Goal: Transaction & Acquisition: Purchase product/service

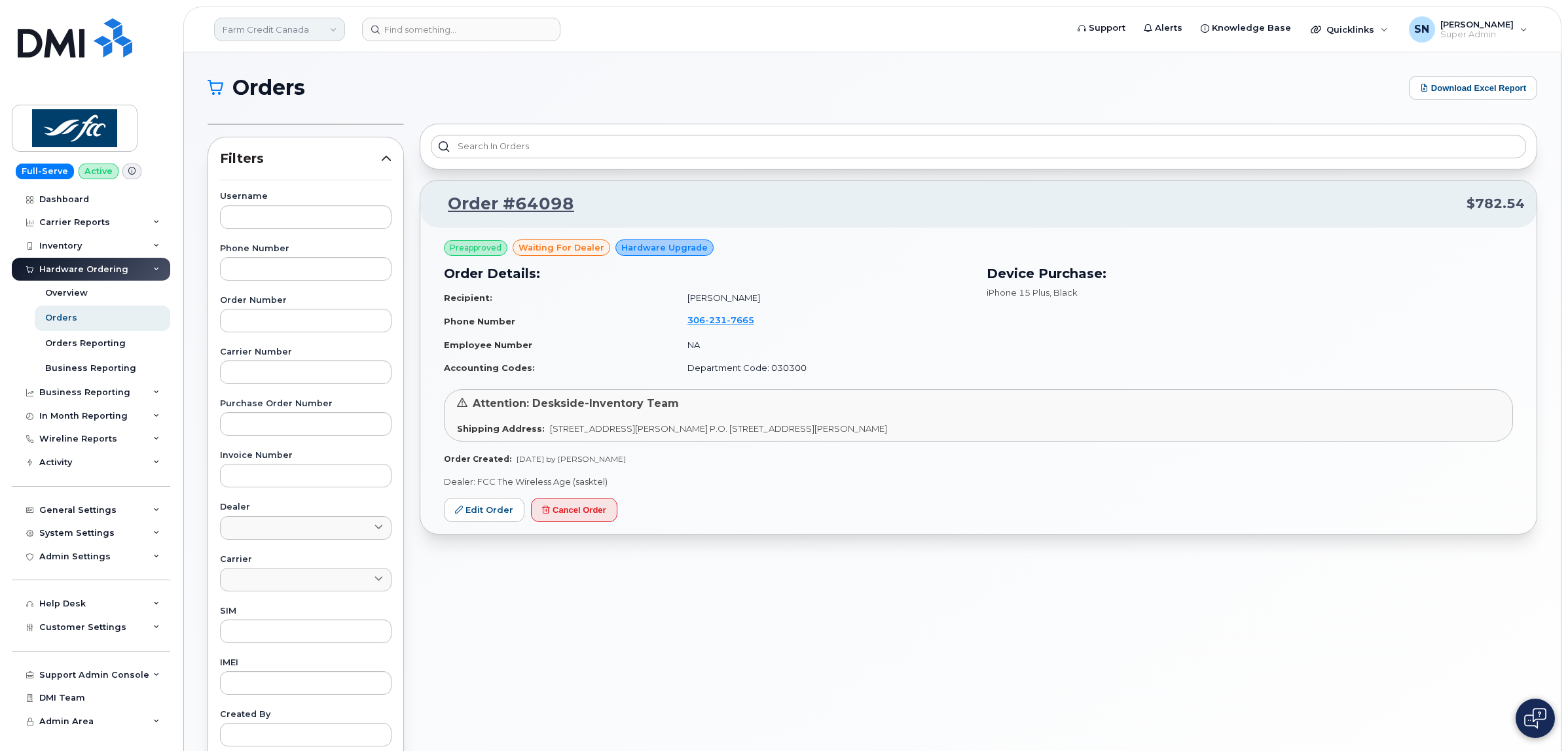
click at [269, 34] on link "Farm Credit Canada" at bounding box center [279, 29] width 131 height 23
type input "SAS"
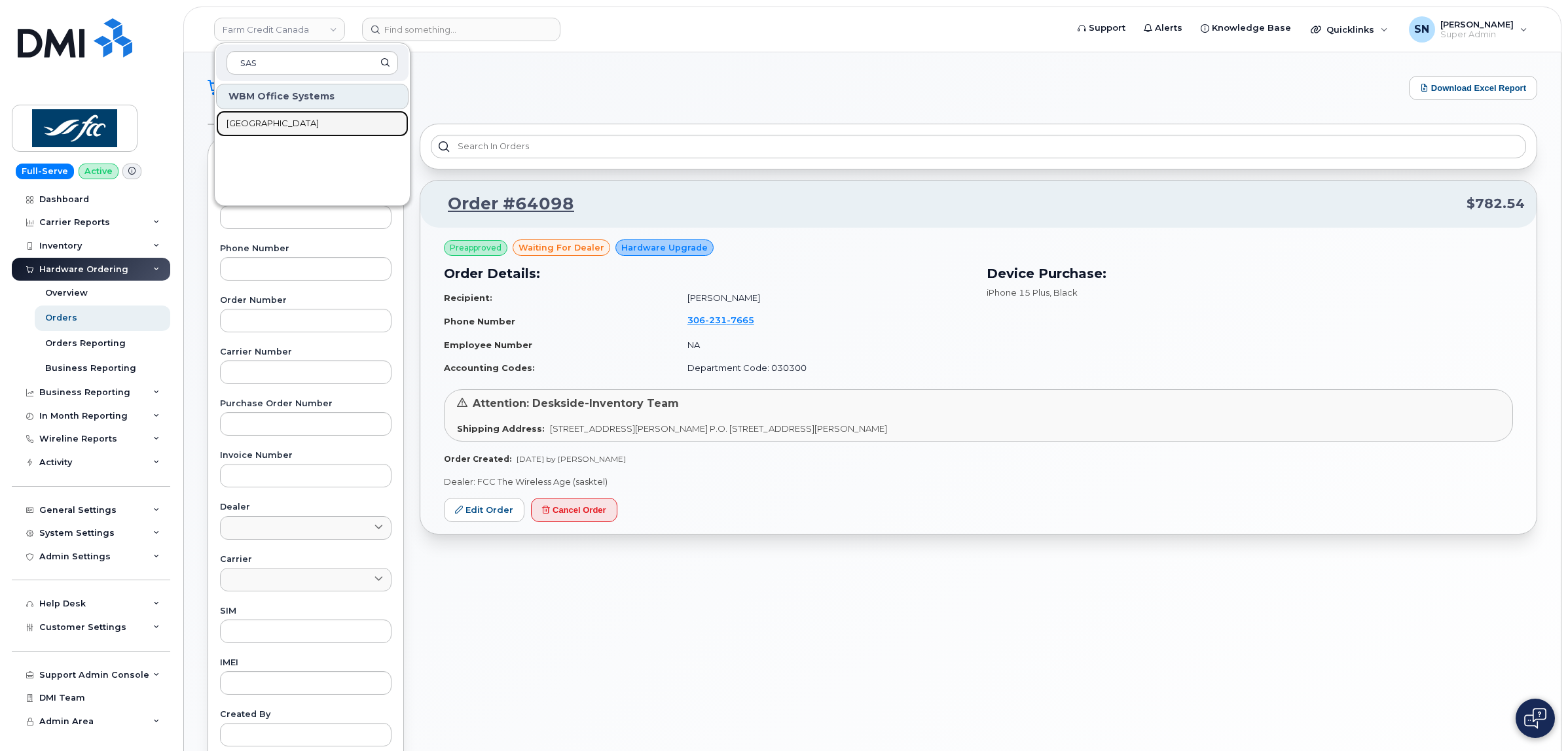
click at [299, 131] on link "[GEOGRAPHIC_DATA]" at bounding box center [312, 124] width 193 height 26
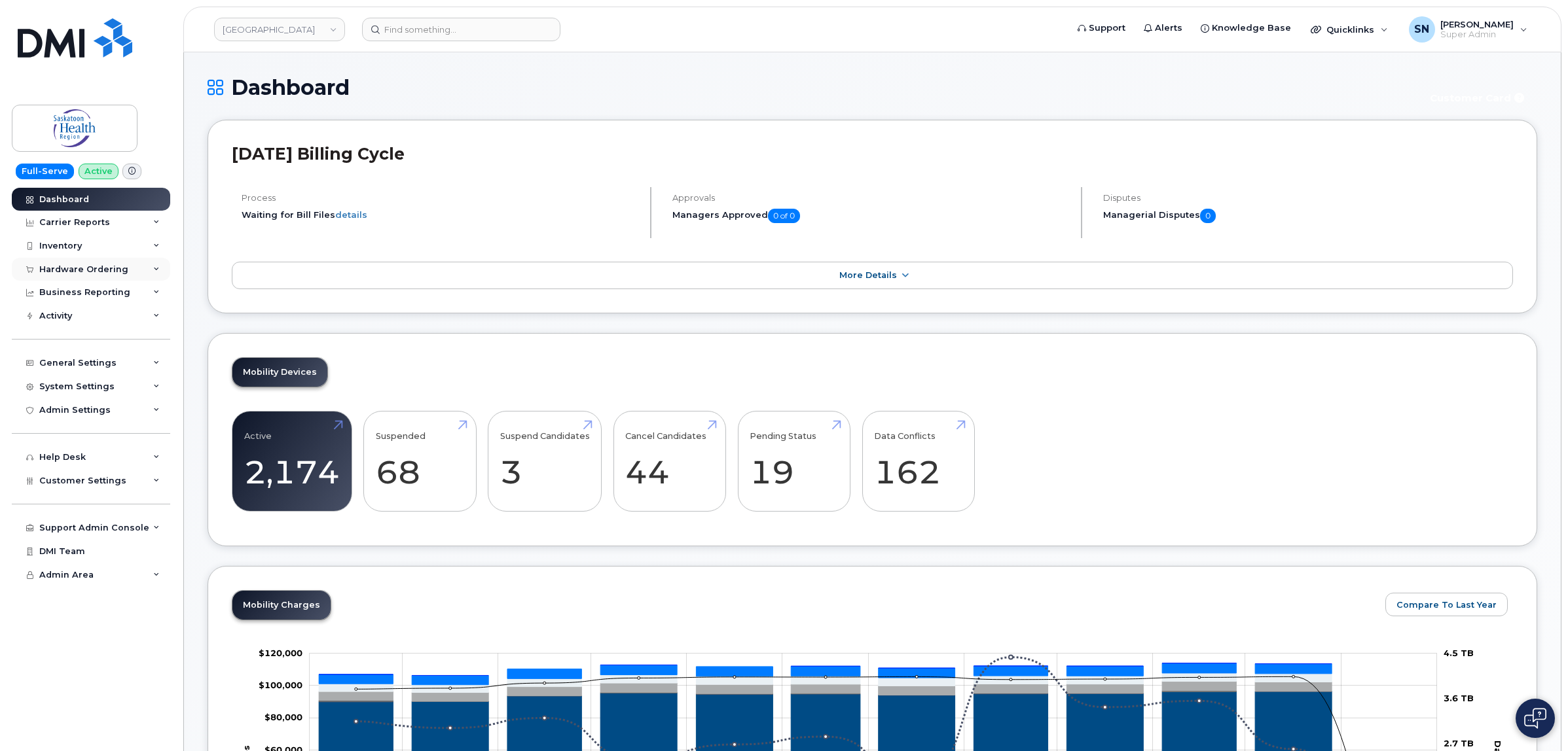
click at [82, 269] on div "Hardware Ordering" at bounding box center [84, 269] width 89 height 10
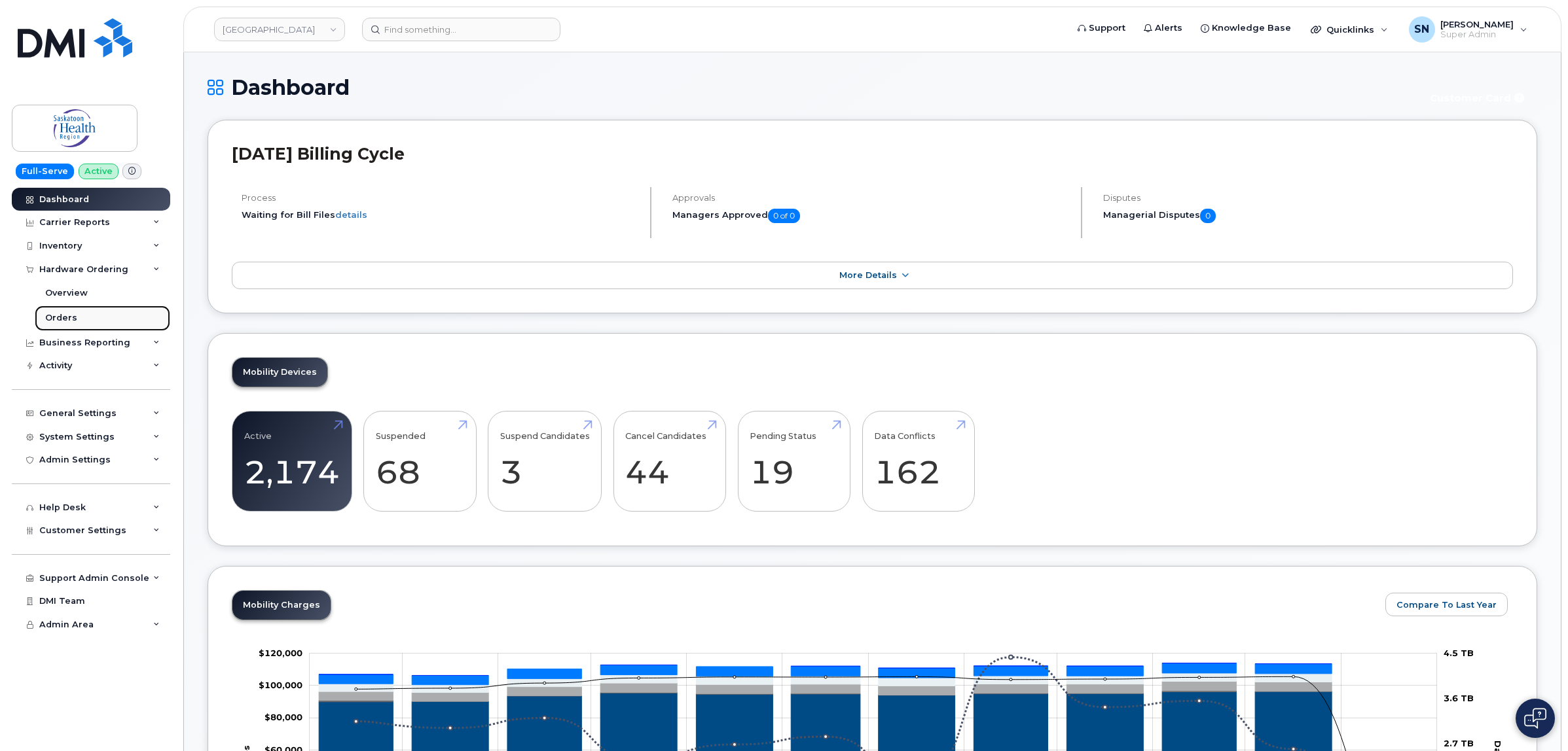
click at [94, 317] on link "Orders" at bounding box center [102, 318] width 136 height 25
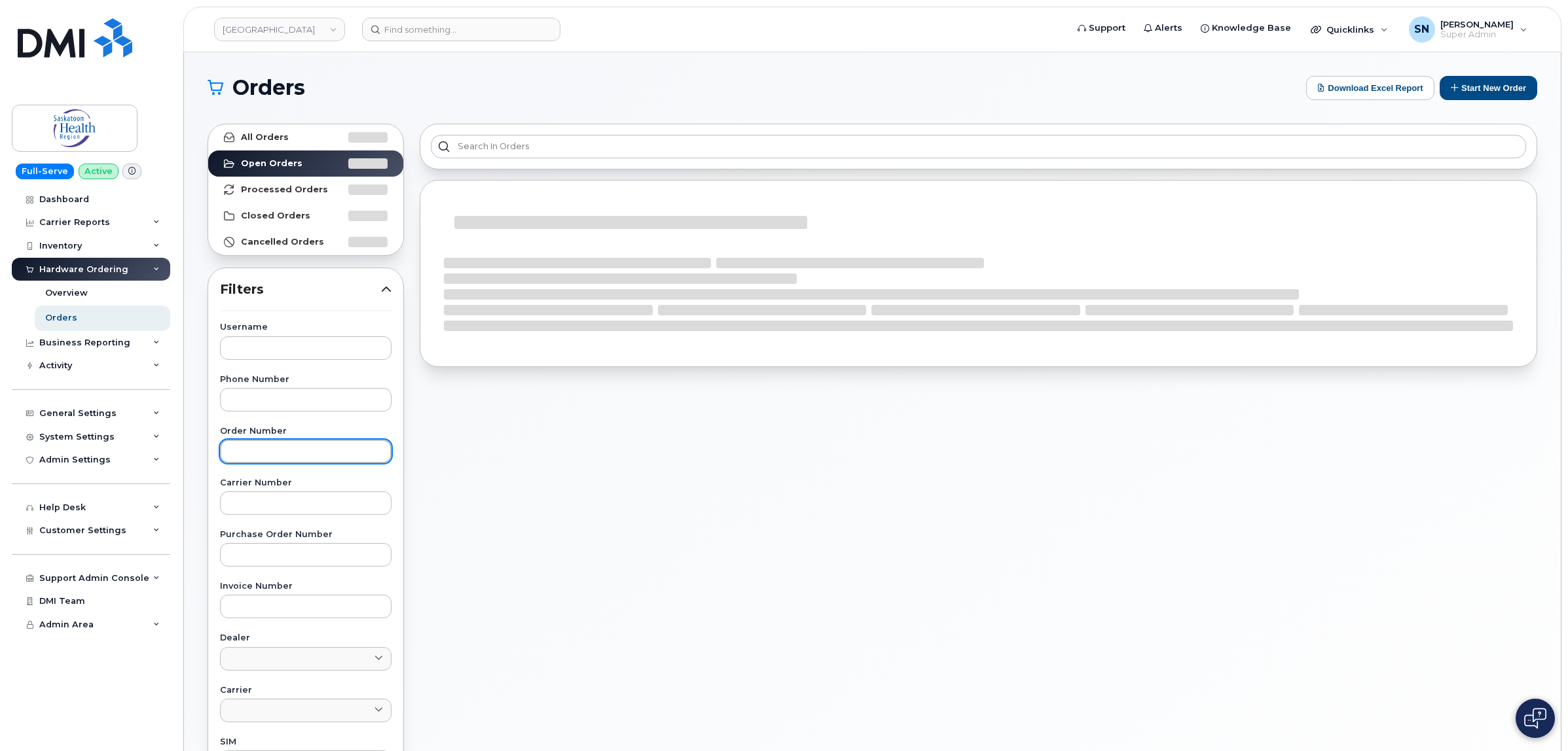
click at [293, 446] on input "text" at bounding box center [305, 452] width 172 height 23
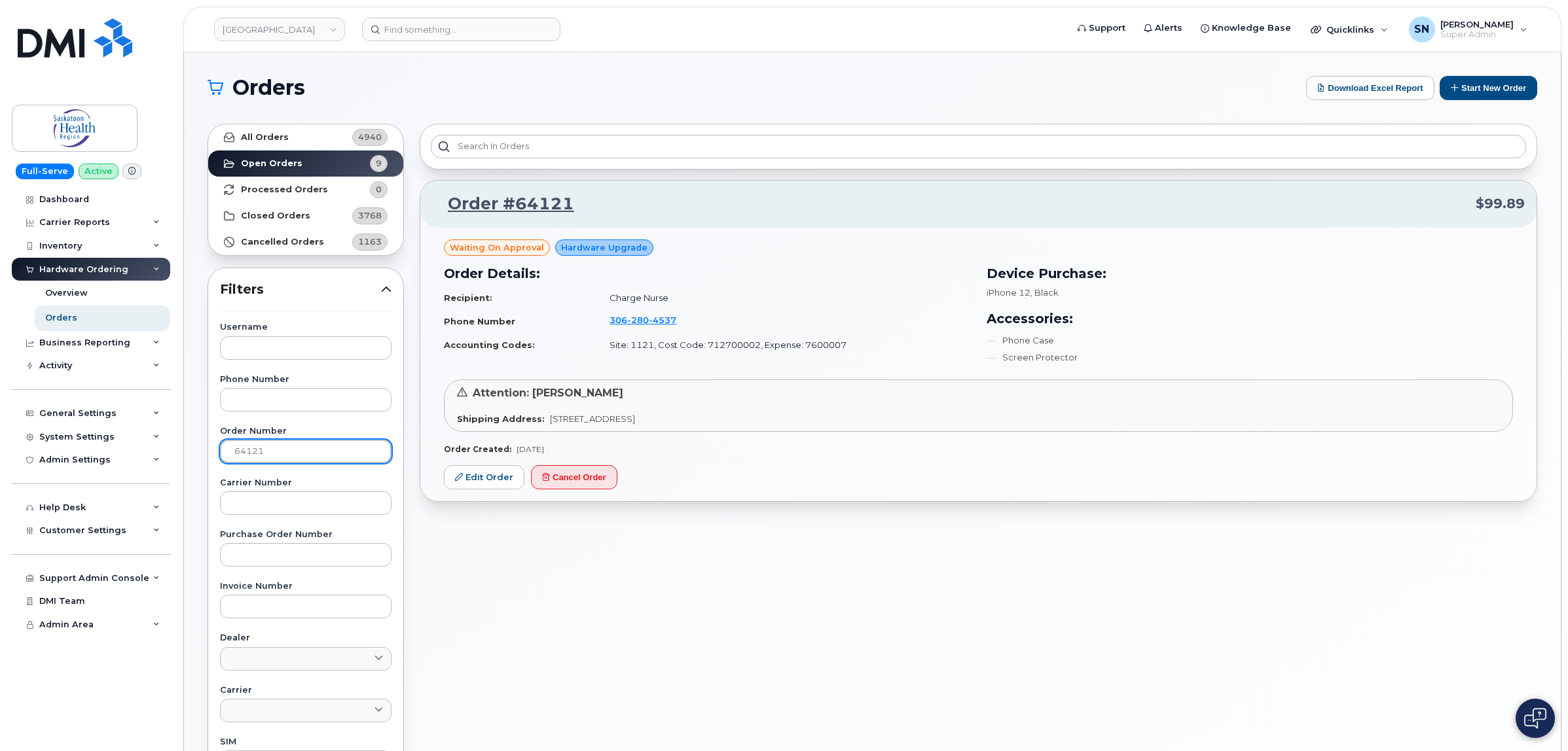
drag, startPoint x: 283, startPoint y: 453, endPoint x: 186, endPoint y: 465, distance: 97.7
click at [185, 465] on div "Orders Download Excel Report Start New Order All Orders 4940 Open Orders 9 Proc…" at bounding box center [872, 551] width 1376 height 998
click at [307, 131] on link "All Orders 4940" at bounding box center [305, 137] width 195 height 26
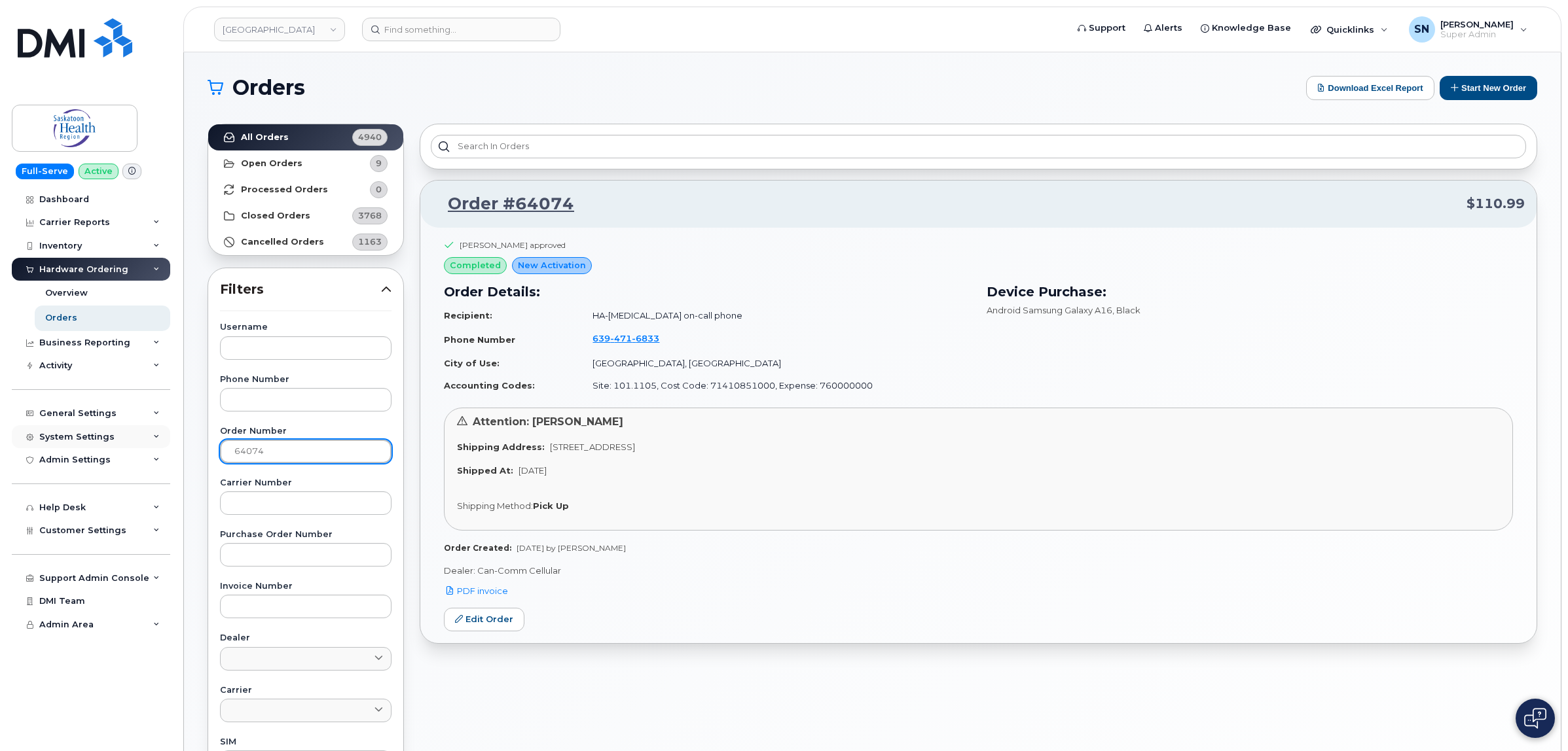
drag, startPoint x: 272, startPoint y: 443, endPoint x: 142, endPoint y: 448, distance: 130.1
click at [194, 448] on div "Orders Download Excel Report Start New Order All Orders 4940 Open Orders 9 Proc…" at bounding box center [872, 551] width 1376 height 998
type input "64124"
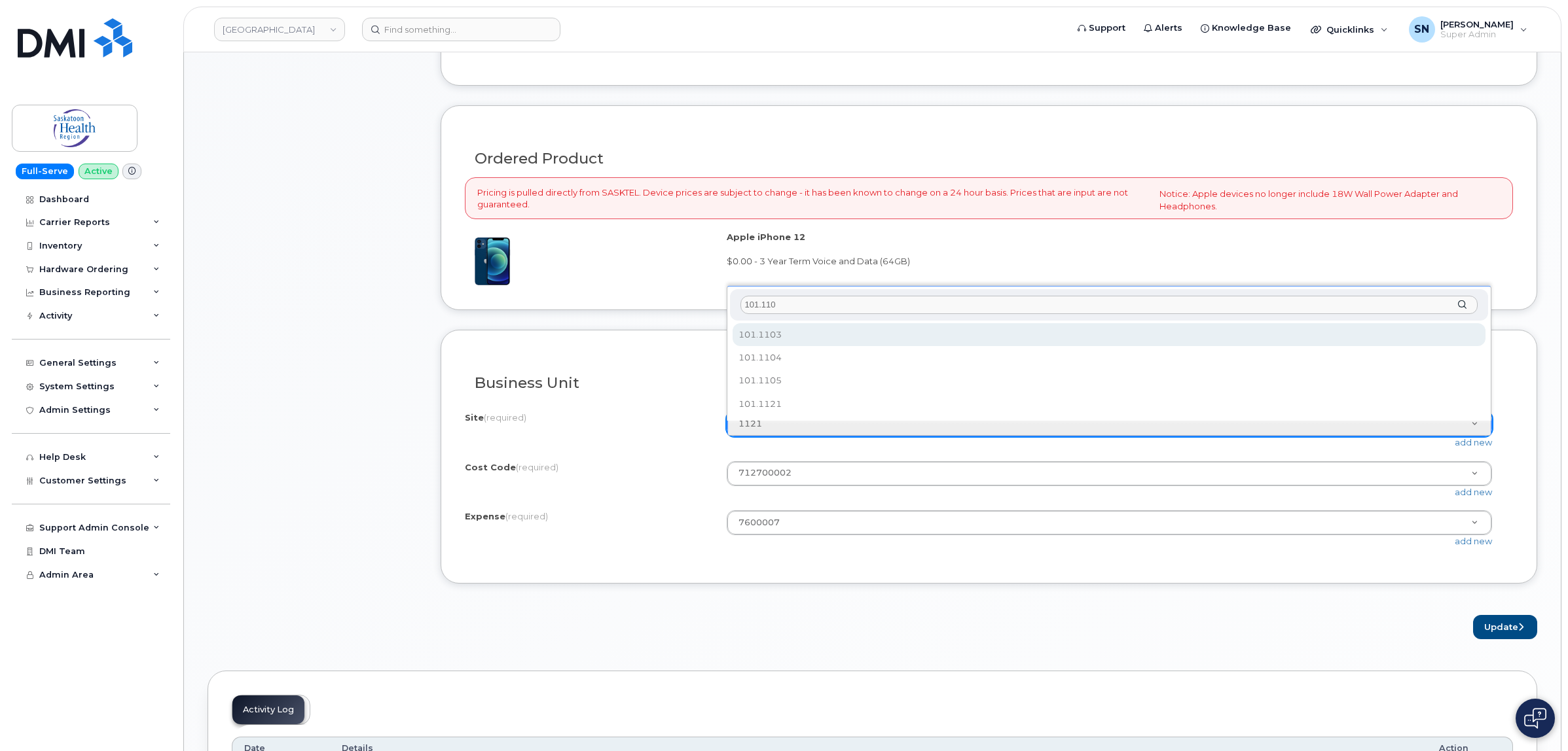
type input "101.1105"
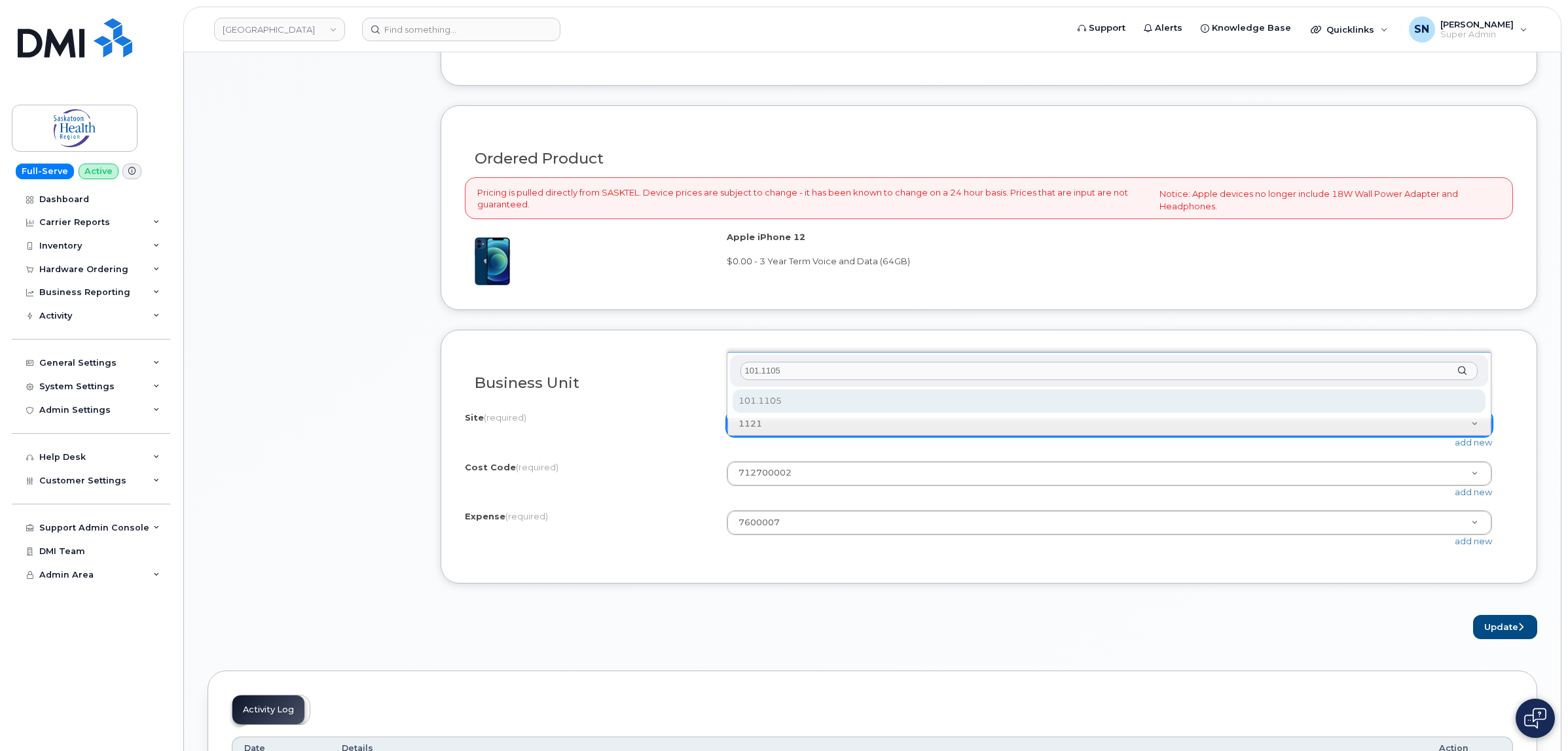
select select "101.1105"
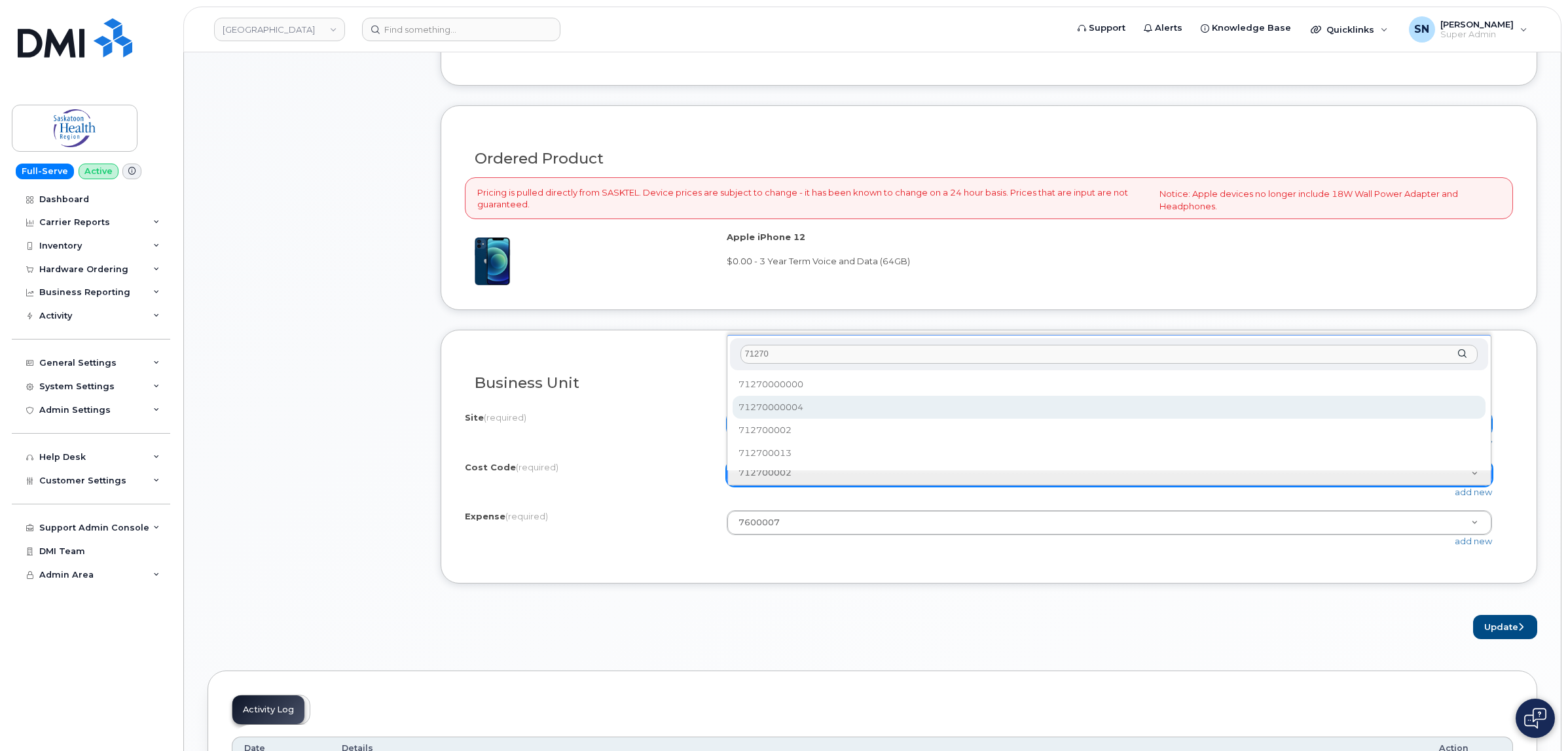
type input "71270"
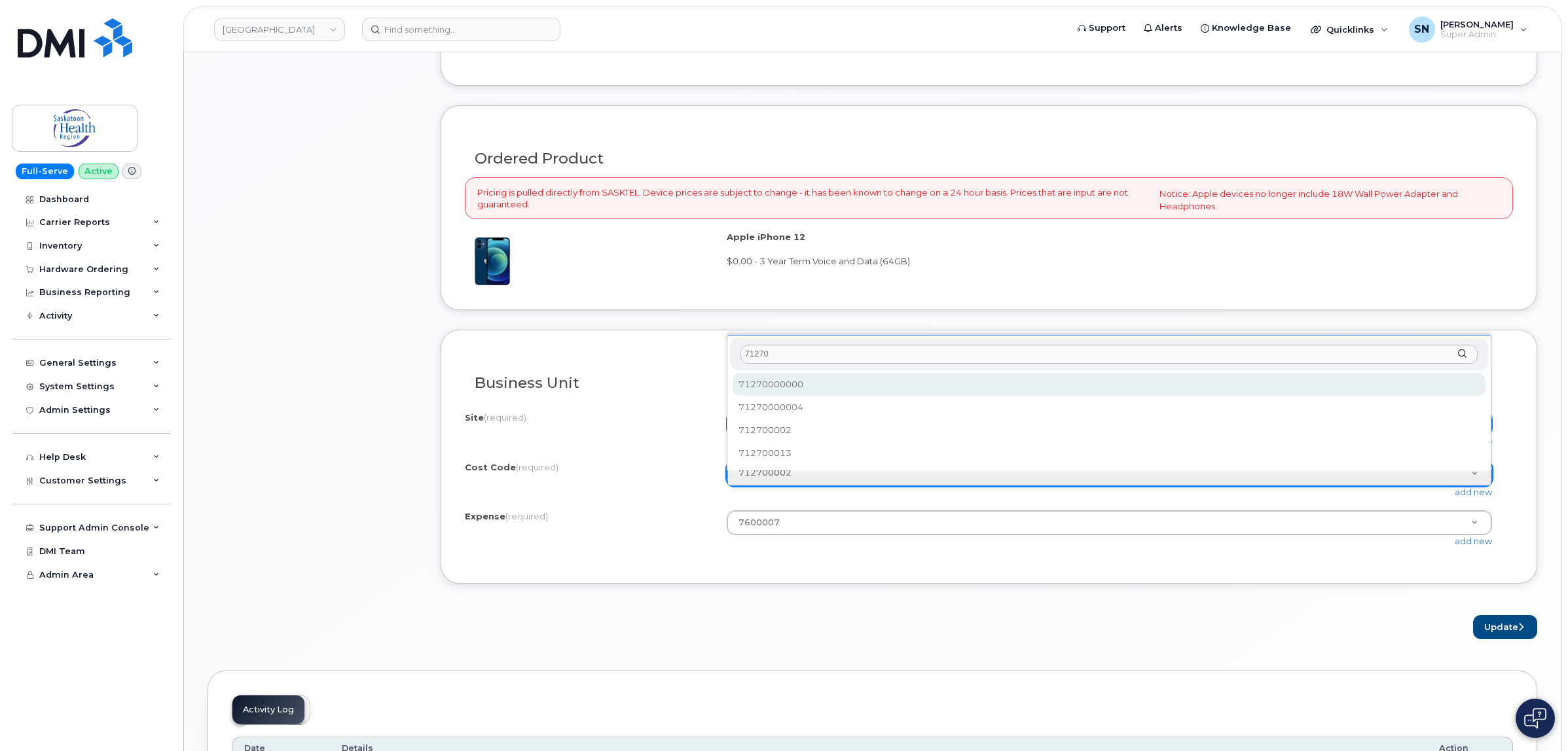
select select "71270000000"
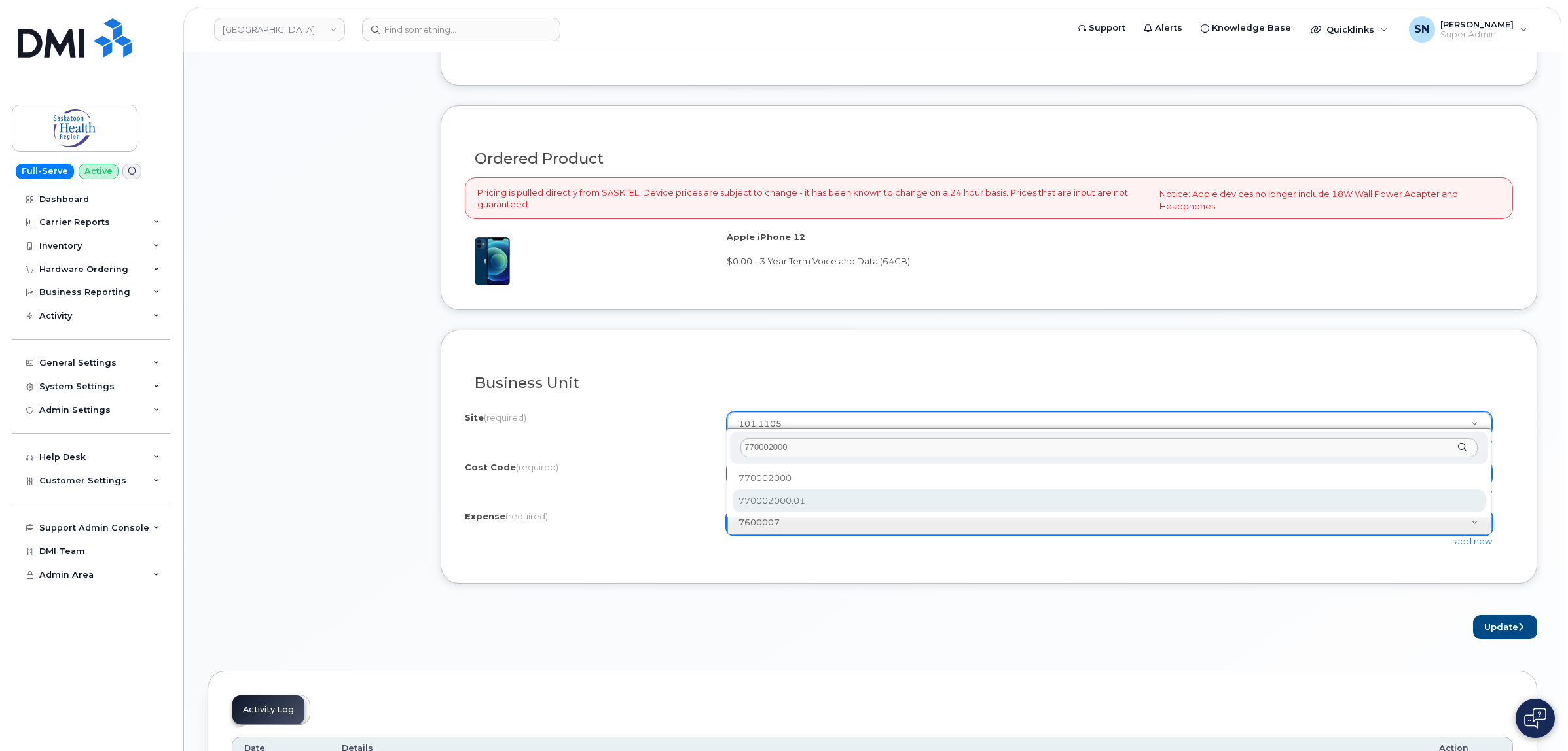
type input "770002000"
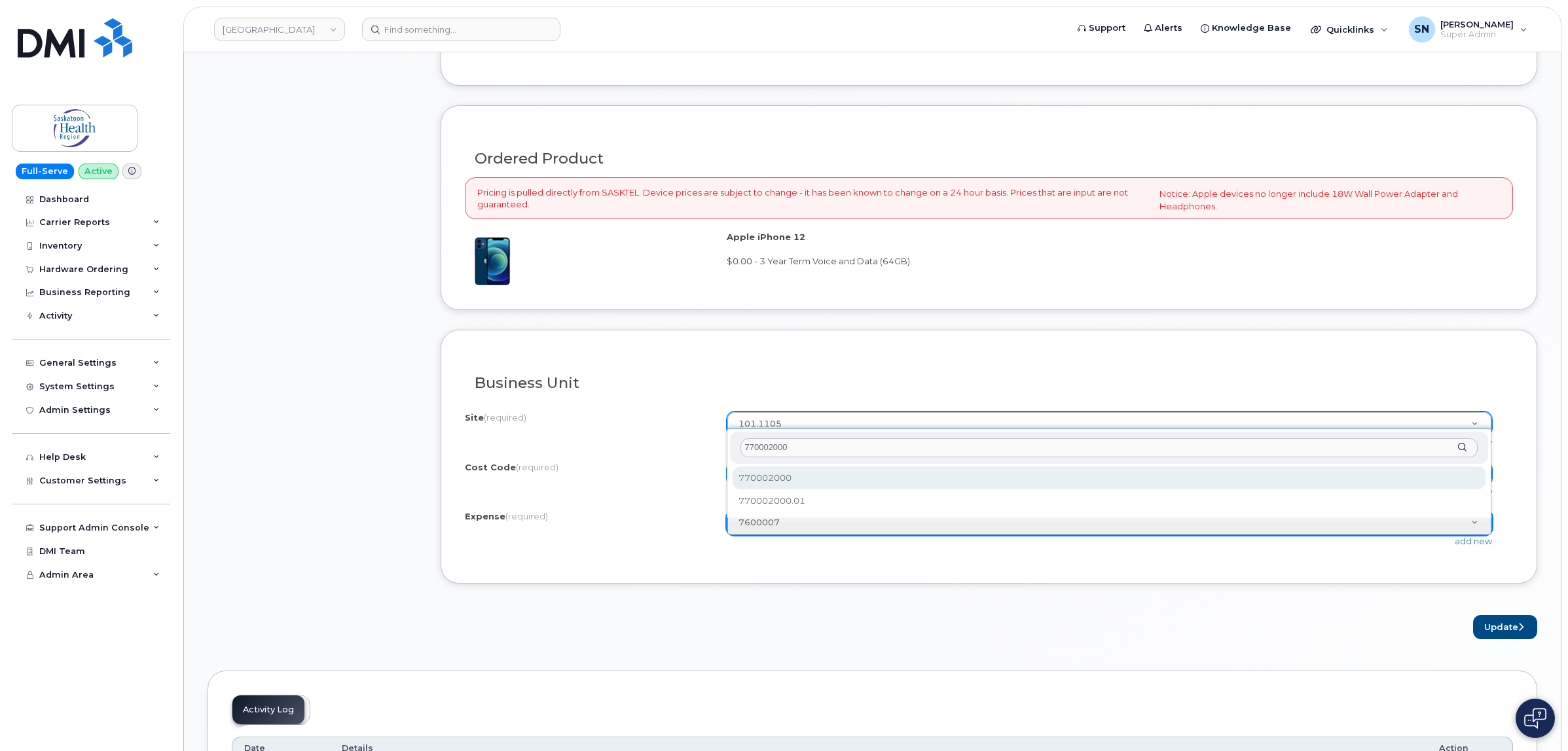
select select "770002000"
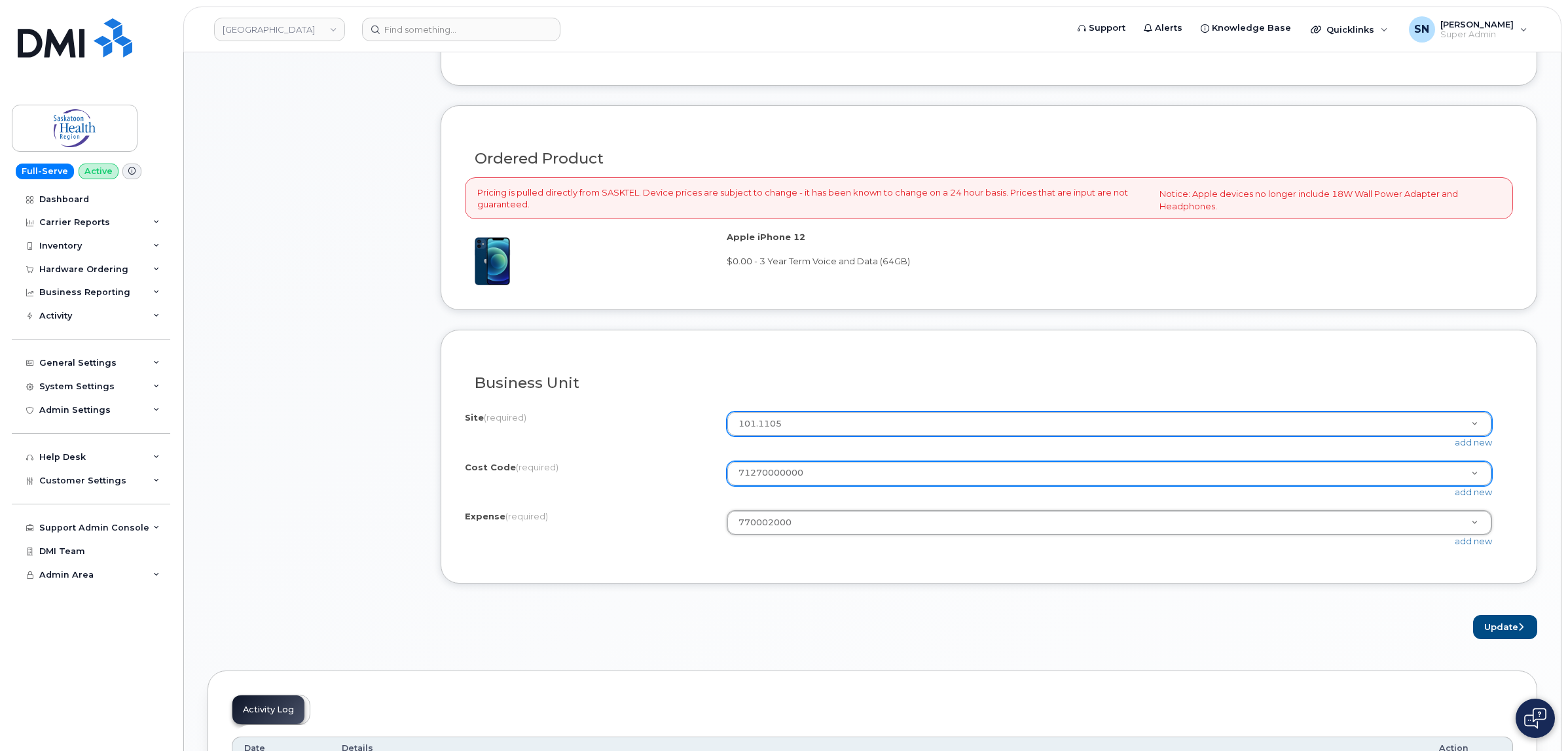
click at [1244, 600] on form "All iPhone devices do not include Power Adapter or Headphones Existing User Add…" at bounding box center [989, 116] width 1096 height 1045
click at [1493, 632] on button "Update" at bounding box center [1504, 627] width 64 height 24
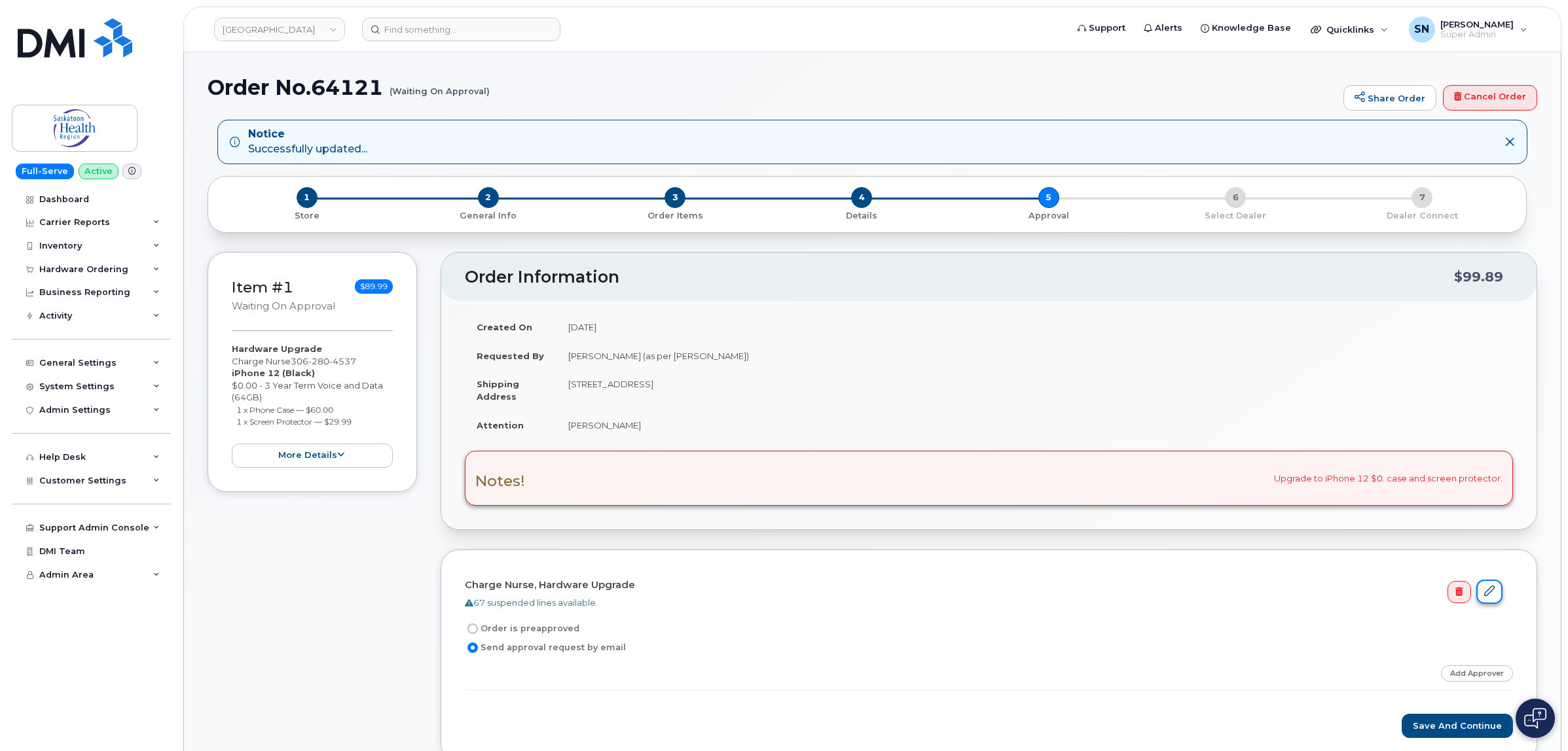
click at [1493, 590] on link at bounding box center [1490, 591] width 26 height 24
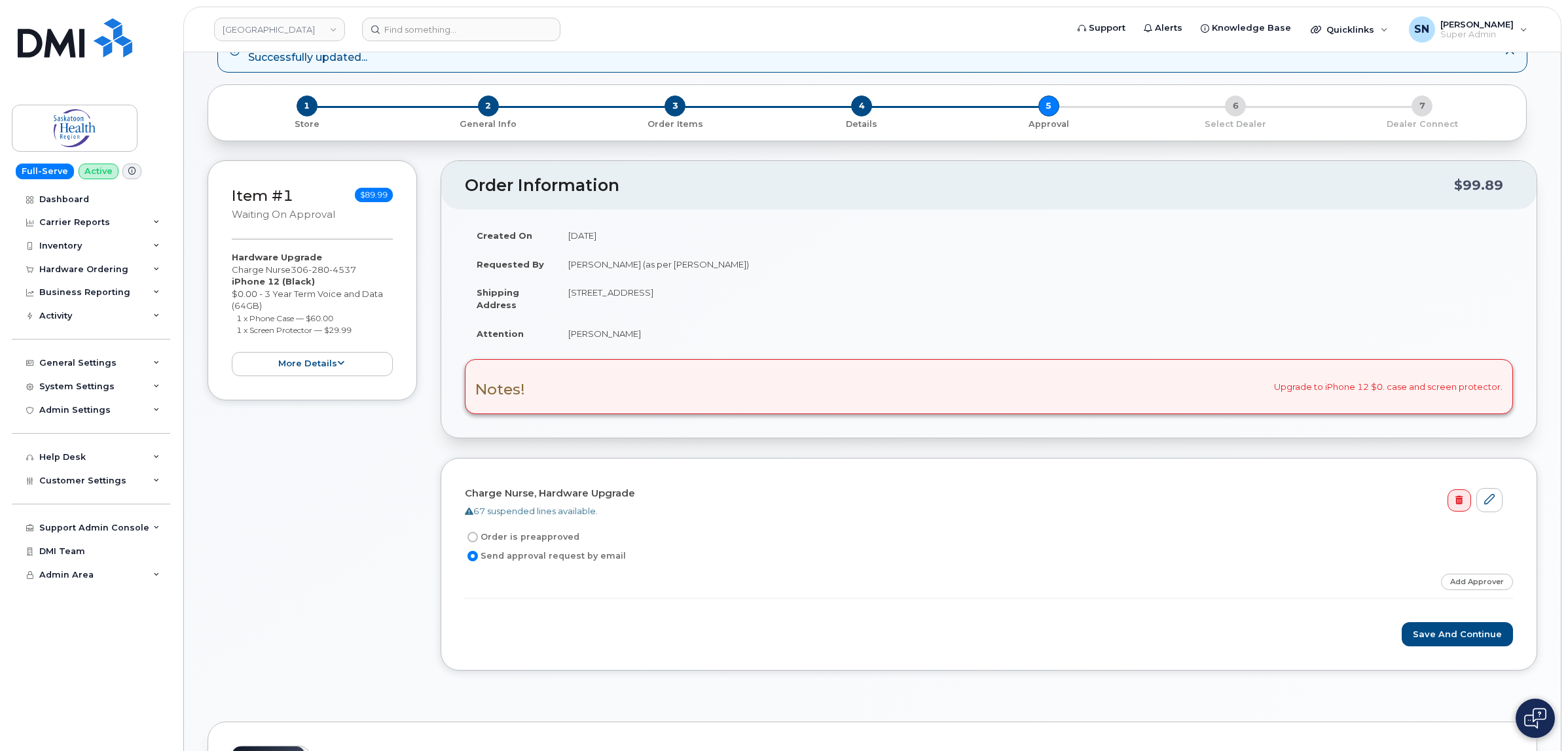
scroll to position [164, 0]
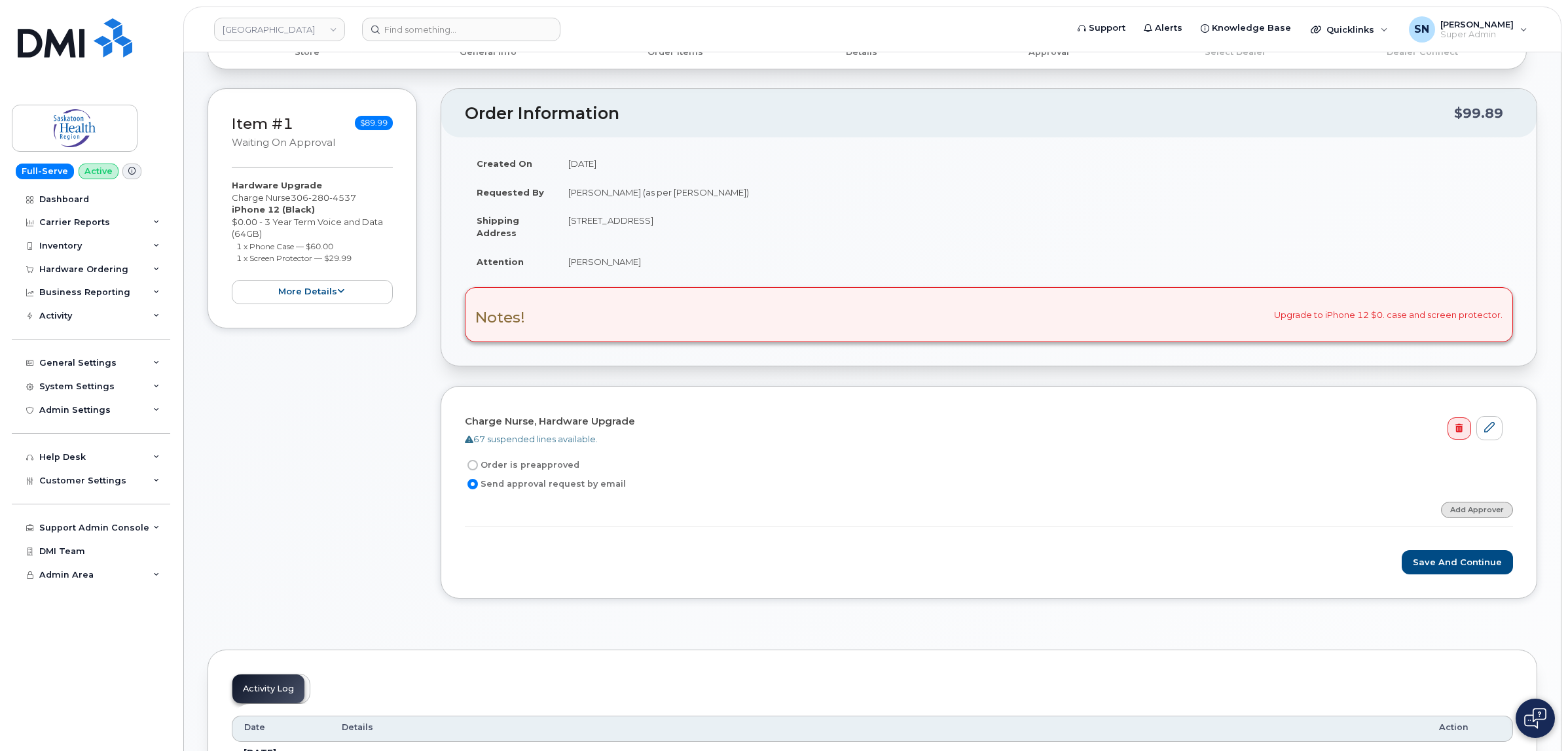
click at [1462, 517] on link "Add Approver" at bounding box center [1476, 510] width 72 height 16
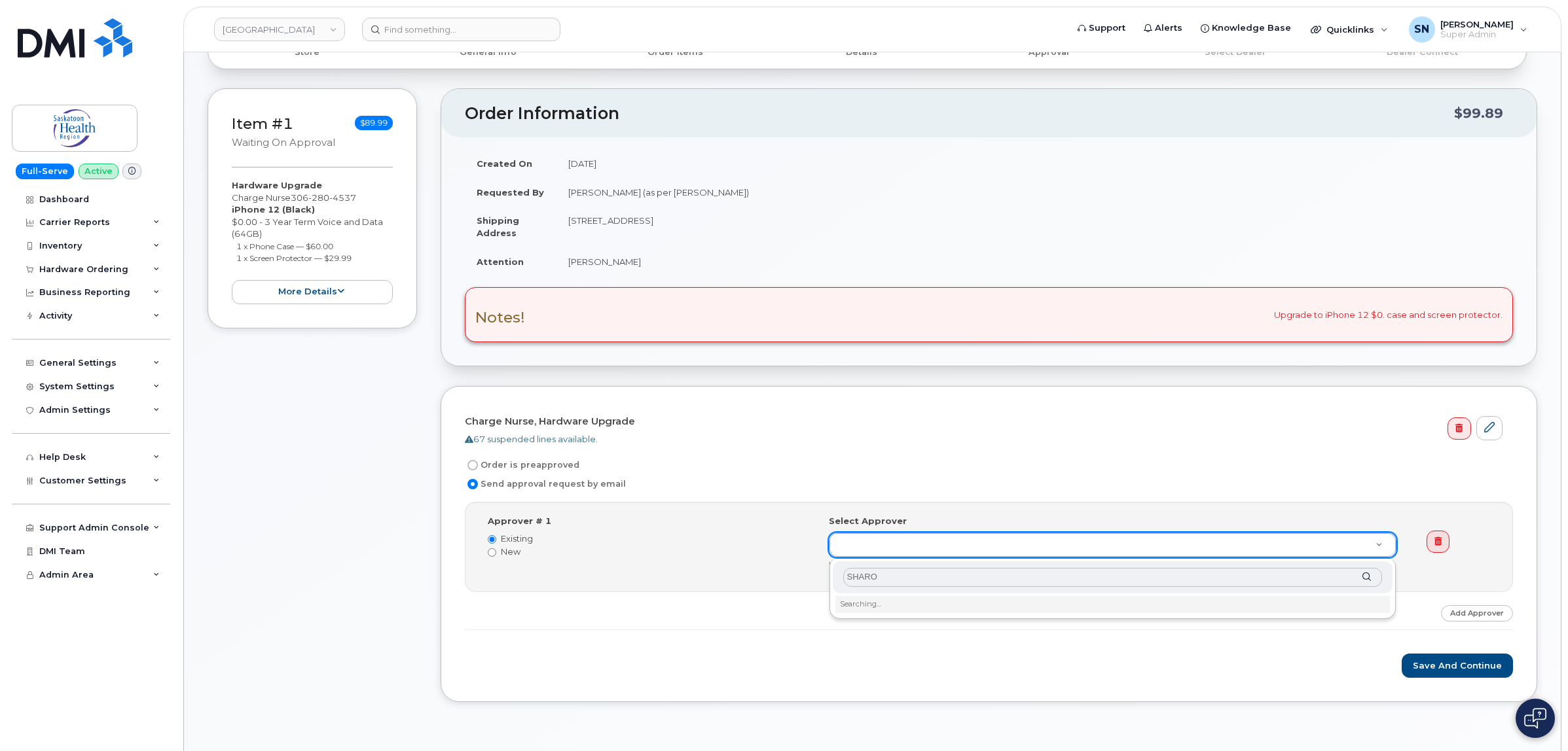
type input "SHARON"
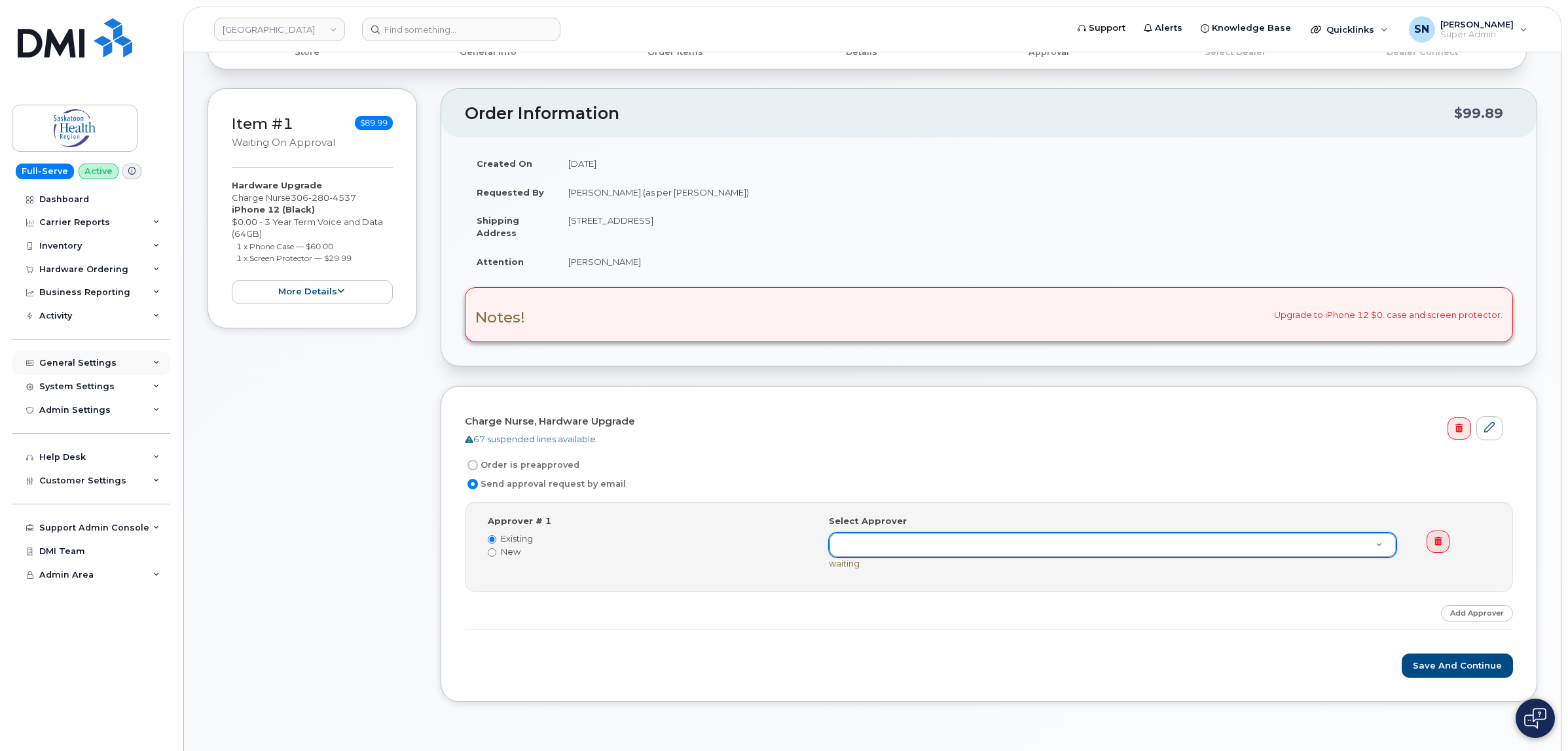
click at [90, 366] on div "General Settings" at bounding box center [78, 362] width 78 height 10
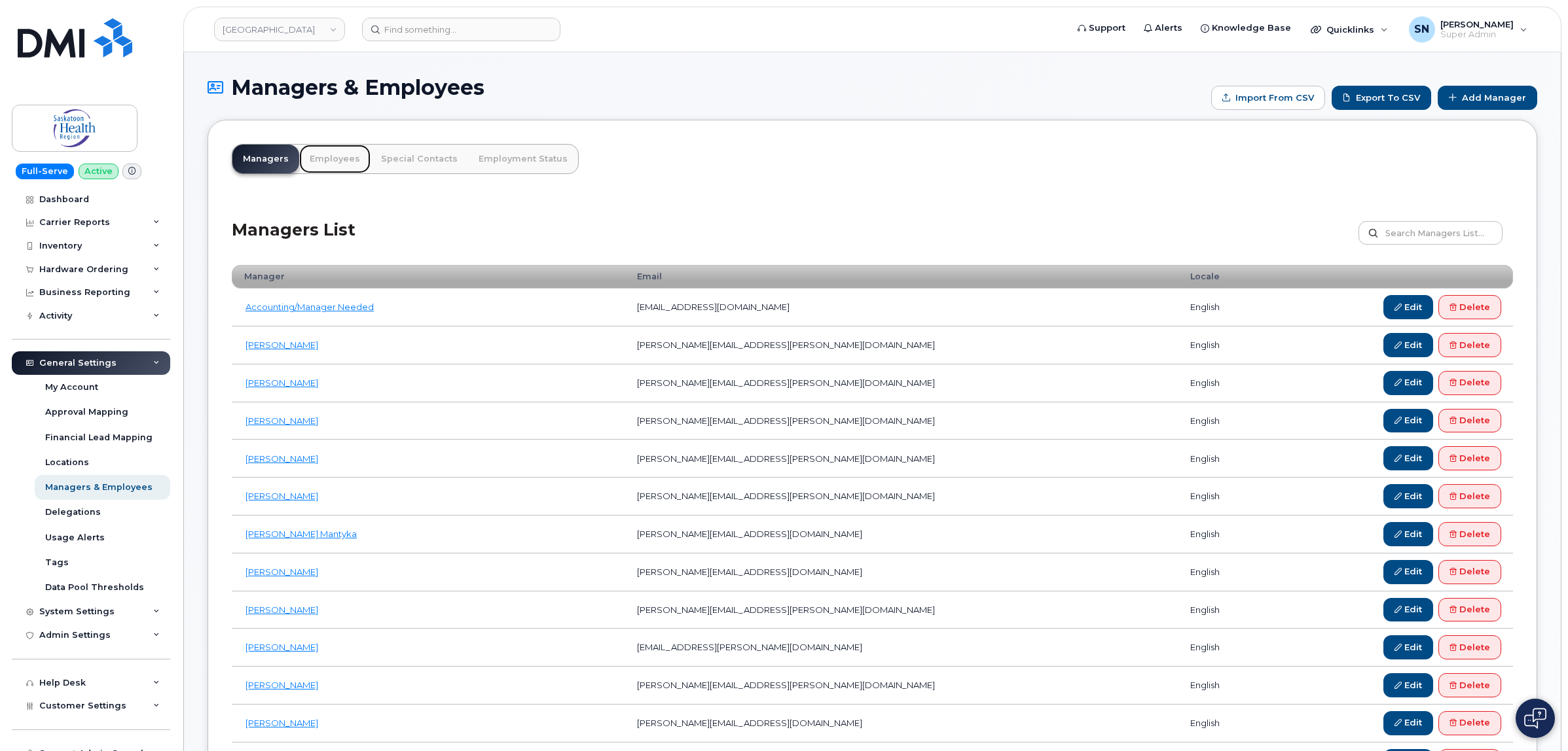
click at [348, 161] on link "Employees" at bounding box center [335, 158] width 71 height 29
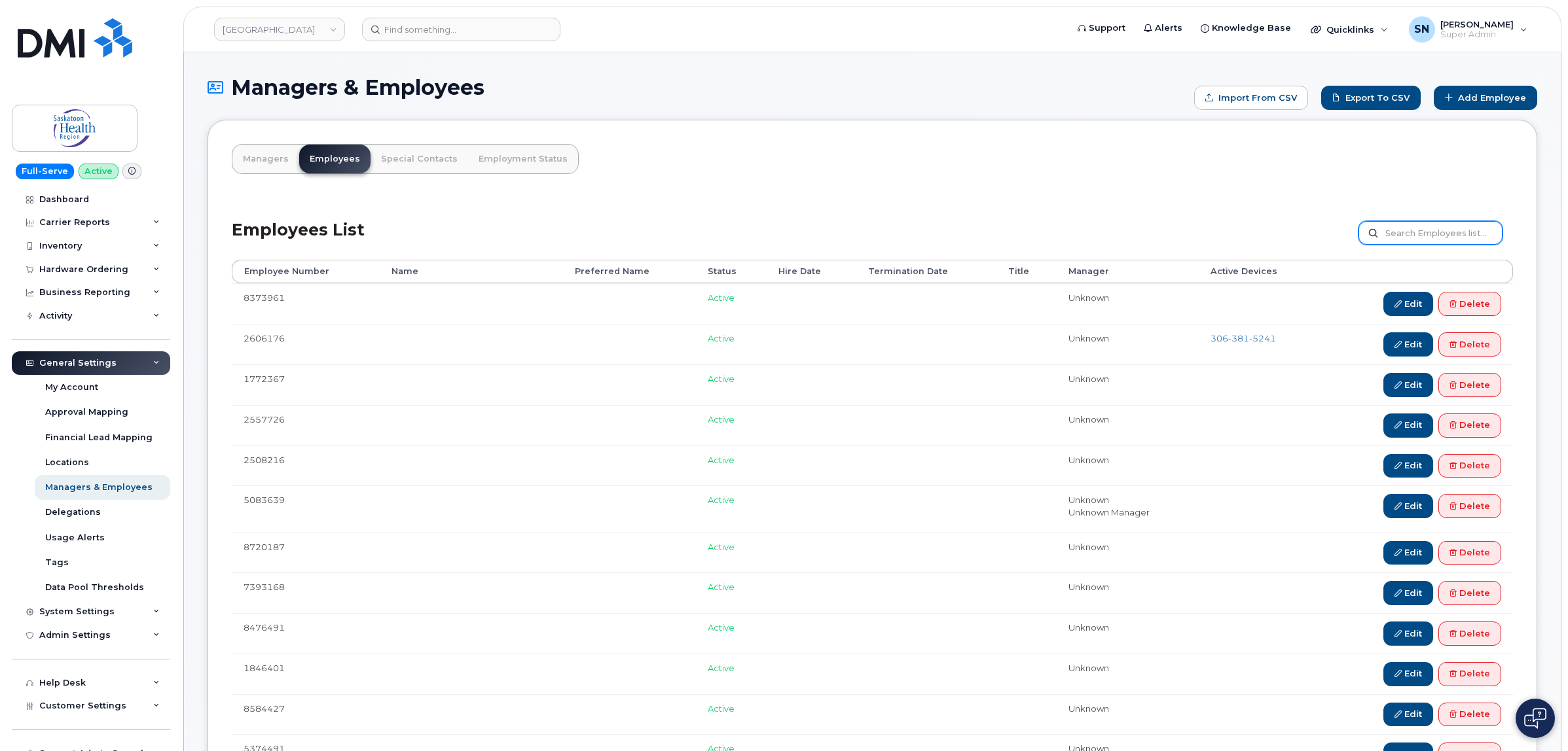
click at [1455, 230] on input "text" at bounding box center [1431, 233] width 144 height 23
type input "[PERSON_NAME]"
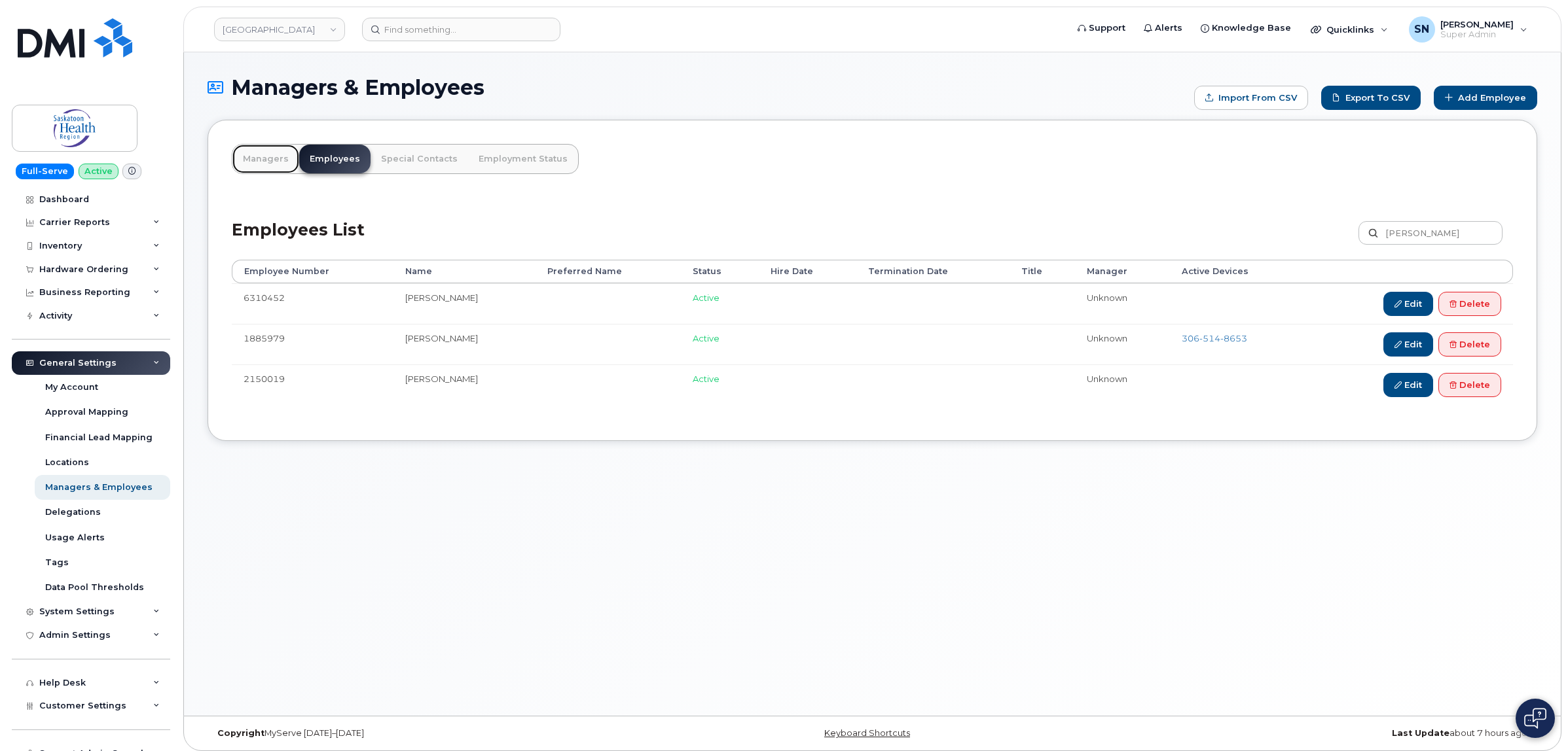
click at [234, 154] on link "Managers" at bounding box center [265, 158] width 67 height 29
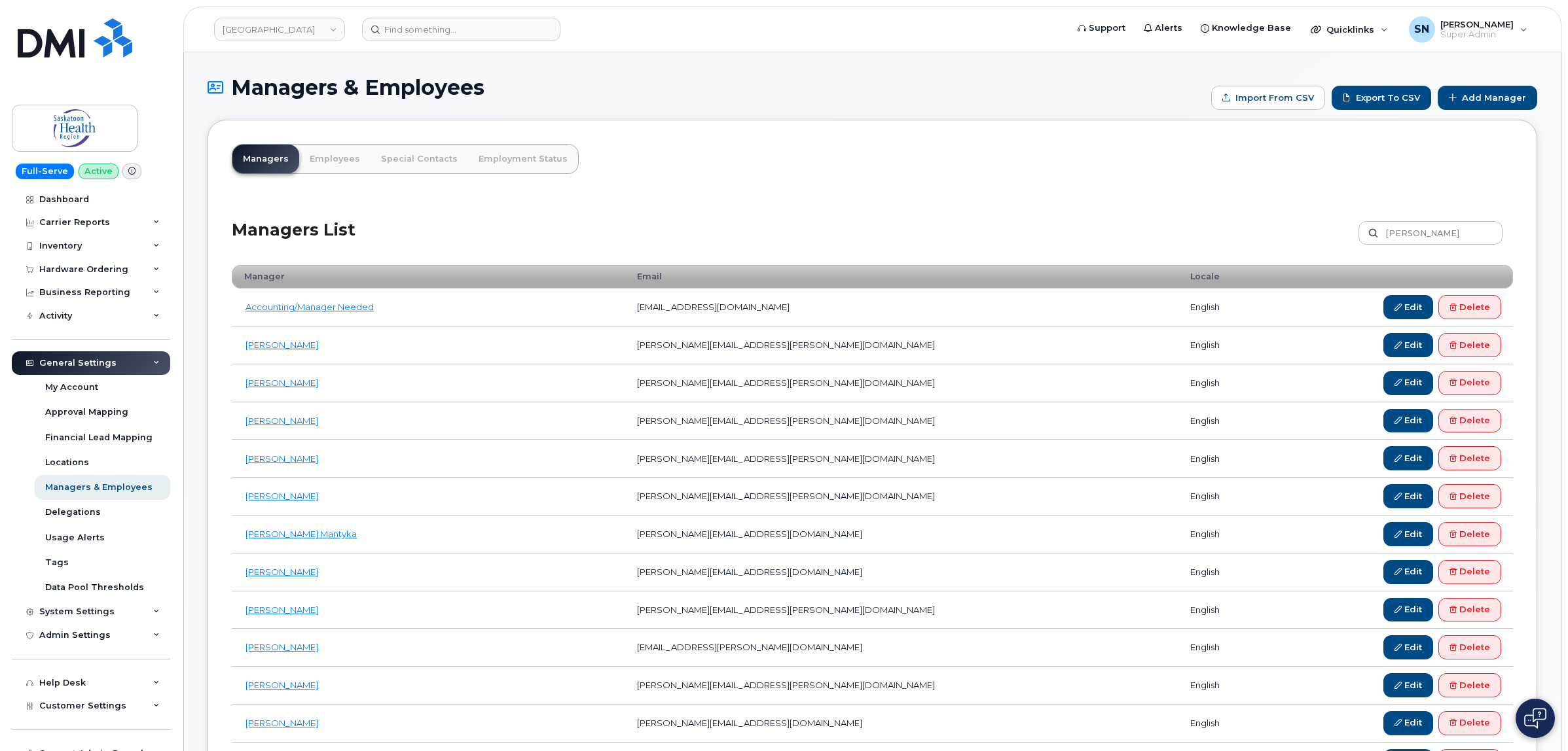
type input "[PERSON_NAME]"
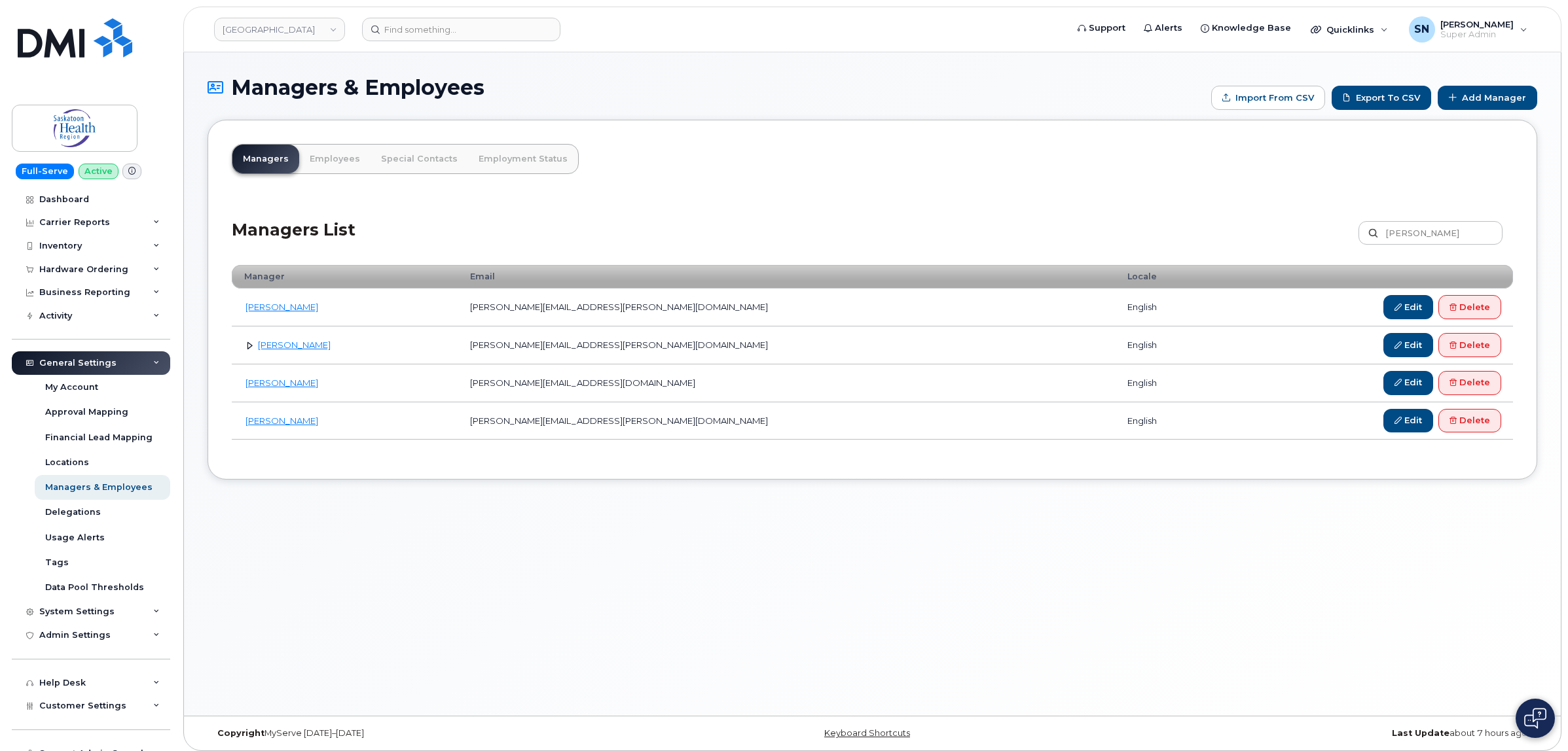
click at [1476, 82] on div "Managers & Employees Import from CSV Export to CSV Add Manager" at bounding box center [872, 98] width 1330 height 43
click at [1473, 90] on link "Add Manager" at bounding box center [1487, 97] width 99 height 24
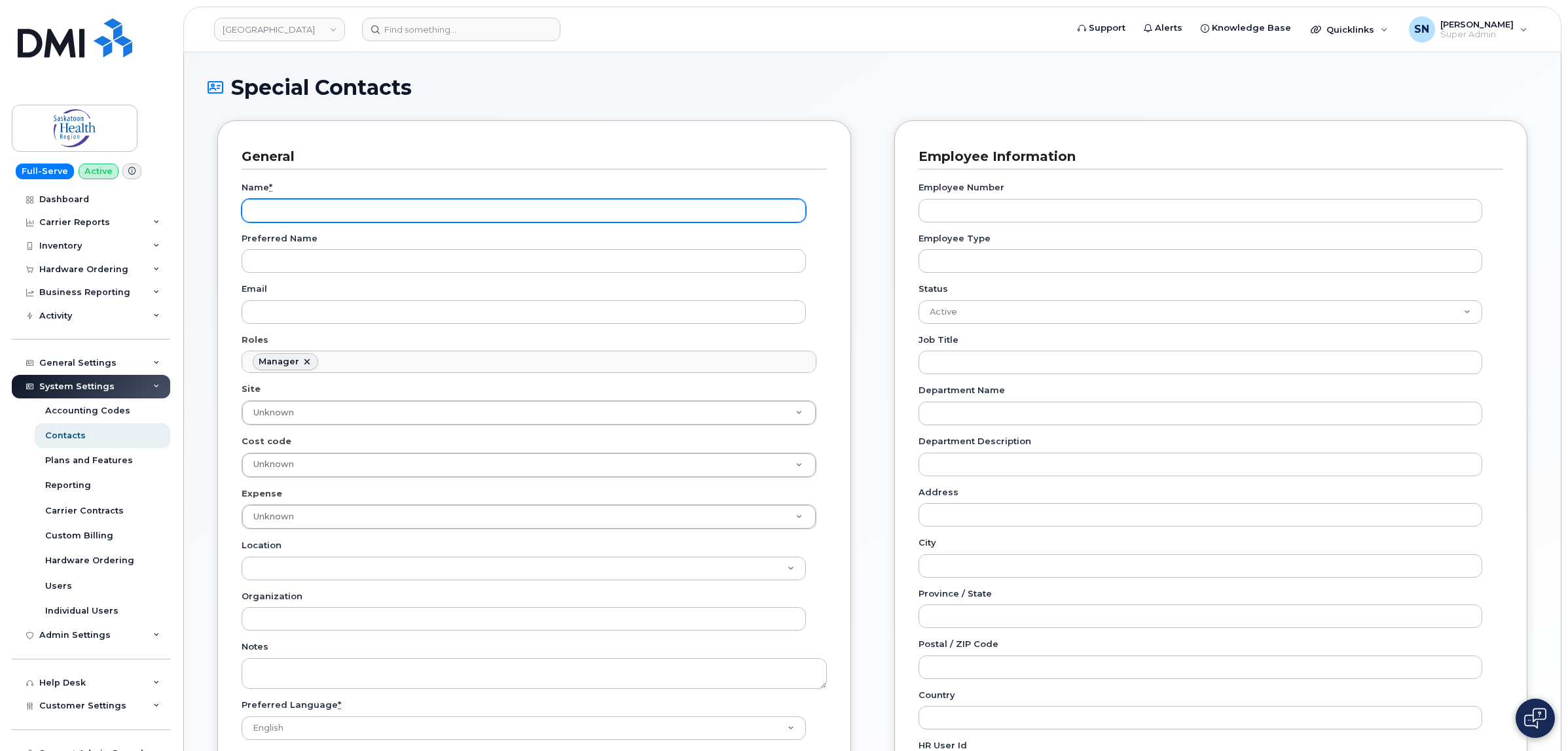
scroll to position [109, 0]
click at [518, 210] on input "Name *" at bounding box center [523, 210] width 564 height 23
type input "s"
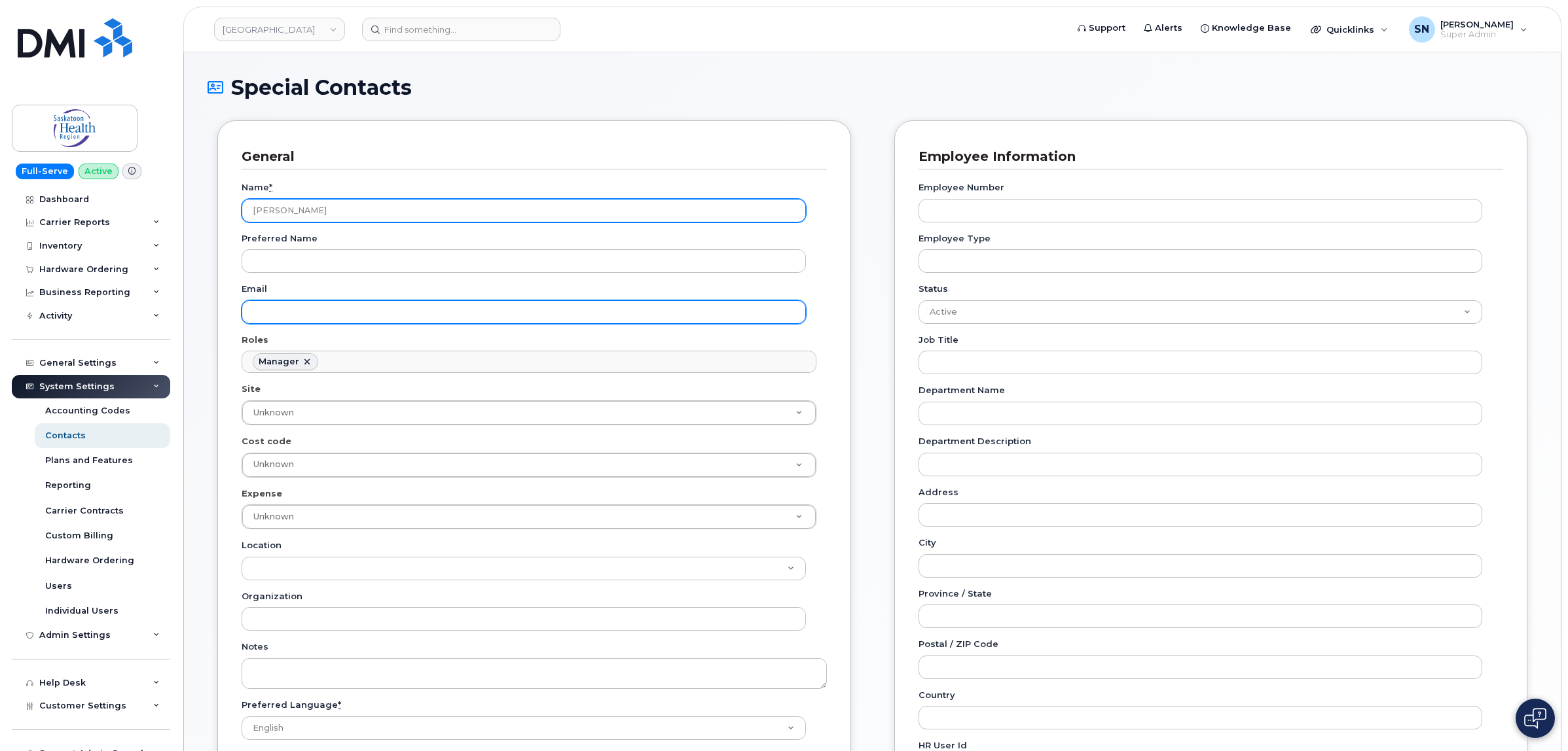
type input "[PERSON_NAME]"
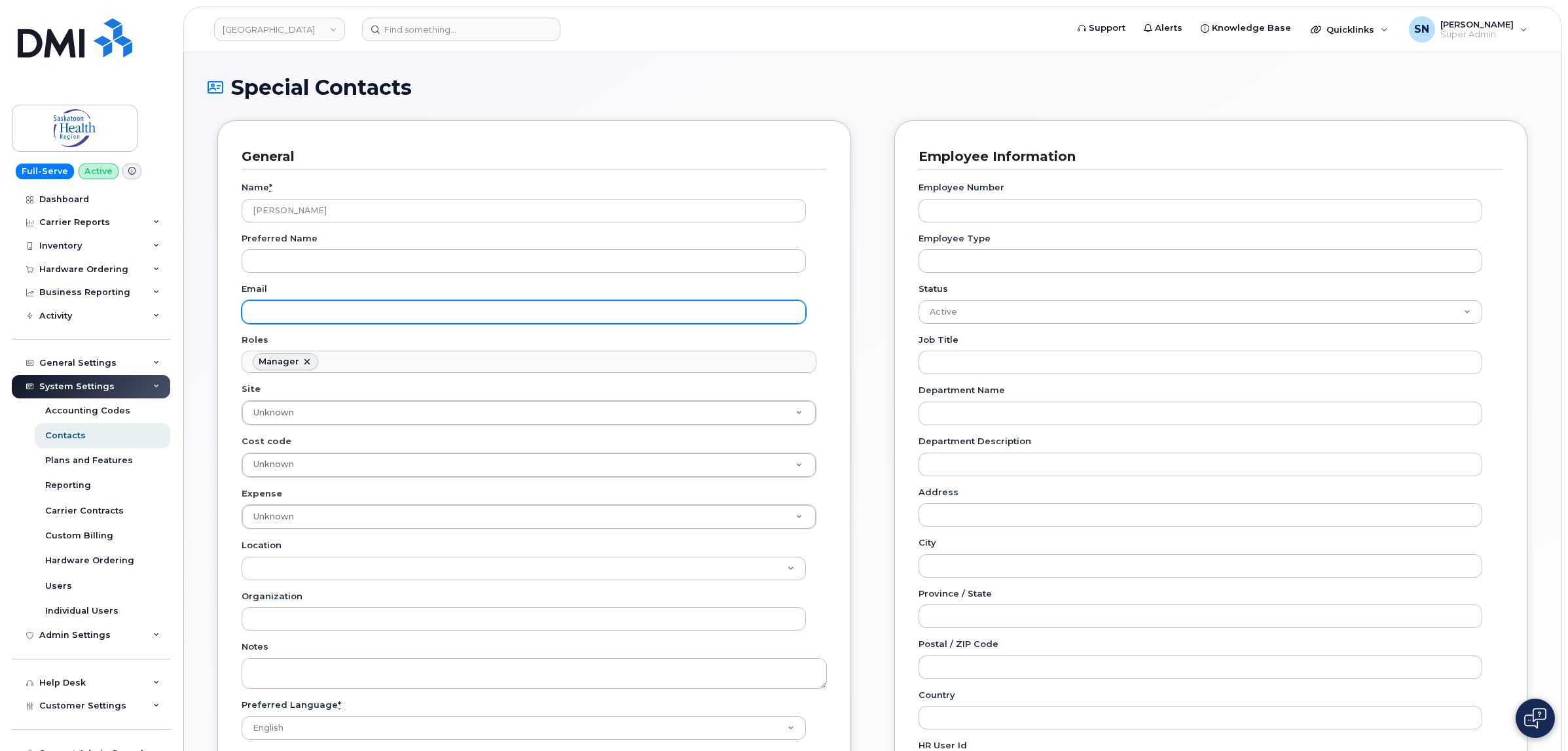
click at [303, 311] on input "Email" at bounding box center [523, 312] width 564 height 23
type input "[PERSON_NAME][EMAIL_ADDRESS][PERSON_NAME][DOMAIN_NAME]"
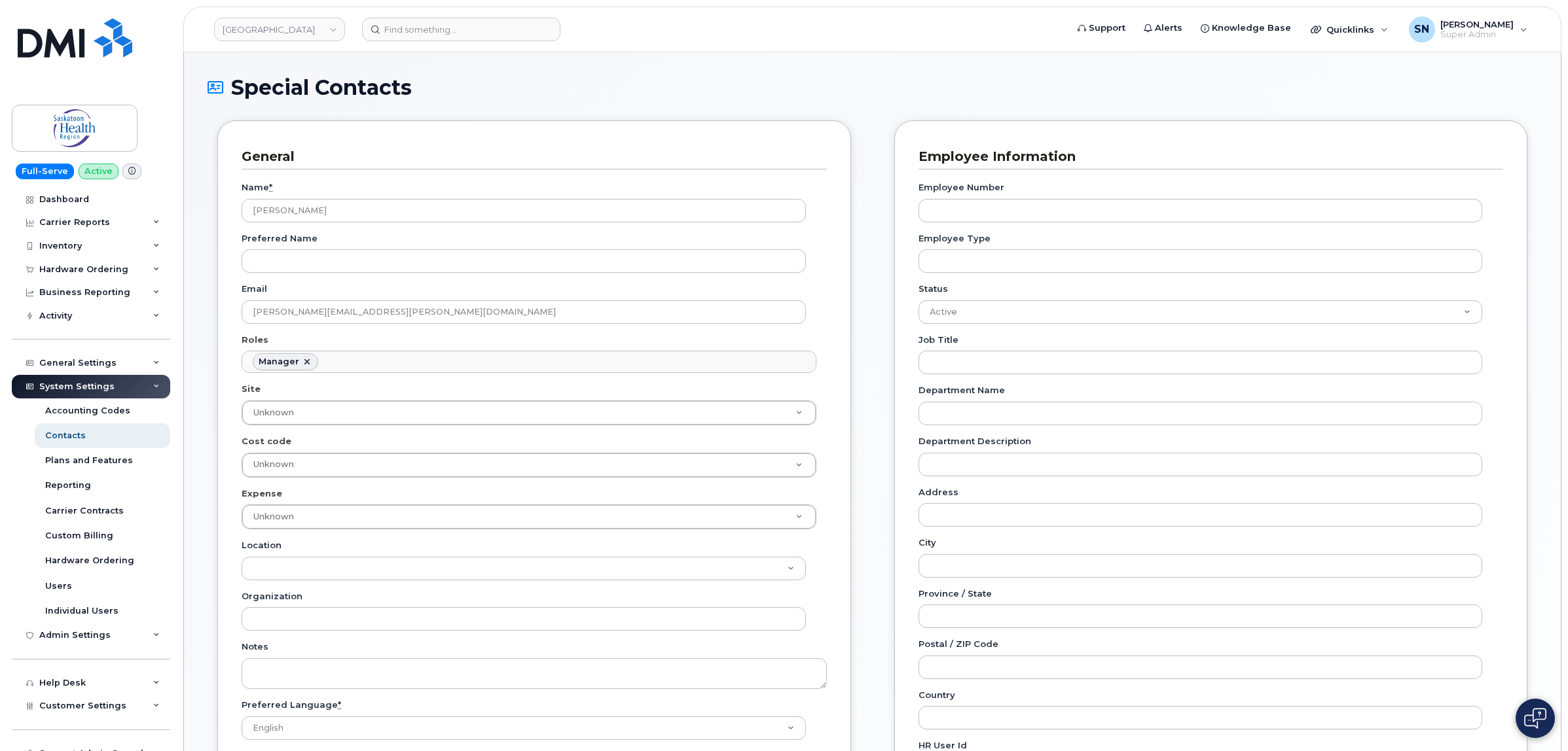
click at [855, 310] on div "General Name * [PERSON_NAME] Preferred Name Email [PERSON_NAME][EMAIL_ADDRESS][…" at bounding box center [534, 596] width 654 height 952
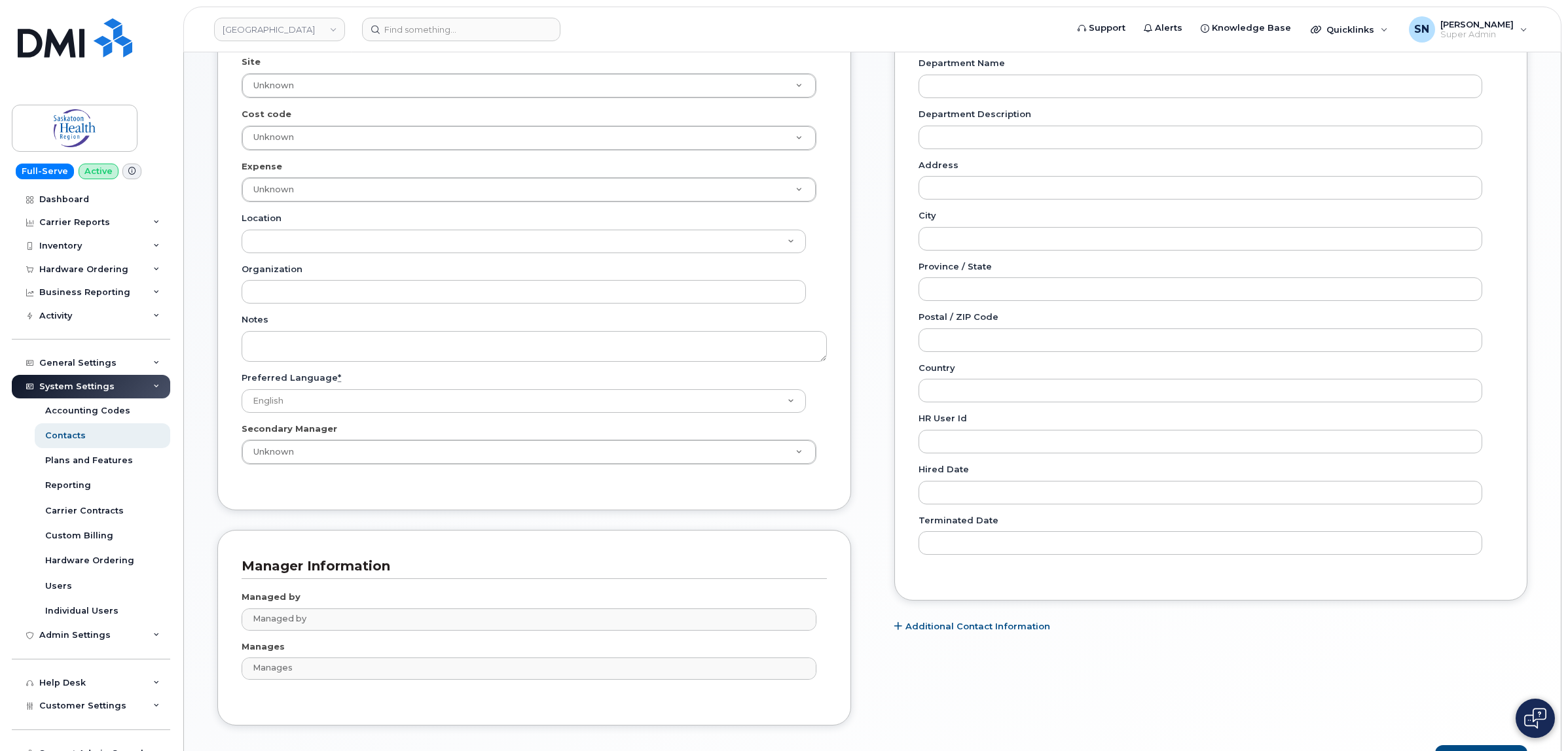
scroll to position [414, 0]
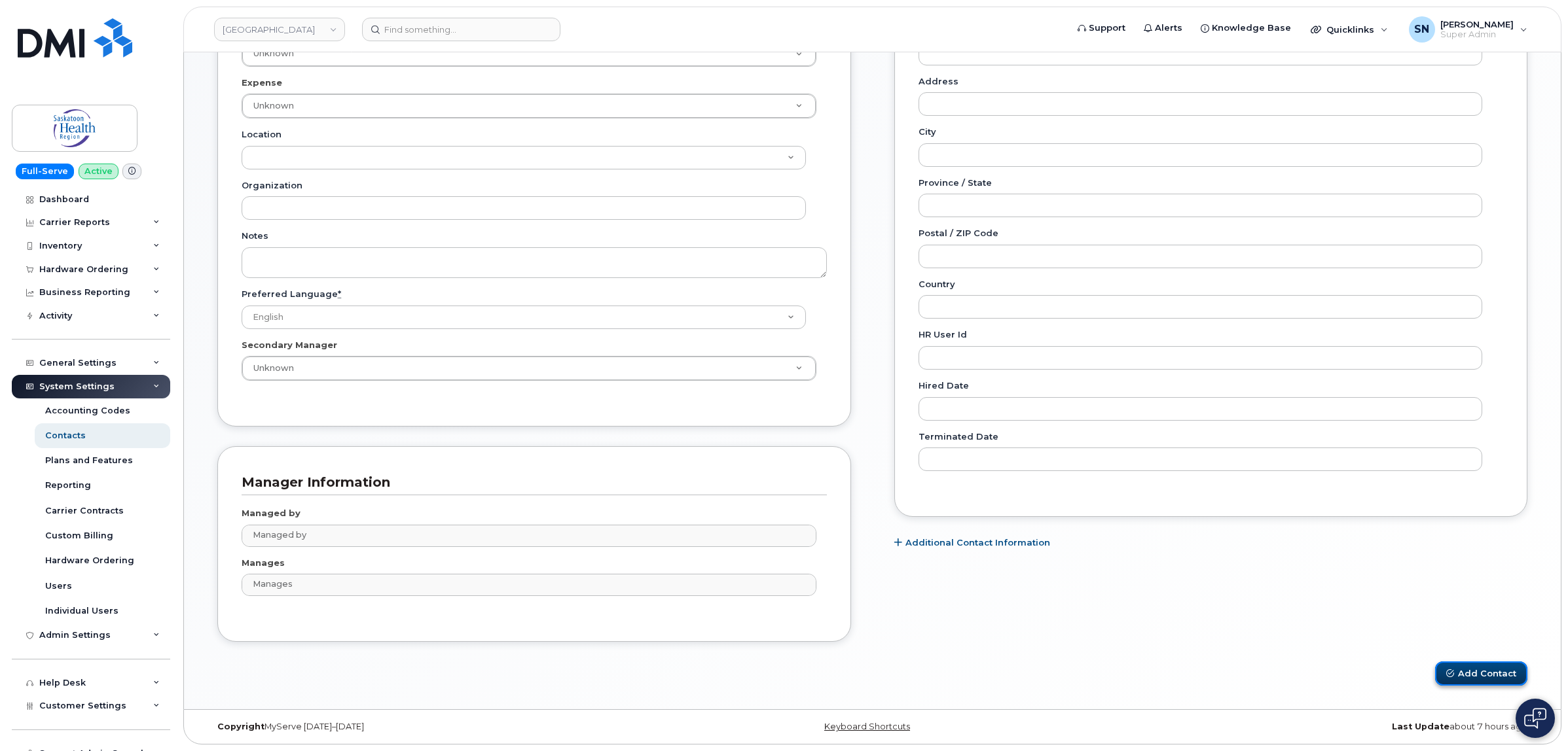
click at [1484, 673] on button "Add Contact" at bounding box center [1480, 673] width 92 height 24
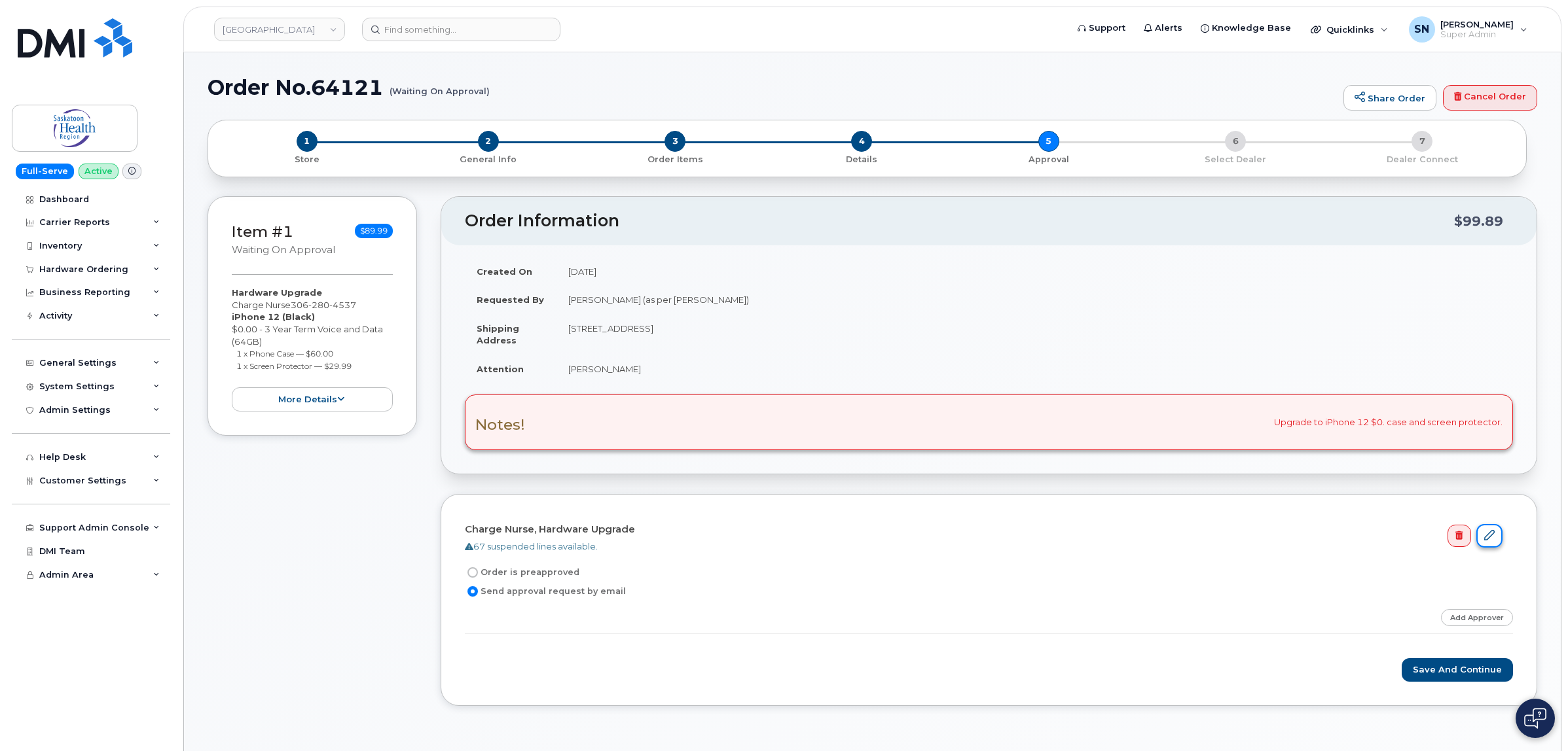
click at [1490, 537] on icon at bounding box center [1489, 535] width 10 height 10
click at [1461, 624] on link "Add Approver" at bounding box center [1476, 617] width 72 height 16
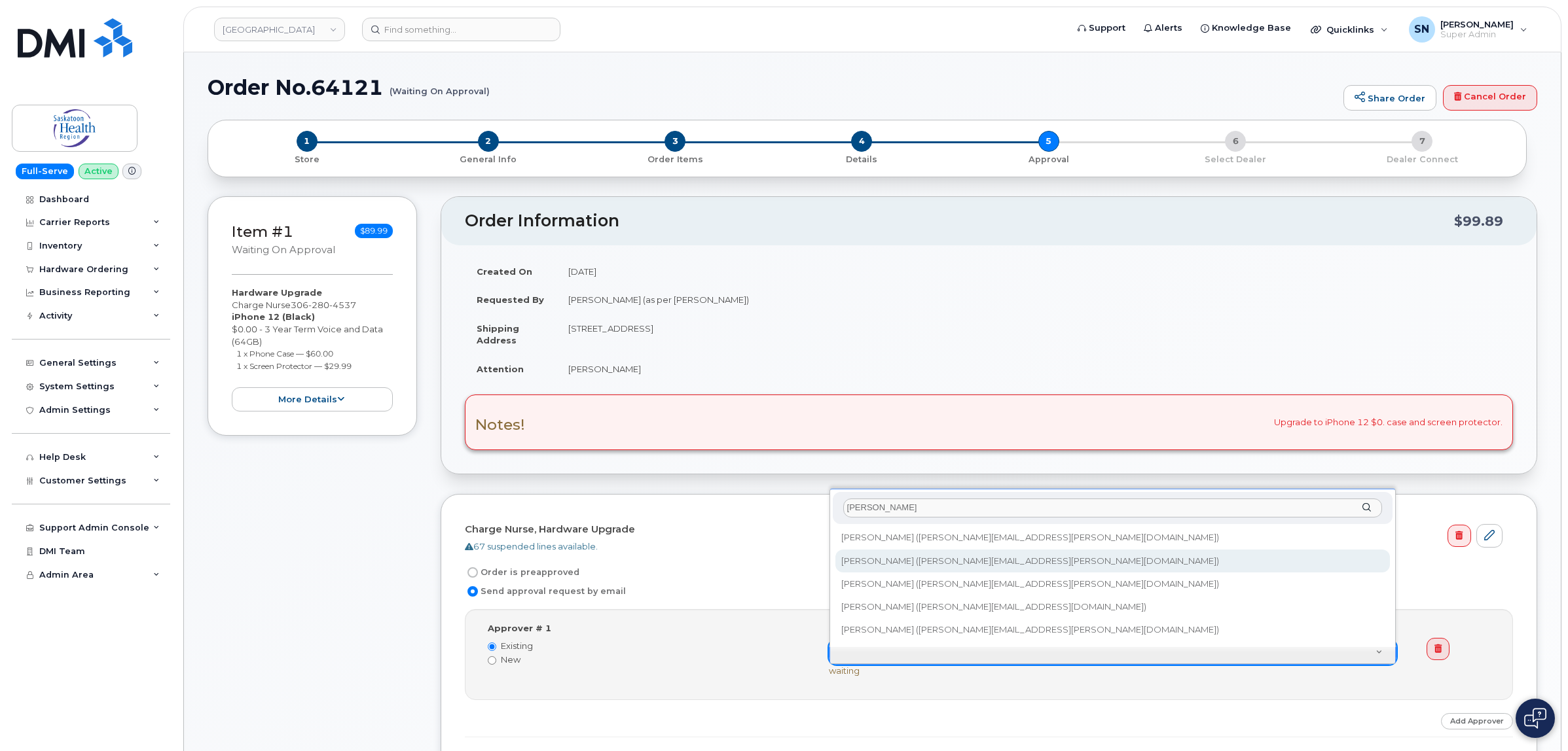
type input "sharon"
type input "820187"
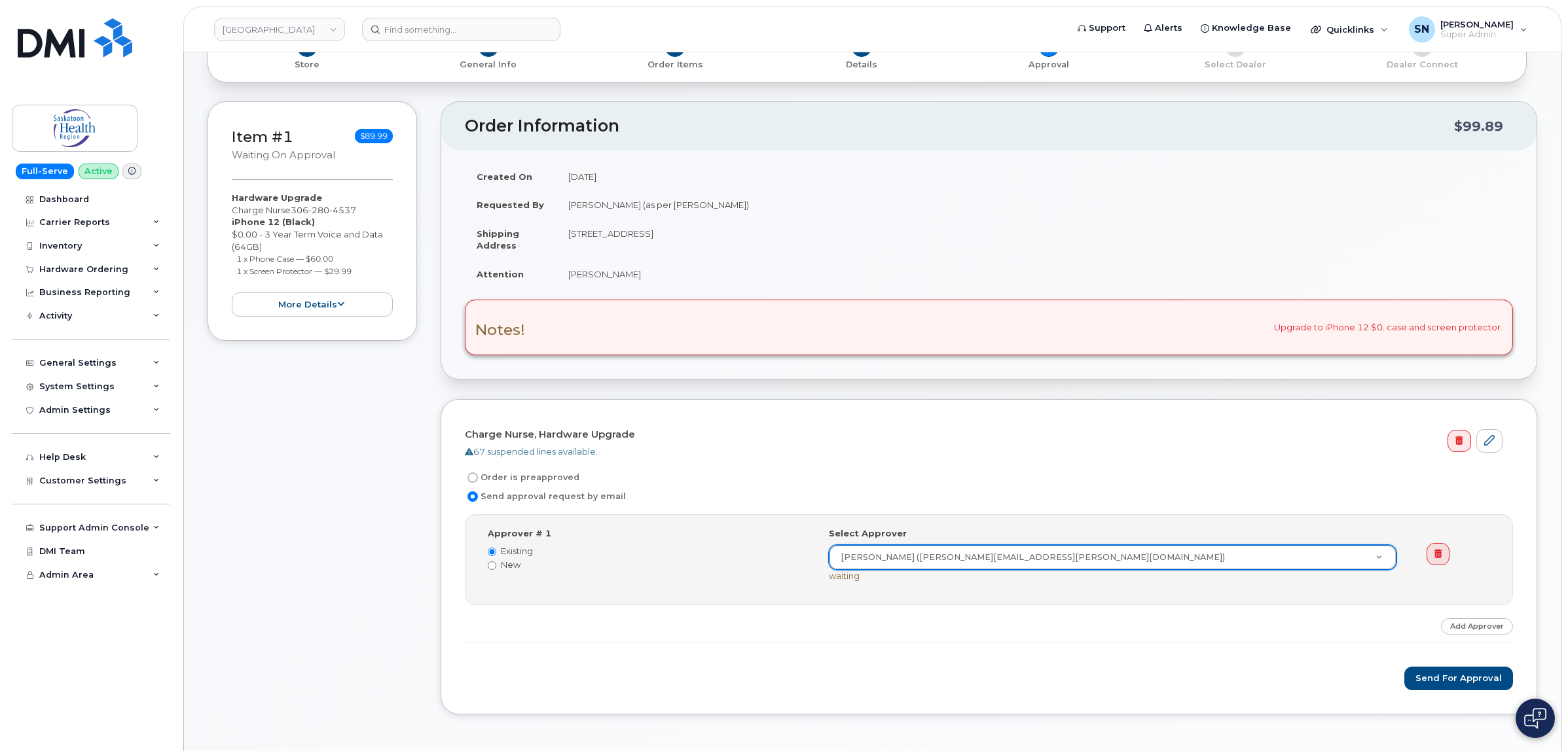
scroll to position [164, 0]
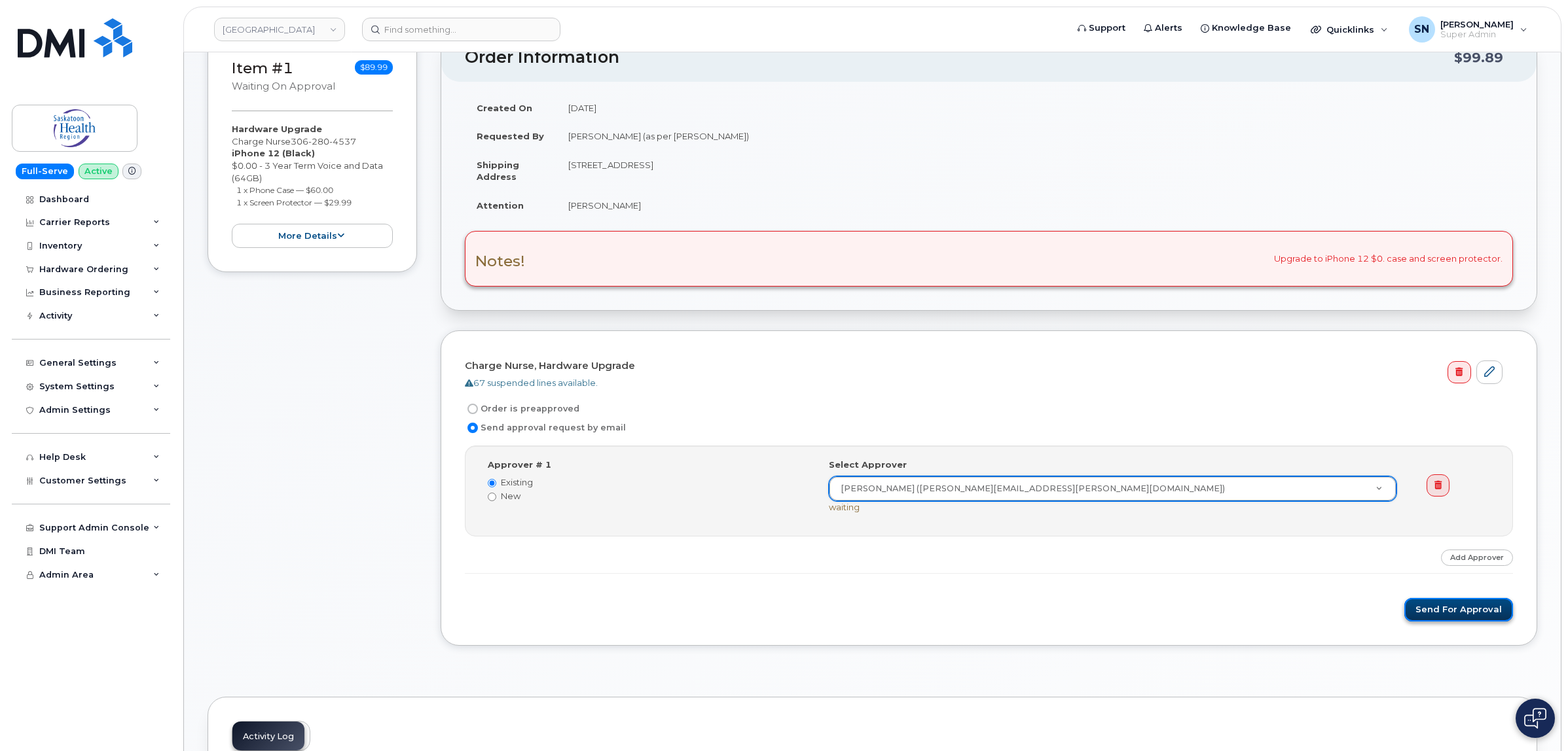
click at [1480, 611] on button "Send for Approval" at bounding box center [1459, 610] width 109 height 24
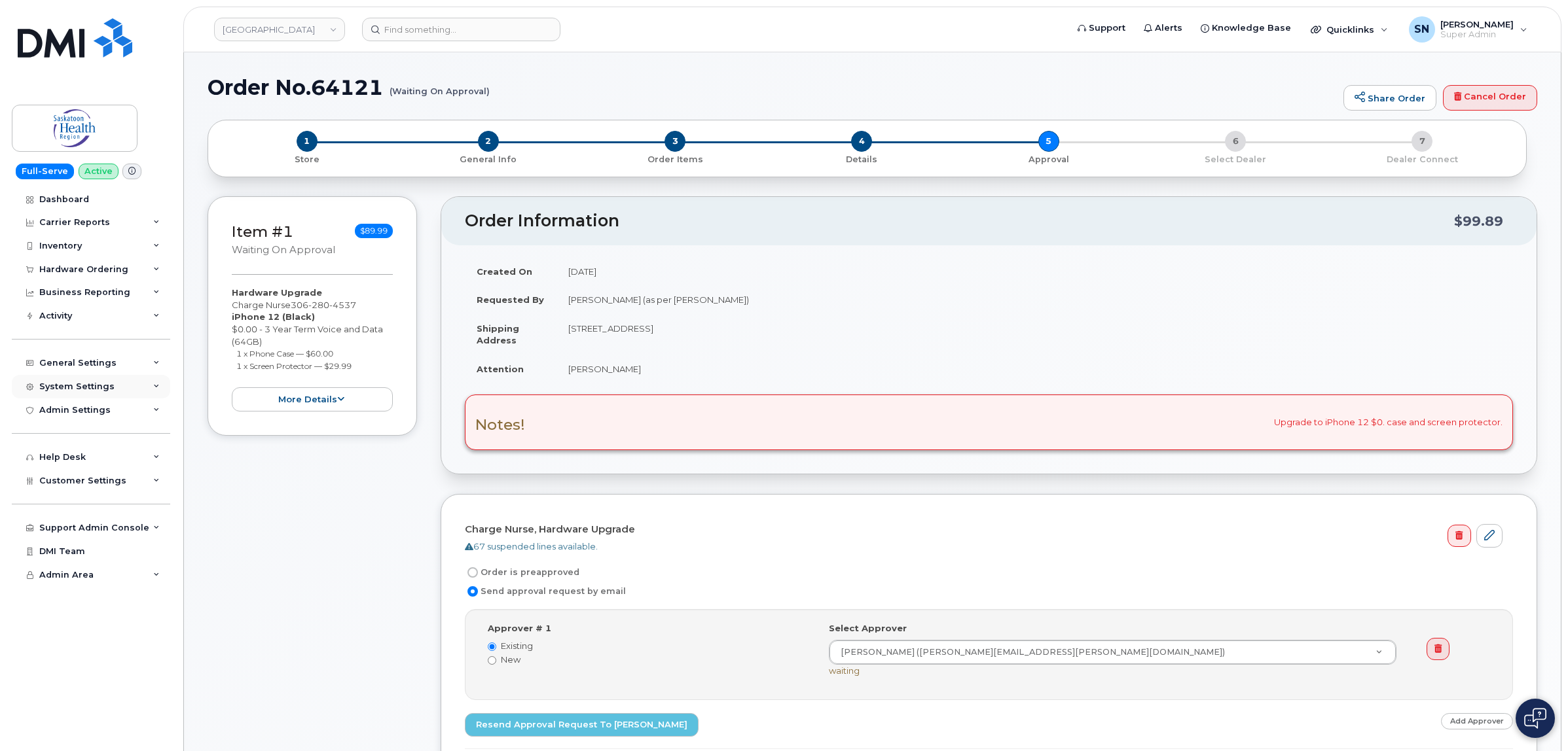
click at [106, 386] on div "System Settings" at bounding box center [77, 386] width 75 height 10
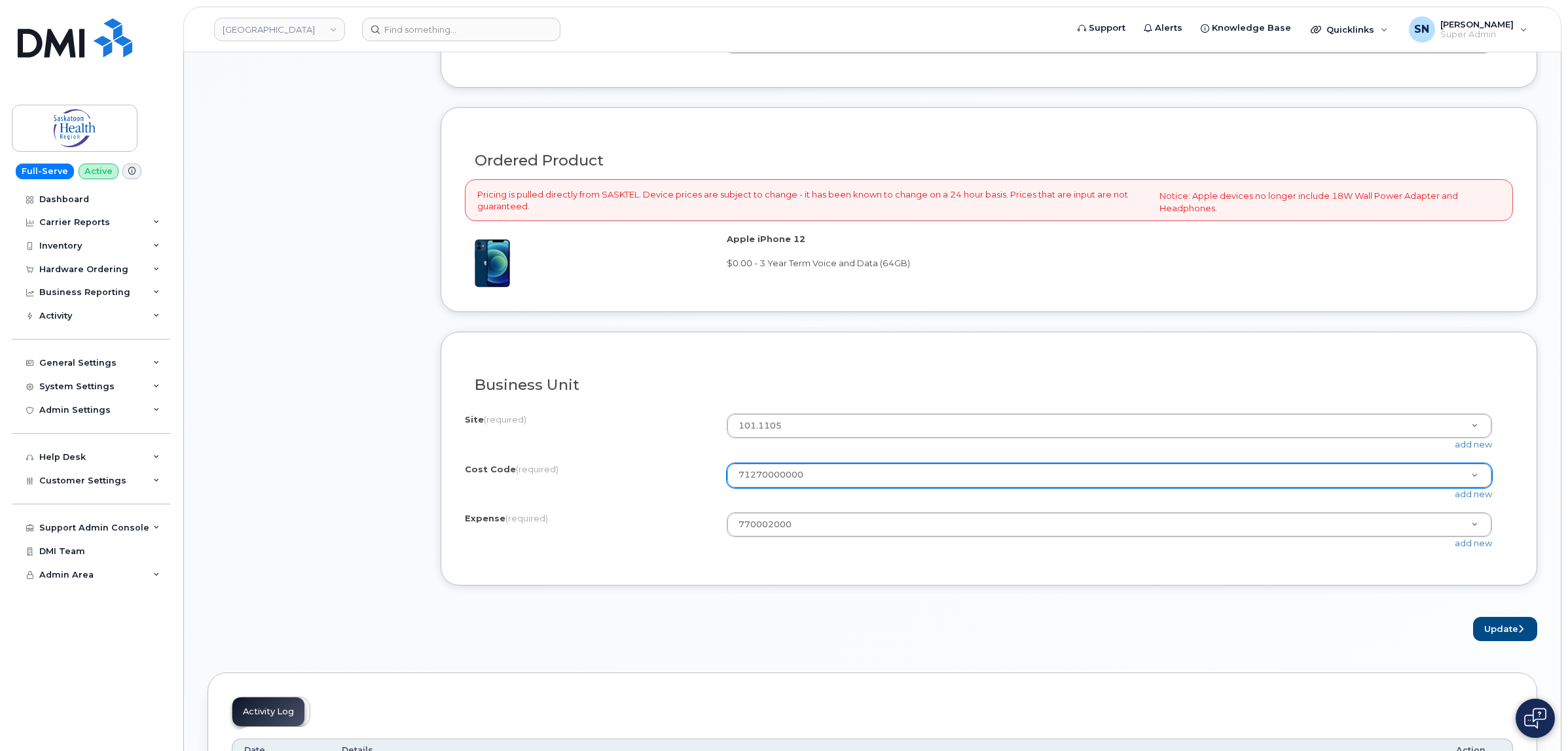
scroll to position [899, 0]
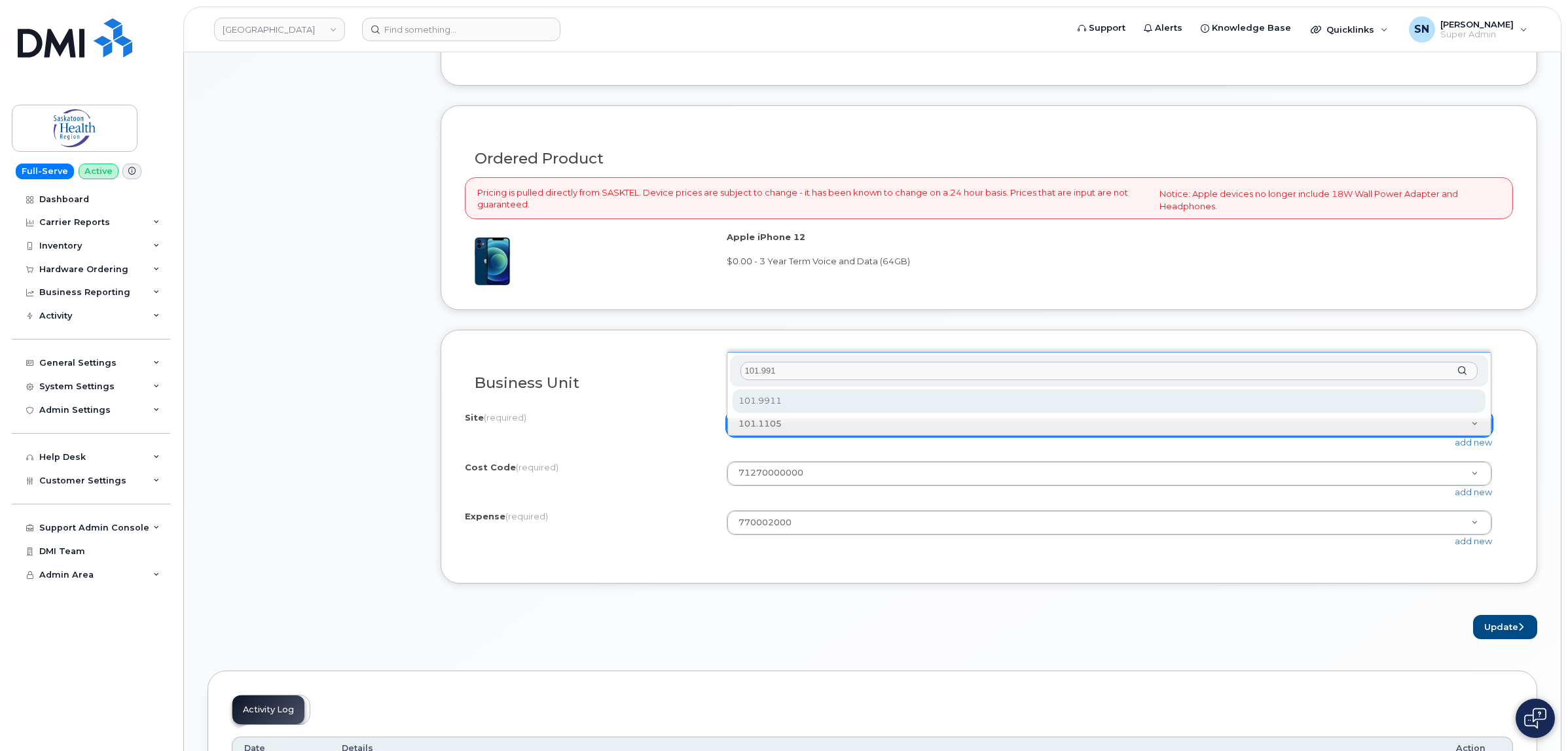
type input "101.9911"
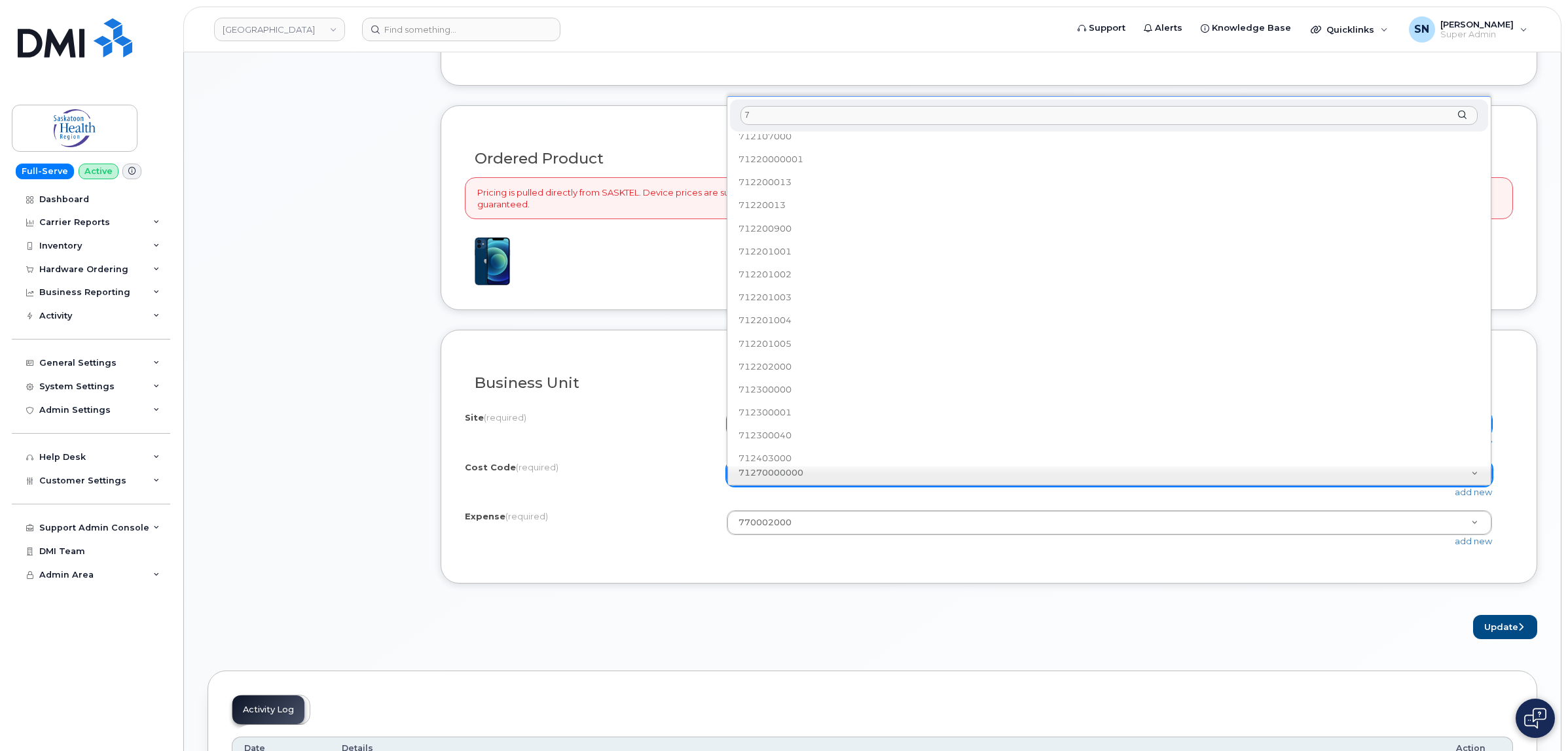
scroll to position [0, 0]
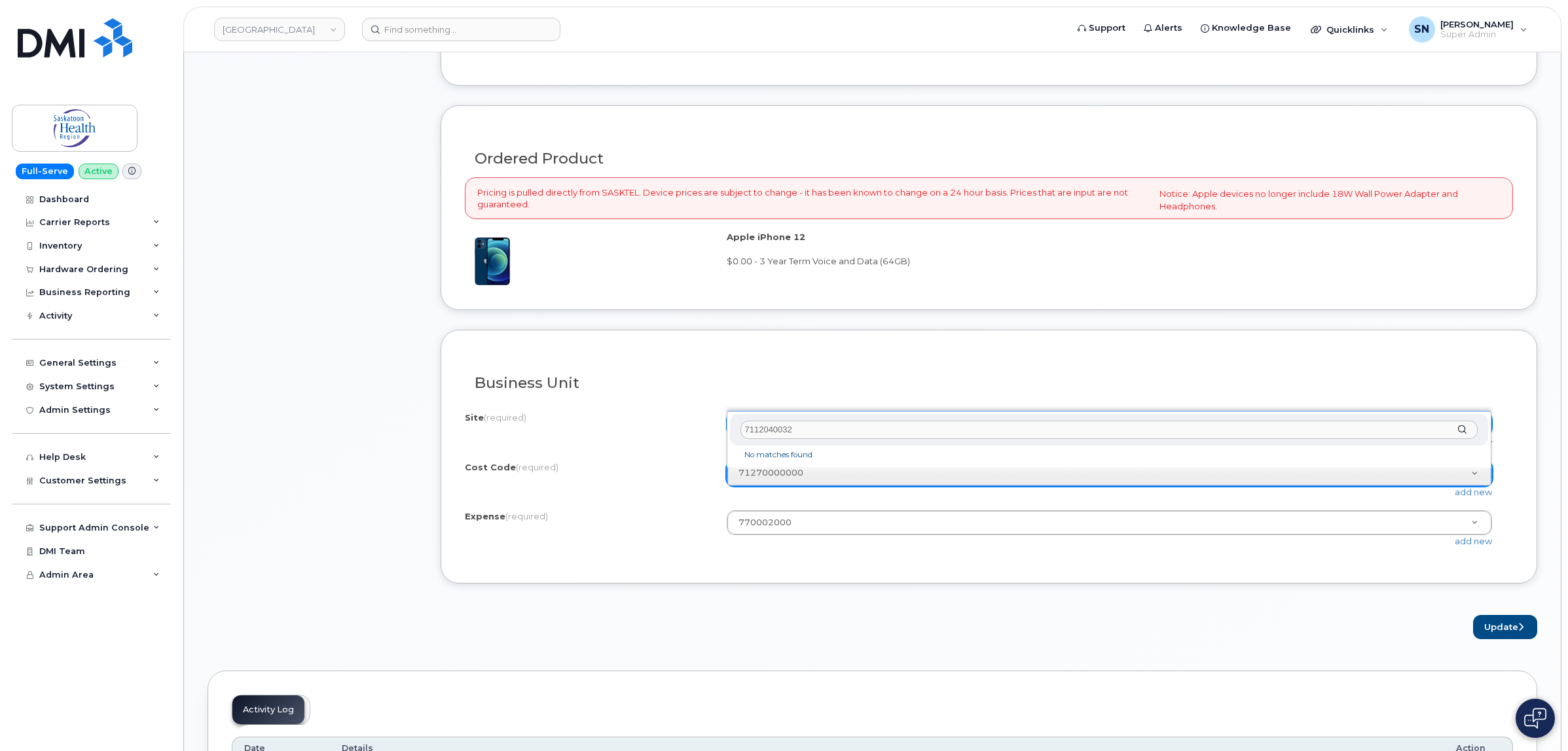
type input "71120400320"
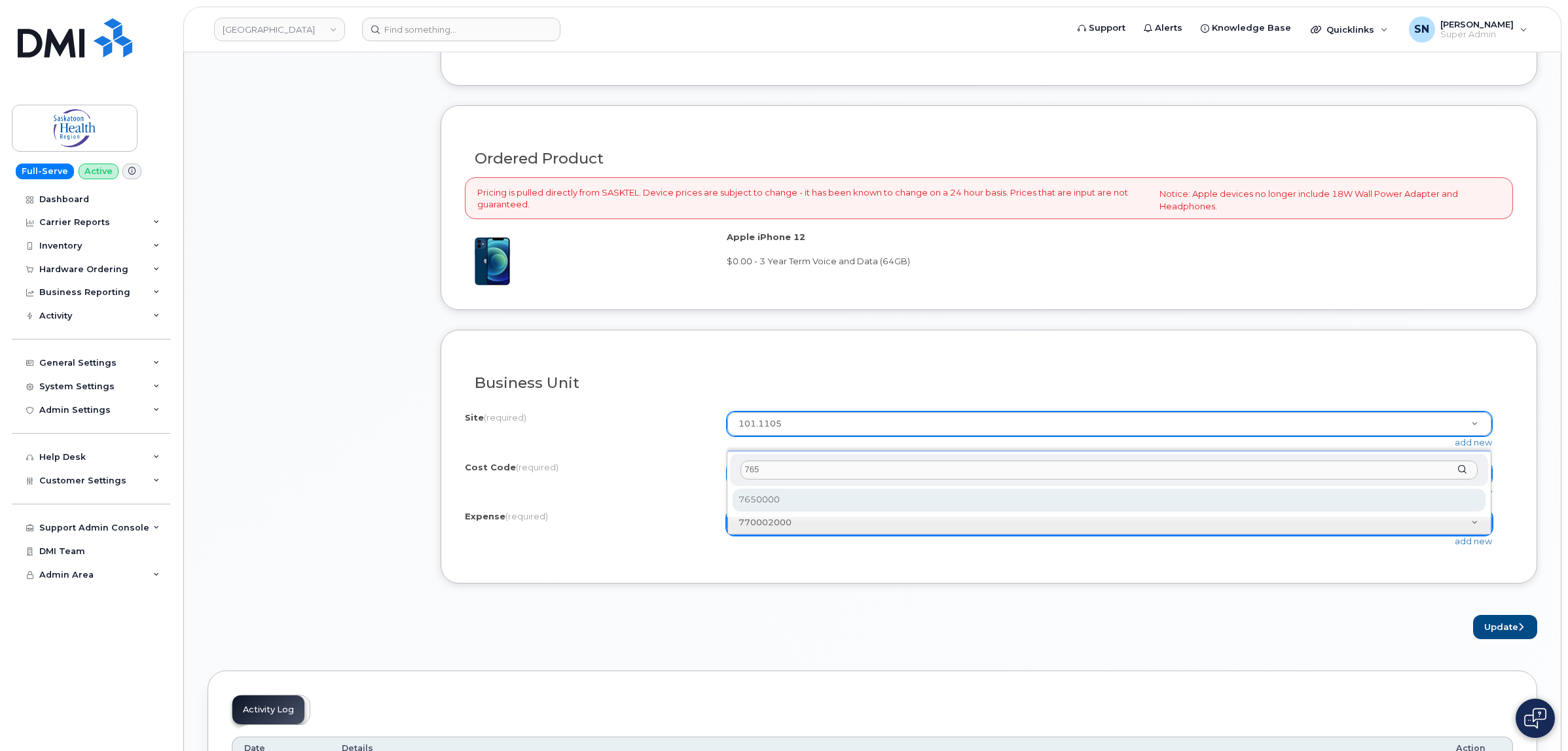
type input "7650"
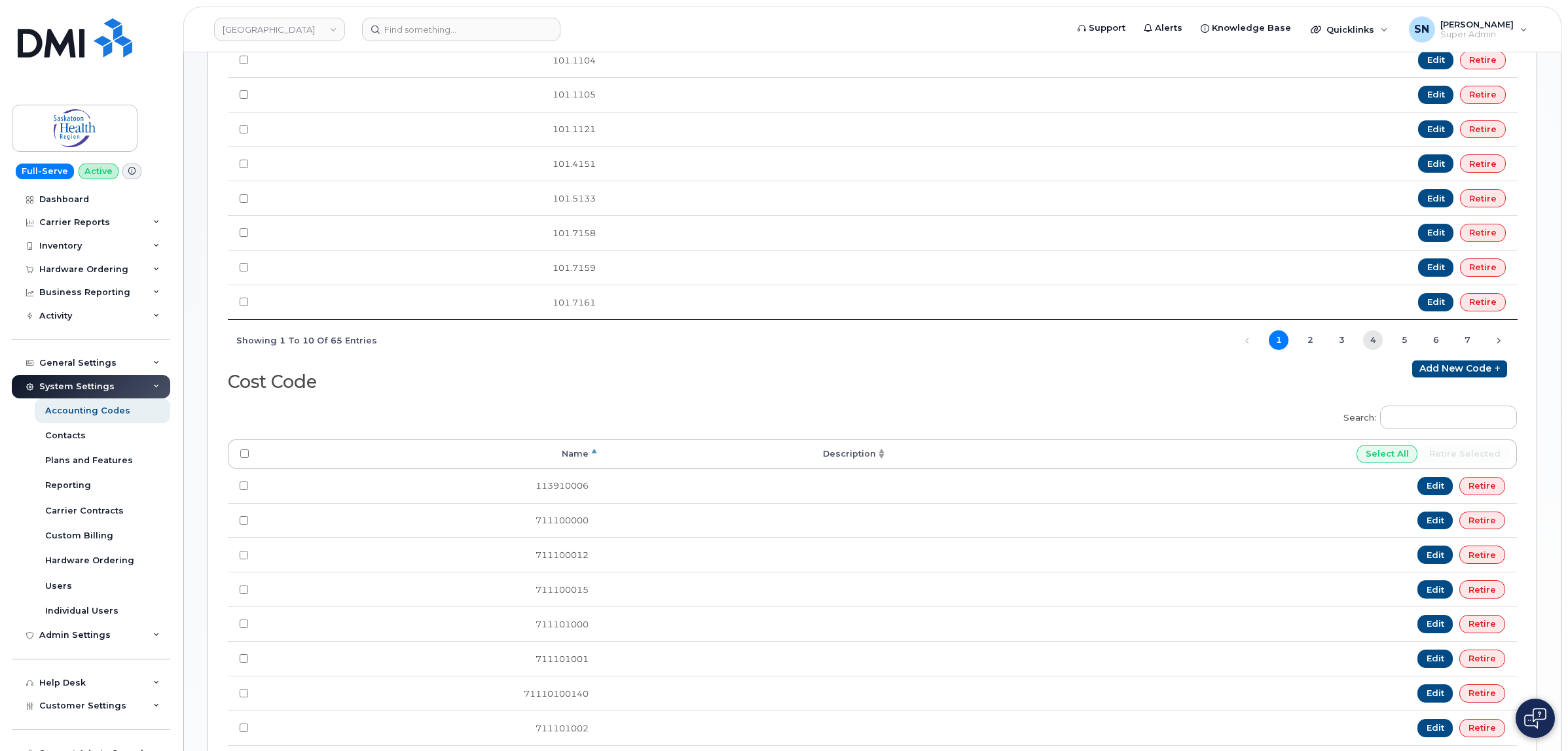
scroll to position [490, 0]
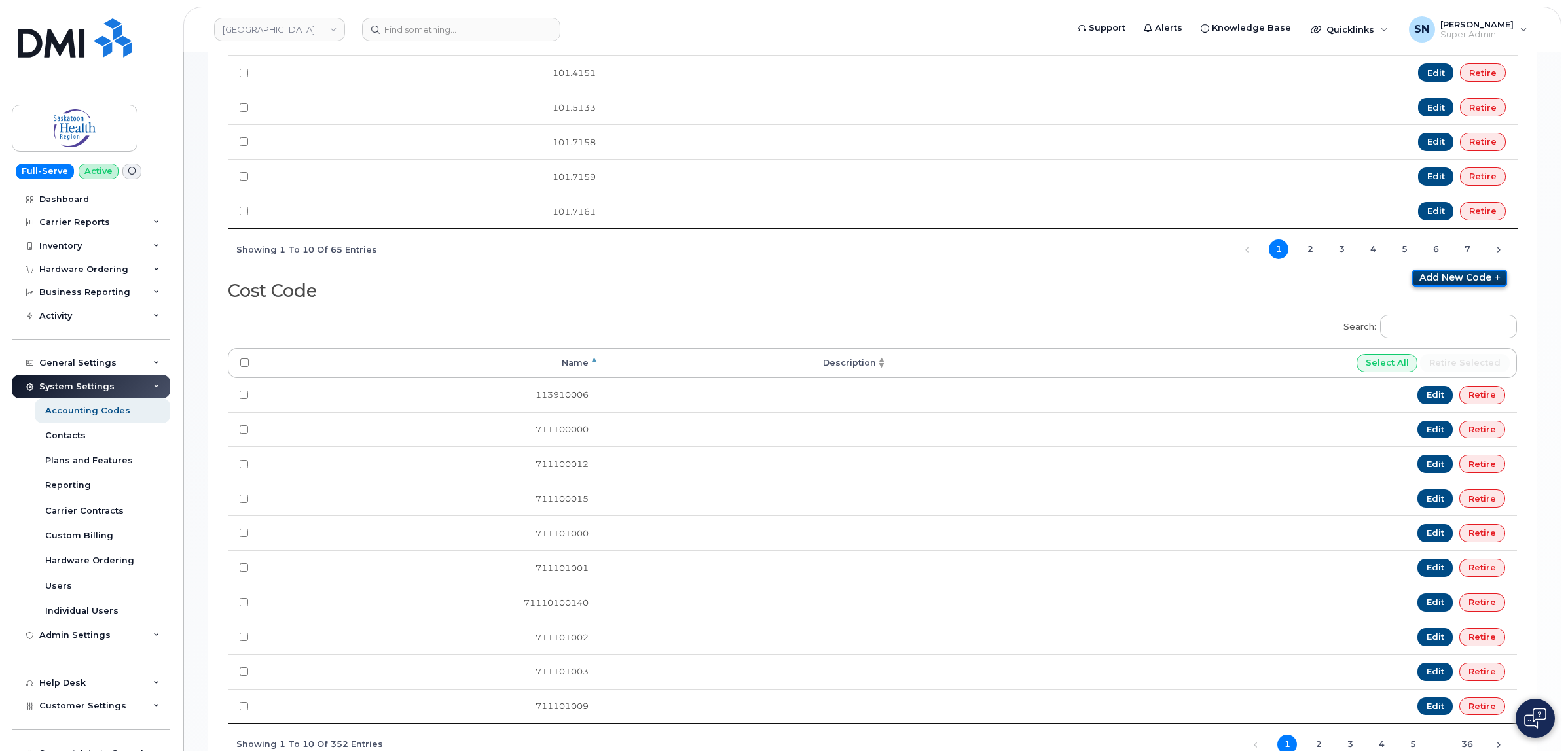
click at [1450, 286] on link "Add new code" at bounding box center [1459, 278] width 95 height 17
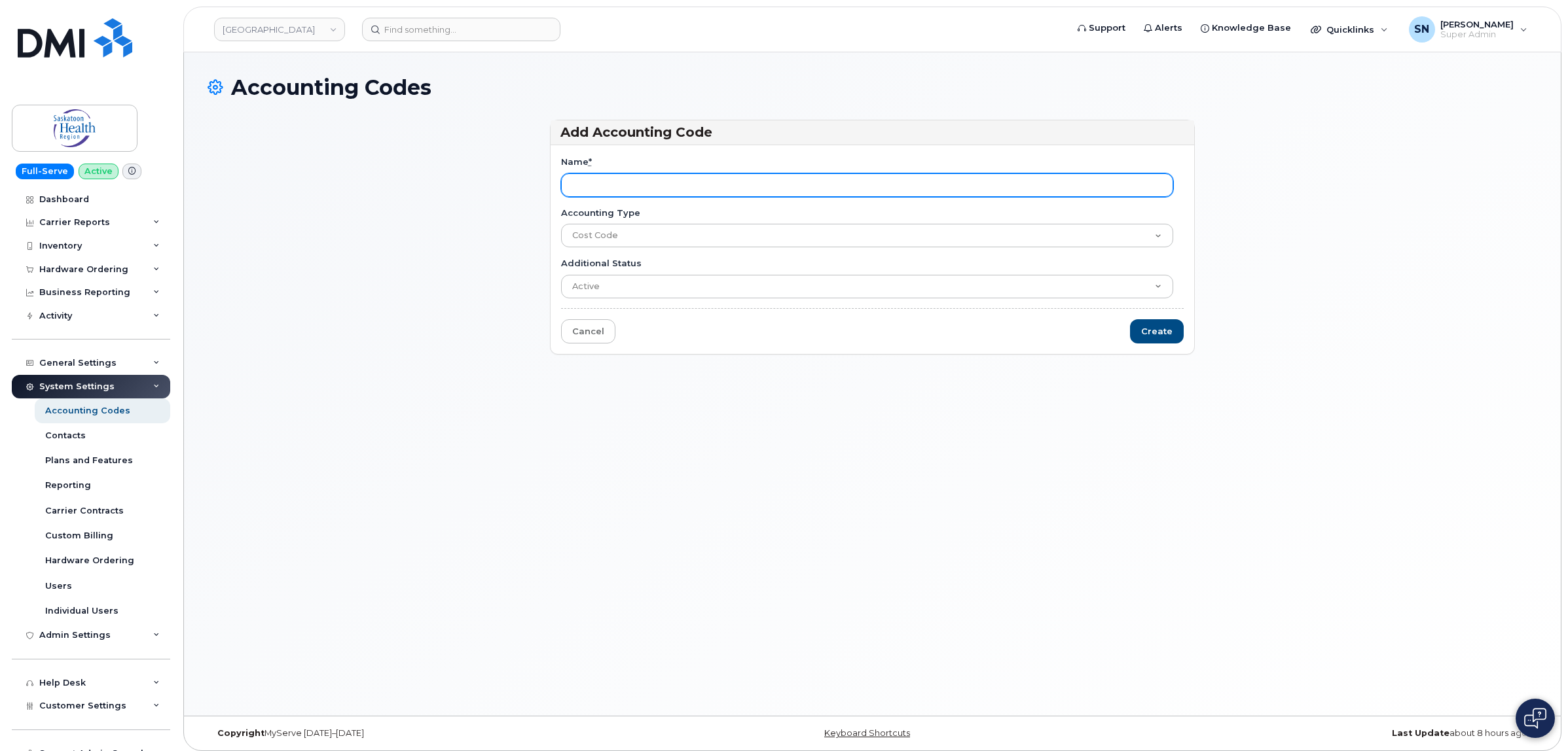
click at [640, 181] on input "Name *" at bounding box center [867, 185] width 612 height 23
paste input "71120400320"
type input "71120400320"
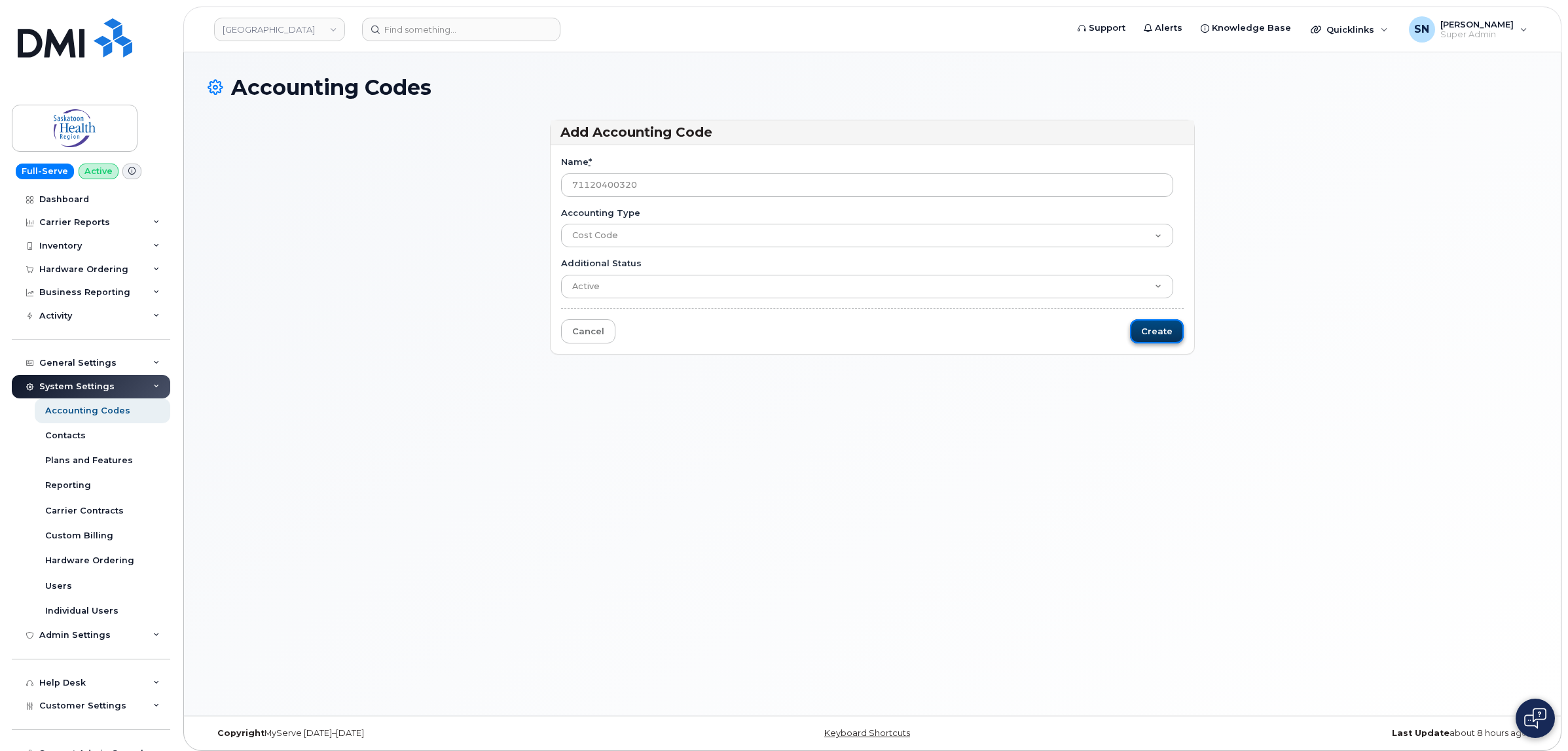
click at [1153, 335] on input "Create" at bounding box center [1156, 331] width 54 height 24
type input "Saving..."
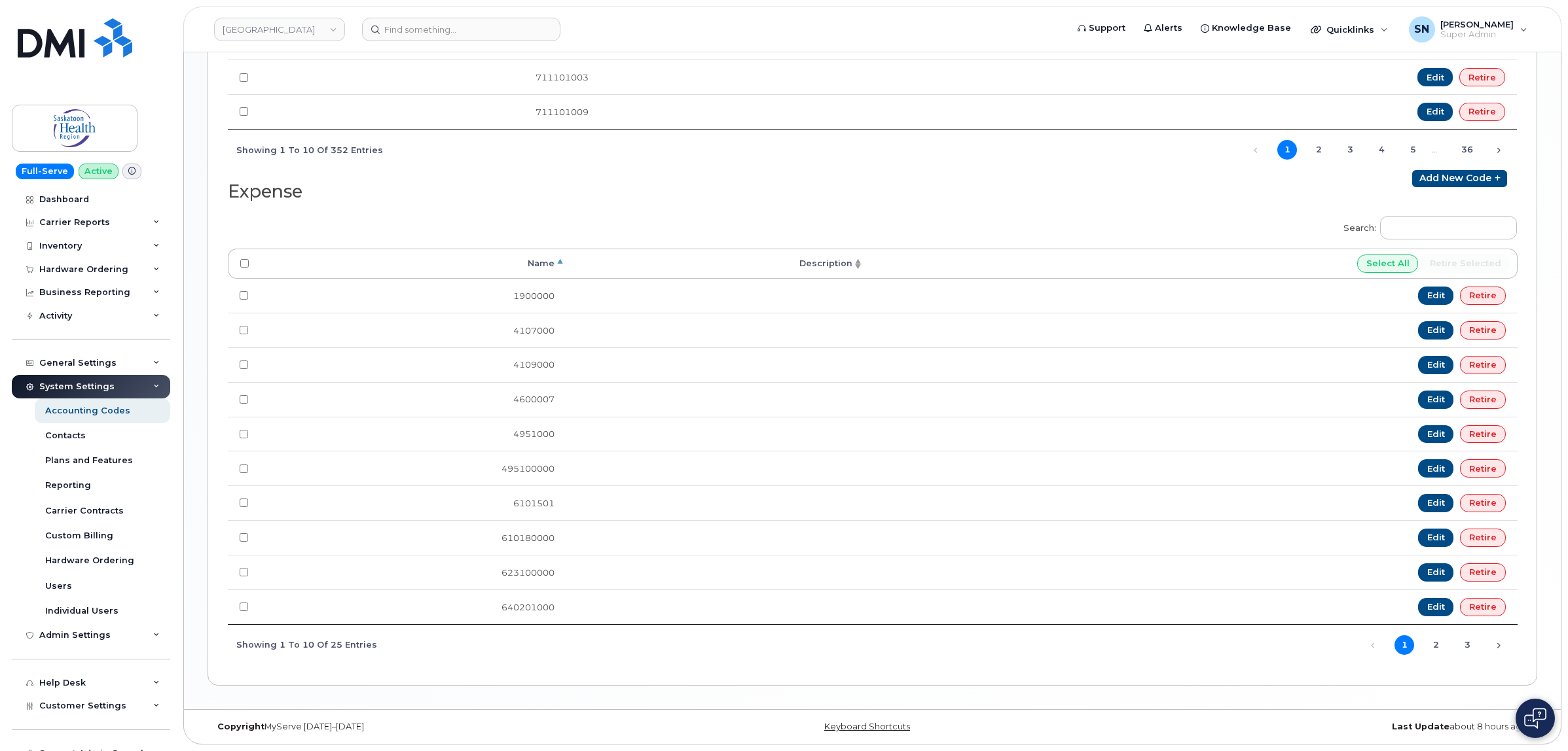
scroll to position [1157, 0]
click at [1466, 175] on link "Add new code" at bounding box center [1459, 178] width 95 height 17
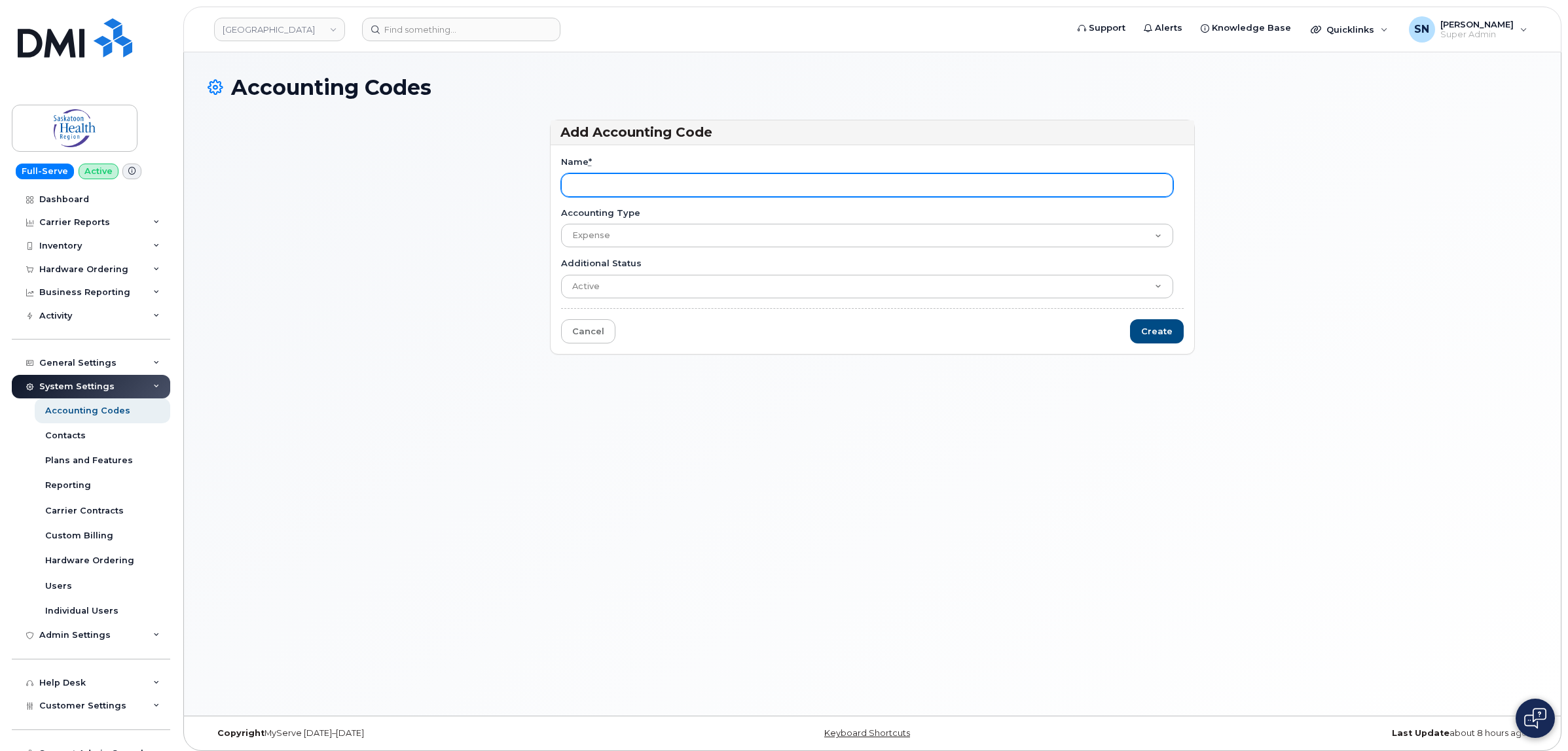
click at [585, 182] on input "Name *" at bounding box center [867, 185] width 612 height 23
paste input "765001100"
type input "765001100"
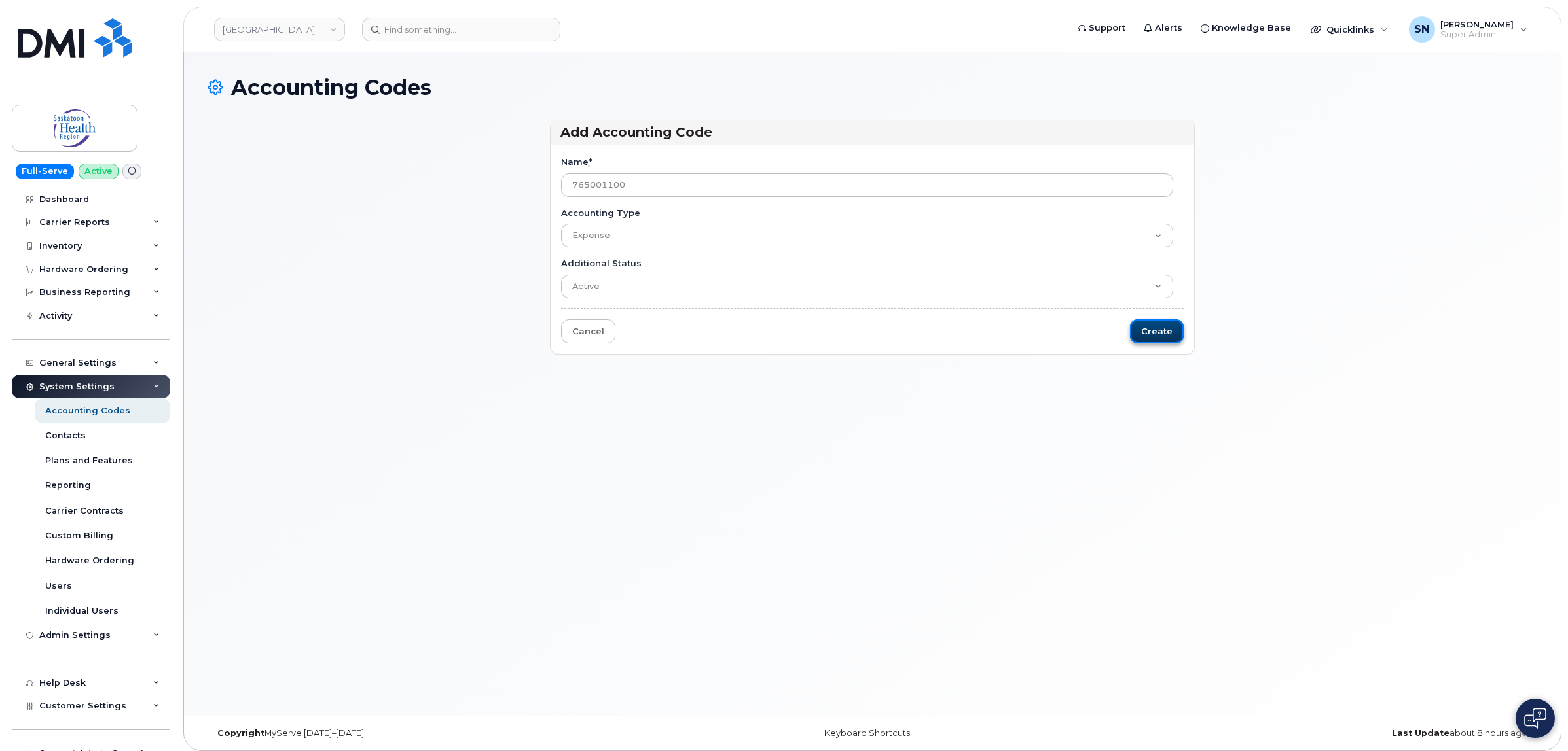
click at [1133, 329] on input "Create" at bounding box center [1156, 331] width 54 height 24
type input "Saving..."
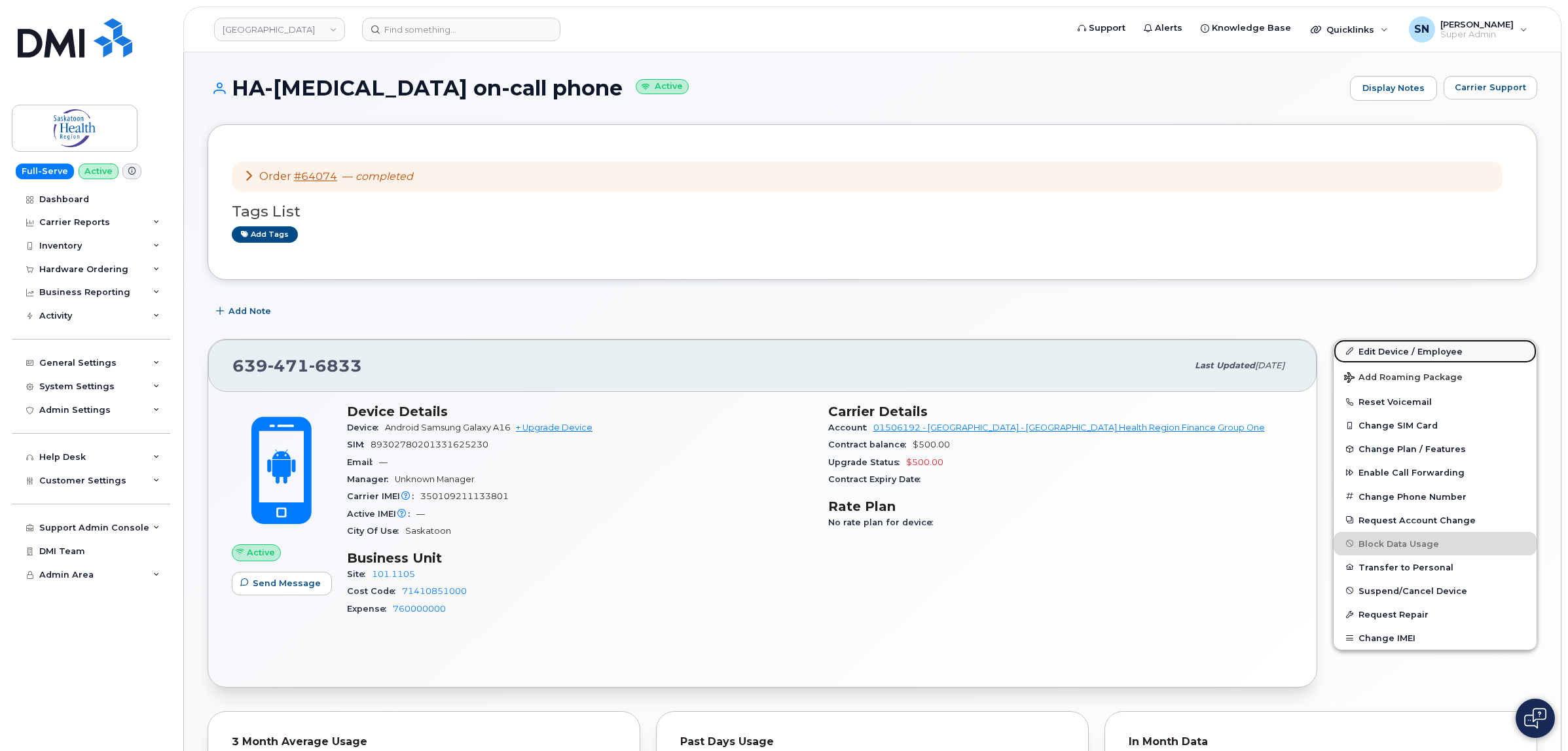
click at [1384, 344] on link "Edit Device / Employee" at bounding box center [1434, 351] width 203 height 23
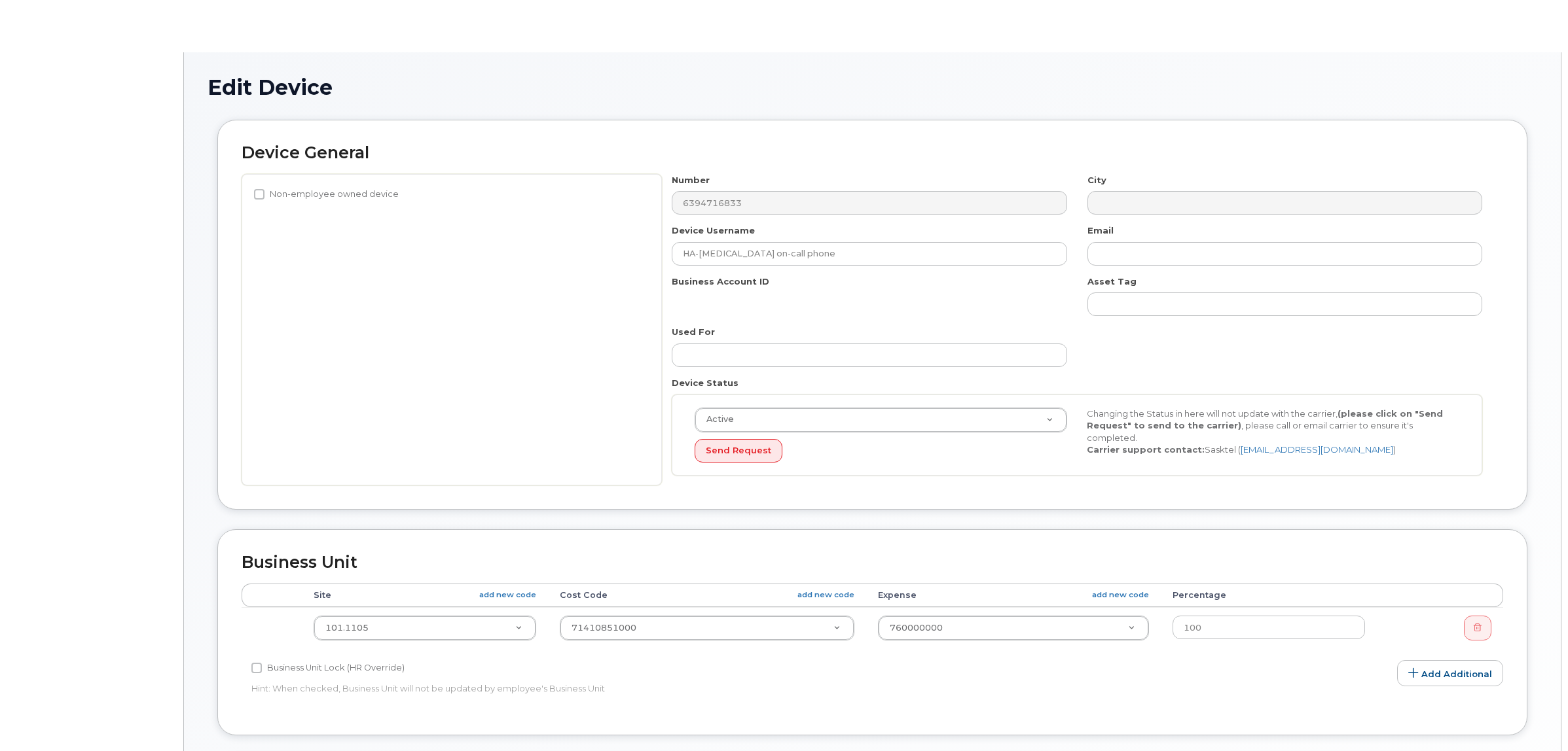
select select "629371"
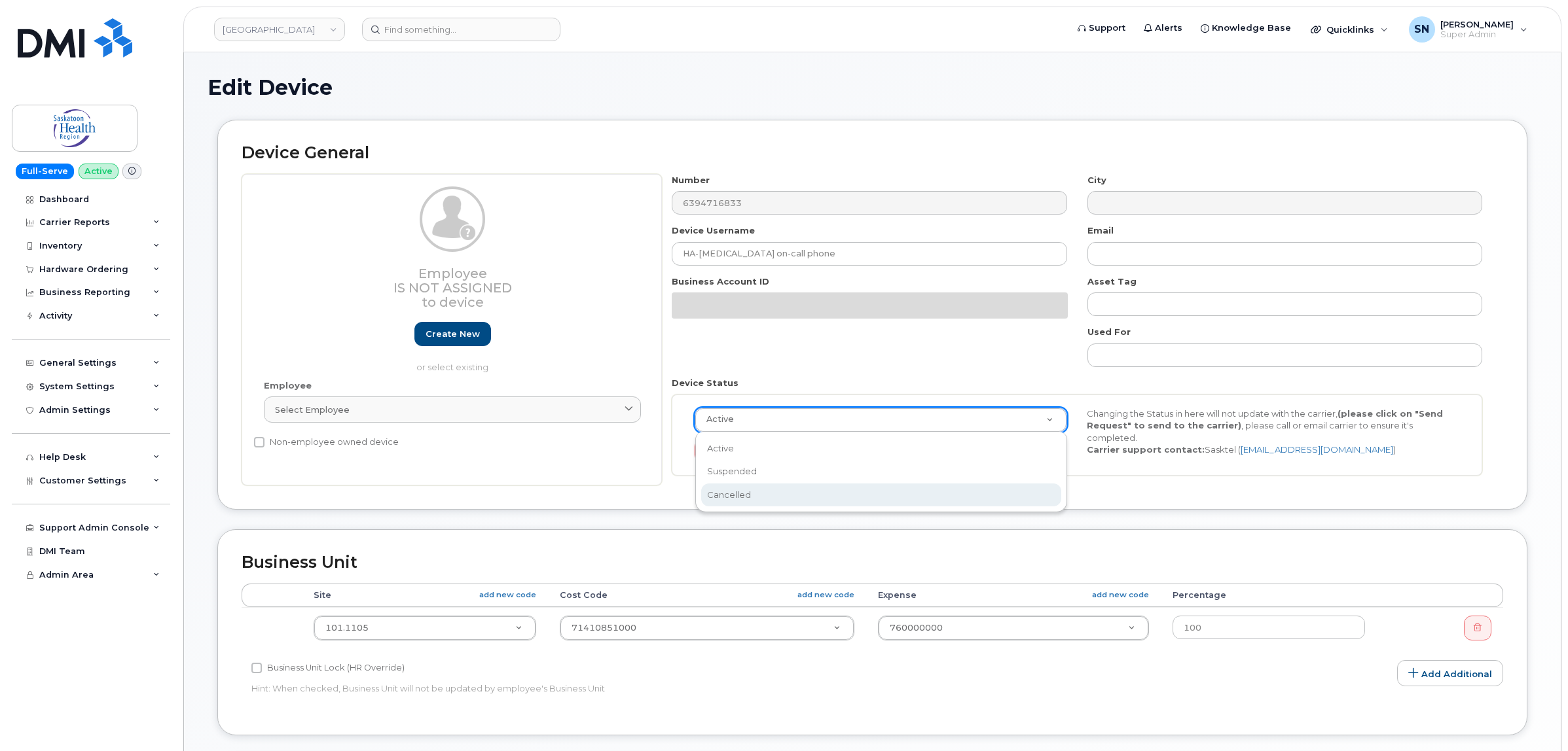
select select "cancelled"
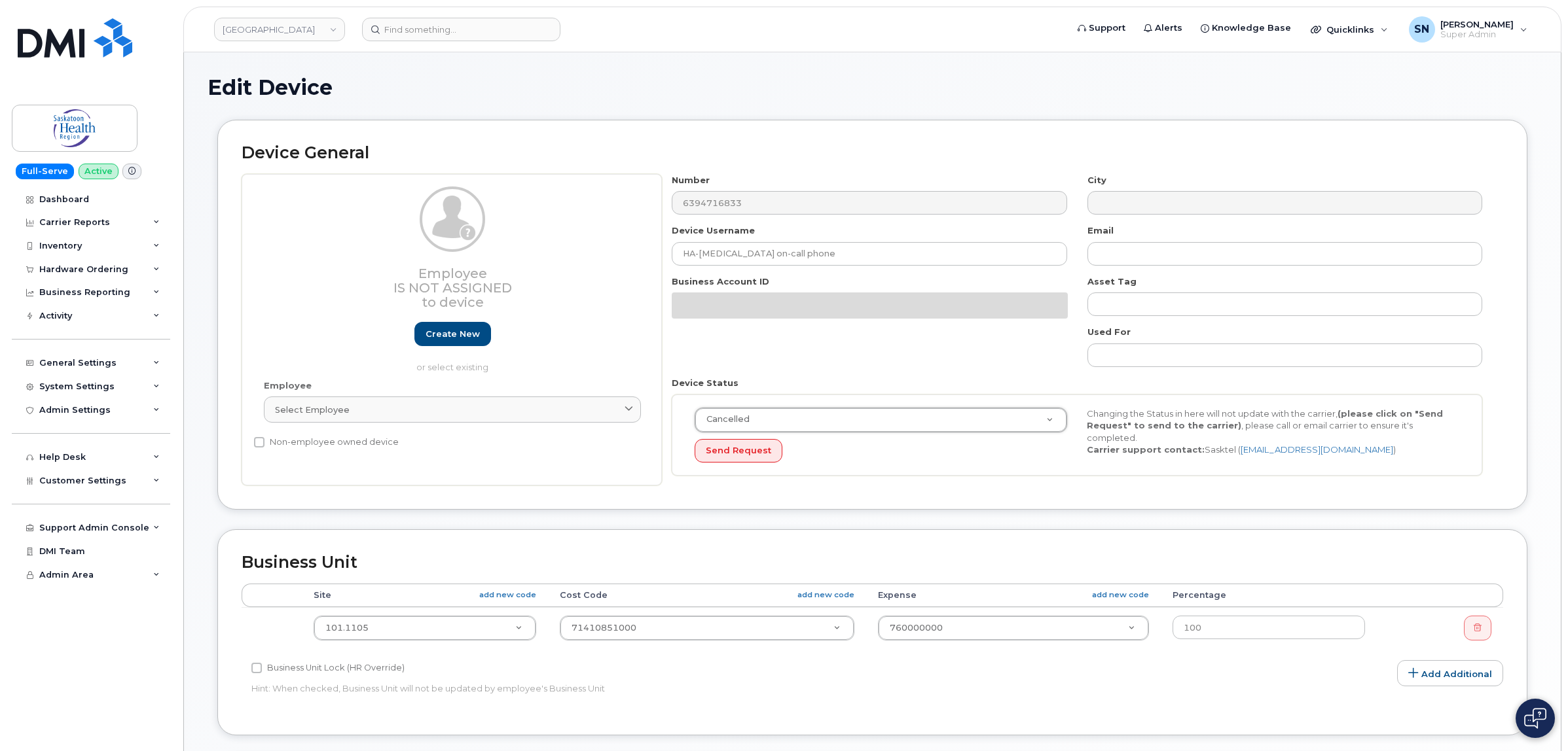
click at [889, 510] on div "Device General Employee Is not assigned to device Create new or select existing…" at bounding box center [872, 314] width 1310 height 390
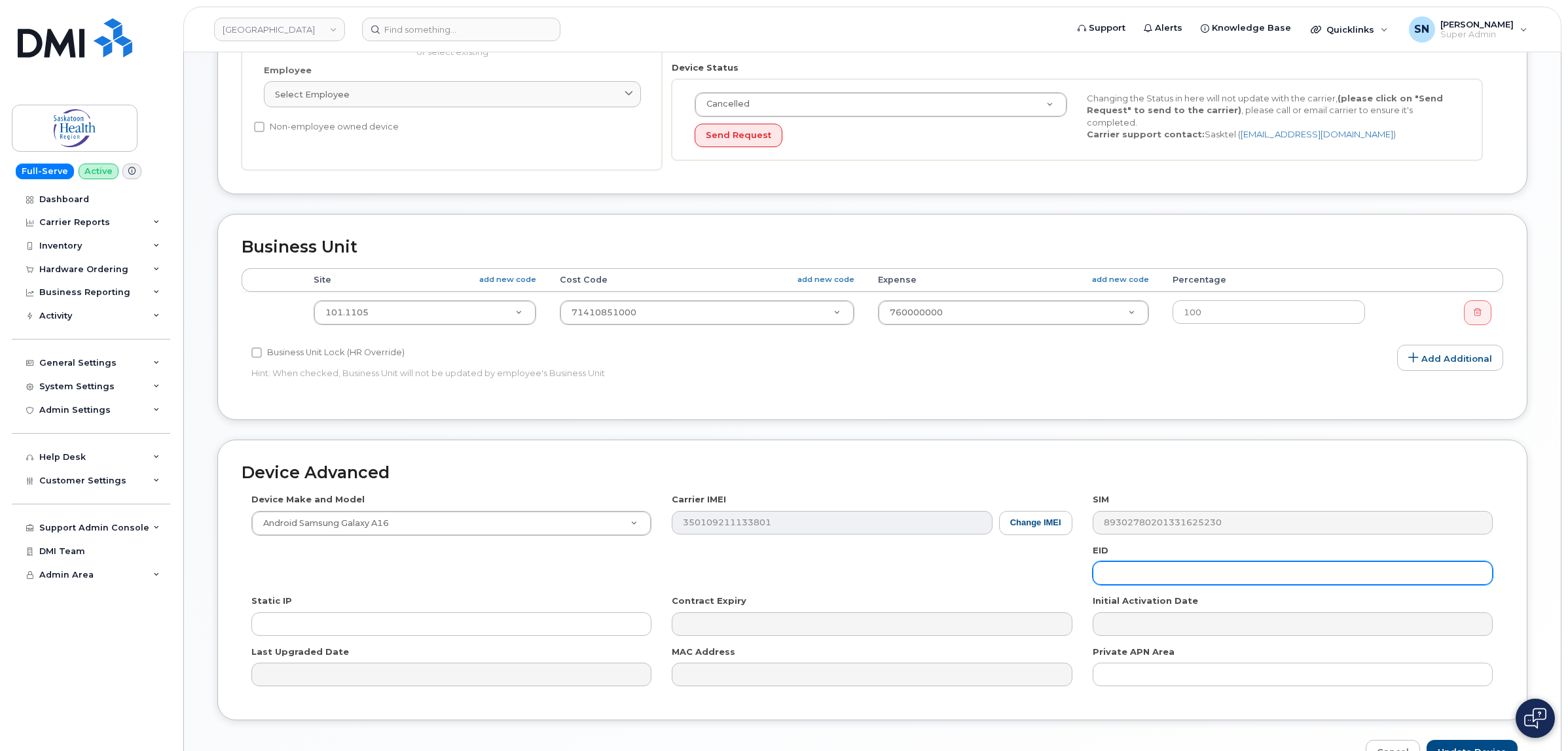
scroll to position [396, 0]
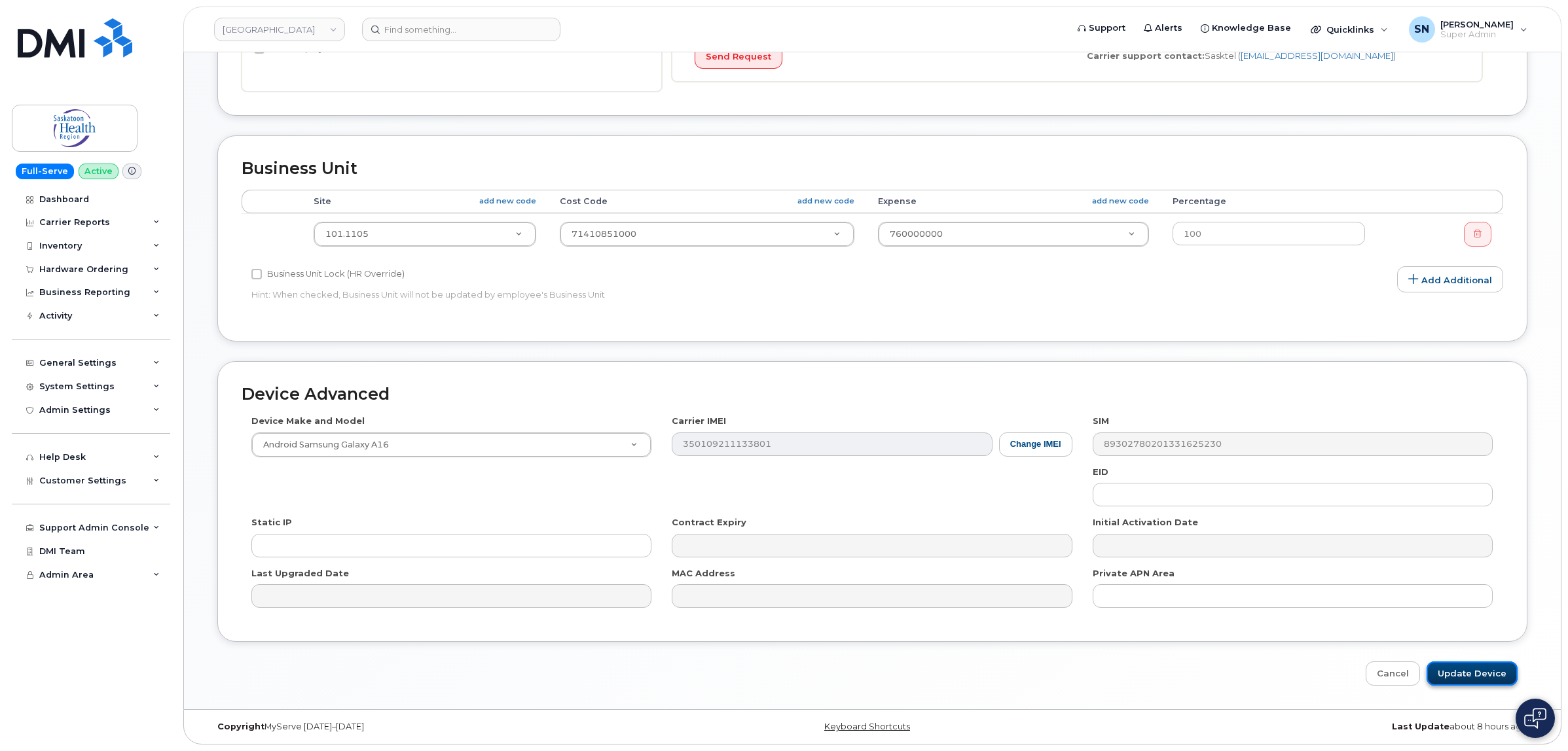
click at [1484, 672] on input "Update Device" at bounding box center [1471, 673] width 91 height 24
type input "Saving..."
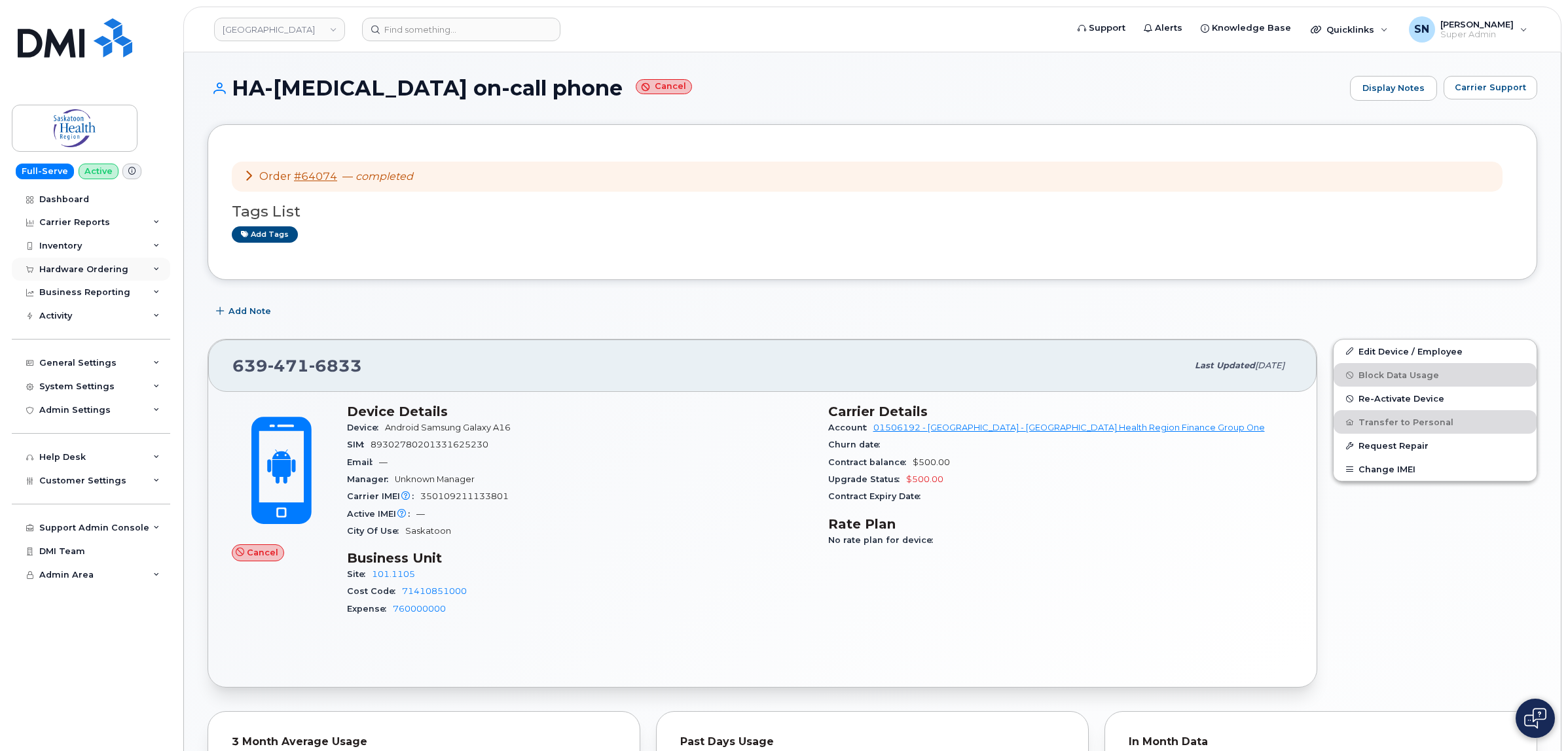
click at [85, 269] on div "Hardware Ordering" at bounding box center [84, 269] width 89 height 10
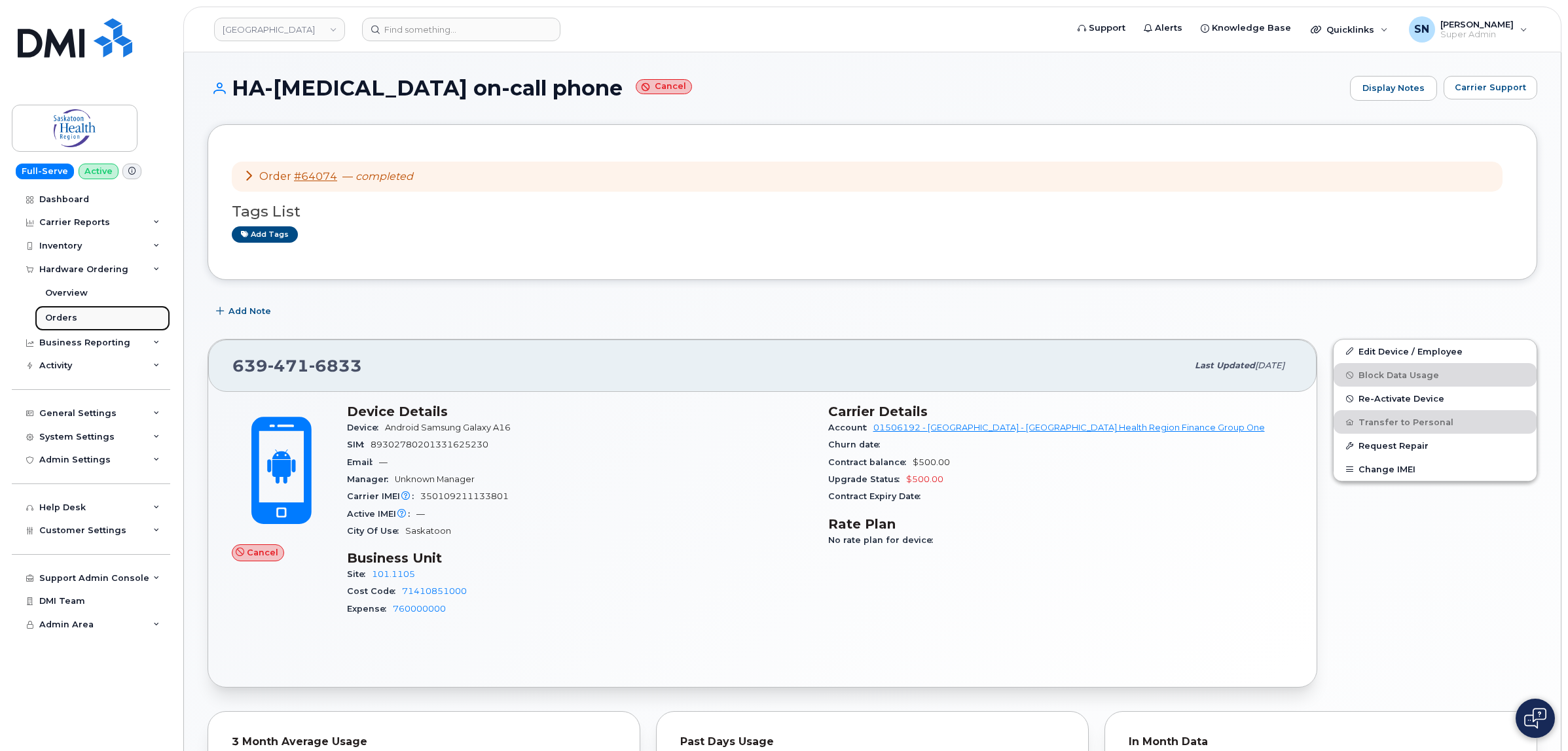
click at [82, 310] on link "Orders" at bounding box center [102, 318] width 136 height 25
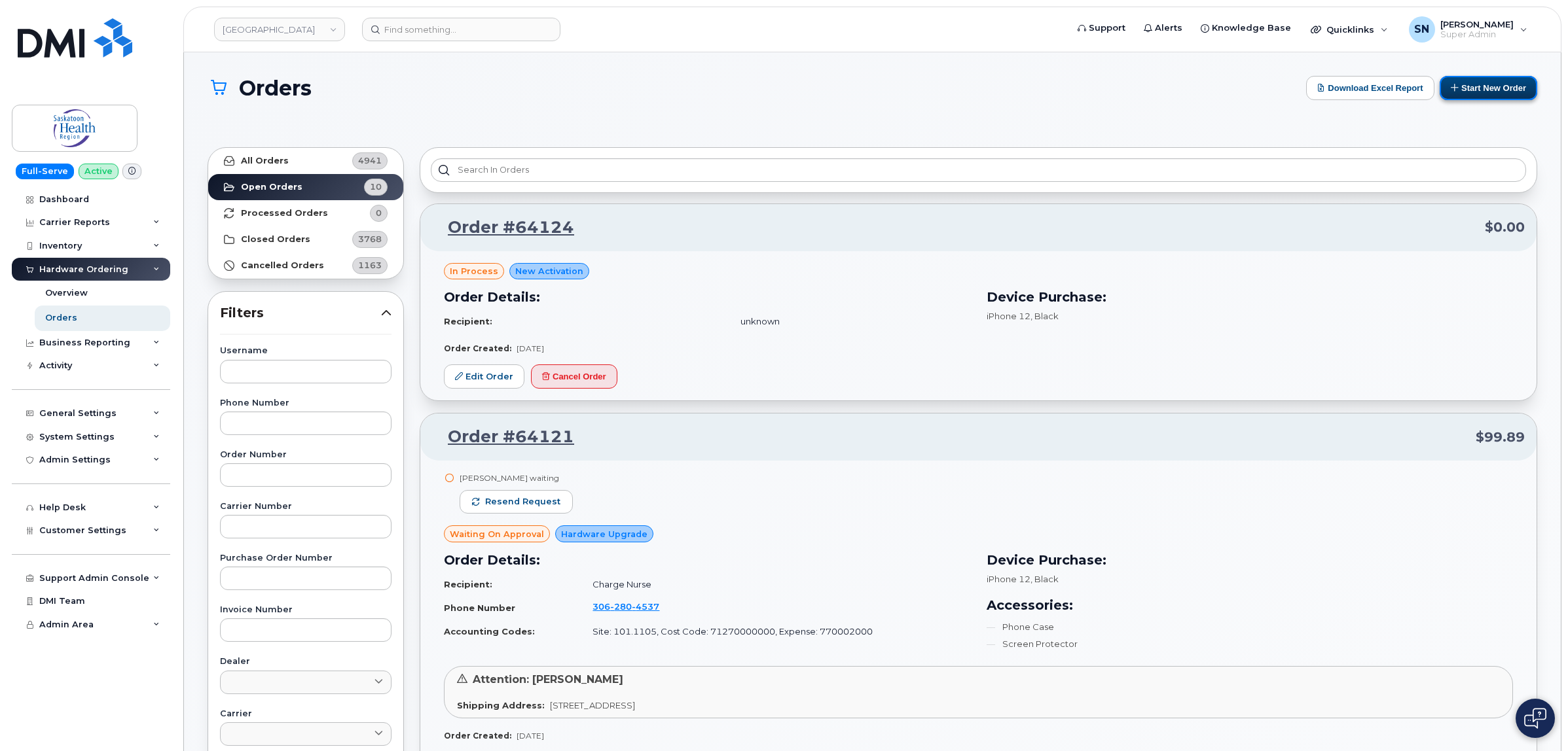
click at [1470, 89] on button "Start New Order" at bounding box center [1488, 88] width 98 height 24
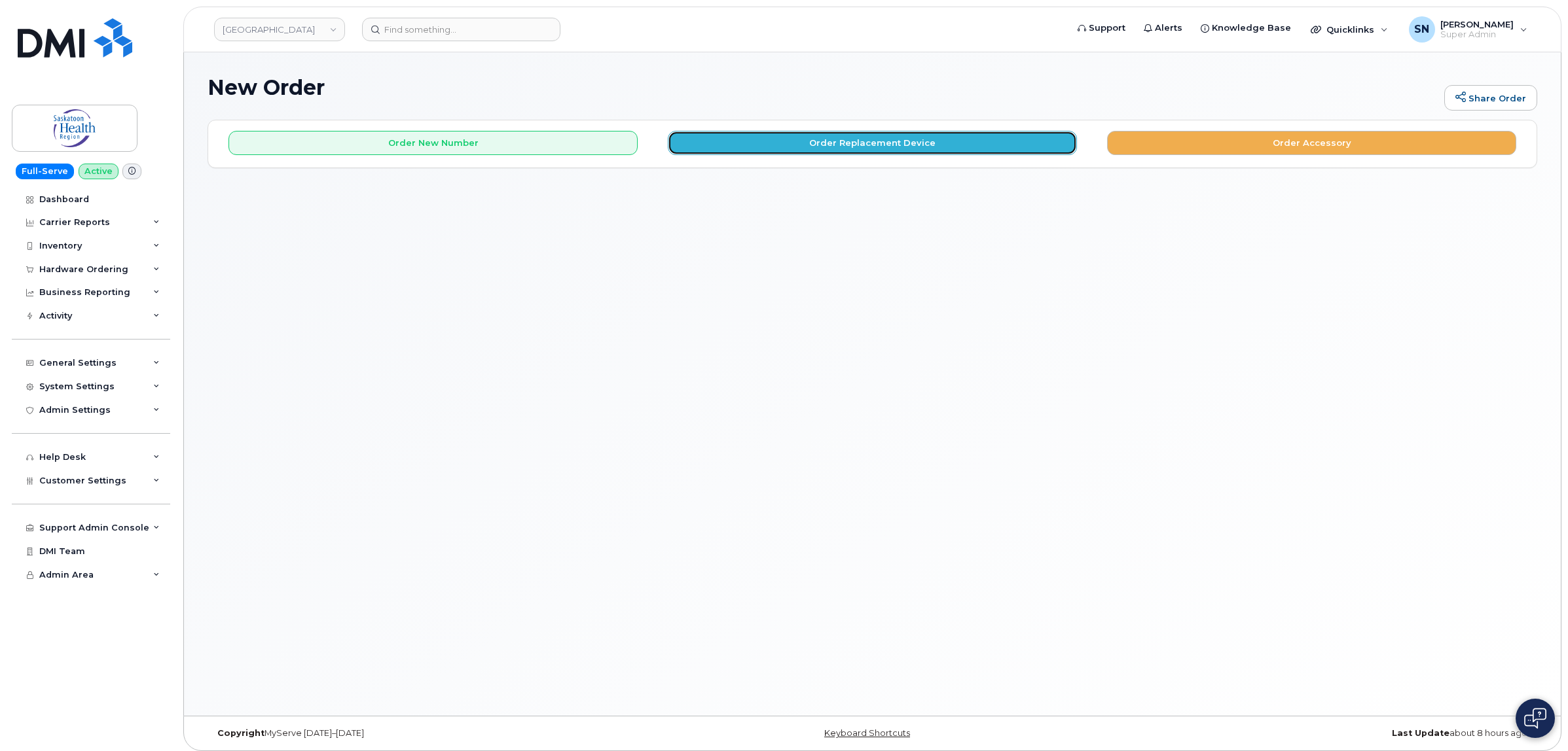
click at [741, 155] on button "Order Replacement Device" at bounding box center [872, 143] width 409 height 24
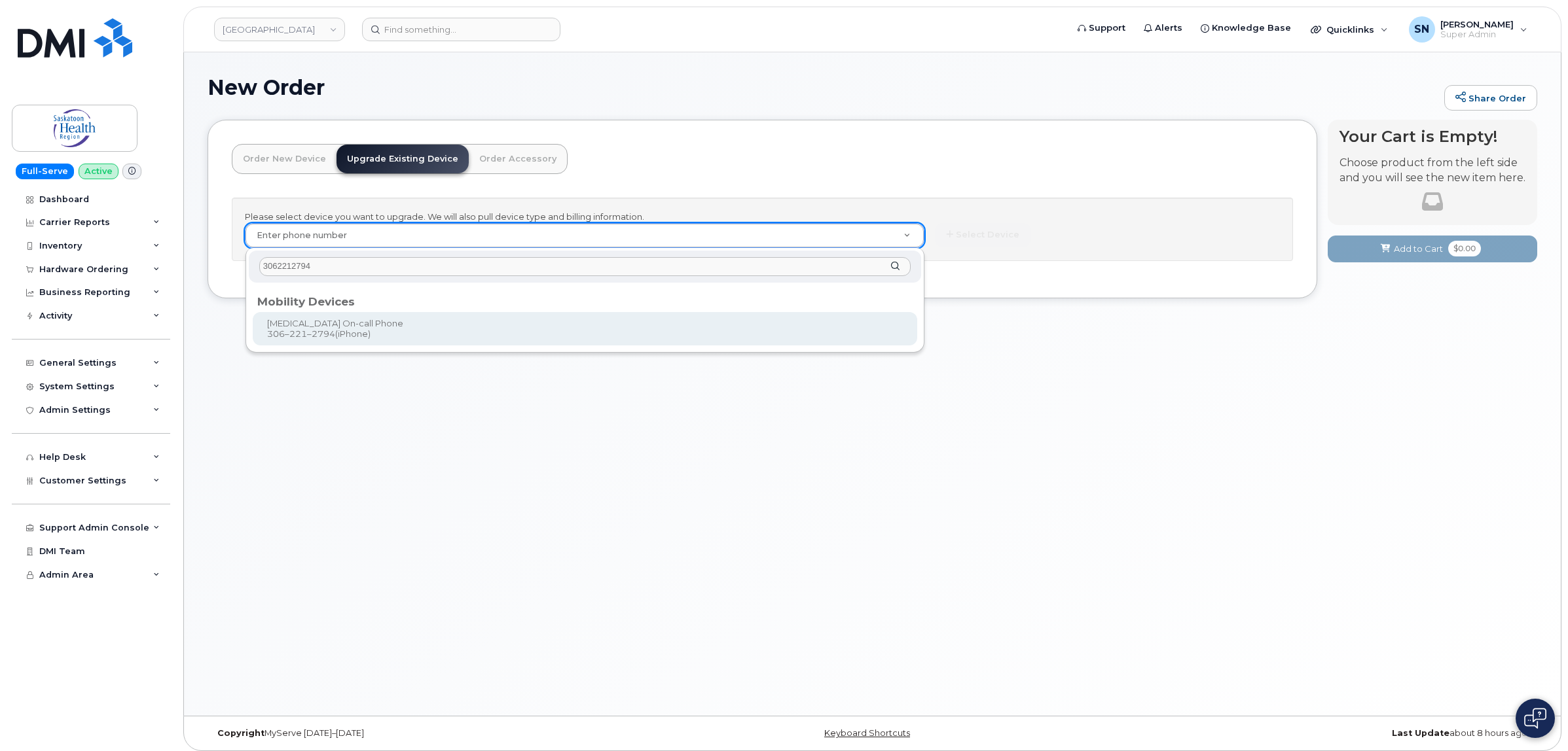
type input "3062212794"
type input "168405"
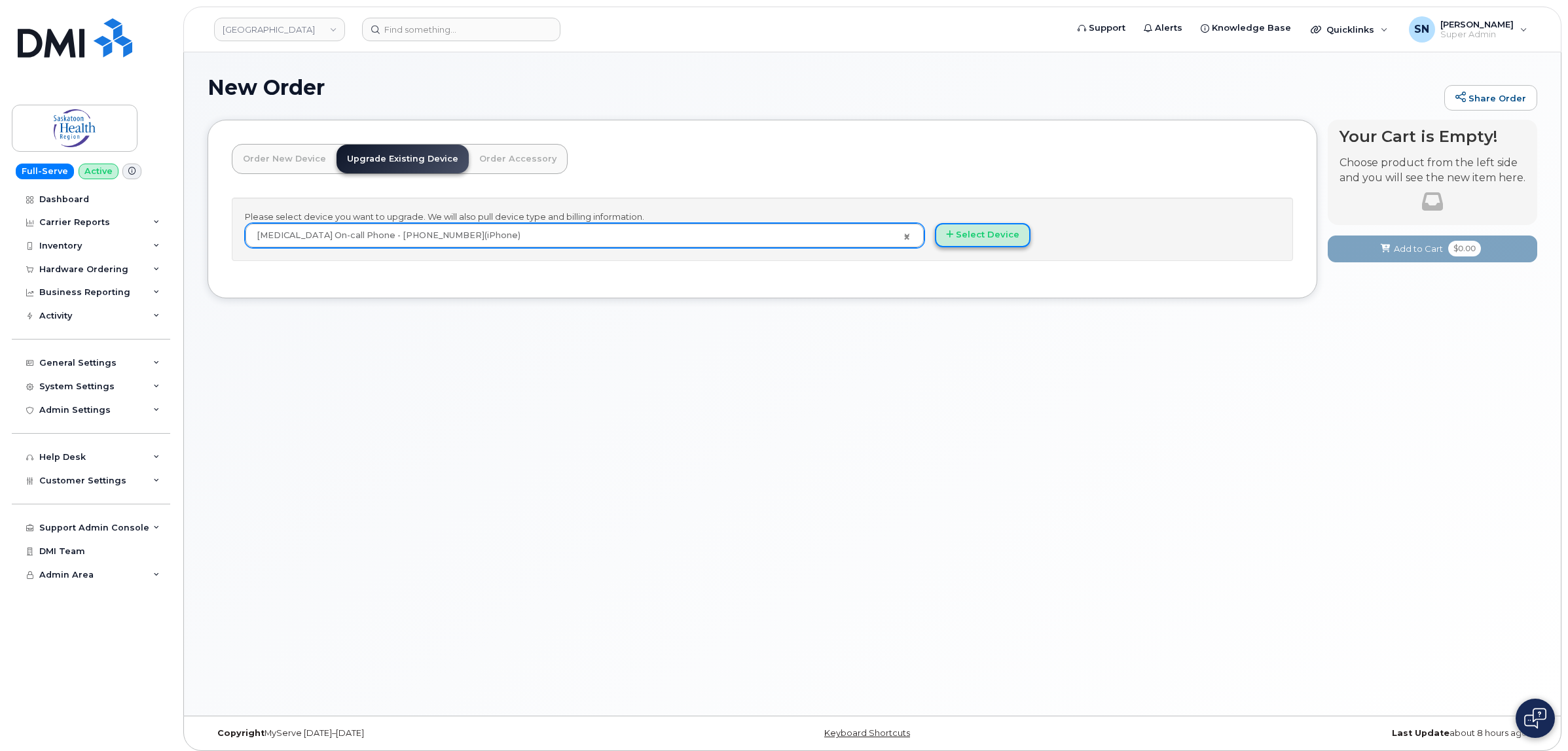
click at [950, 236] on icon "button" at bounding box center [949, 234] width 7 height 9
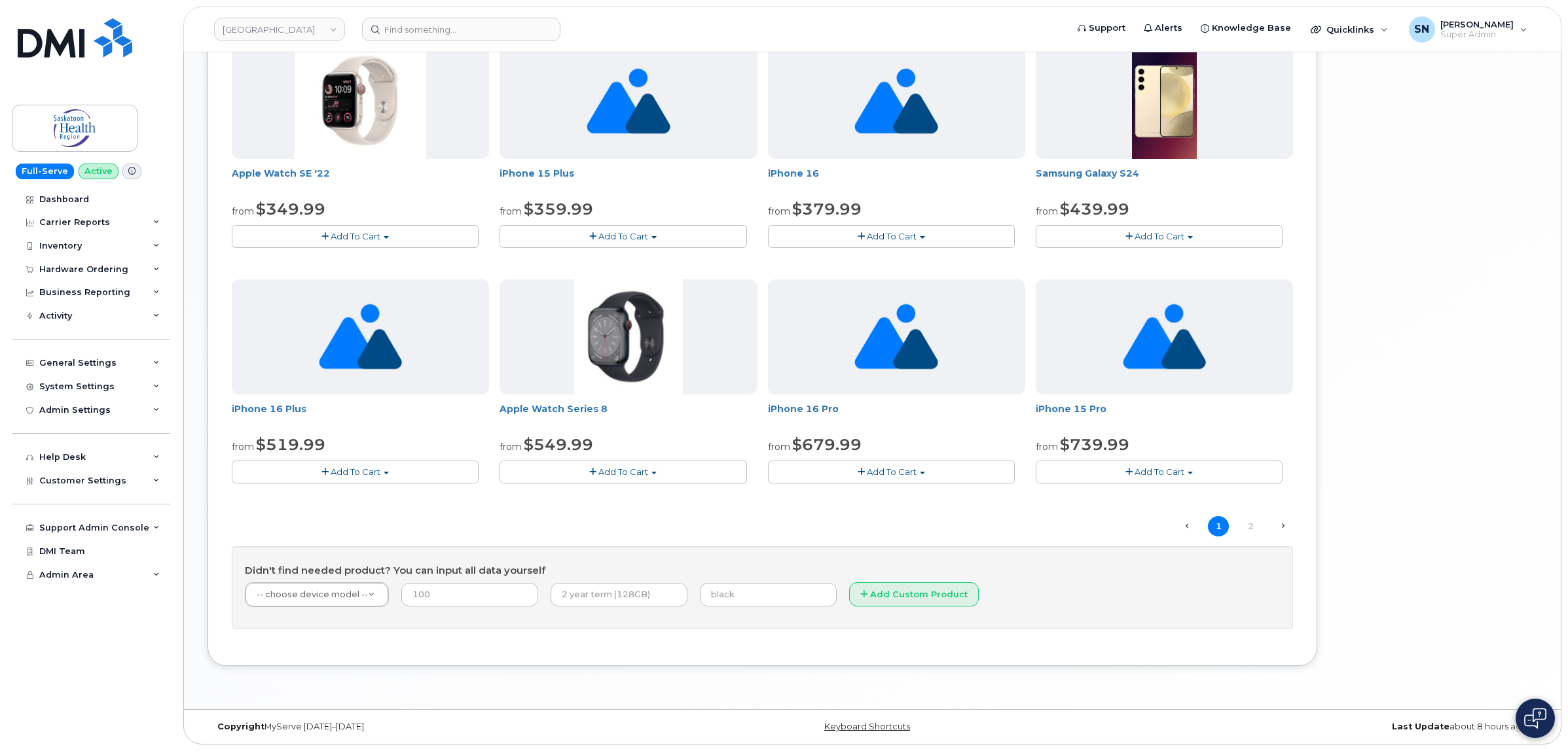
scroll to position [740, 0]
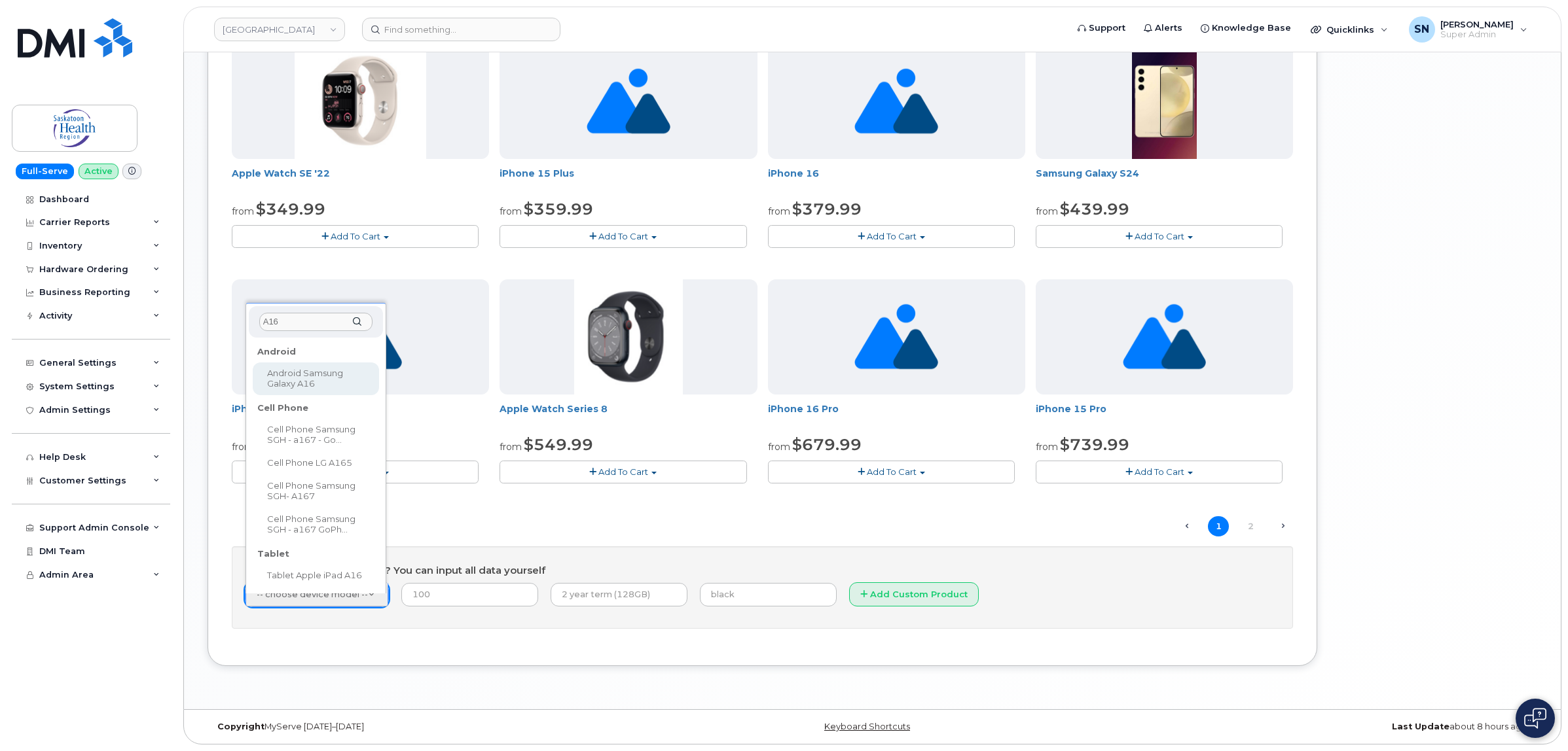
type input "A16"
select select "2881"
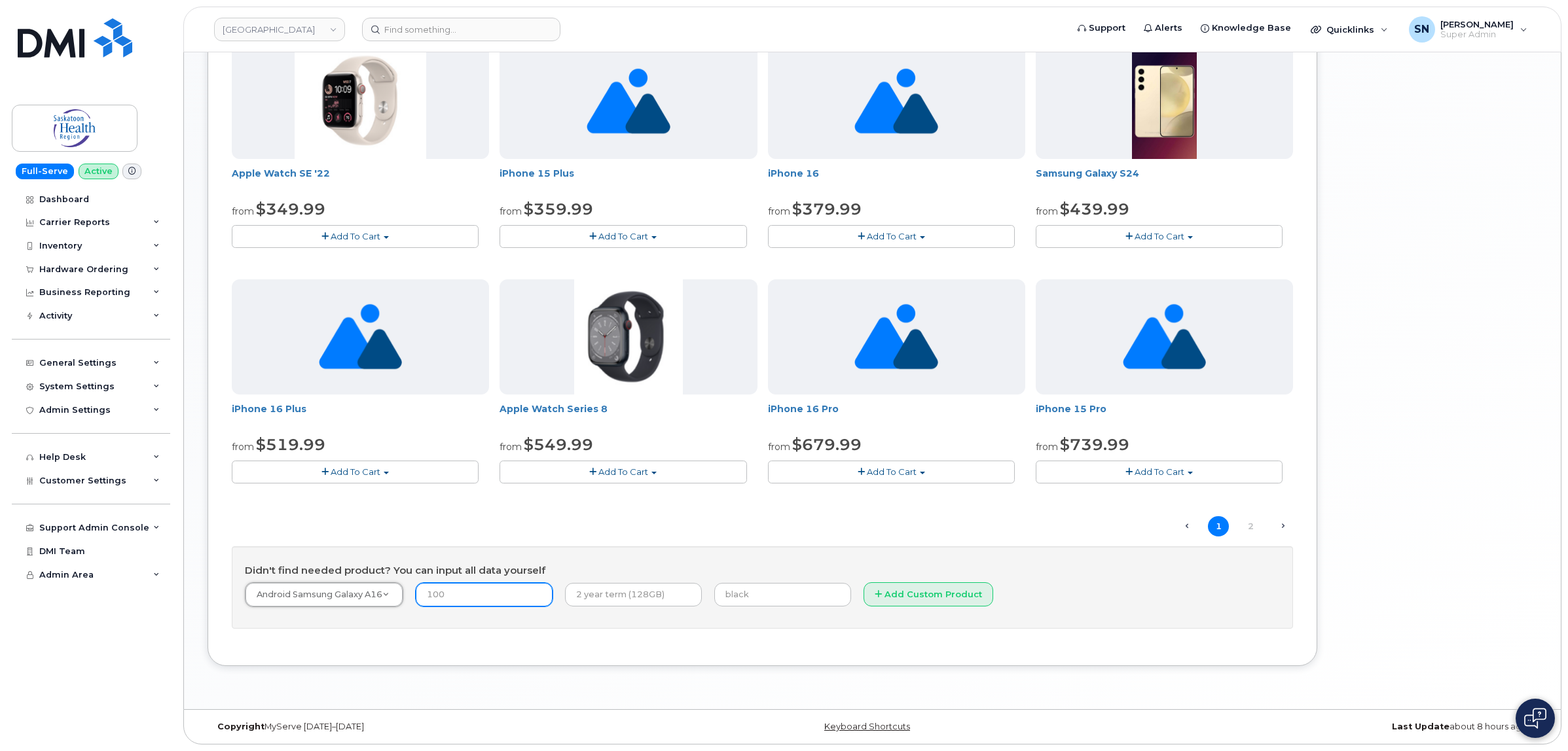
click at [473, 594] on input "number" at bounding box center [484, 594] width 137 height 23
type input "99.99"
type input "3 Year Term"
type input "b"
type input "Black"
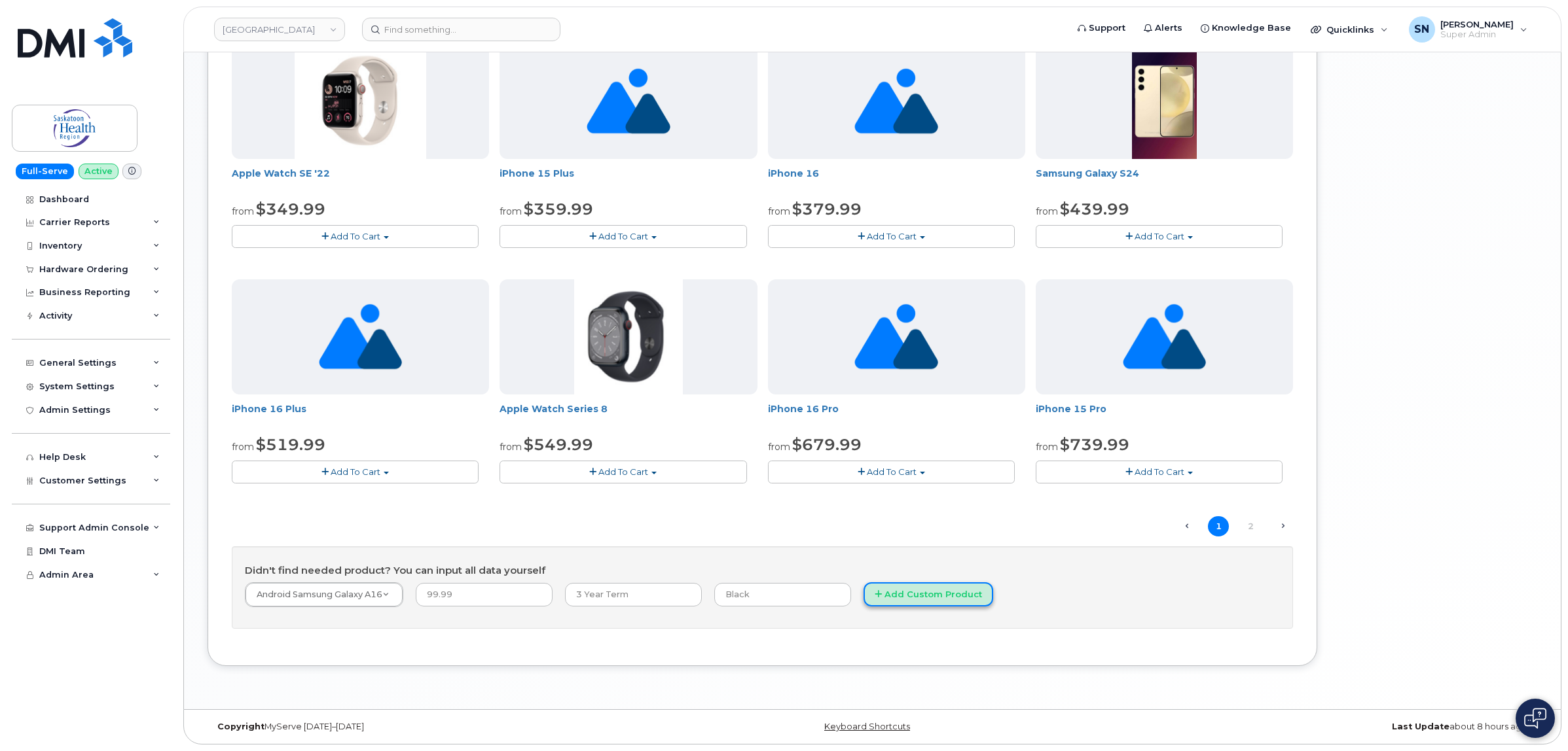
click at [900, 603] on button "Add Custom Product" at bounding box center [928, 594] width 130 height 24
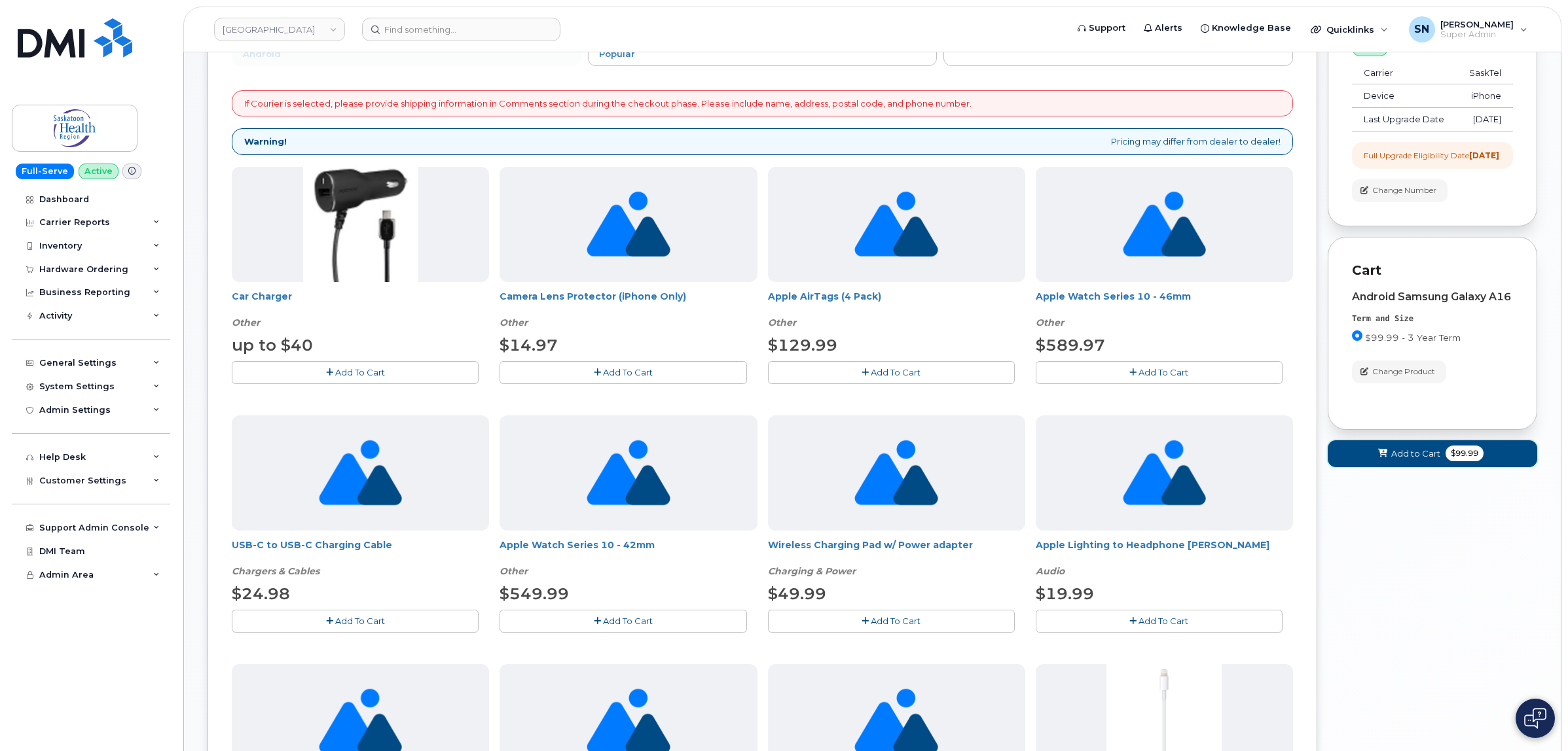
click at [1408, 460] on span "Add to Cart" at bounding box center [1415, 454] width 49 height 12
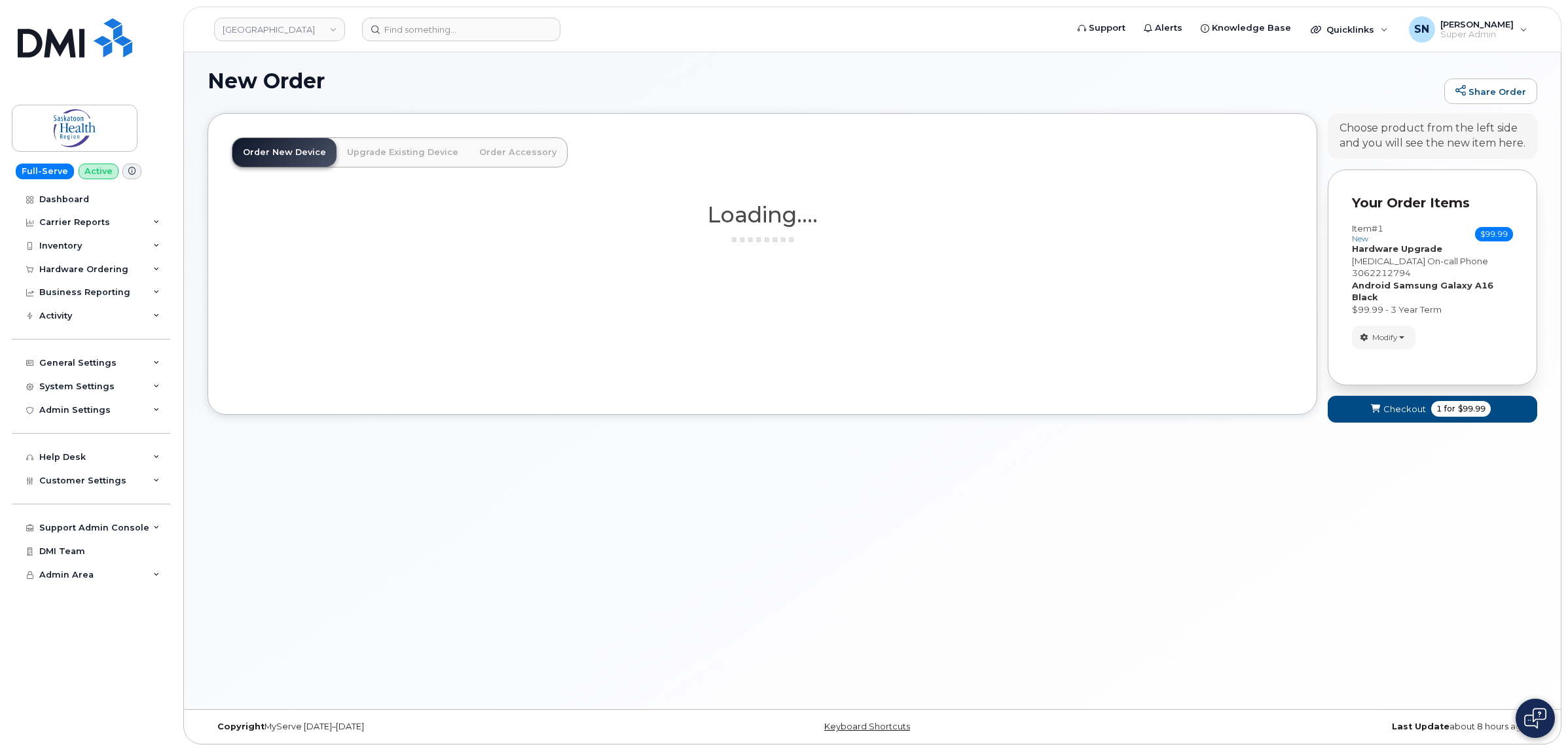
scroll to position [6, 0]
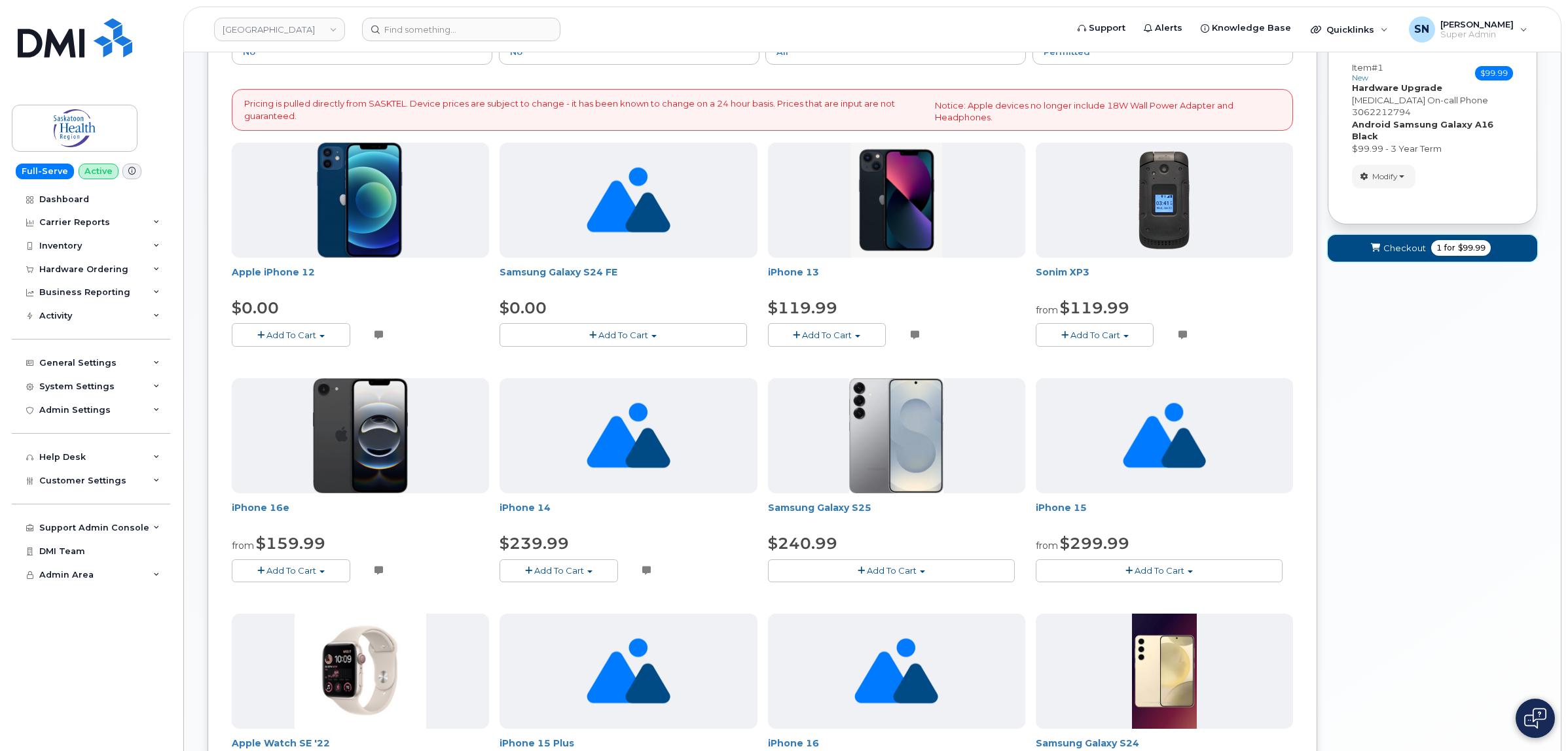
click at [1391, 242] on span "Checkout" at bounding box center [1404, 248] width 43 height 12
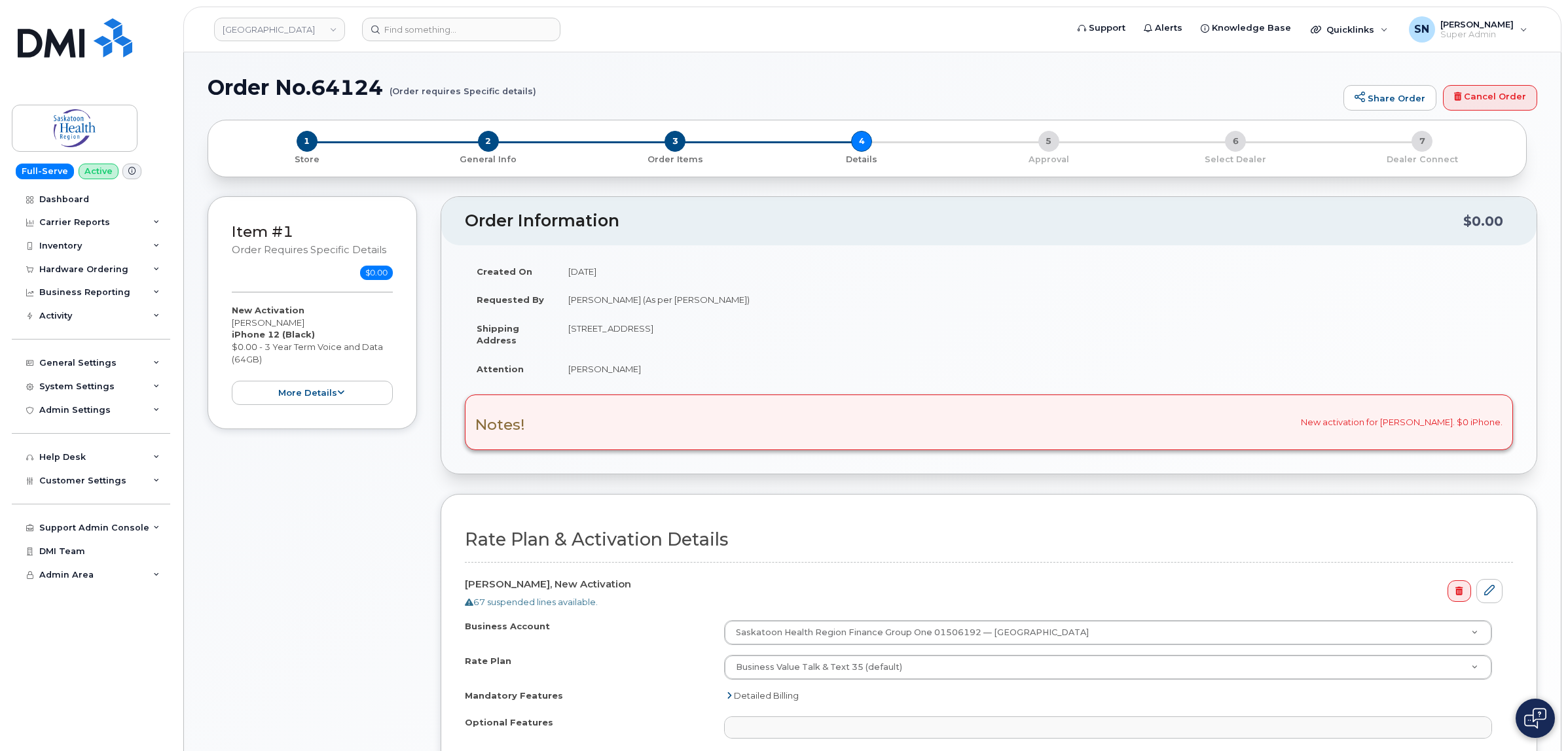
select select
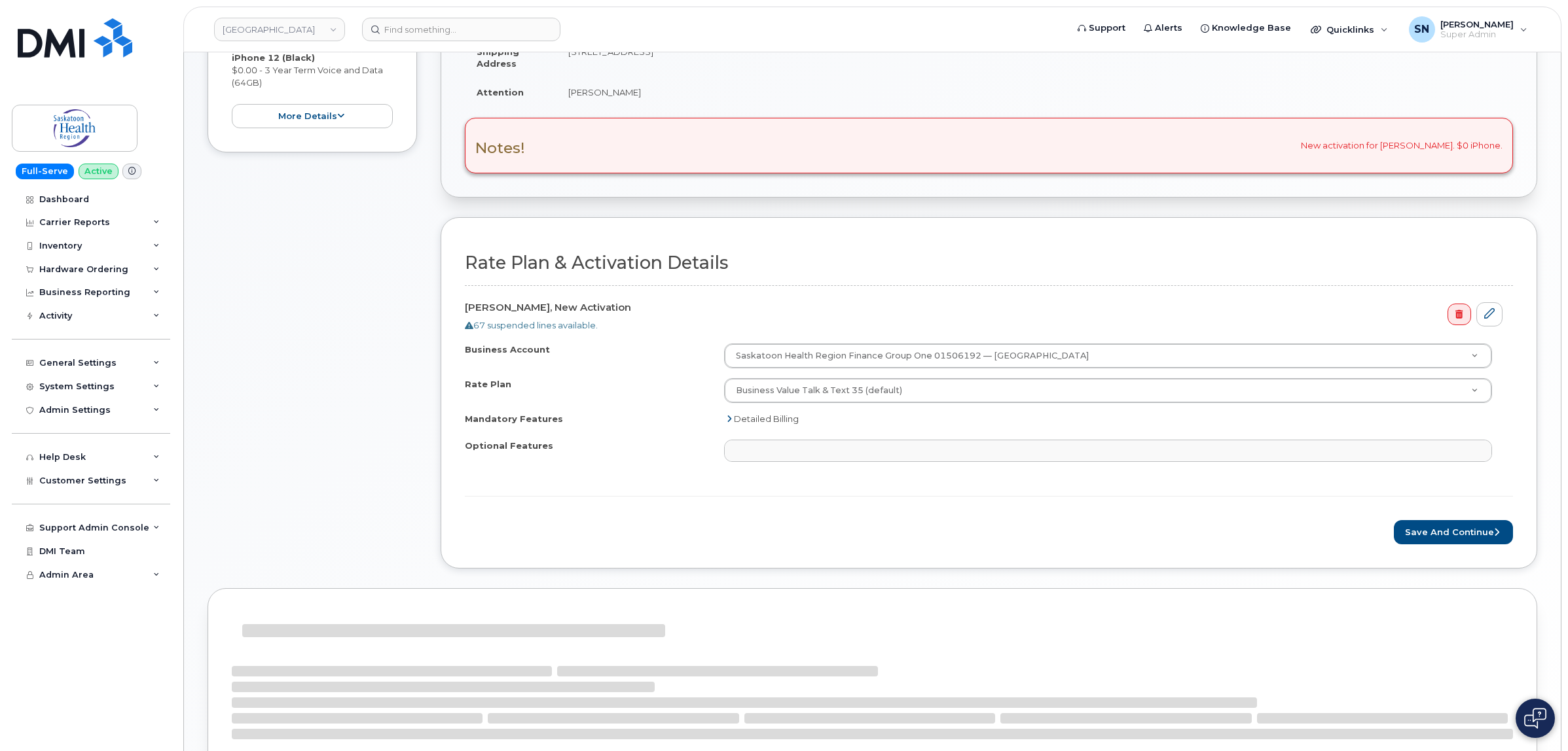
scroll to position [327, 0]
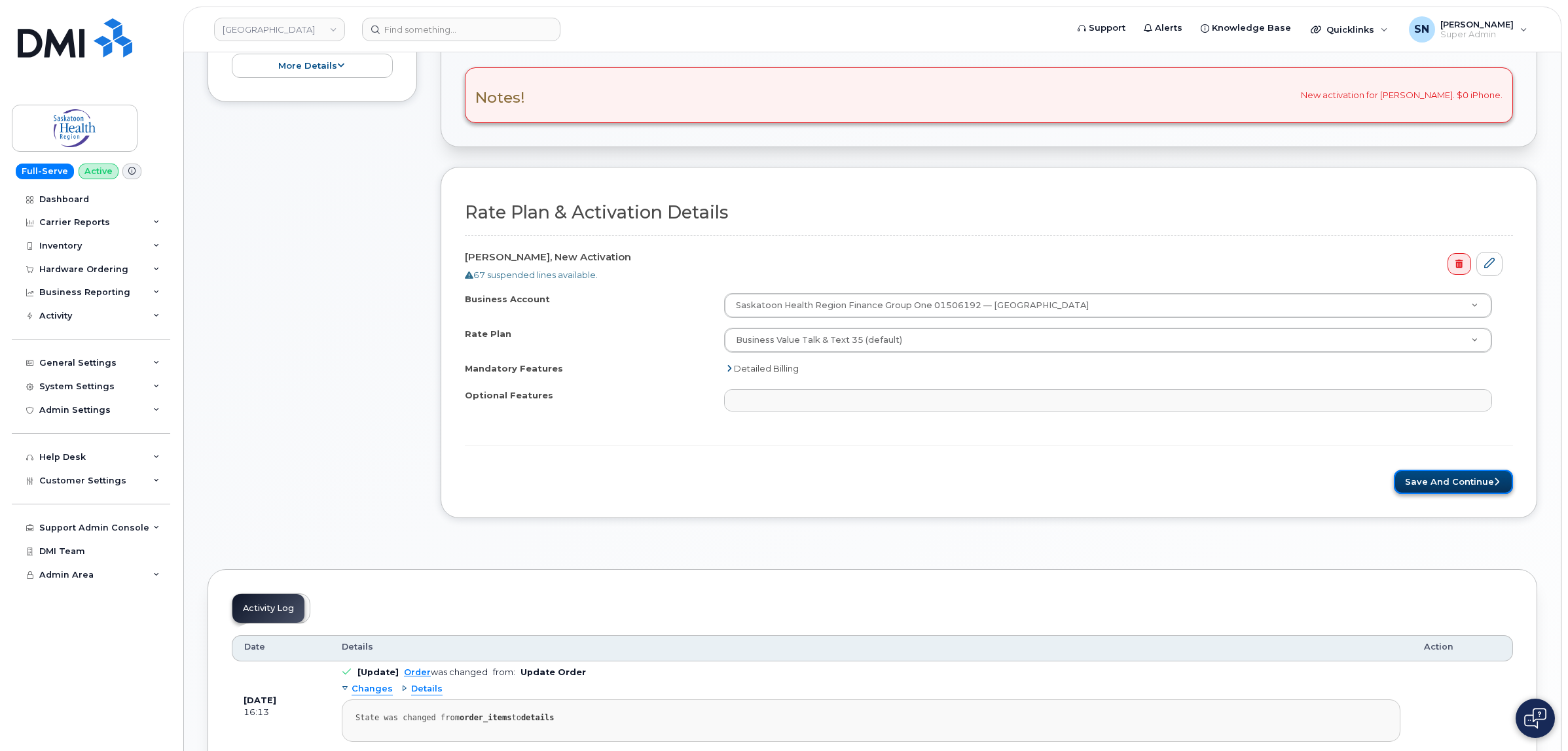
click at [1490, 483] on button "Save and Continue" at bounding box center [1452, 481] width 119 height 24
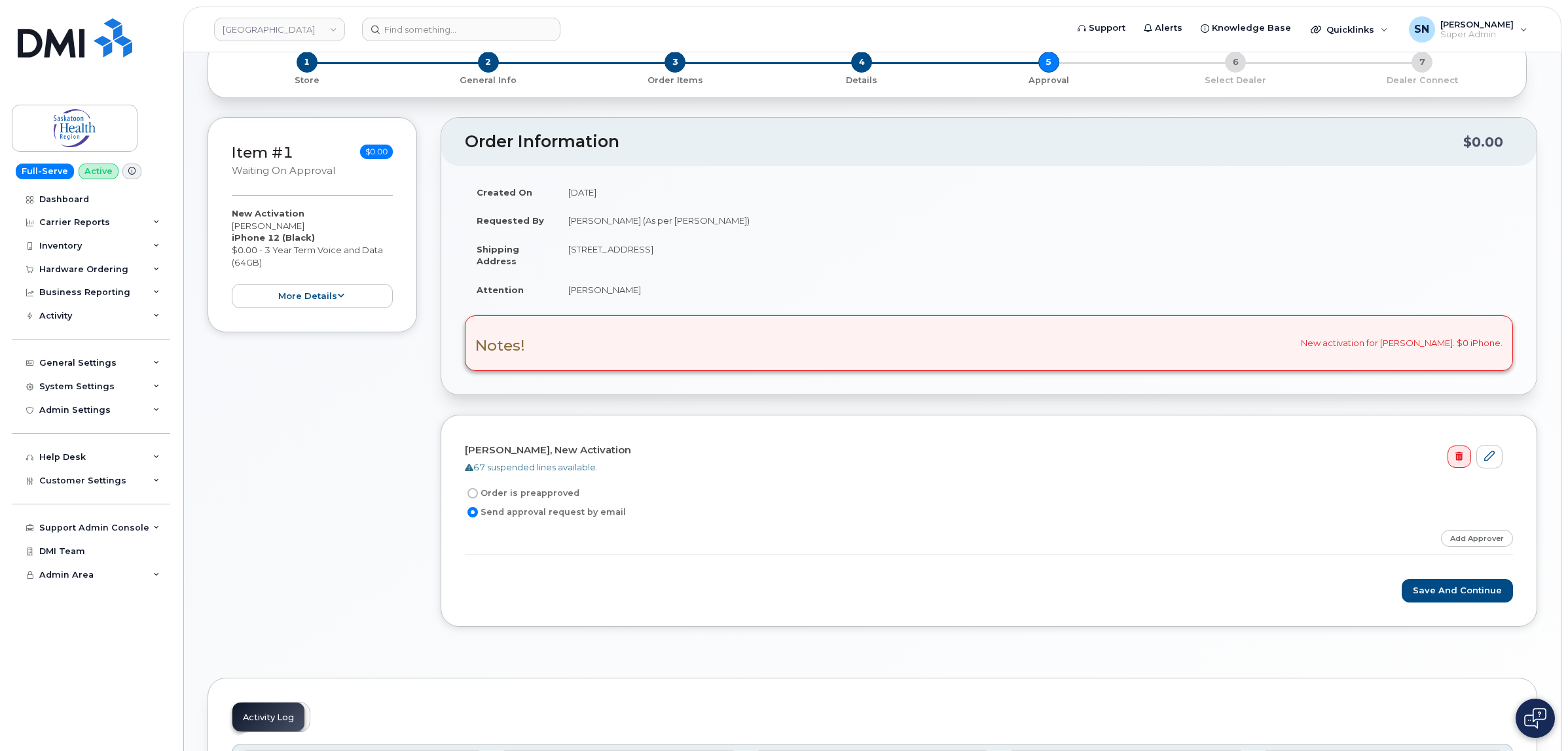
scroll to position [81, 0]
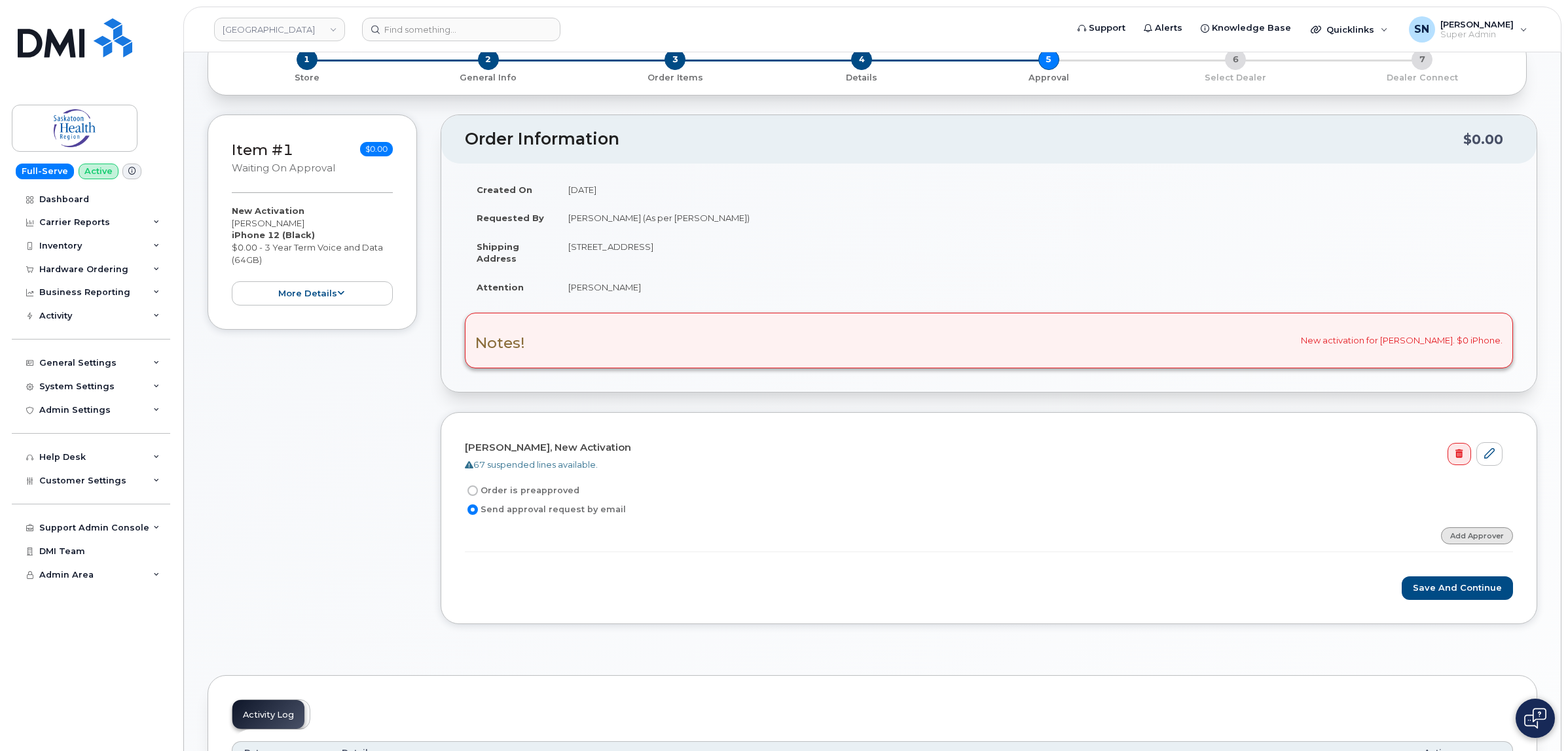
click at [1504, 541] on link "Add Approver" at bounding box center [1476, 535] width 72 height 16
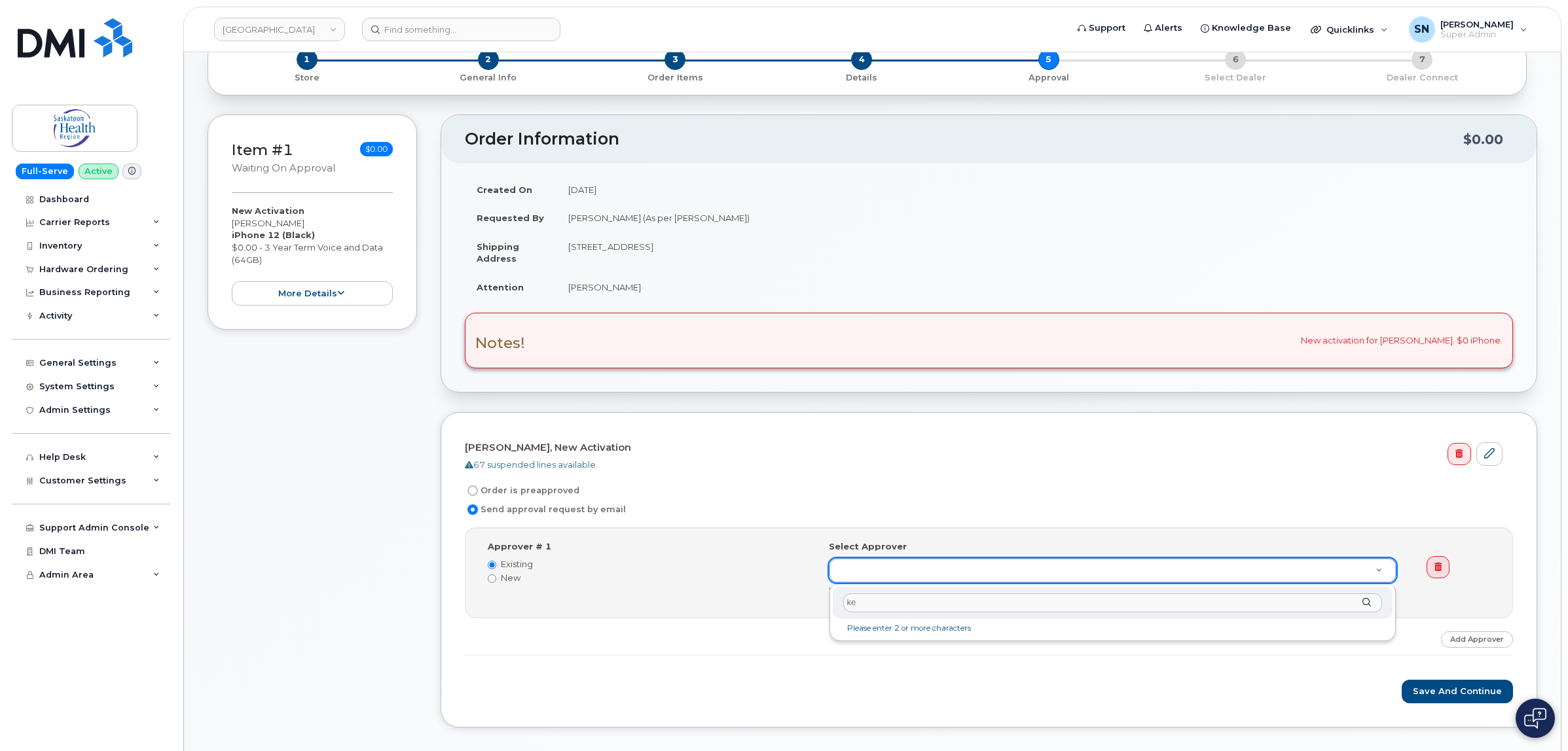
type input "[PERSON_NAME]"
click at [79, 366] on div "General Settings" at bounding box center [78, 362] width 78 height 10
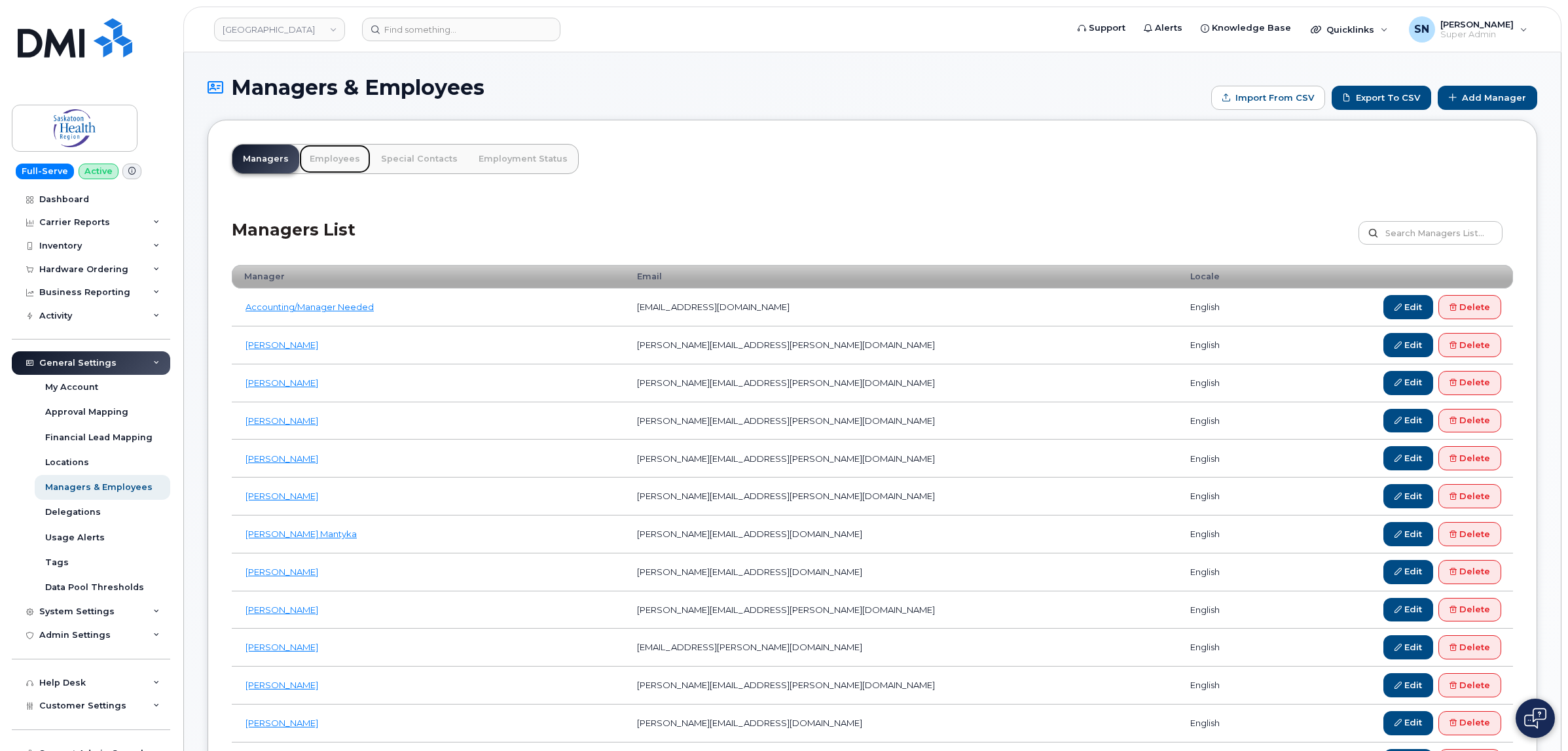
click at [342, 162] on link "Employees" at bounding box center [335, 158] width 71 height 29
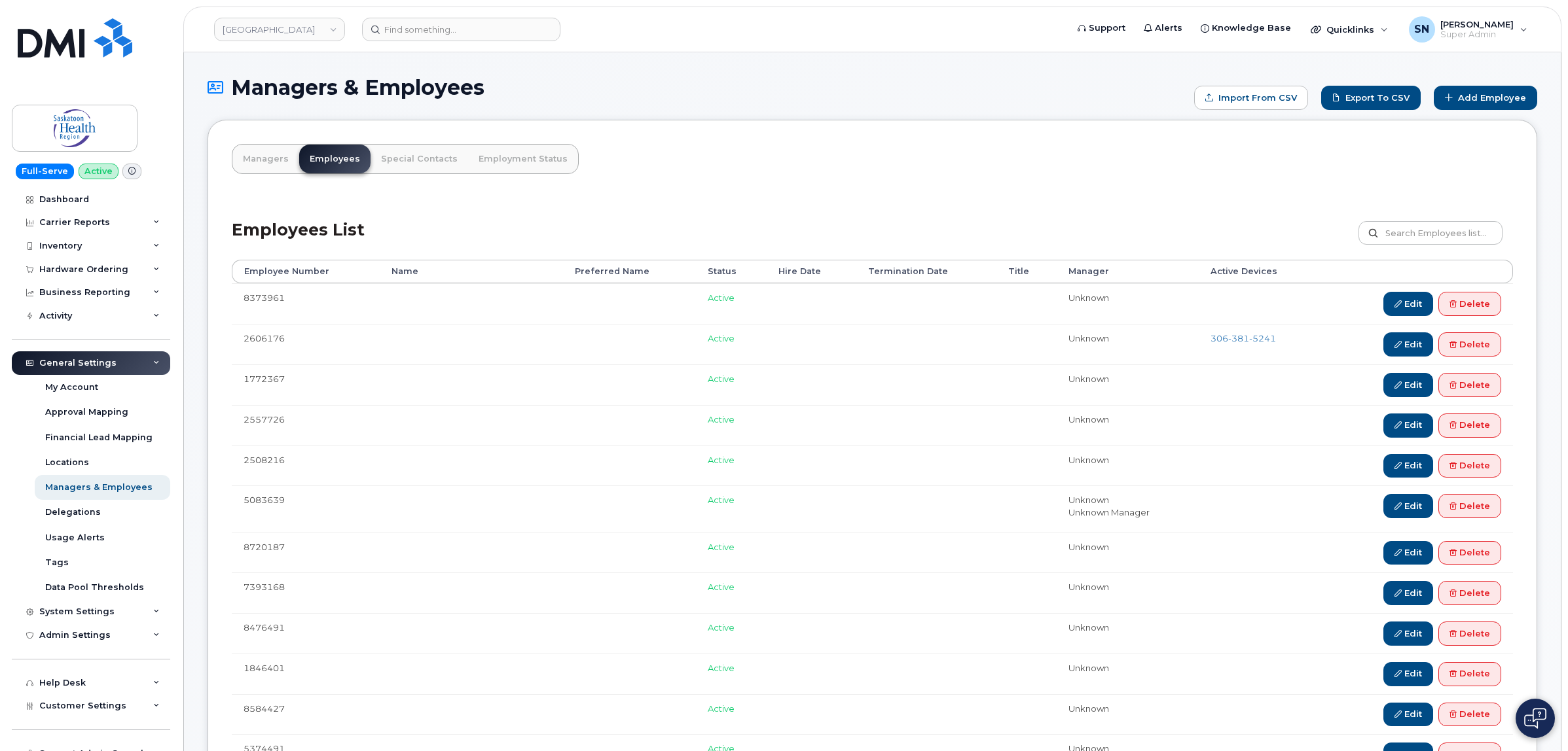
click at [1421, 240] on input "text" at bounding box center [1431, 233] width 144 height 23
type input "[PERSON_NAME]"
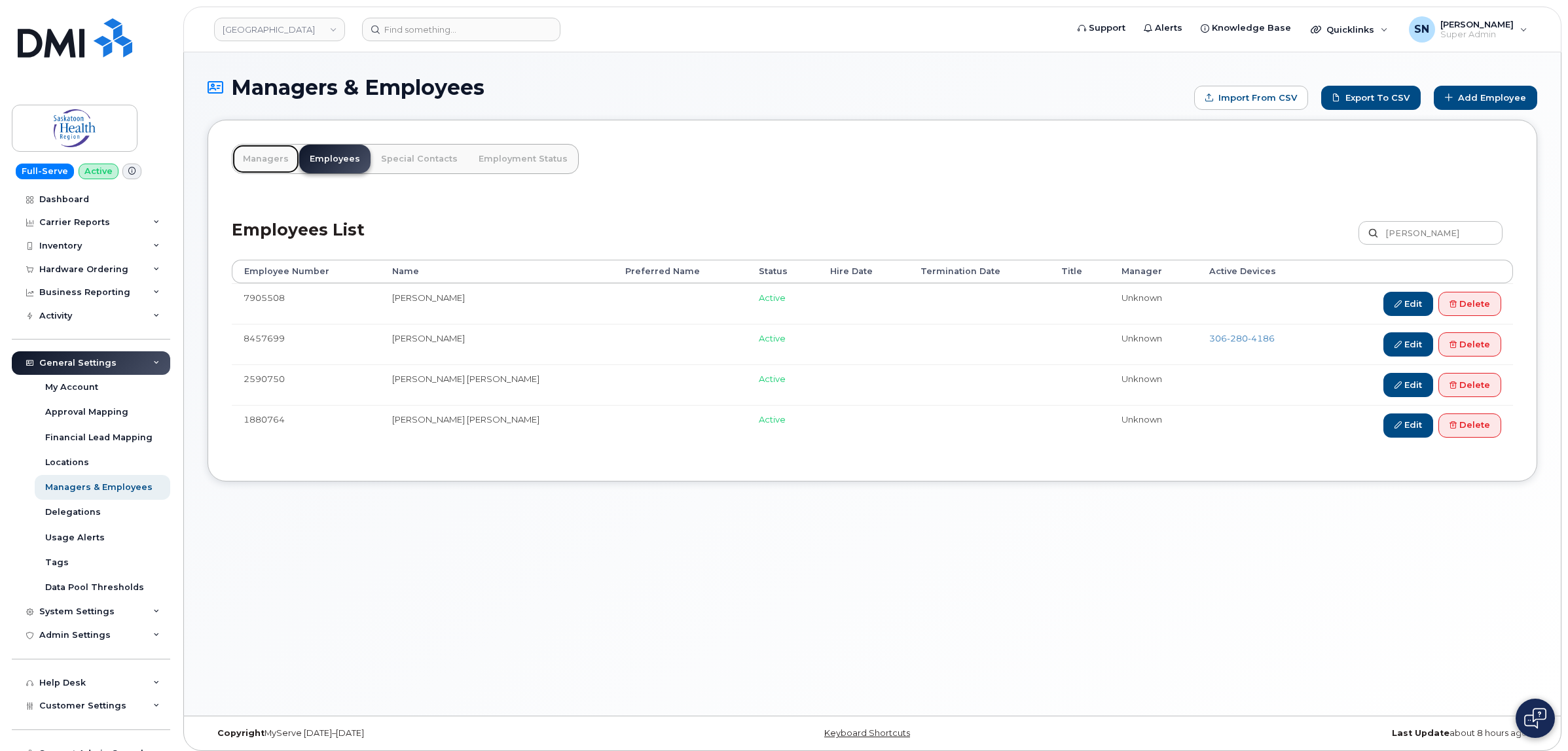
click at [262, 162] on link "Managers" at bounding box center [265, 158] width 67 height 29
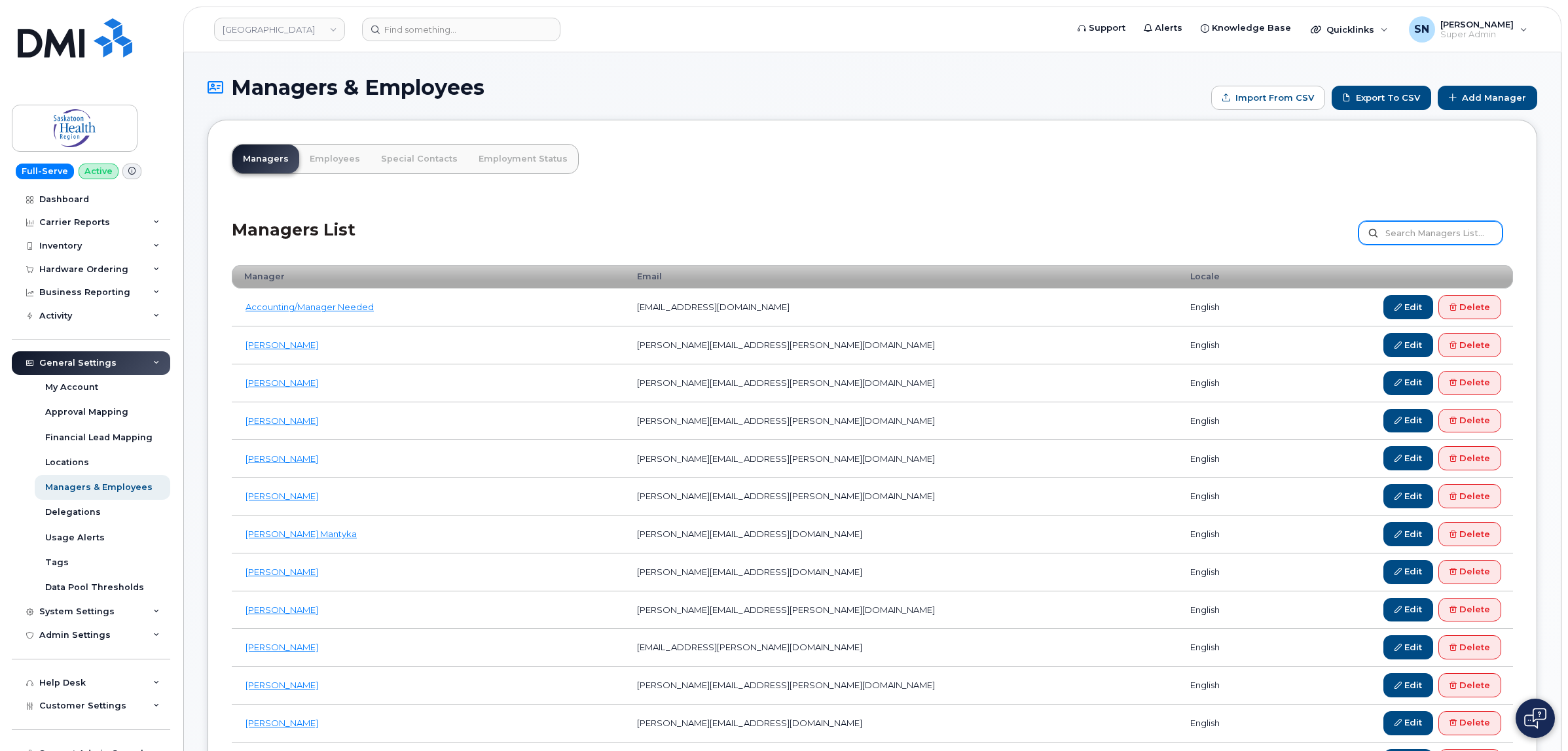
click at [1490, 230] on input "text" at bounding box center [1431, 233] width 144 height 23
type input "[PERSON_NAME]"
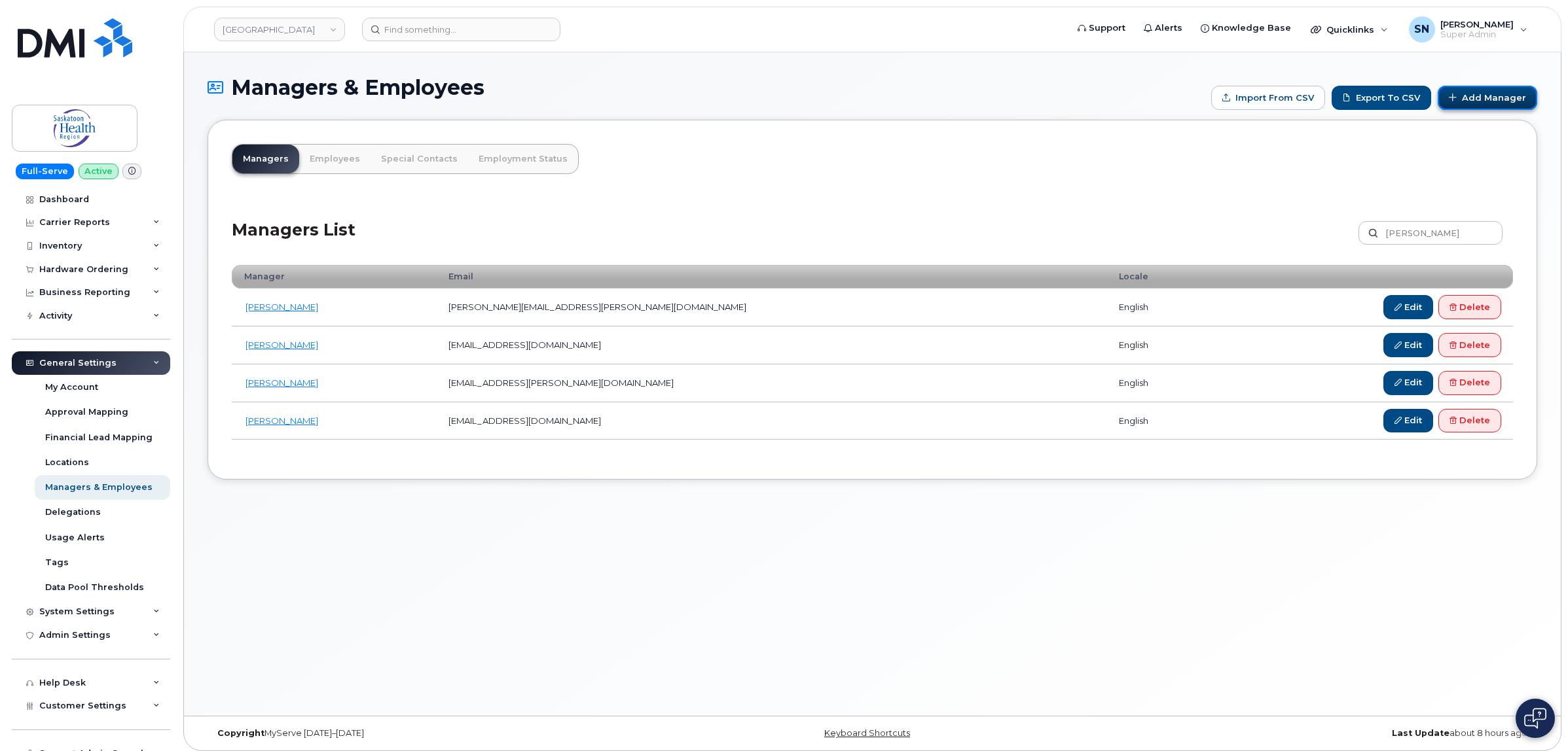
click at [1509, 103] on link "Add Manager" at bounding box center [1487, 97] width 99 height 24
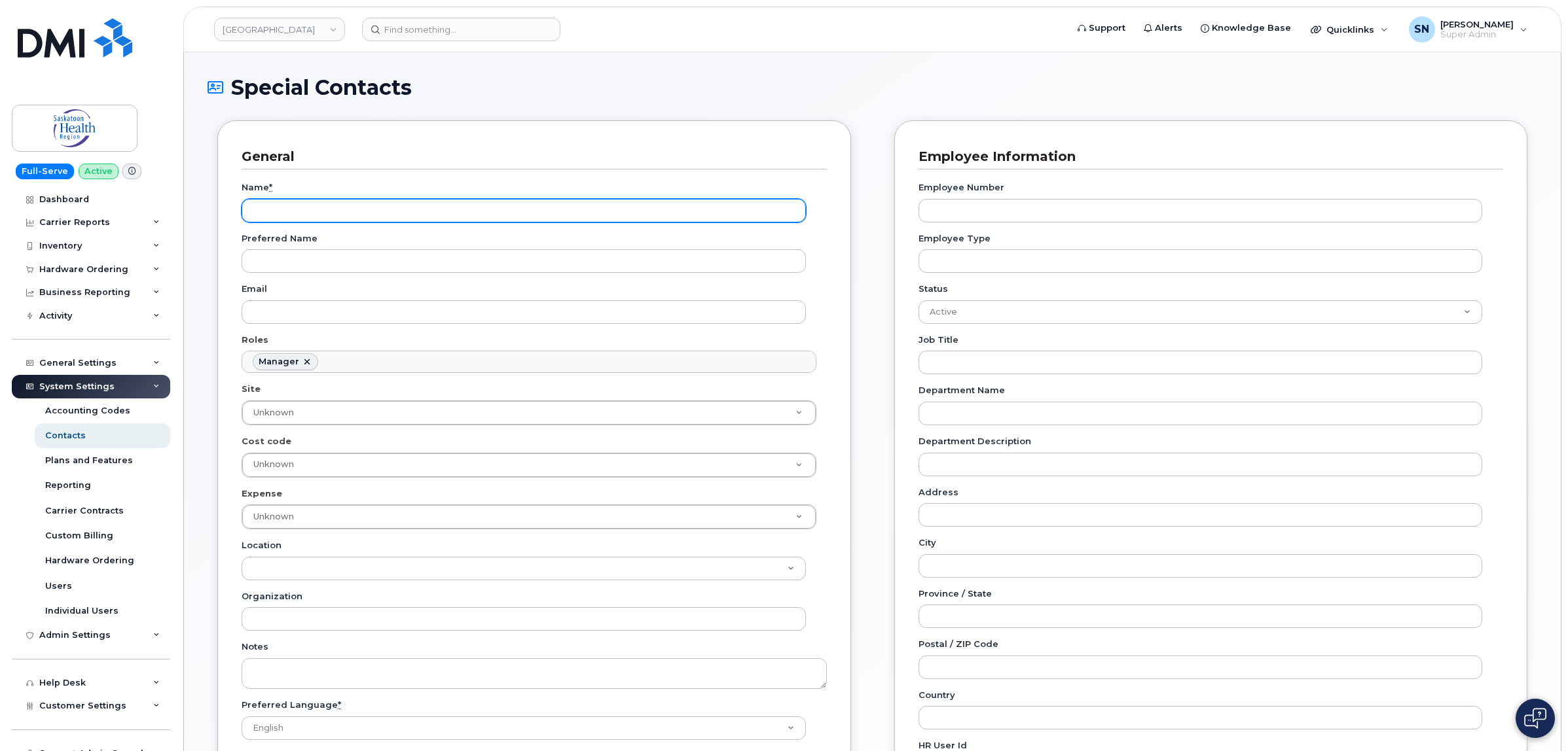
scroll to position [109, 0]
click at [369, 208] on input "Name *" at bounding box center [523, 210] width 564 height 23
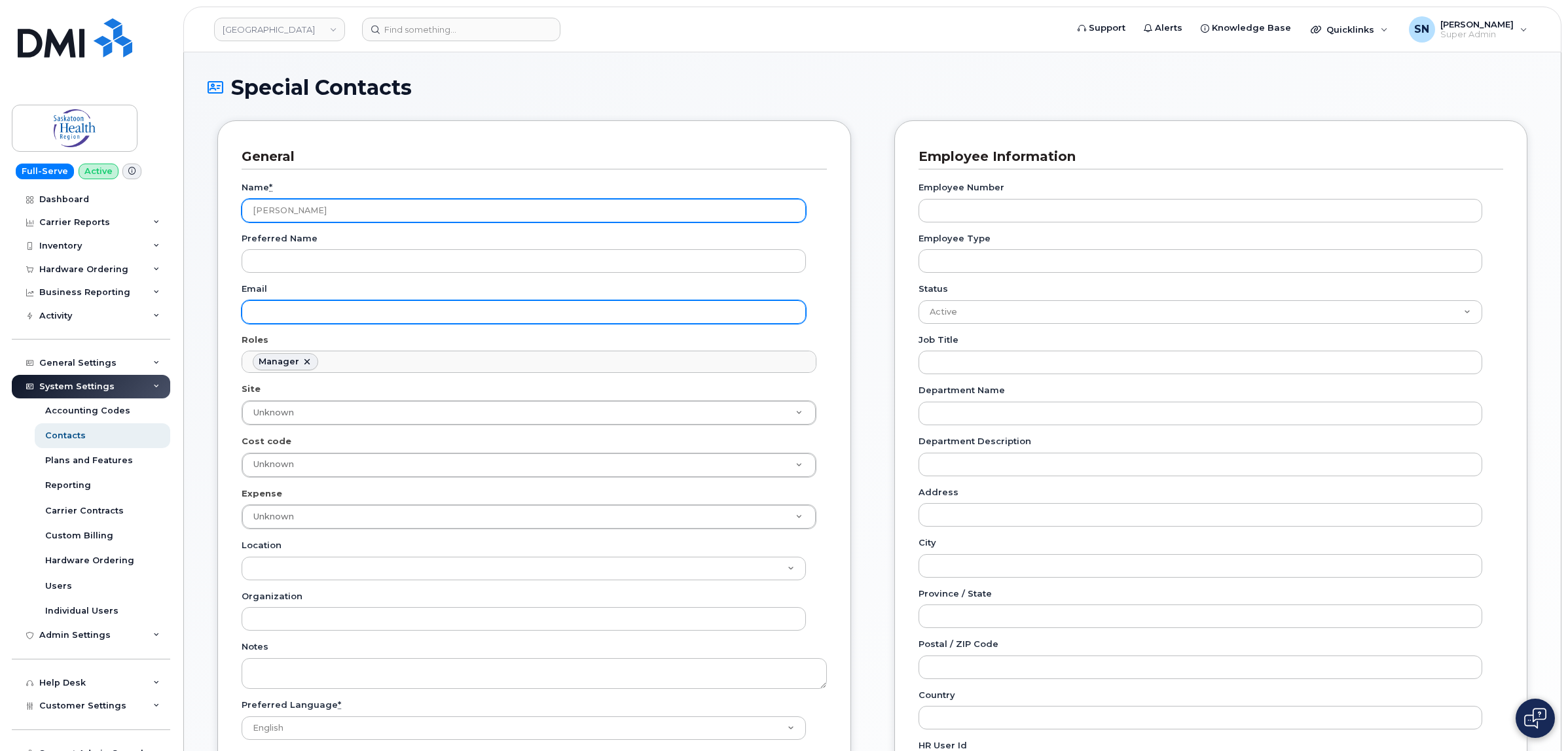
type input "[PERSON_NAME]"
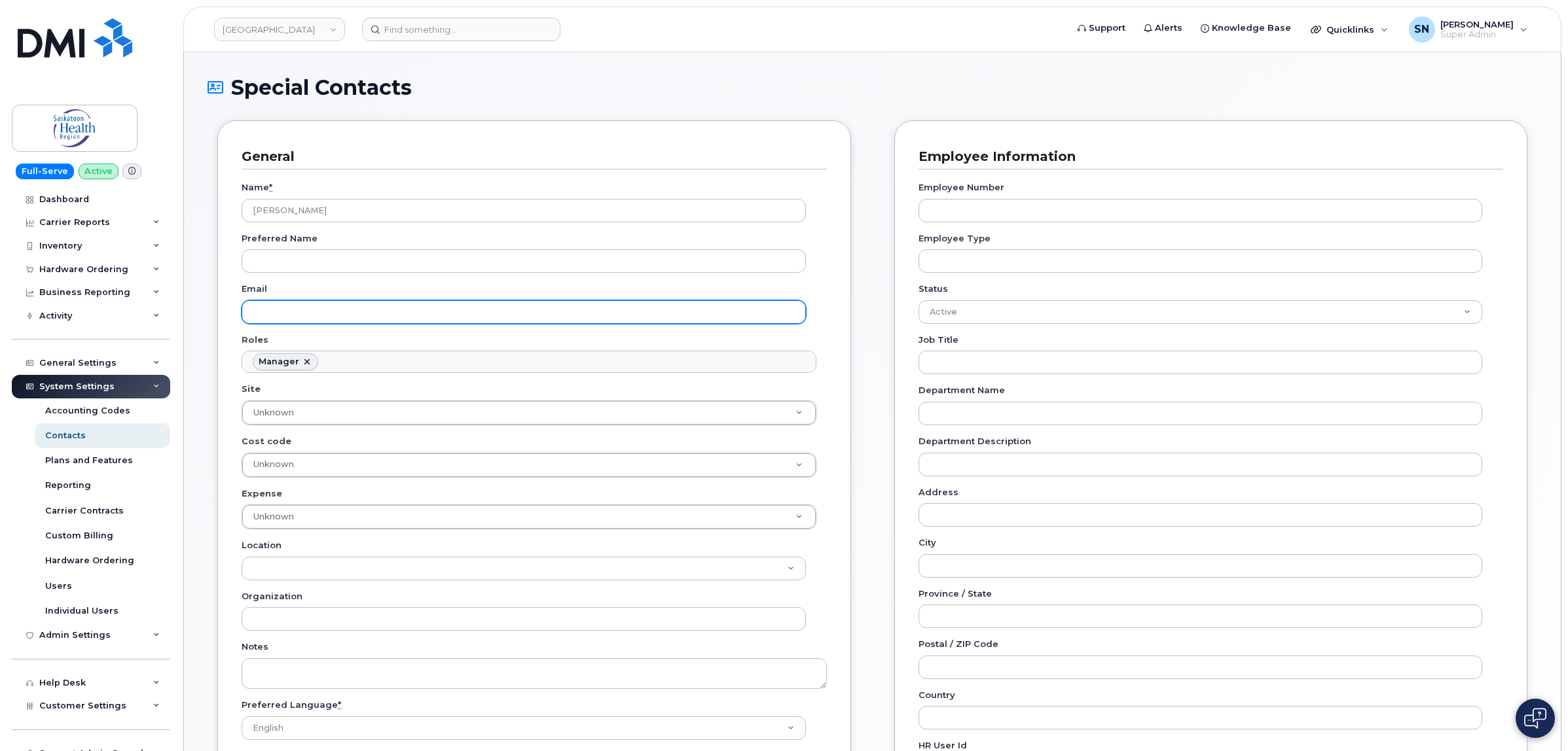
click at [353, 308] on input "Email" at bounding box center [523, 312] width 564 height 23
type input "ken.ferriol@saskhealthauthority.ca"
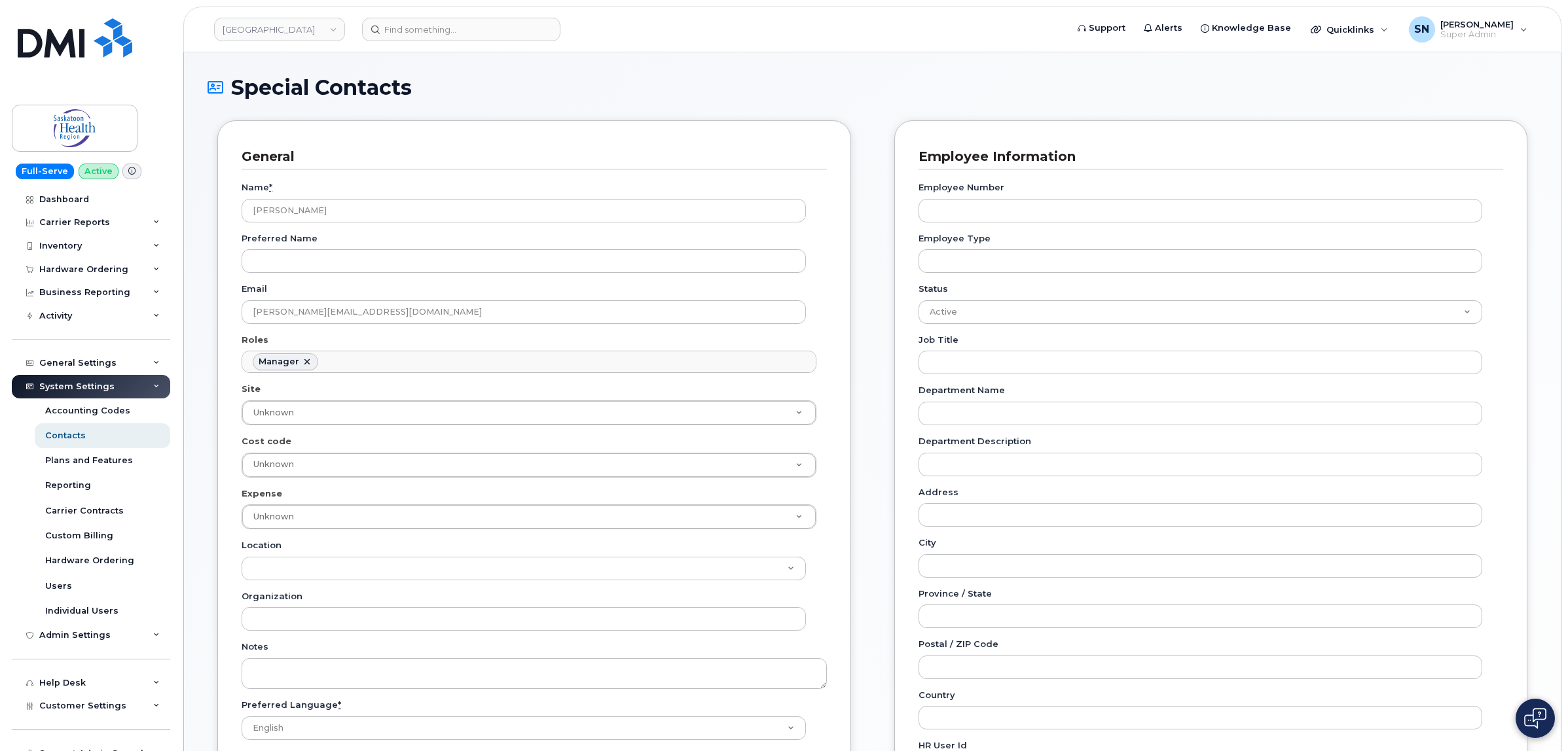
click at [866, 292] on div "General Name * Ken Ferriol Preferred Name Email ken.ferriol@saskhealthauthority…" at bounding box center [872, 596] width 1330 height 952
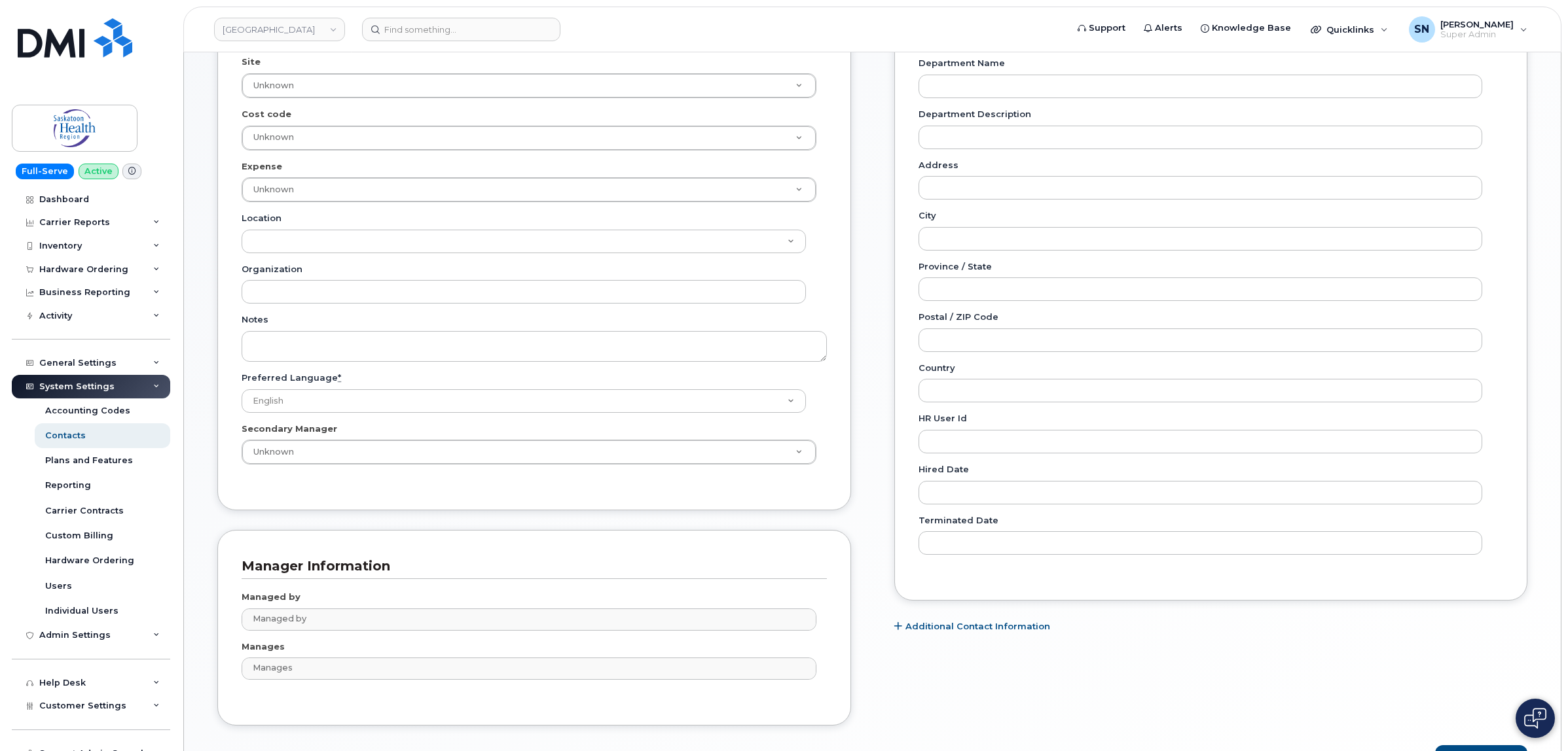
scroll to position [414, 0]
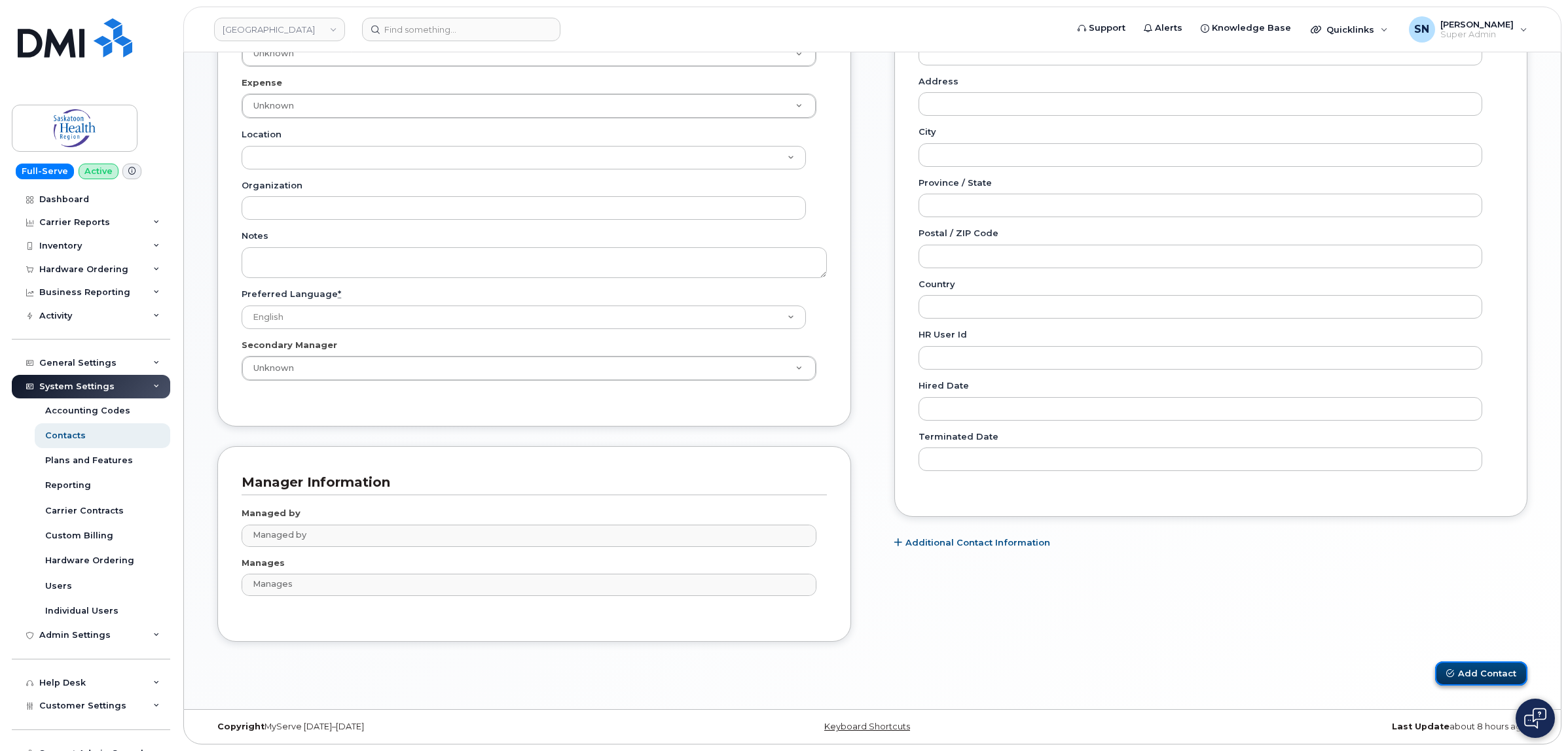
click at [1500, 667] on button "Add Contact" at bounding box center [1480, 673] width 92 height 24
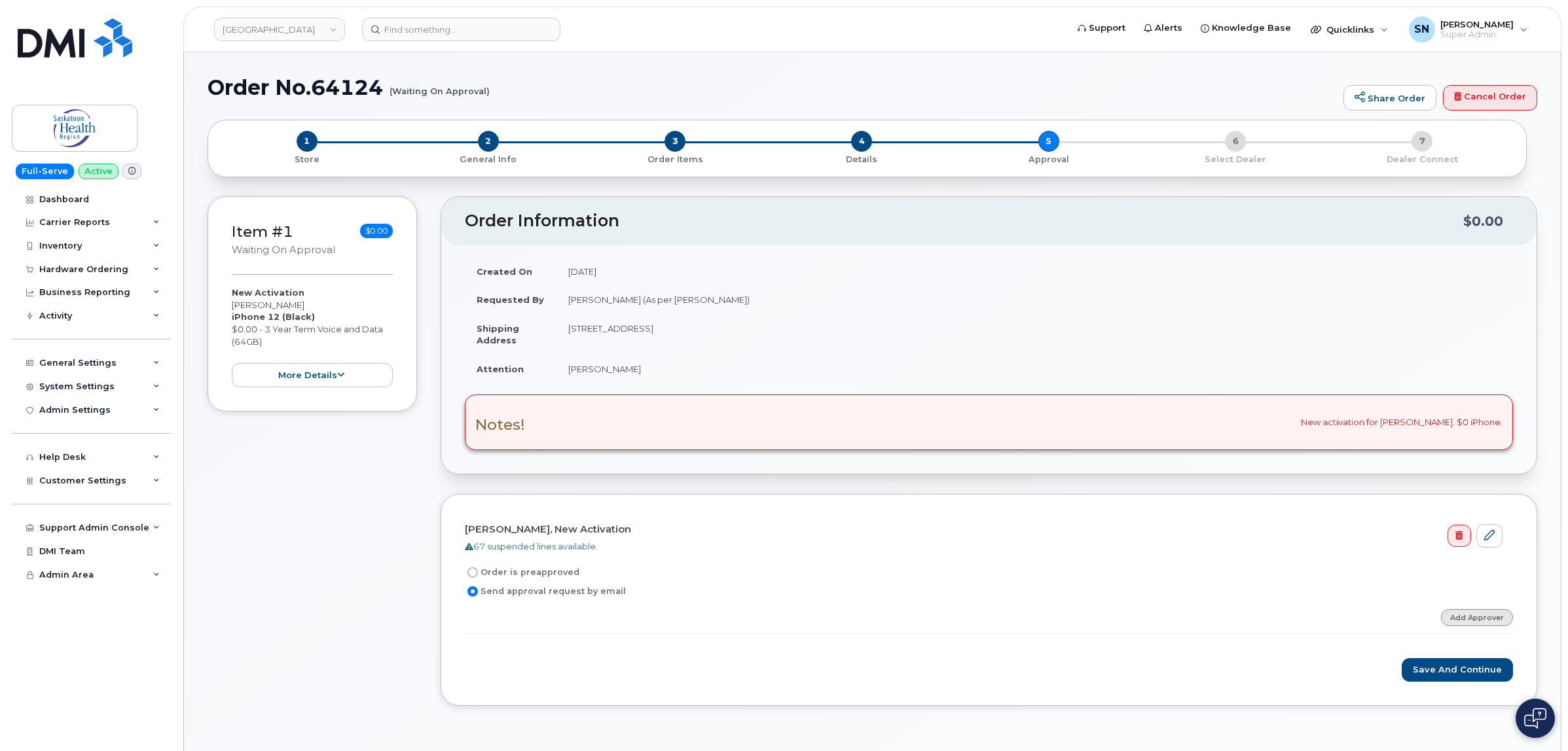
click at [1469, 625] on link "Add Approver" at bounding box center [1476, 617] width 72 height 16
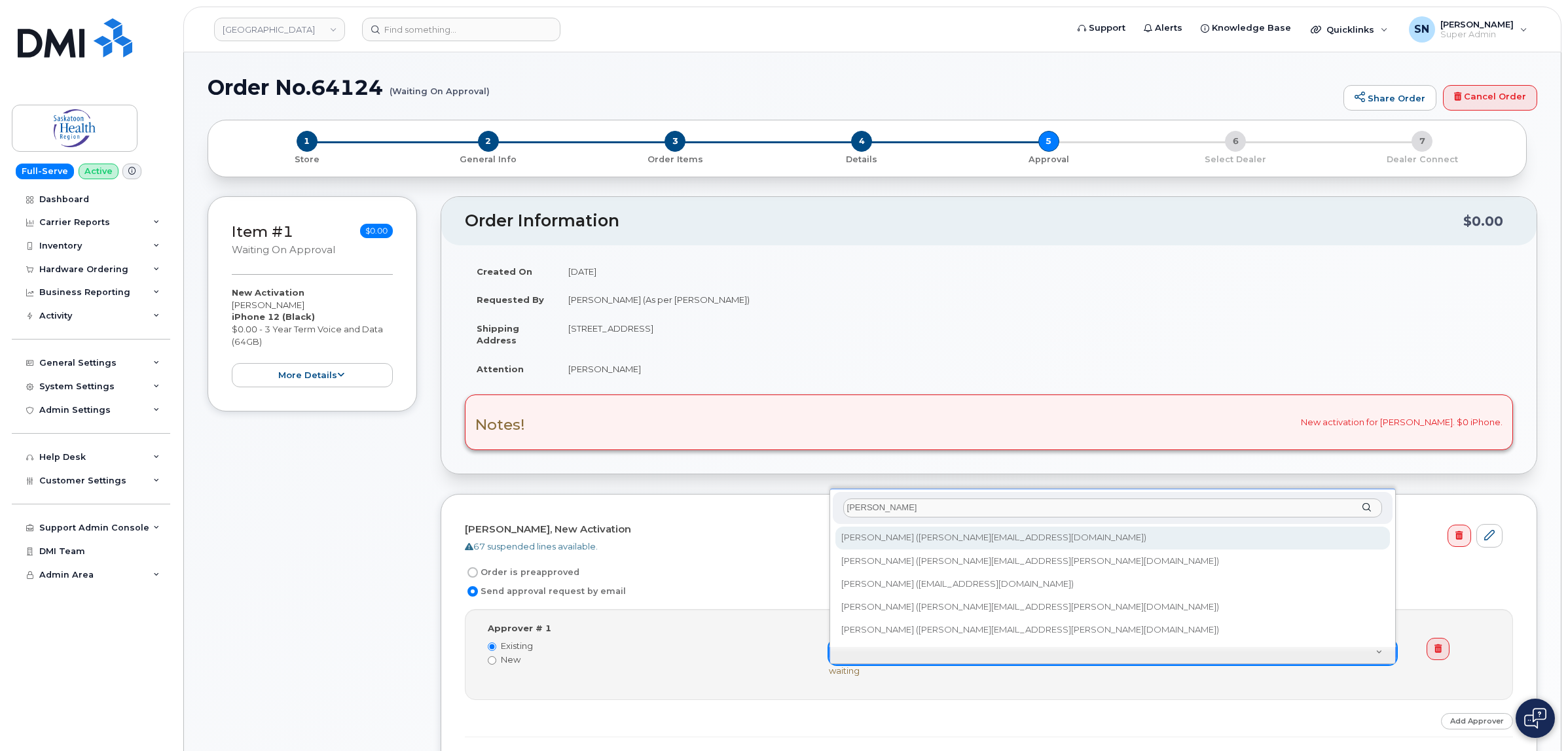
type input "ken"
type input "820188"
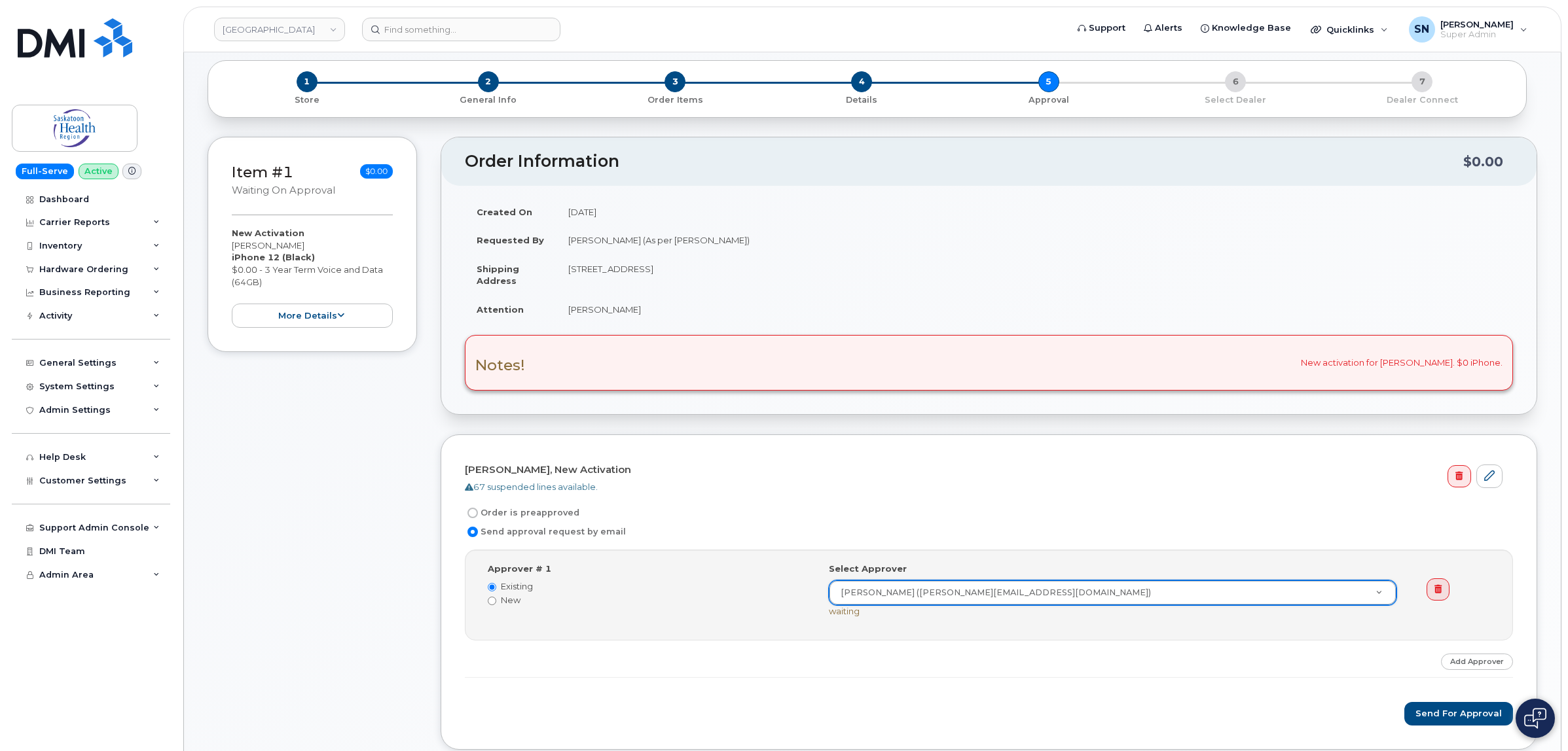
scroll to position [164, 0]
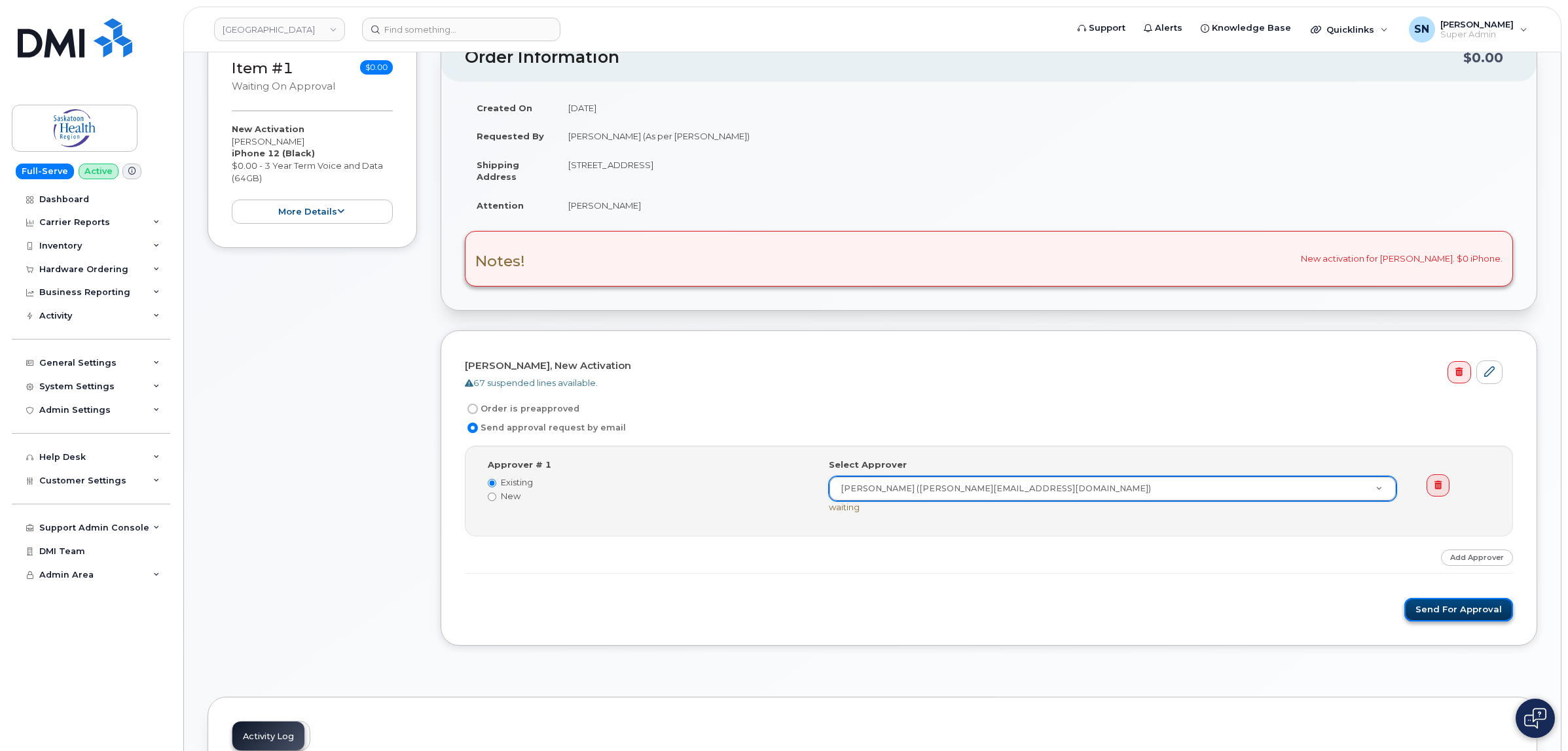
click at [1481, 614] on button "Send for Approval" at bounding box center [1459, 610] width 109 height 24
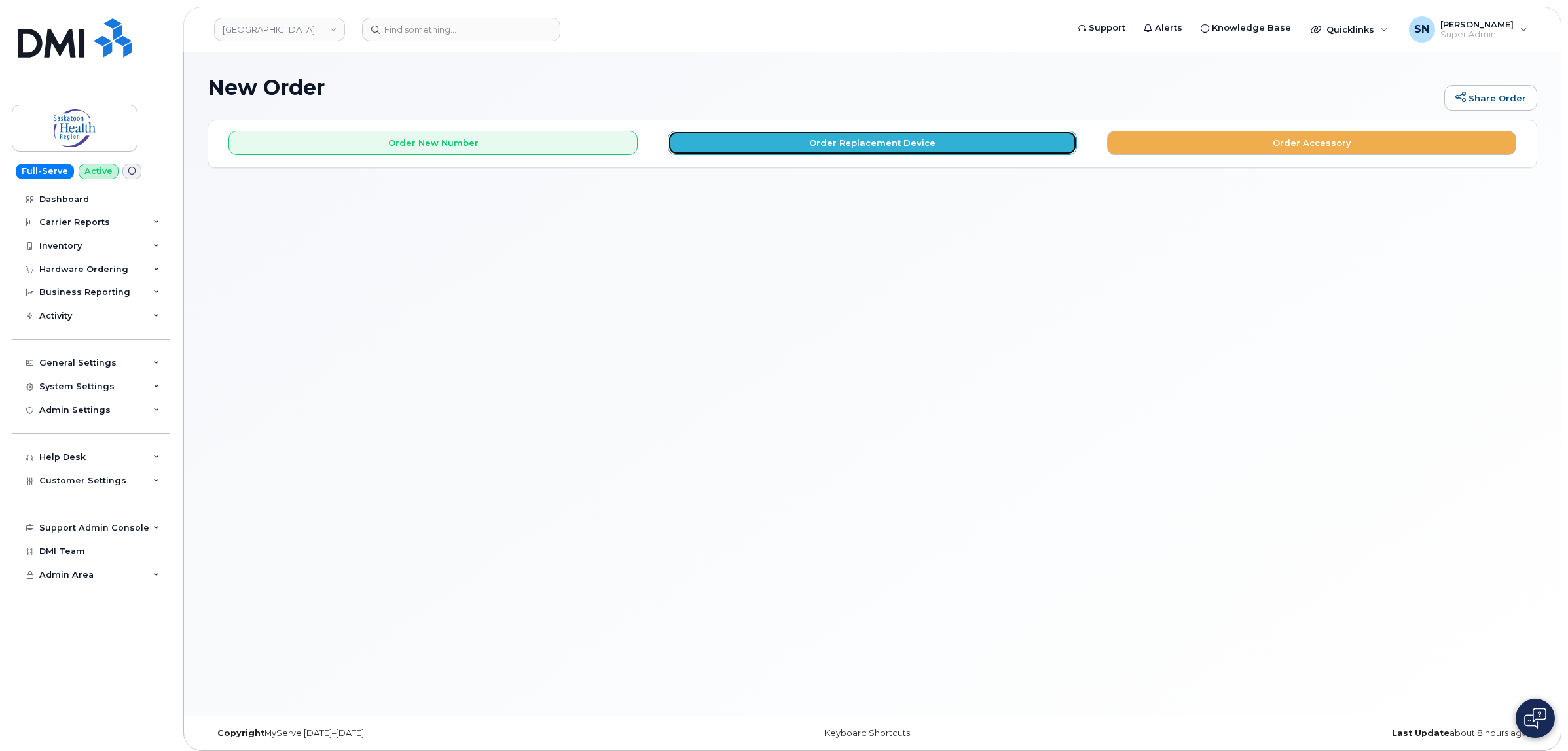
click at [746, 145] on button "Order Replacement Device" at bounding box center [872, 143] width 409 height 24
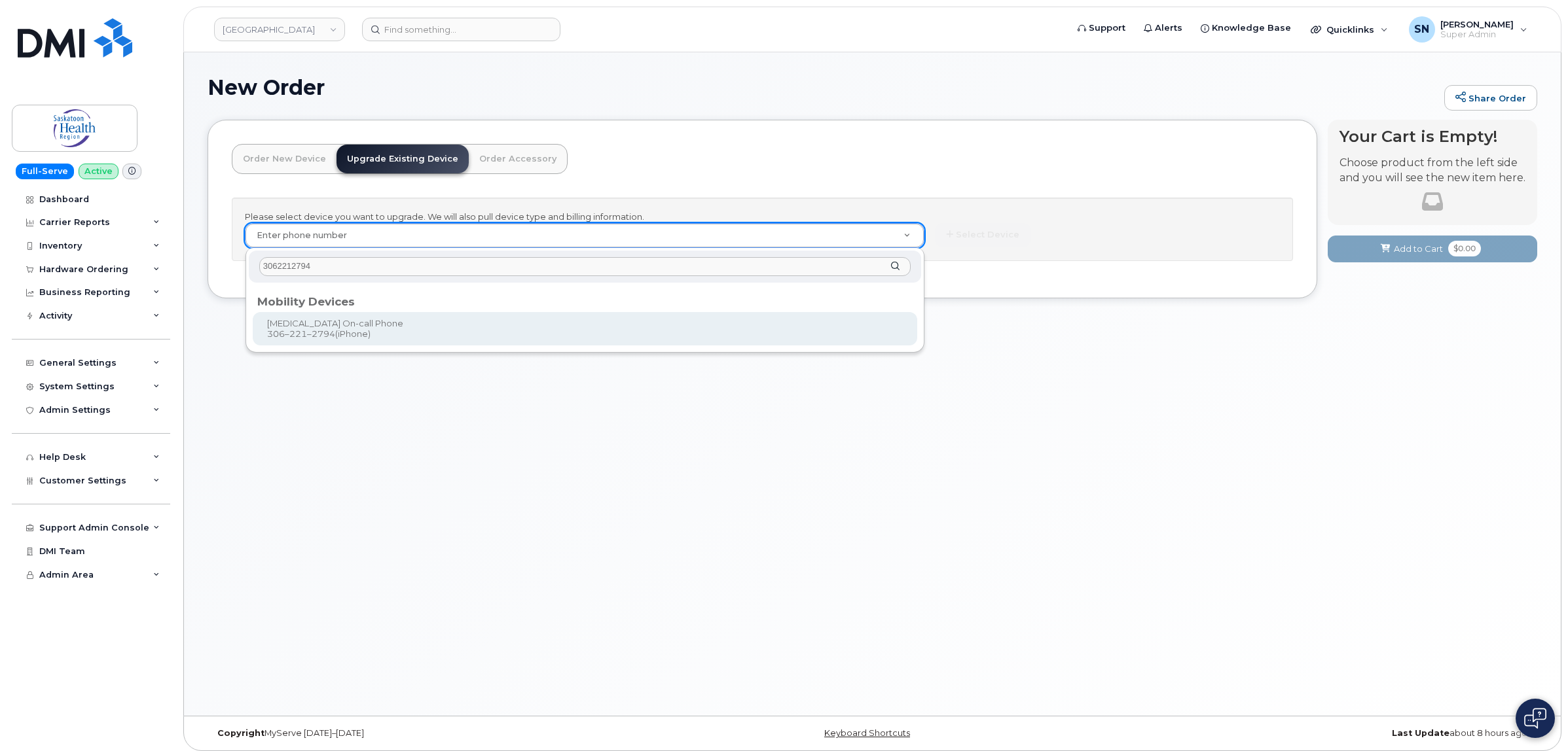
type input "3062212794"
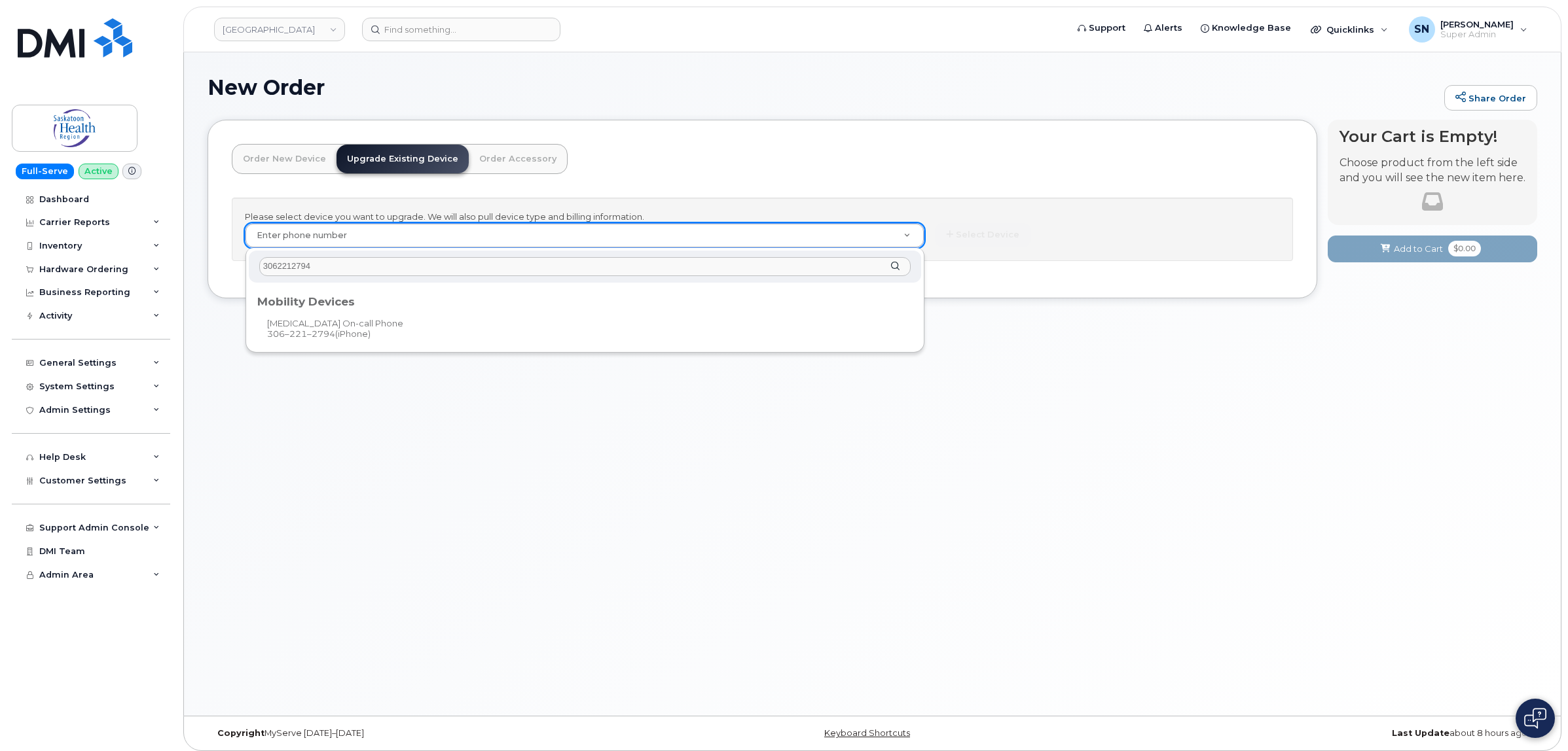
click at [536, 345] on div "3062212794 Mobility Devices [MEDICAL_DATA] On-call Phone [PHONE_NUMBER] (iPhone)" at bounding box center [585, 300] width 678 height 105
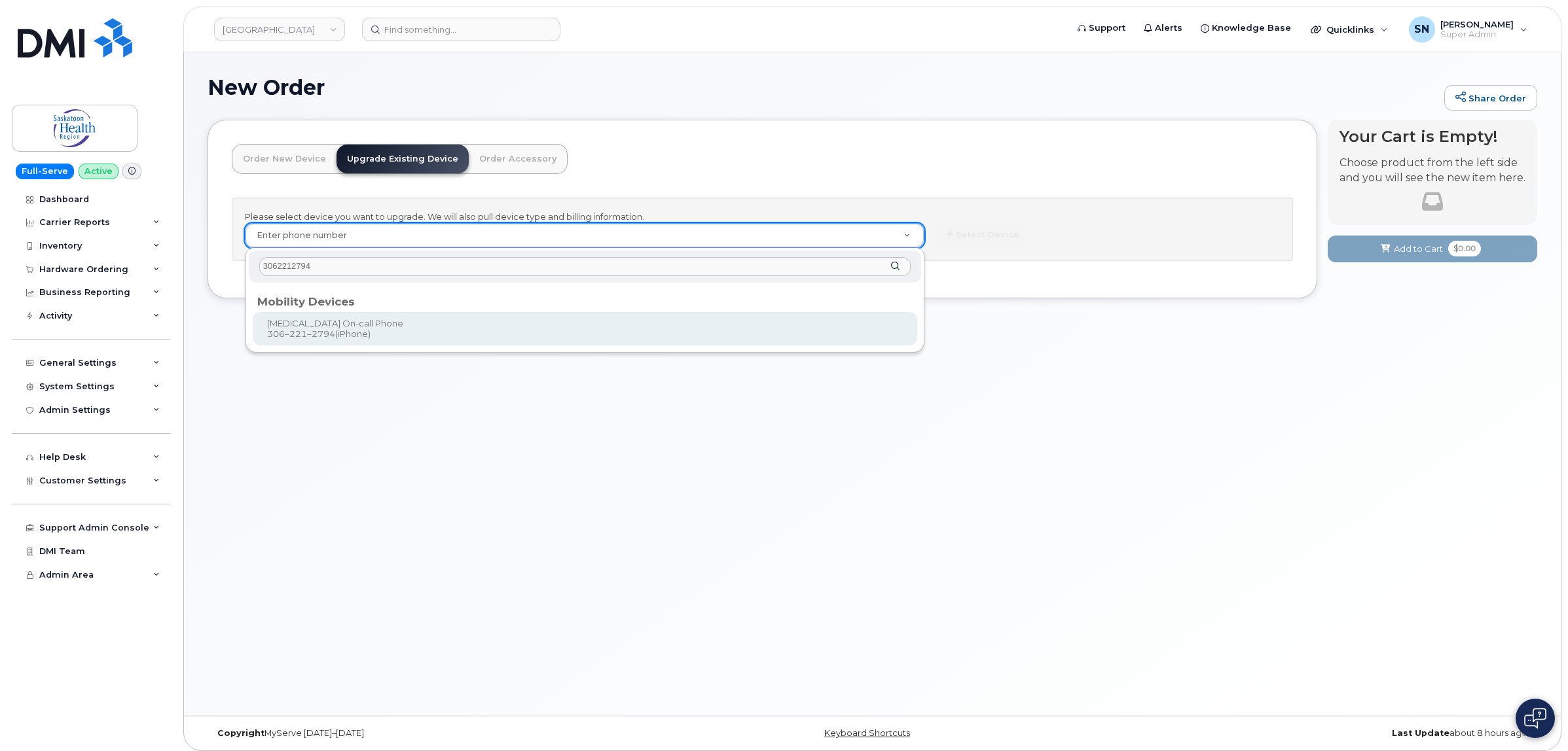
type input "168405"
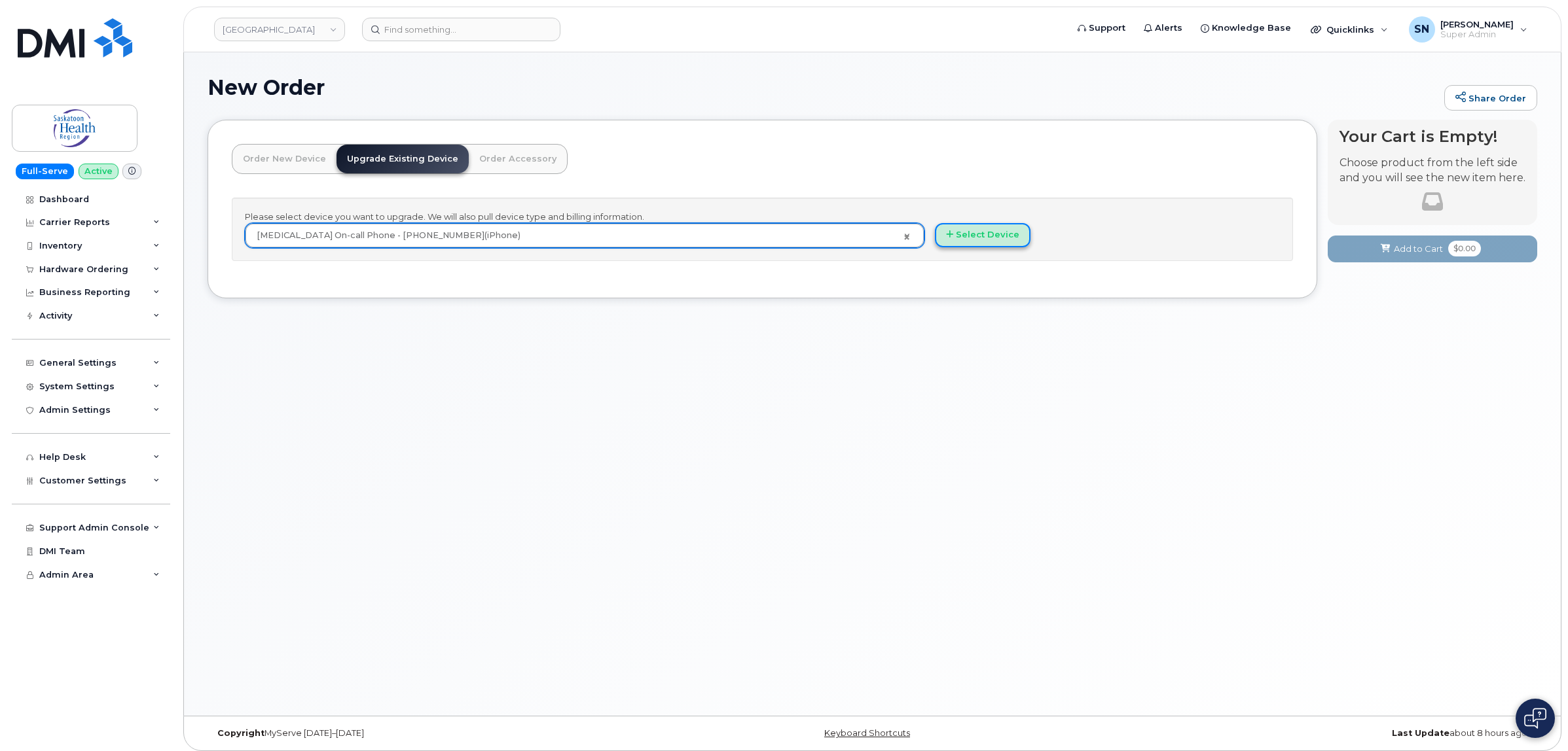
click at [963, 234] on button "Select Device" at bounding box center [982, 235] width 95 height 24
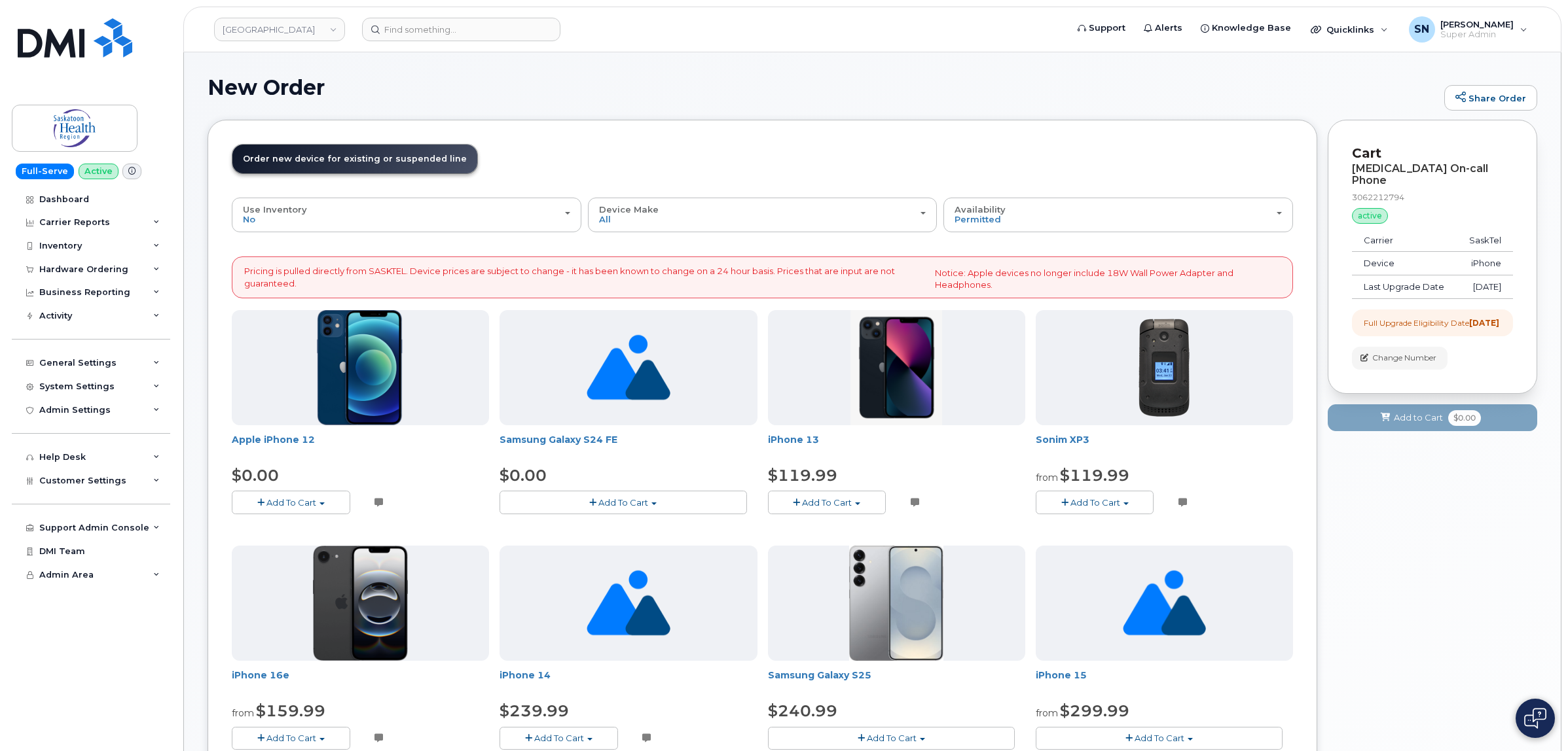
click at [782, 106] on div "New Order Share Order" at bounding box center [872, 98] width 1330 height 43
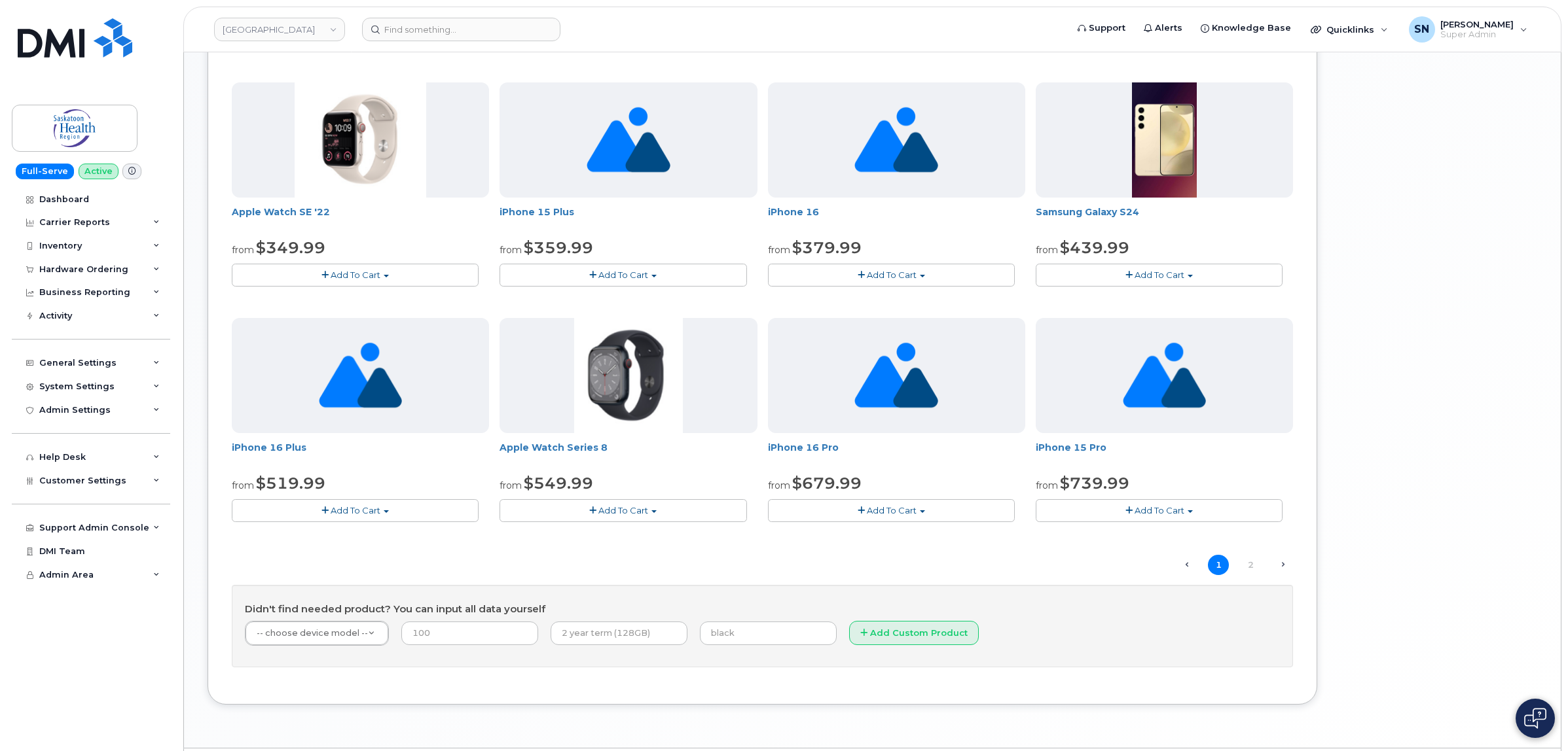
scroll to position [740, 0]
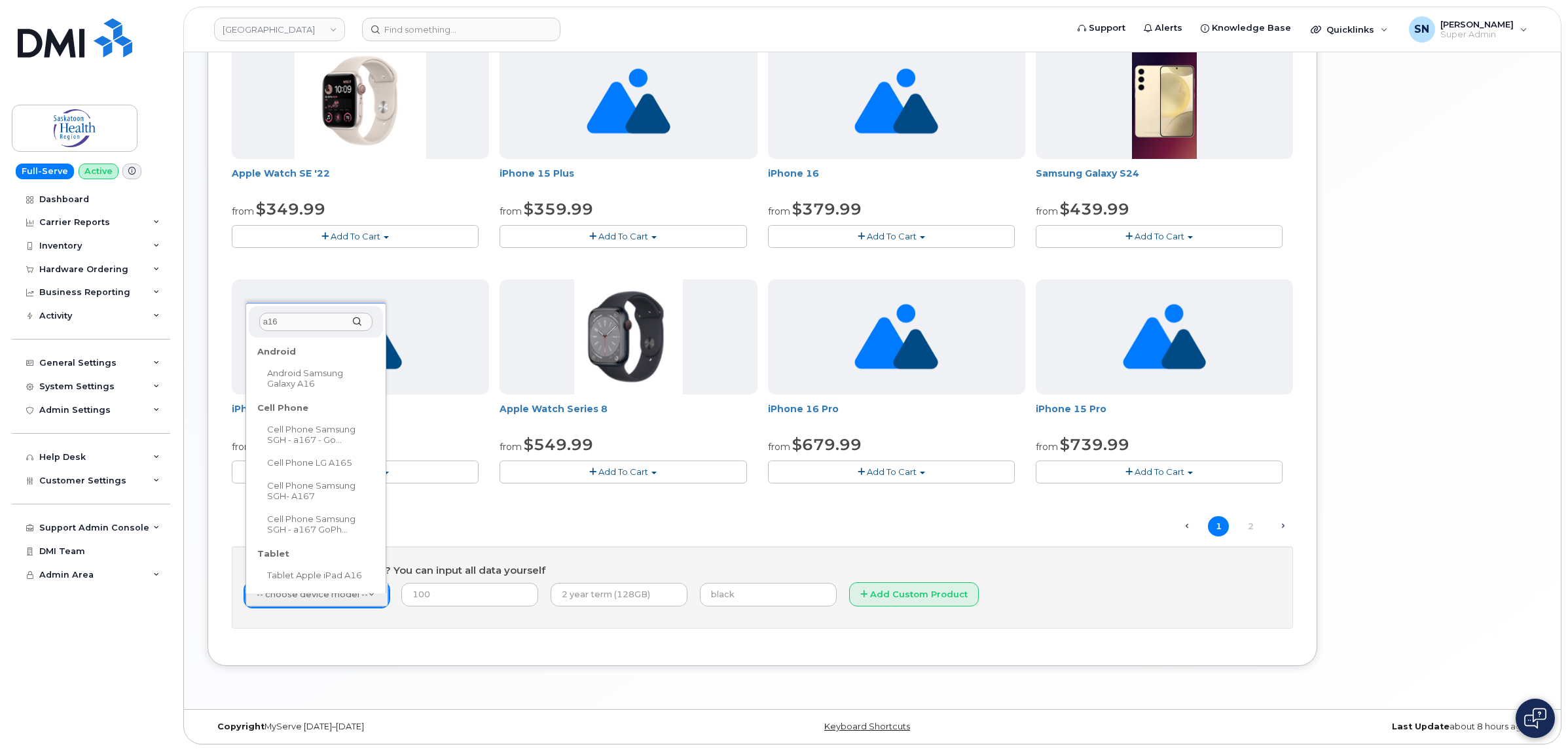
type input "a16"
select select "2881"
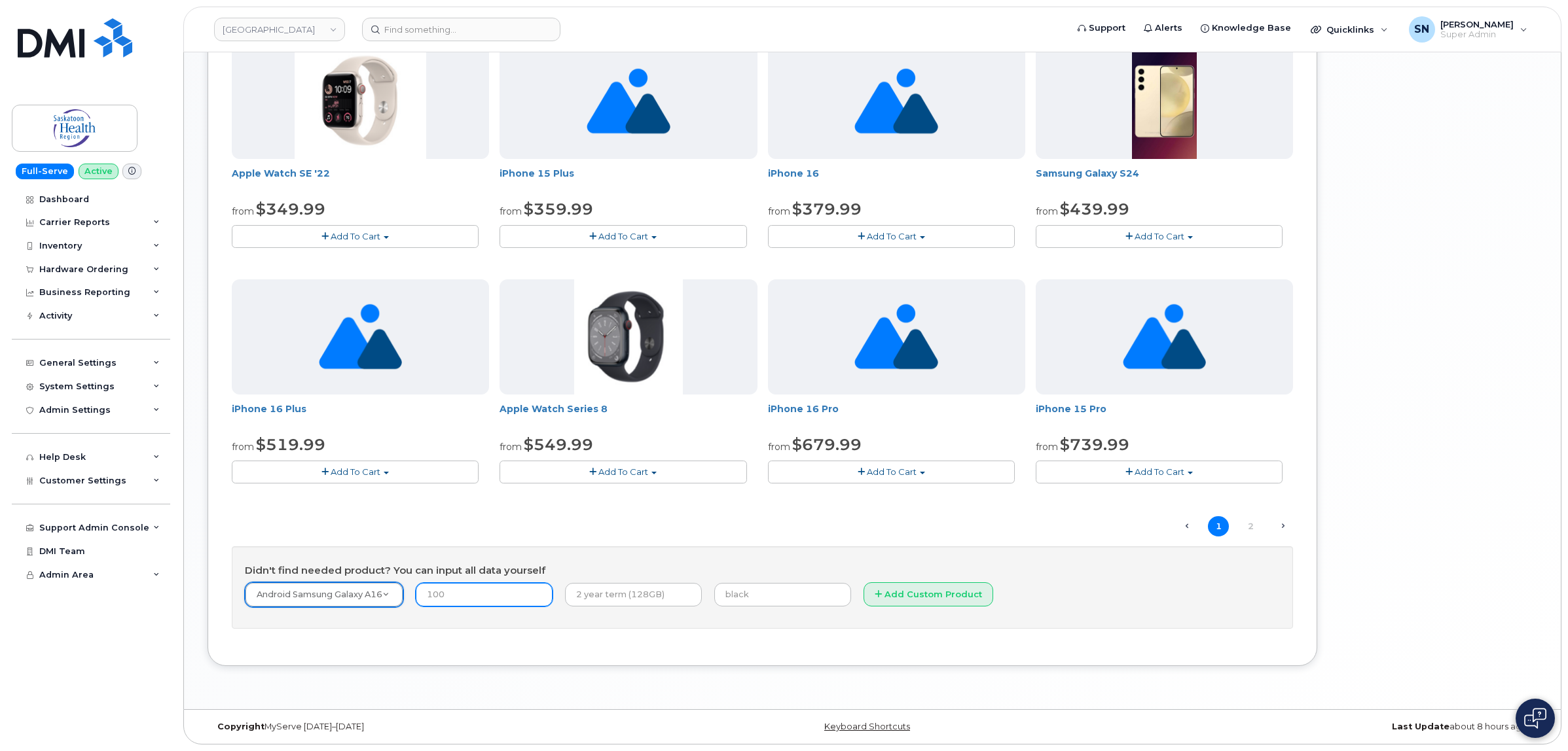
click at [450, 594] on input "number" at bounding box center [484, 594] width 137 height 23
type input "99.99"
type input "2 Year Term"
type input "Black"
click at [886, 597] on button "Add Custom Product" at bounding box center [928, 594] width 130 height 24
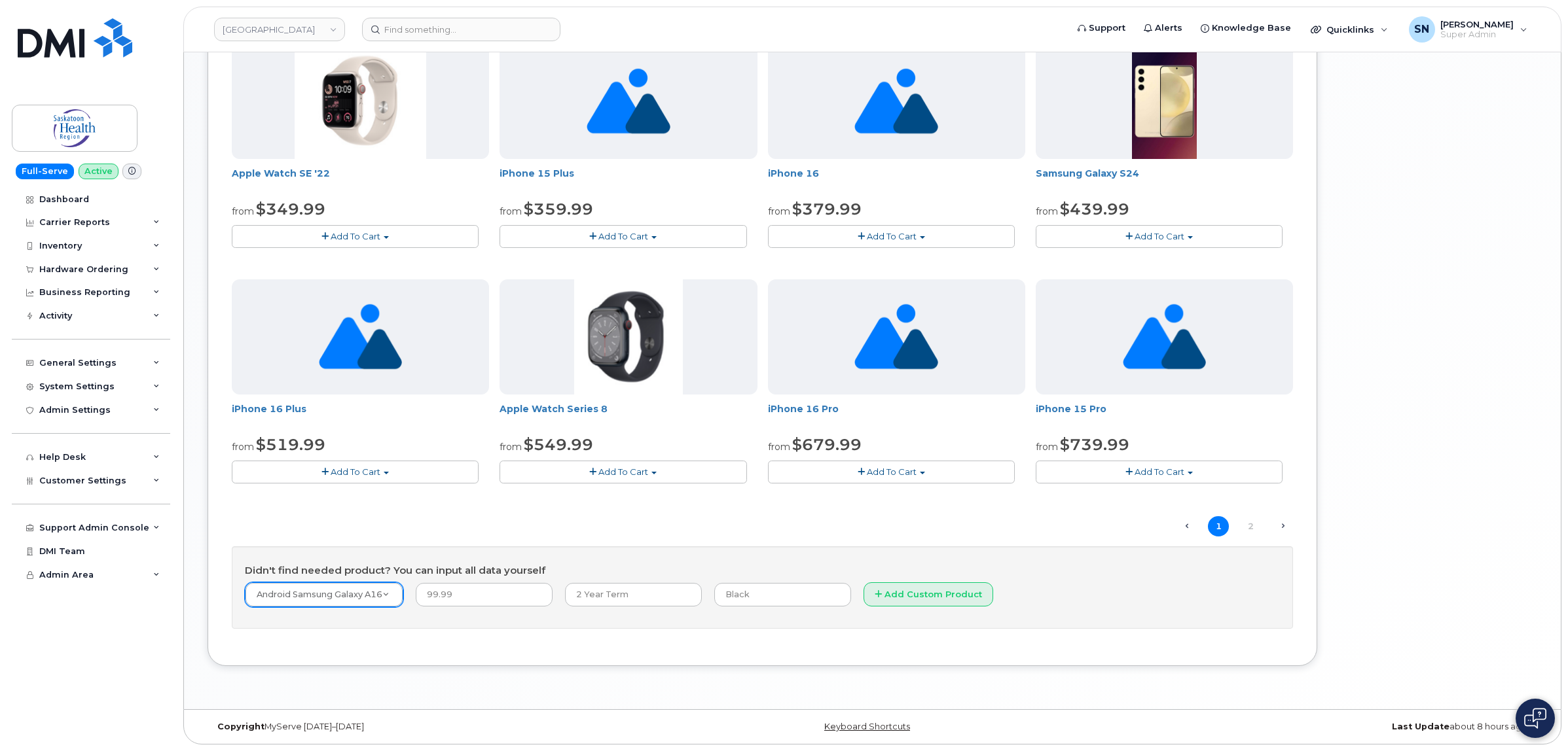
scroll to position [6, 0]
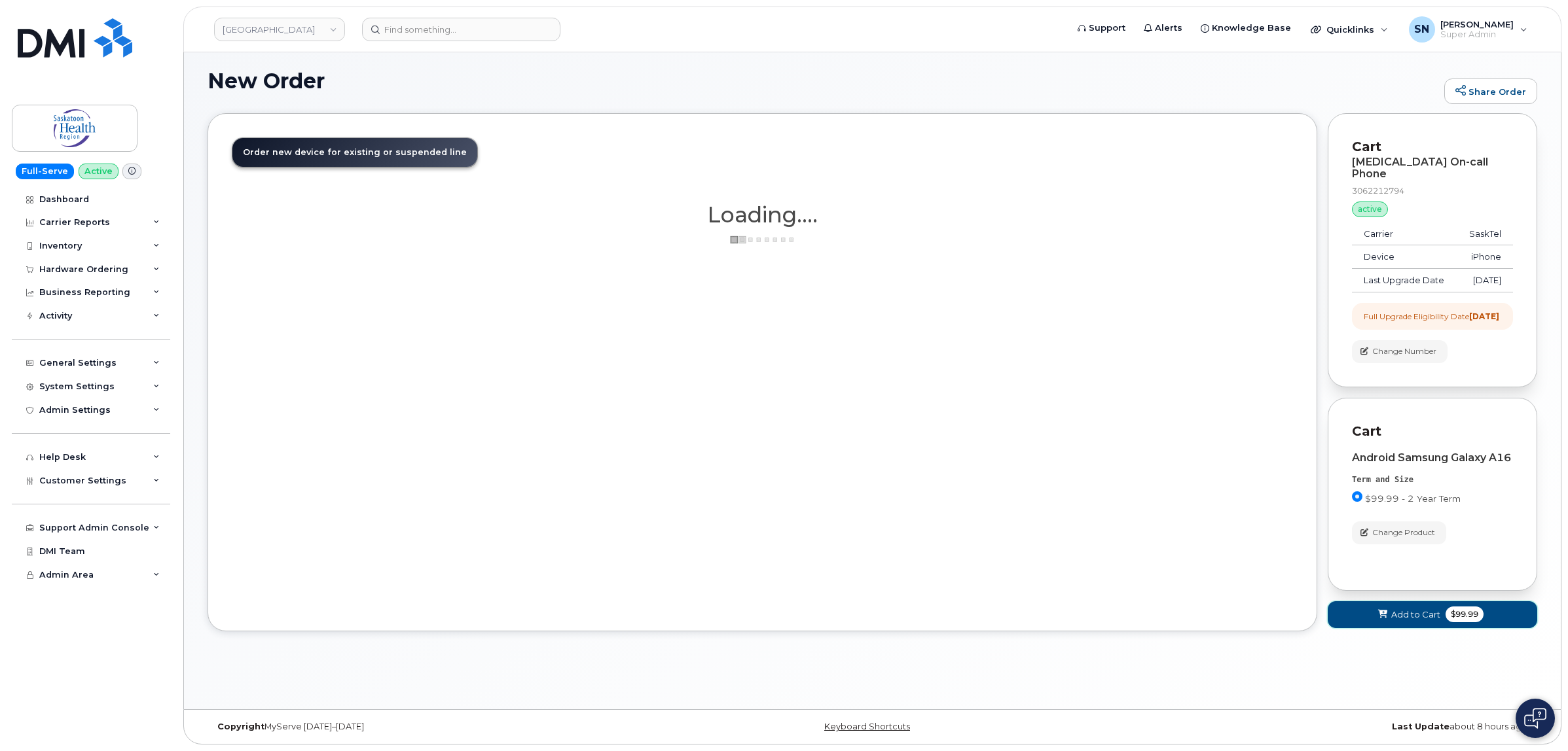
click at [1424, 628] on button "Add to Cart $99.99" at bounding box center [1432, 614] width 210 height 27
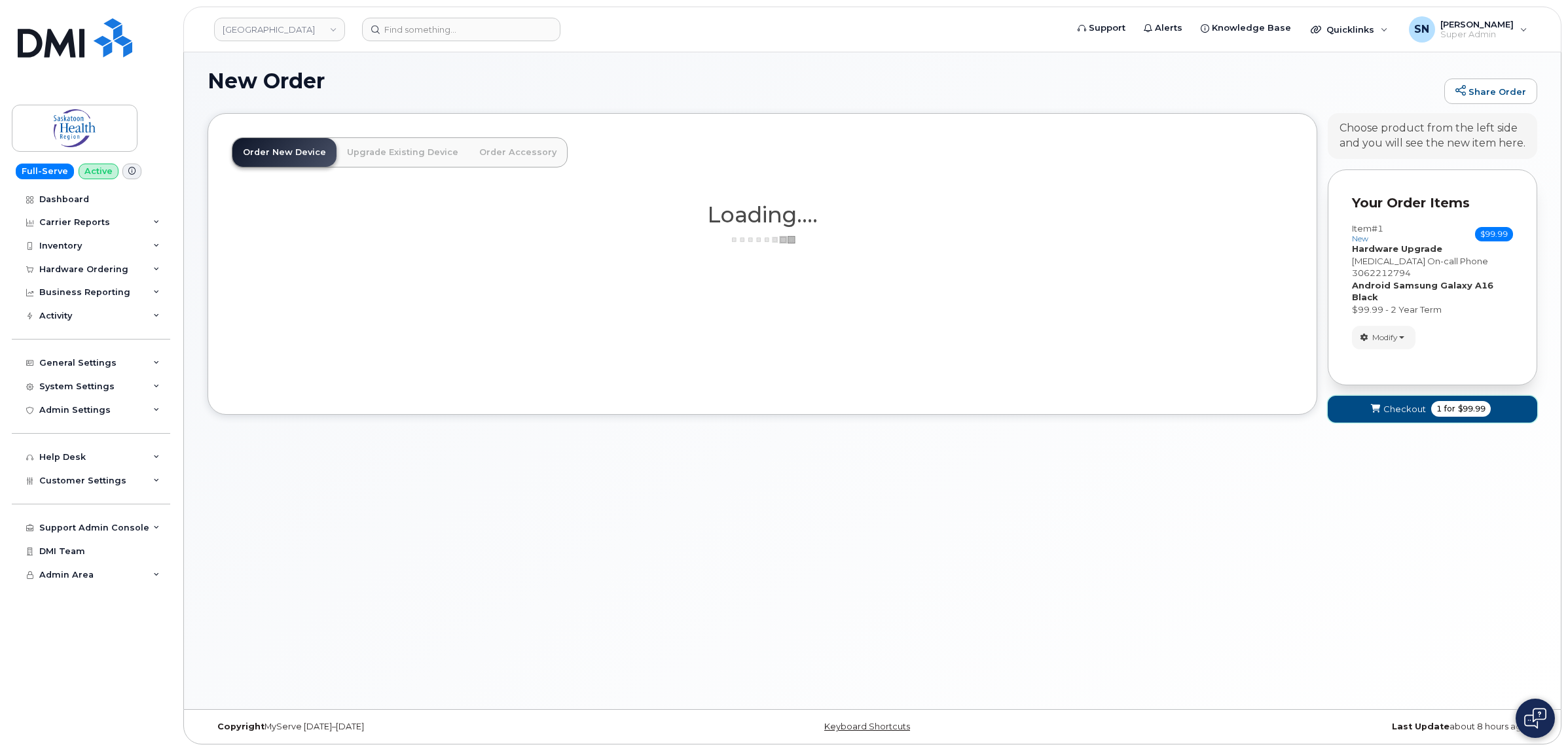
click at [1376, 405] on icon "submit" at bounding box center [1375, 409] width 9 height 9
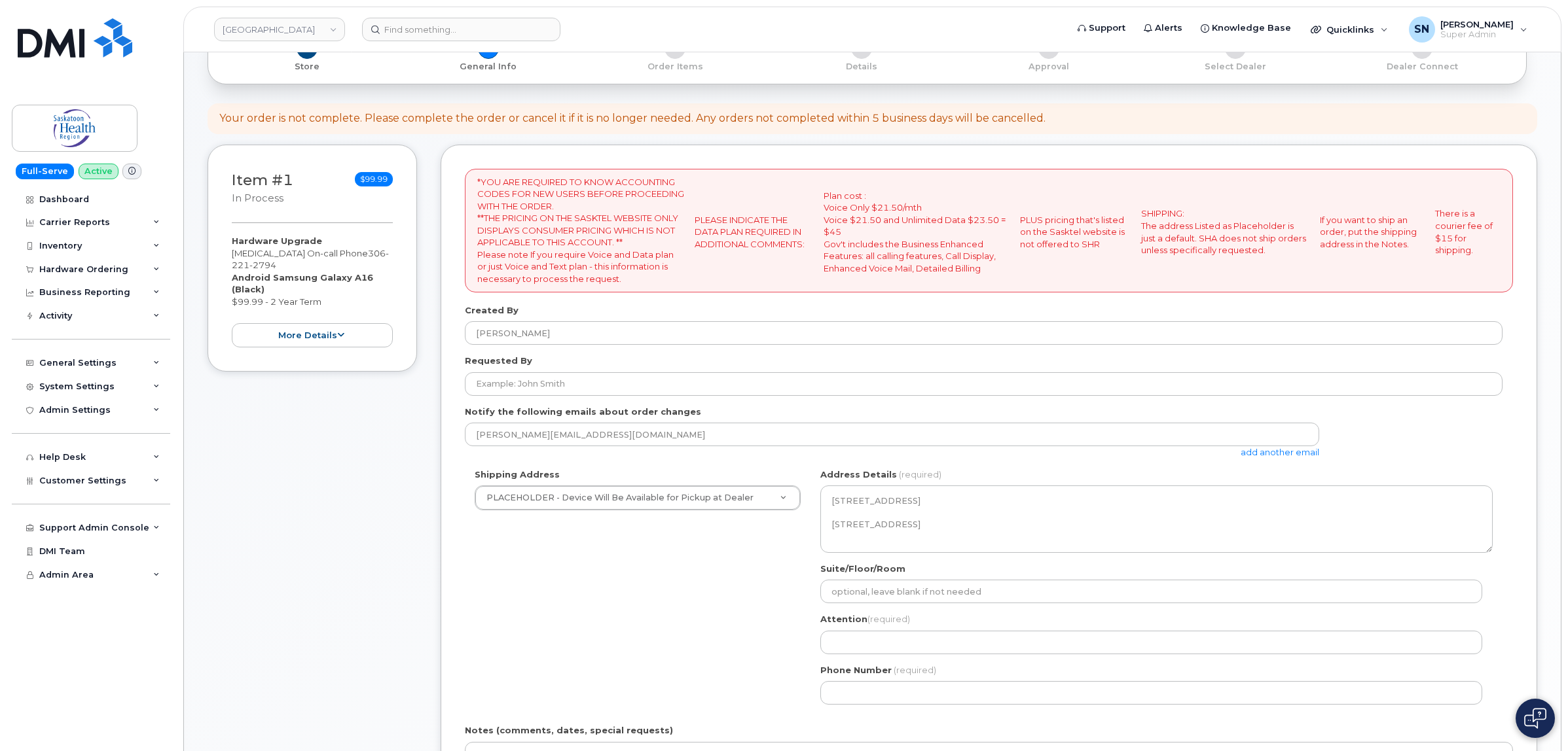
scroll to position [81, 0]
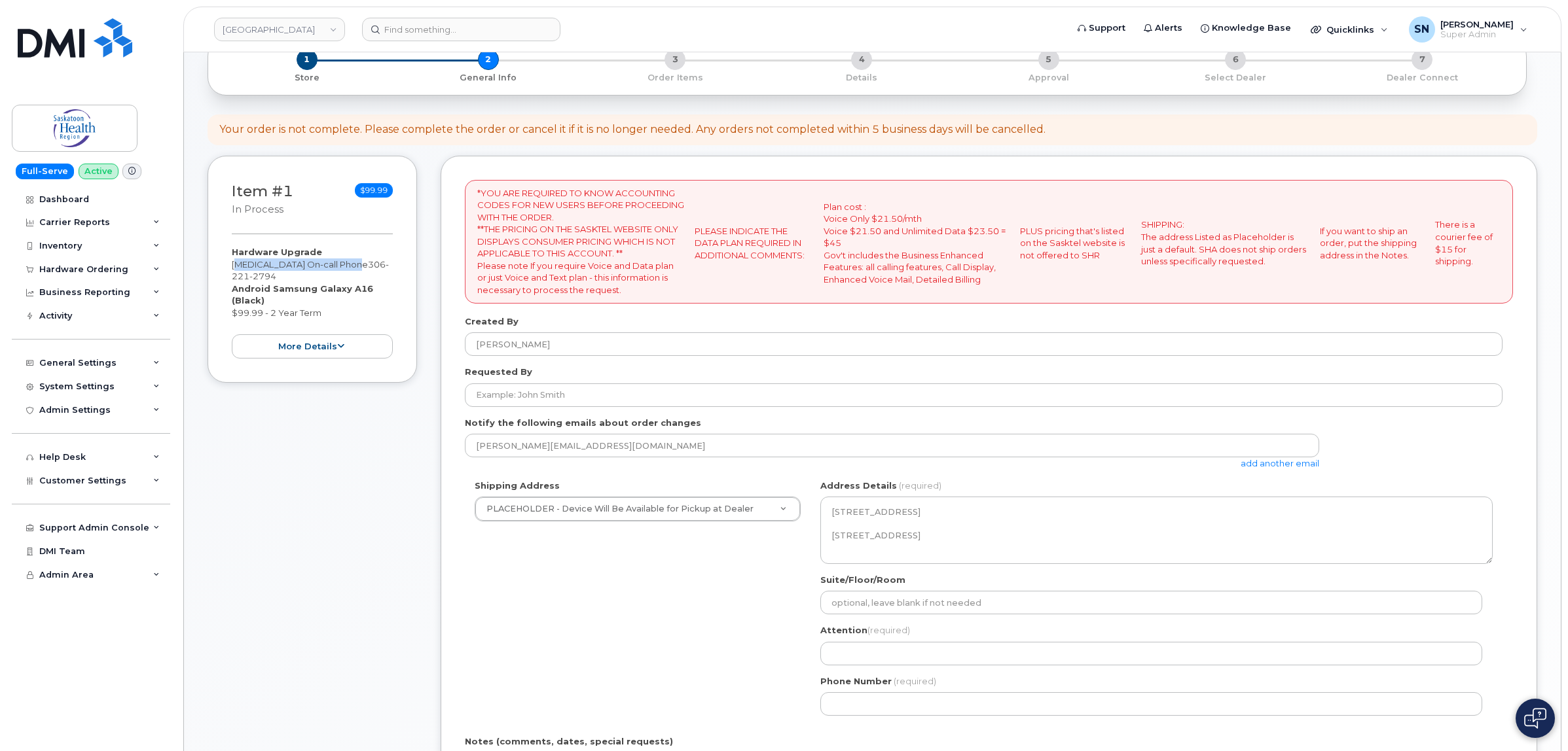
copy div "[MEDICAL_DATA] On-call Phone"
drag, startPoint x: 234, startPoint y: 265, endPoint x: 352, endPoint y: 264, distance: 118.0
click at [352, 264] on div "Hardware Upgrade Cytogenetics On-call Phone 306 221 2794 Android Samsung Galaxy…" at bounding box center [312, 302] width 161 height 112
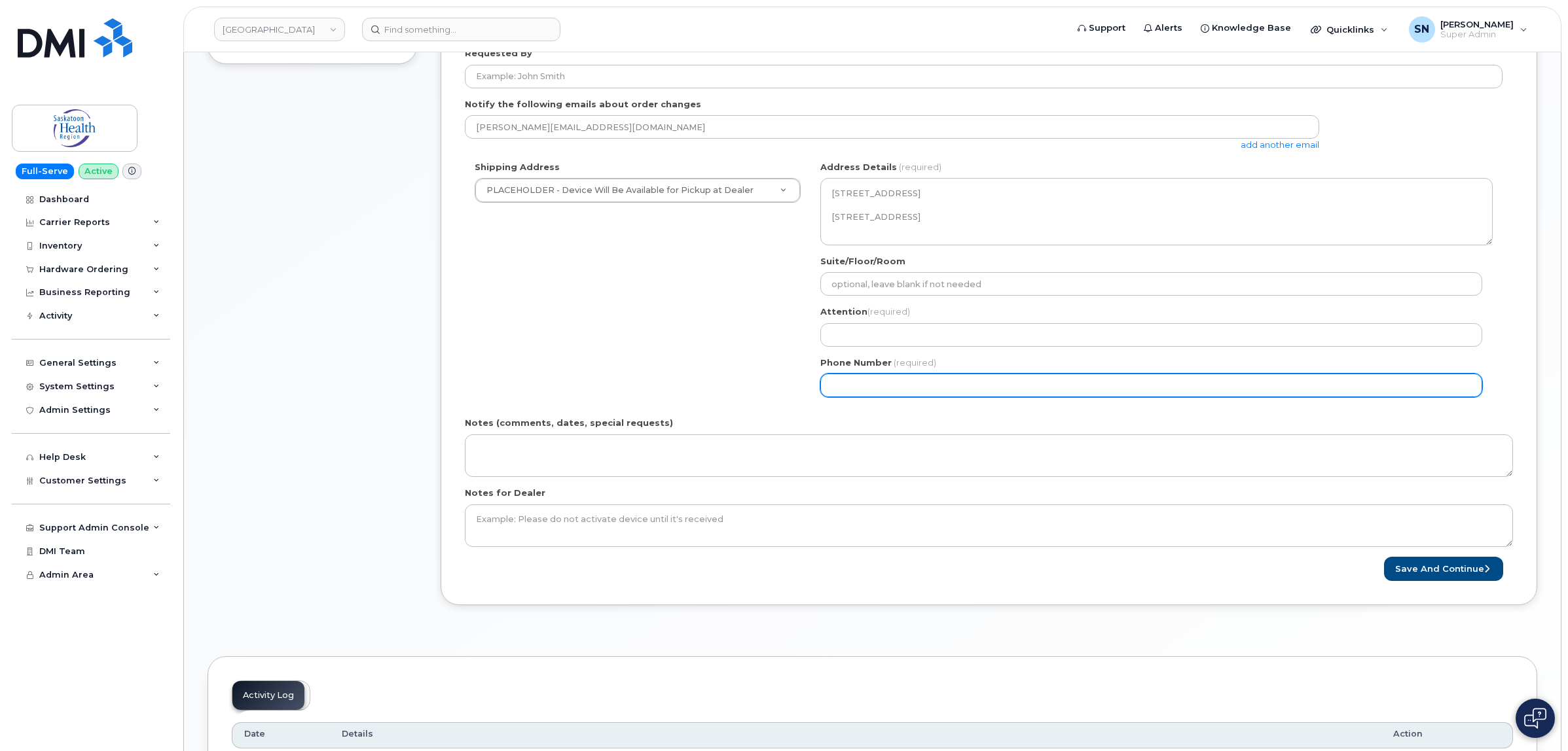
scroll to position [409, 0]
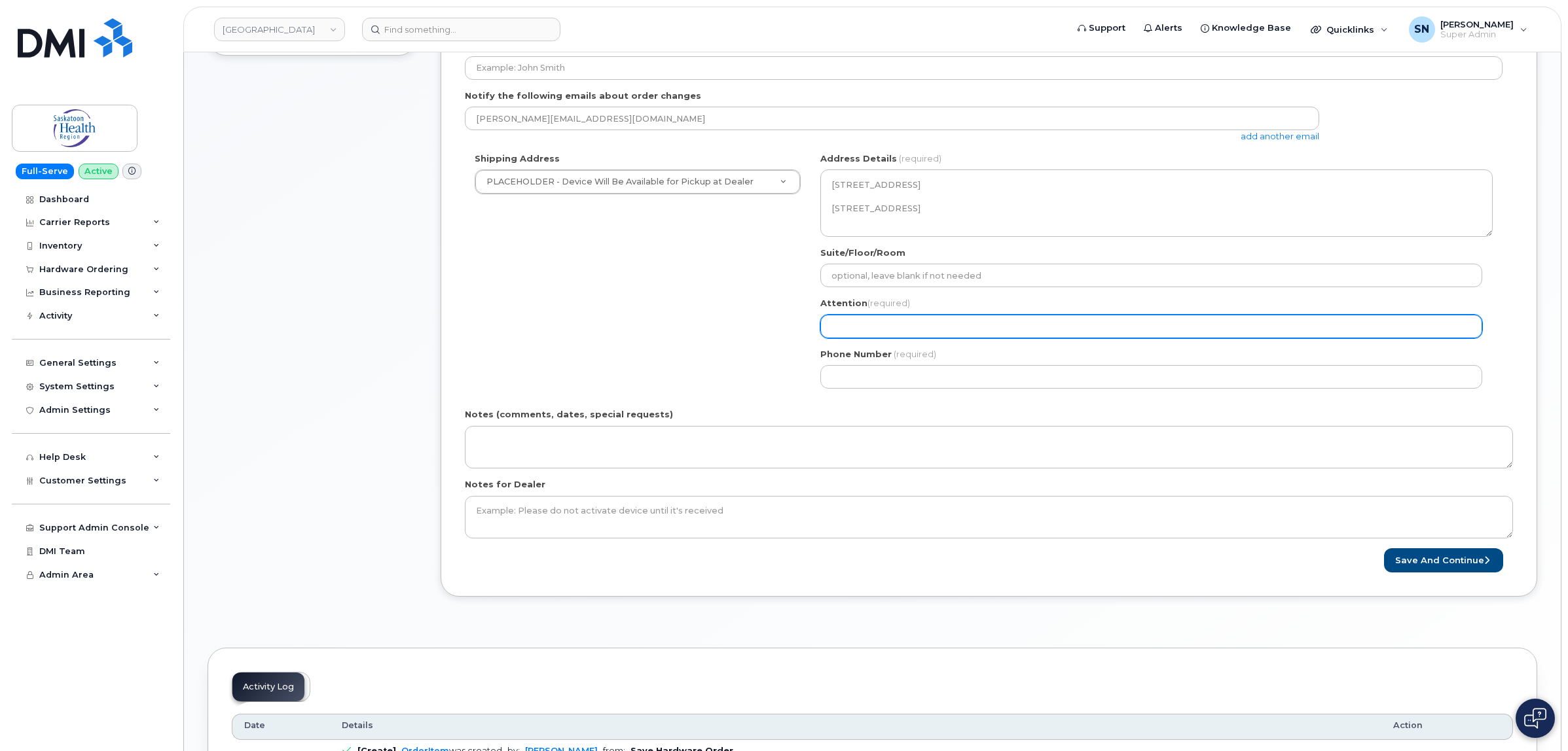
click at [891, 326] on input "Attention (required)" at bounding box center [1151, 327] width 662 height 23
paste input "[MEDICAL_DATA] On-call Phone"
select select
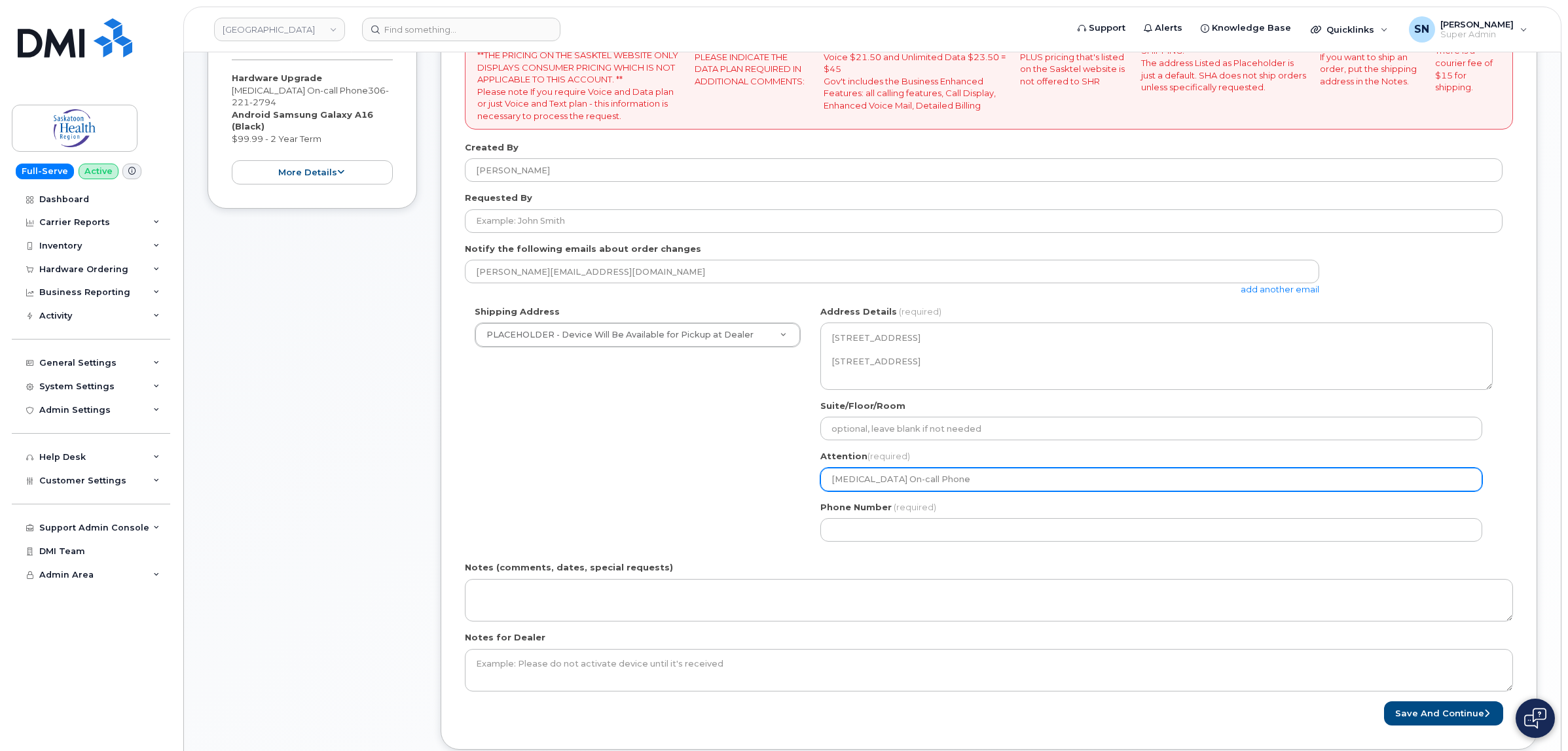
scroll to position [81, 0]
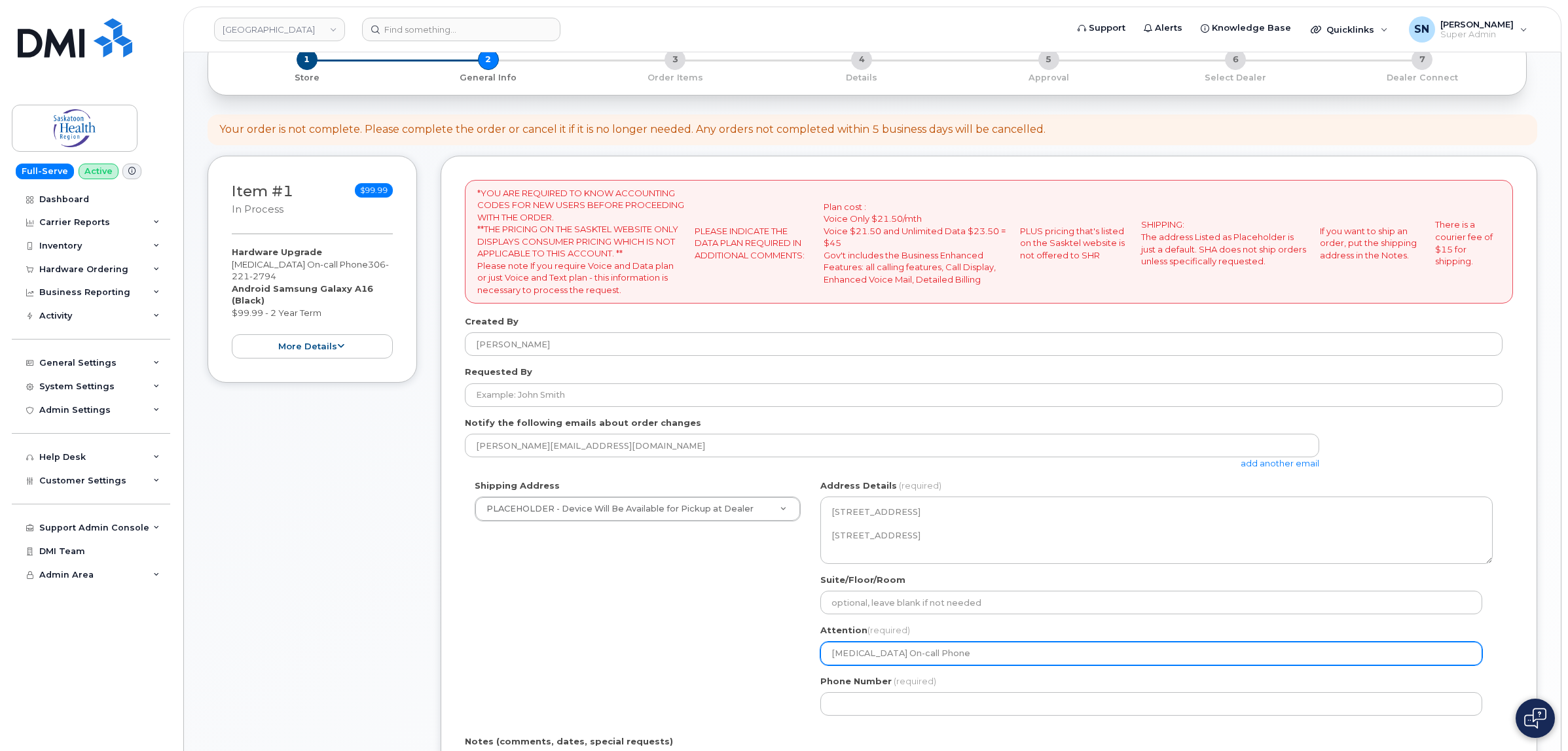
type input "[MEDICAL_DATA] On-call Phone"
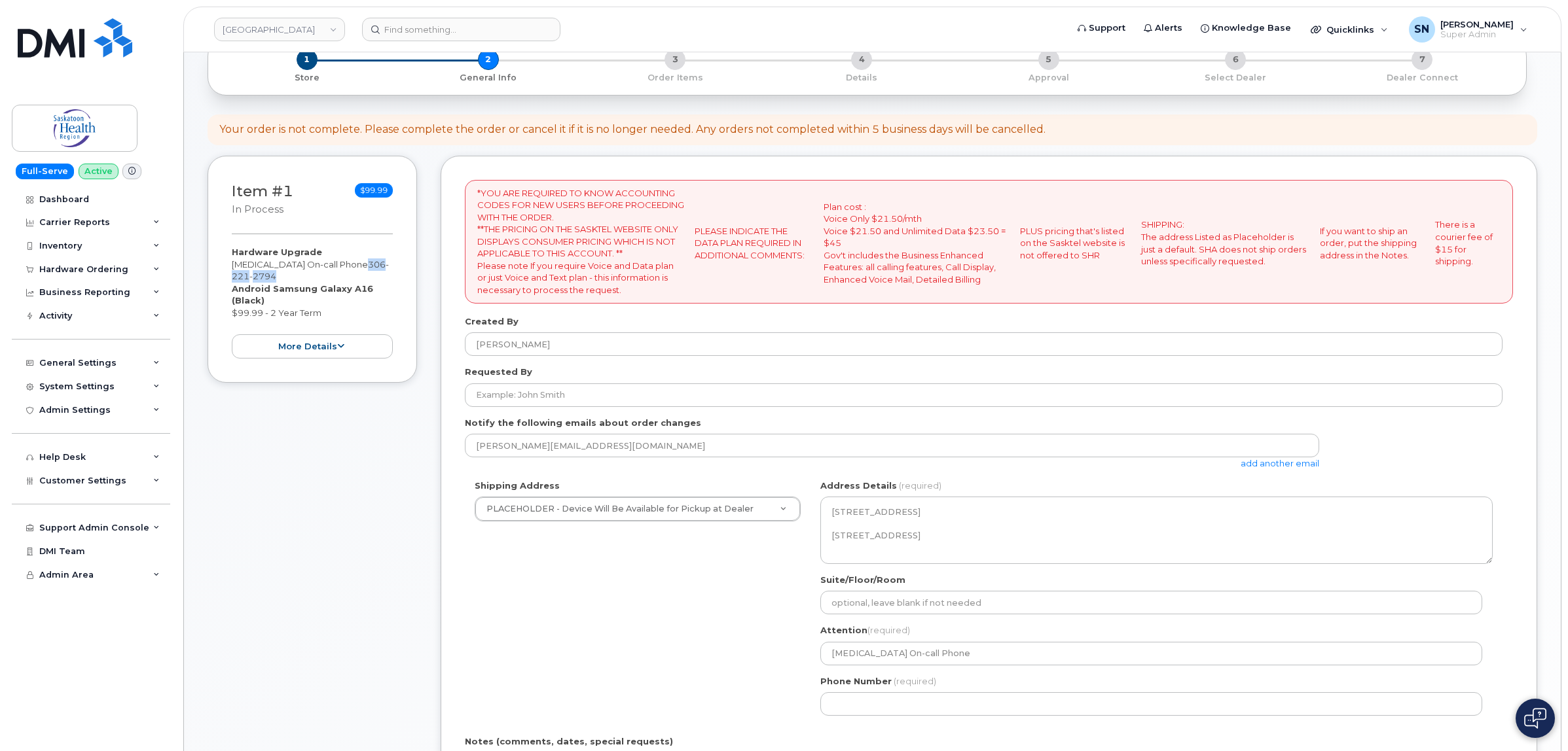
drag, startPoint x: 354, startPoint y: 263, endPoint x: 380, endPoint y: 282, distance: 32.2
click at [380, 282] on div "Hardware Upgrade Cytogenetics On-call Phone 306 221 2794 Android Samsung Galaxy…" at bounding box center [312, 302] width 161 height 112
copy span "306 221 2794"
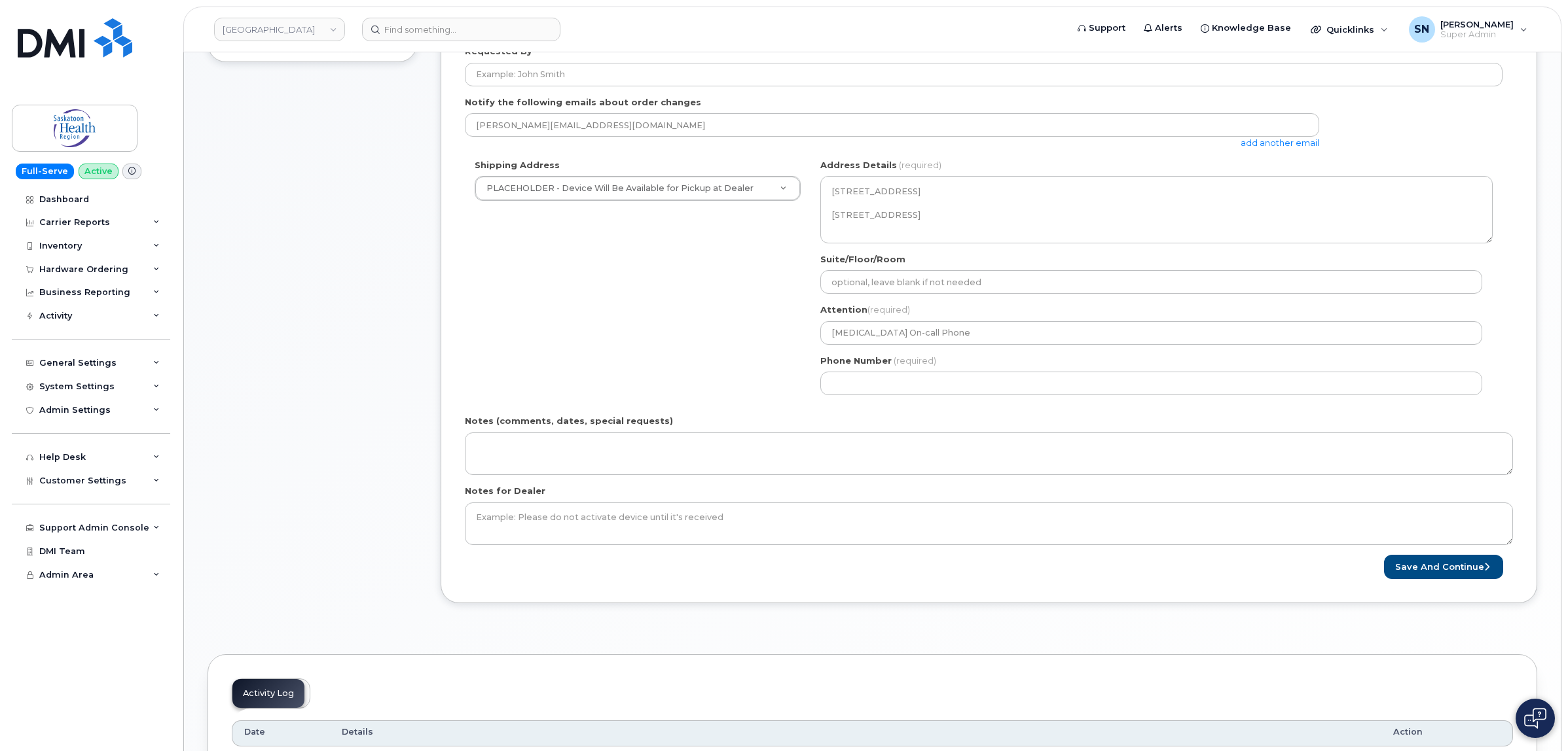
scroll to position [409, 0]
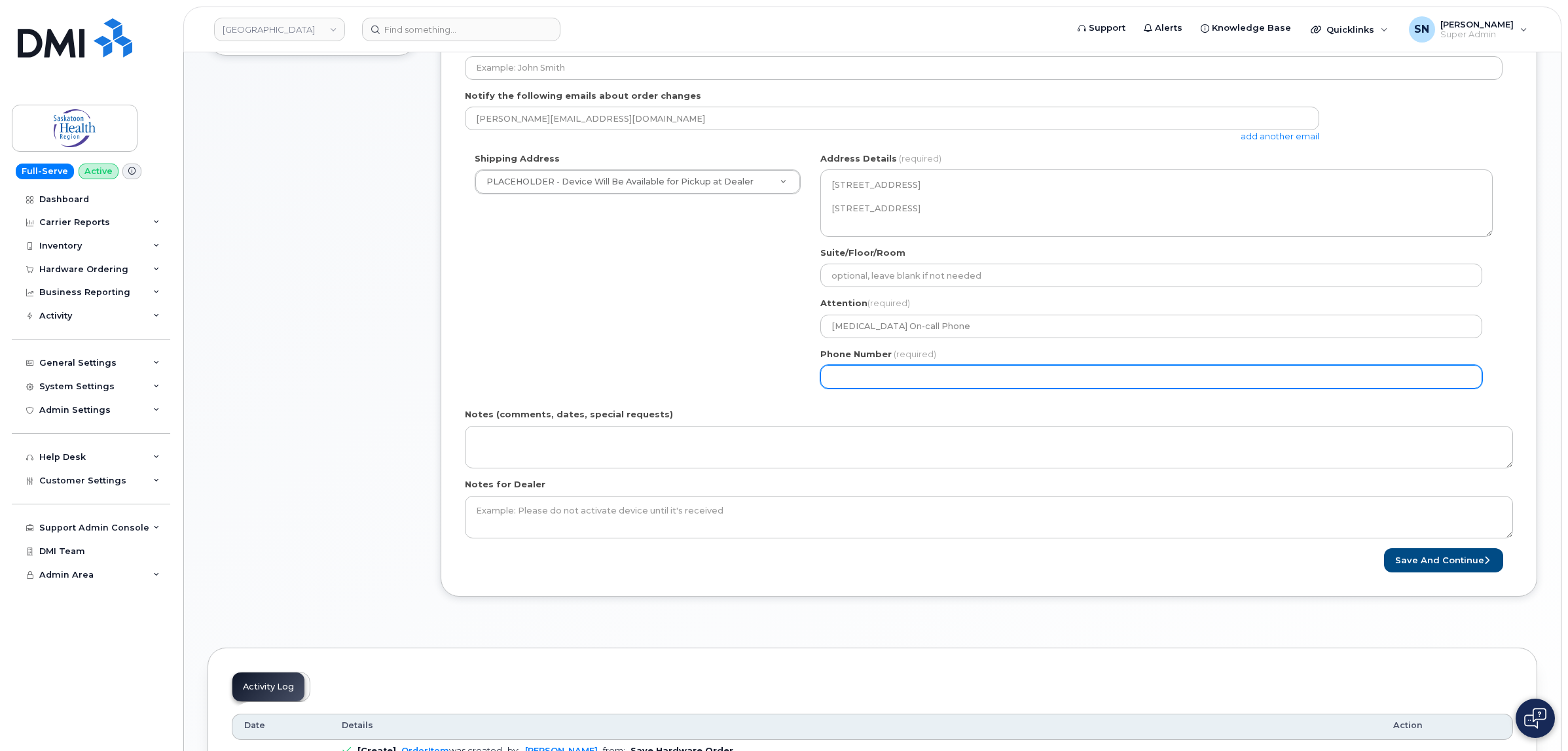
click at [901, 385] on div "SK Saskatoon Search your address... Manually edit your address Click to search …" at bounding box center [1156, 275] width 692 height 246
click at [901, 382] on input "Phone Number" at bounding box center [1151, 377] width 662 height 23
paste input "3062212794"
select select
type input "3062212794"
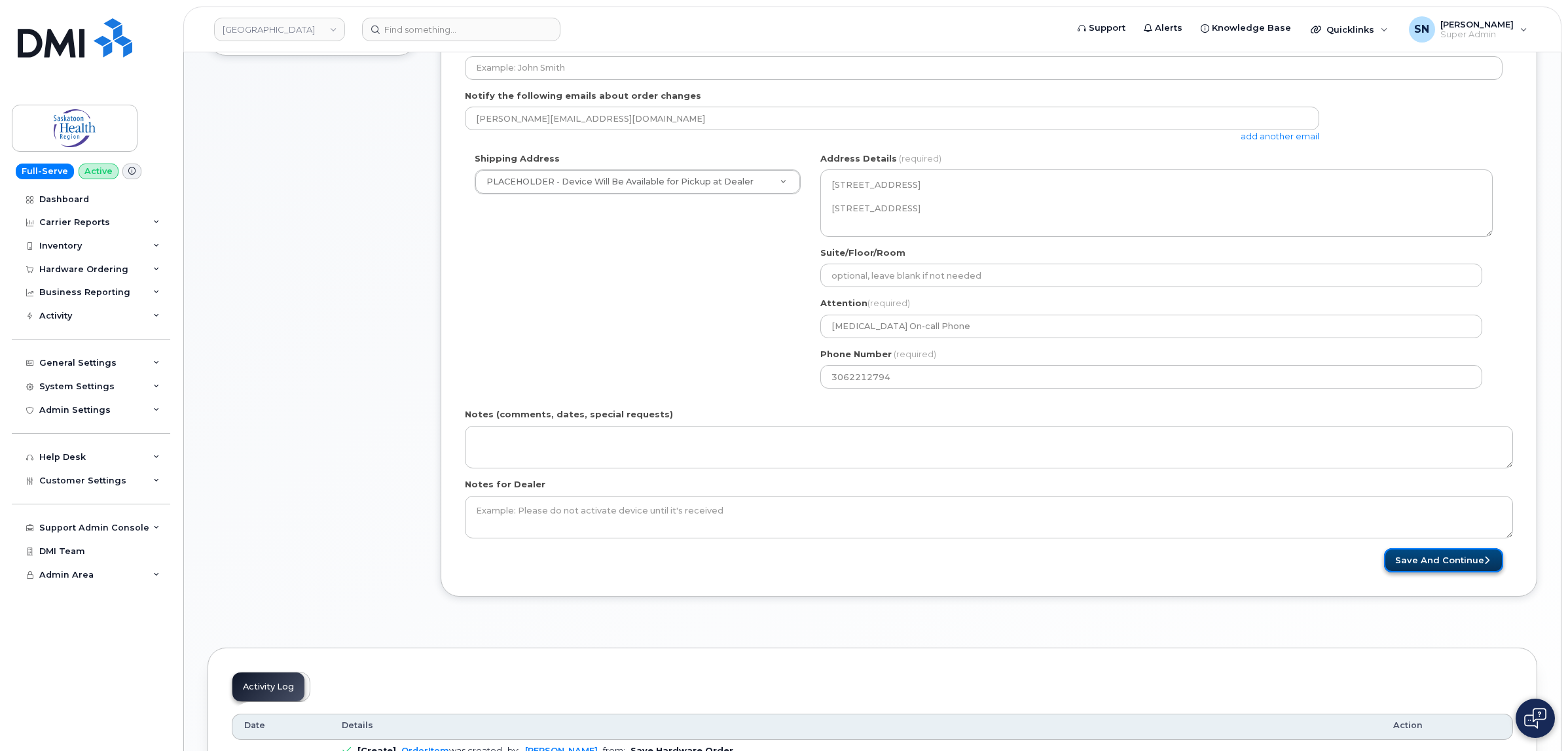
click at [1409, 563] on button "Save and Continue" at bounding box center [1443, 560] width 119 height 24
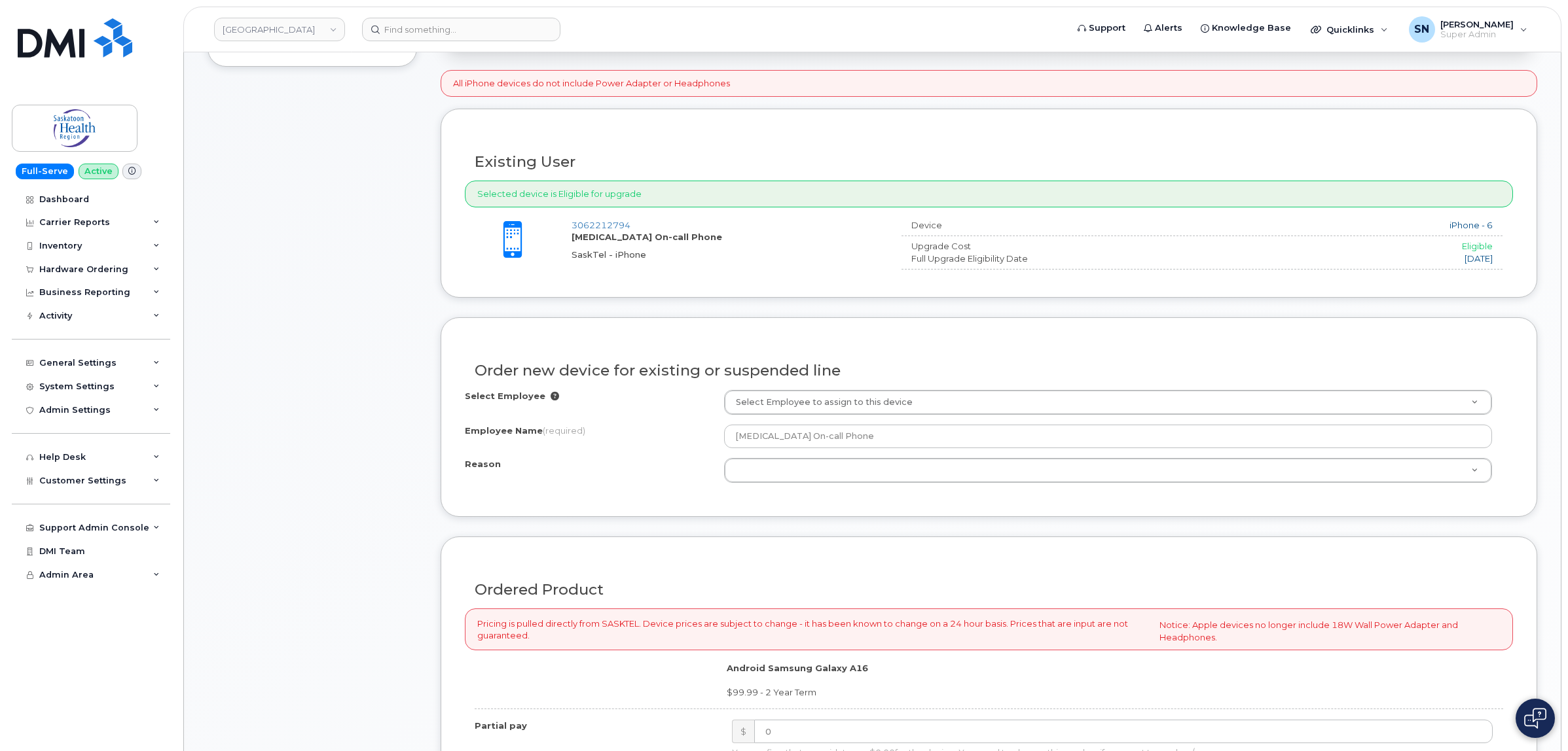
scroll to position [490, 0]
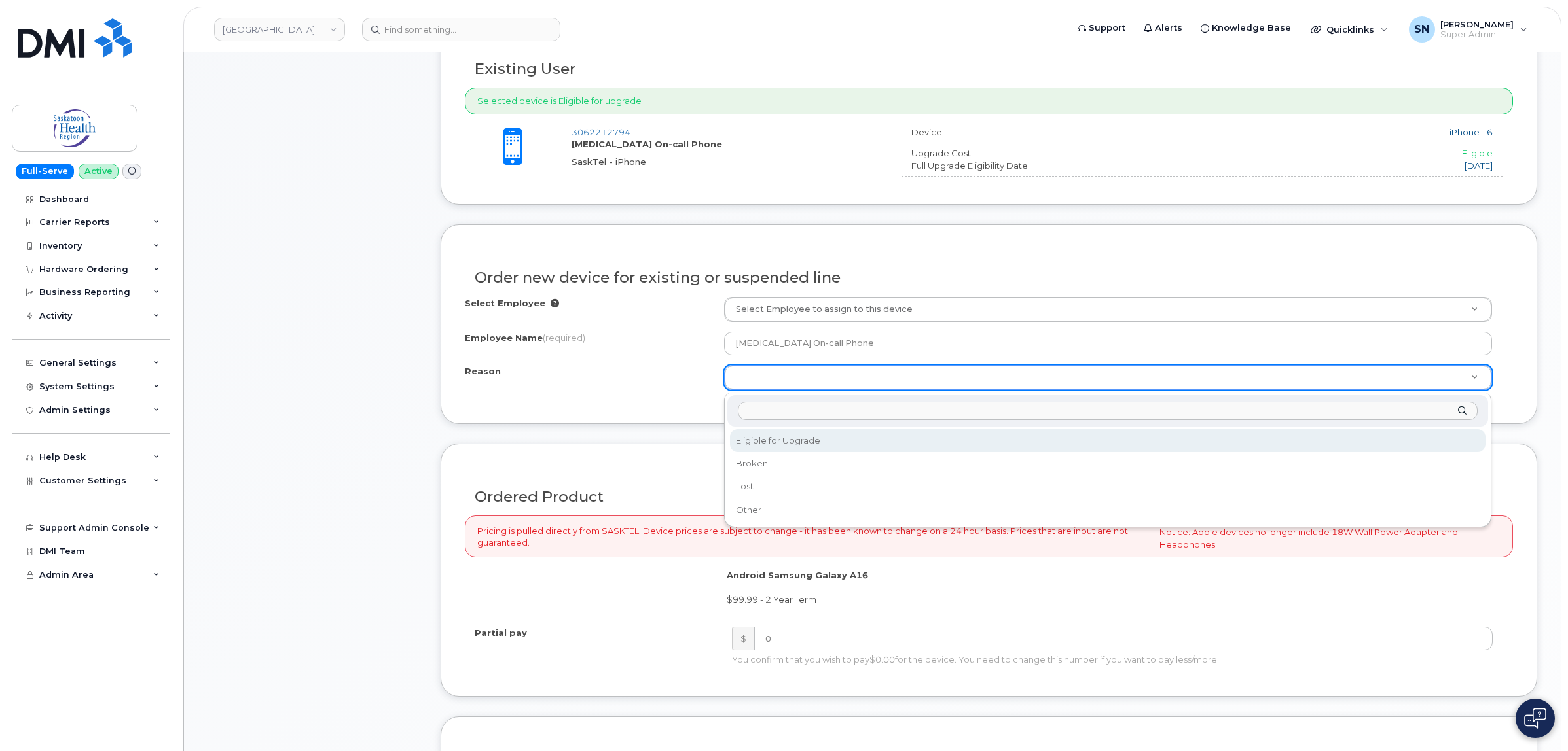
select select "eligible_for_upgrade"
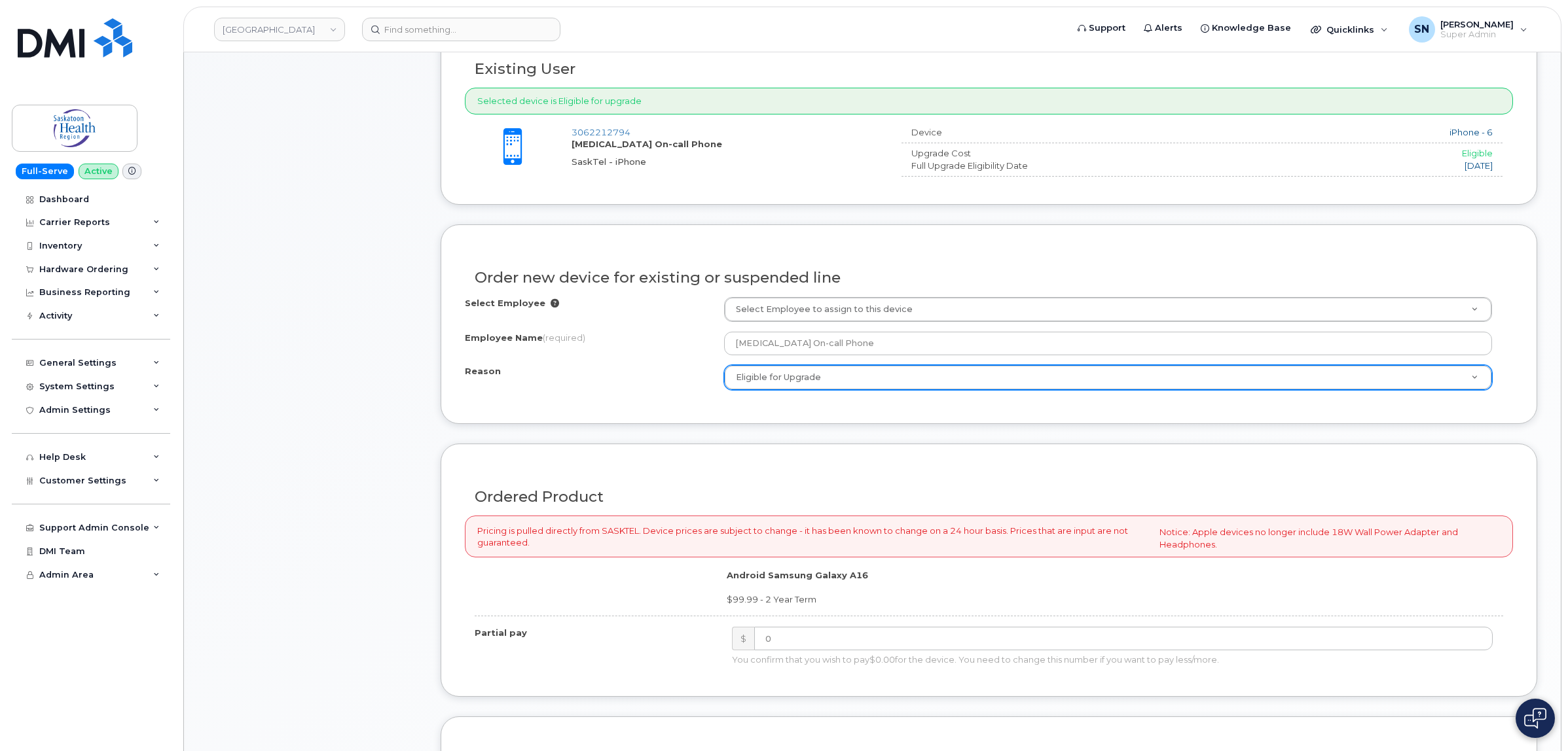
click at [804, 432] on form "All iPhone devices do not include Power Adapter or Headphones Existing User Add…" at bounding box center [989, 500] width 1096 height 1048
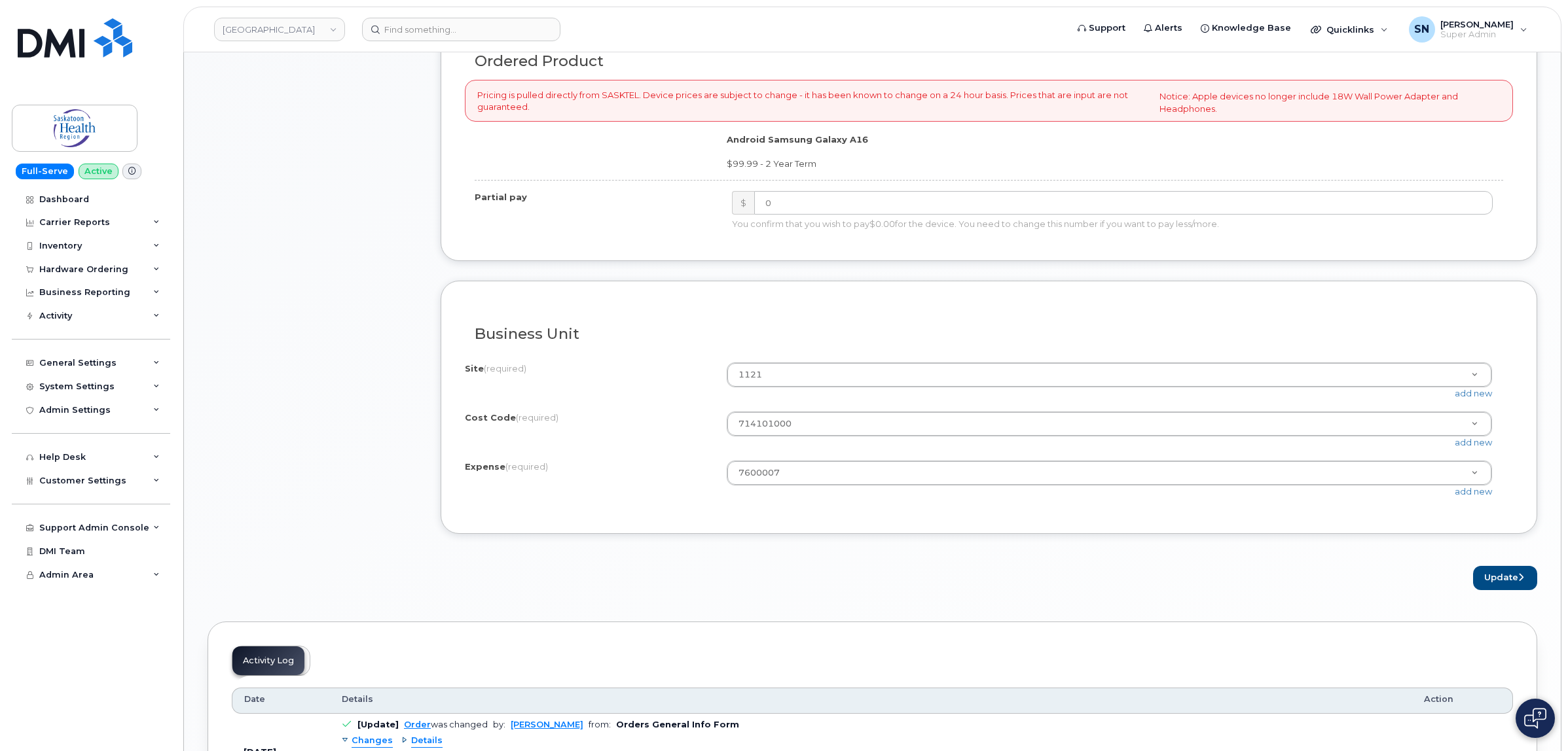
scroll to position [1063, 0]
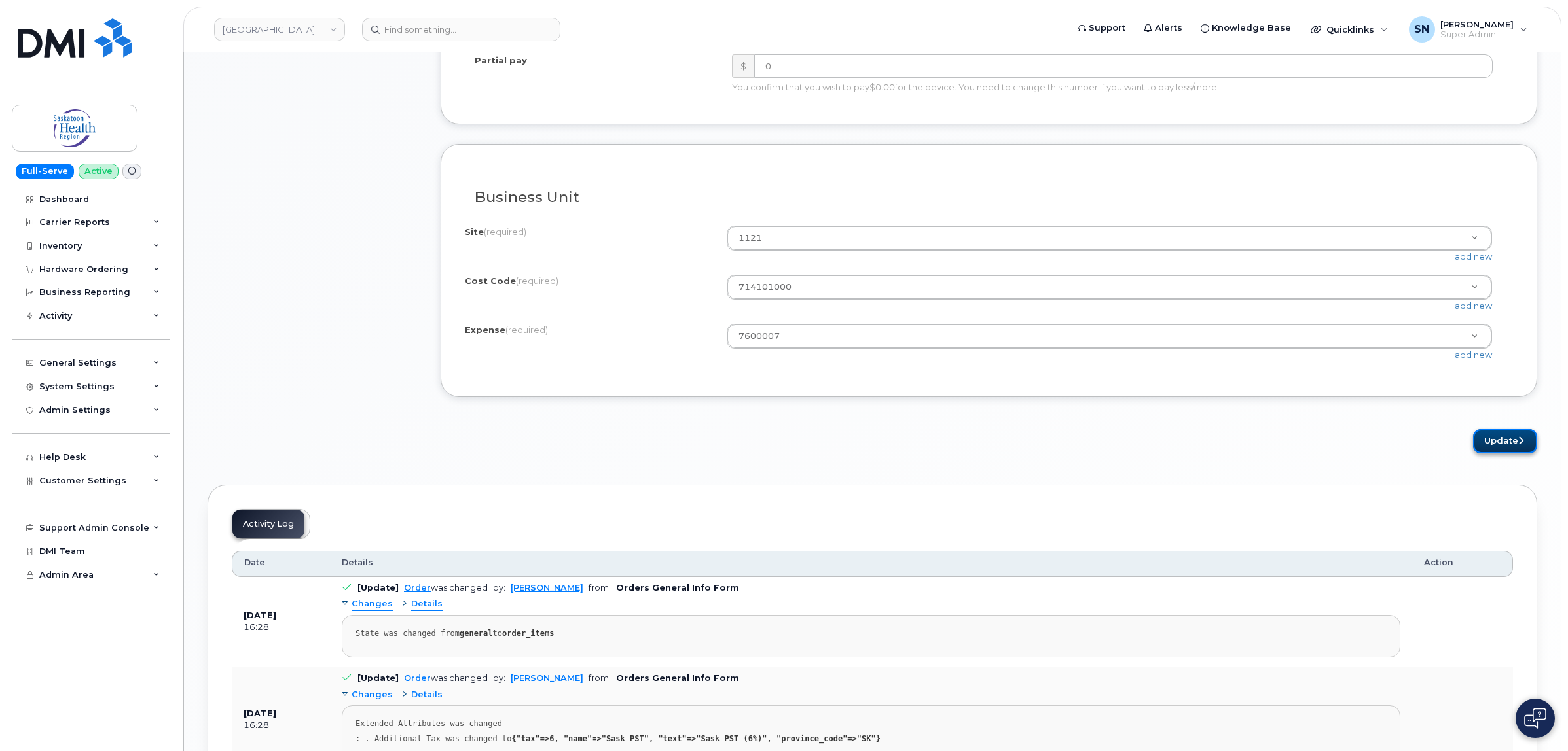
click at [1502, 444] on button "Update" at bounding box center [1504, 441] width 64 height 24
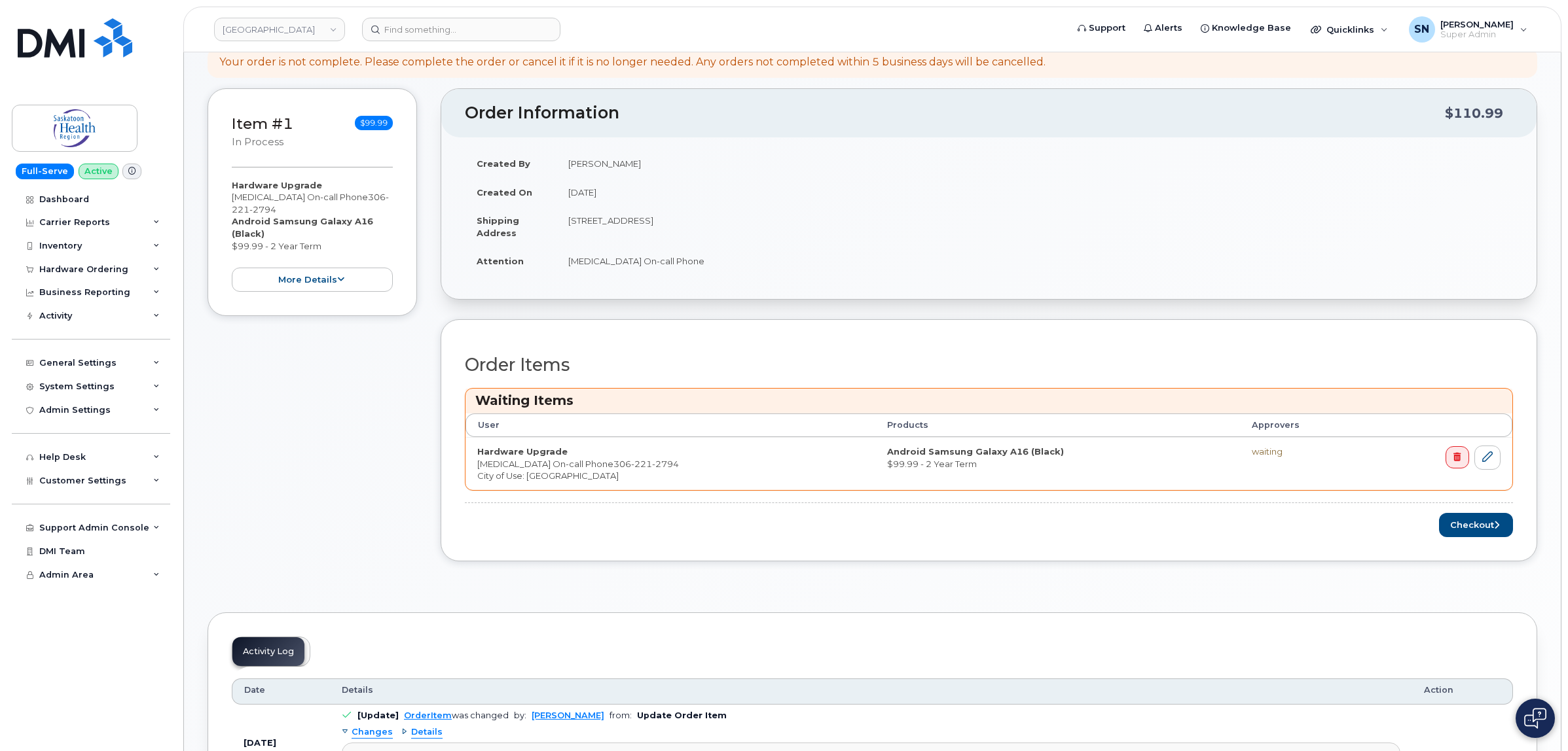
scroll to position [245, 0]
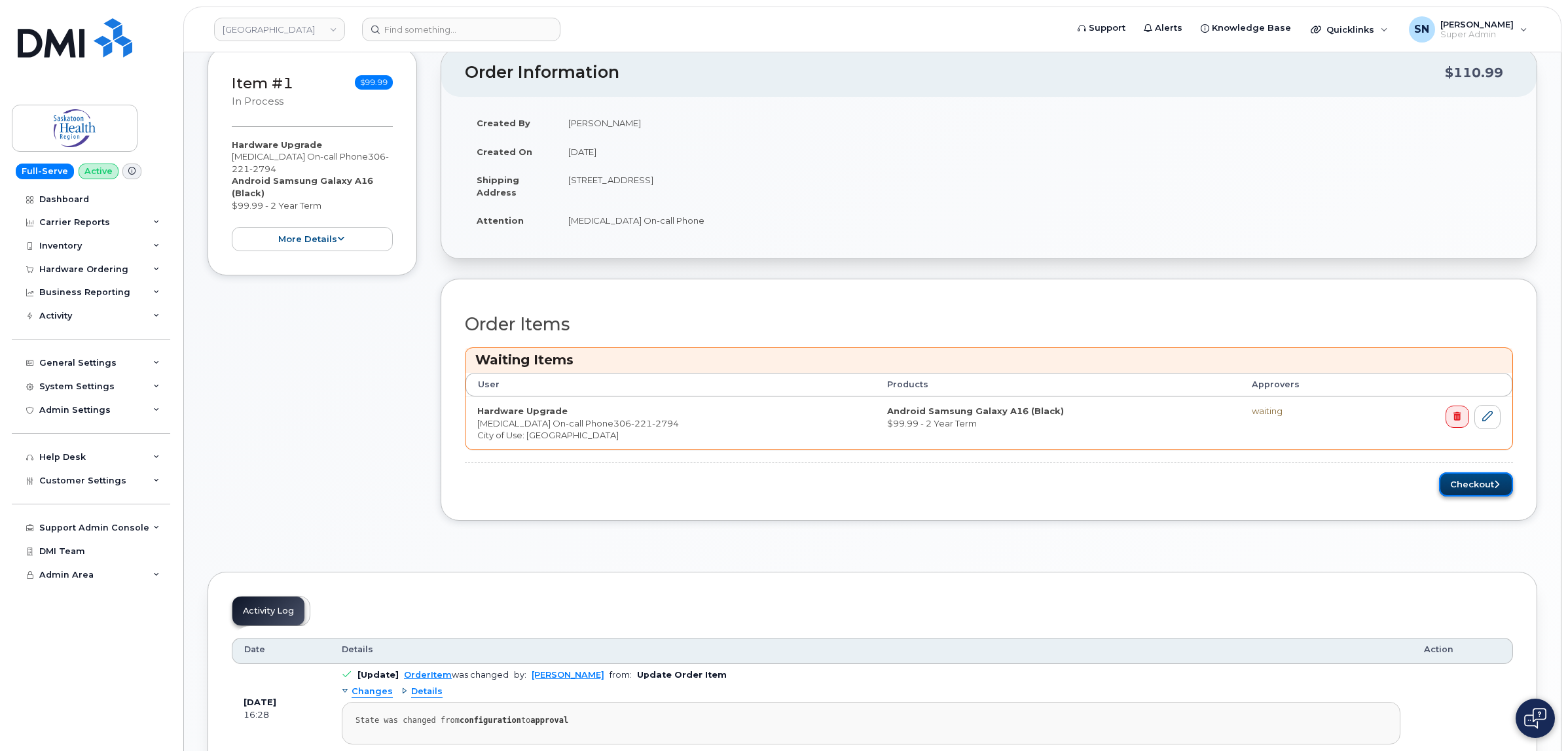
click at [1478, 483] on button "Checkout" at bounding box center [1475, 484] width 74 height 24
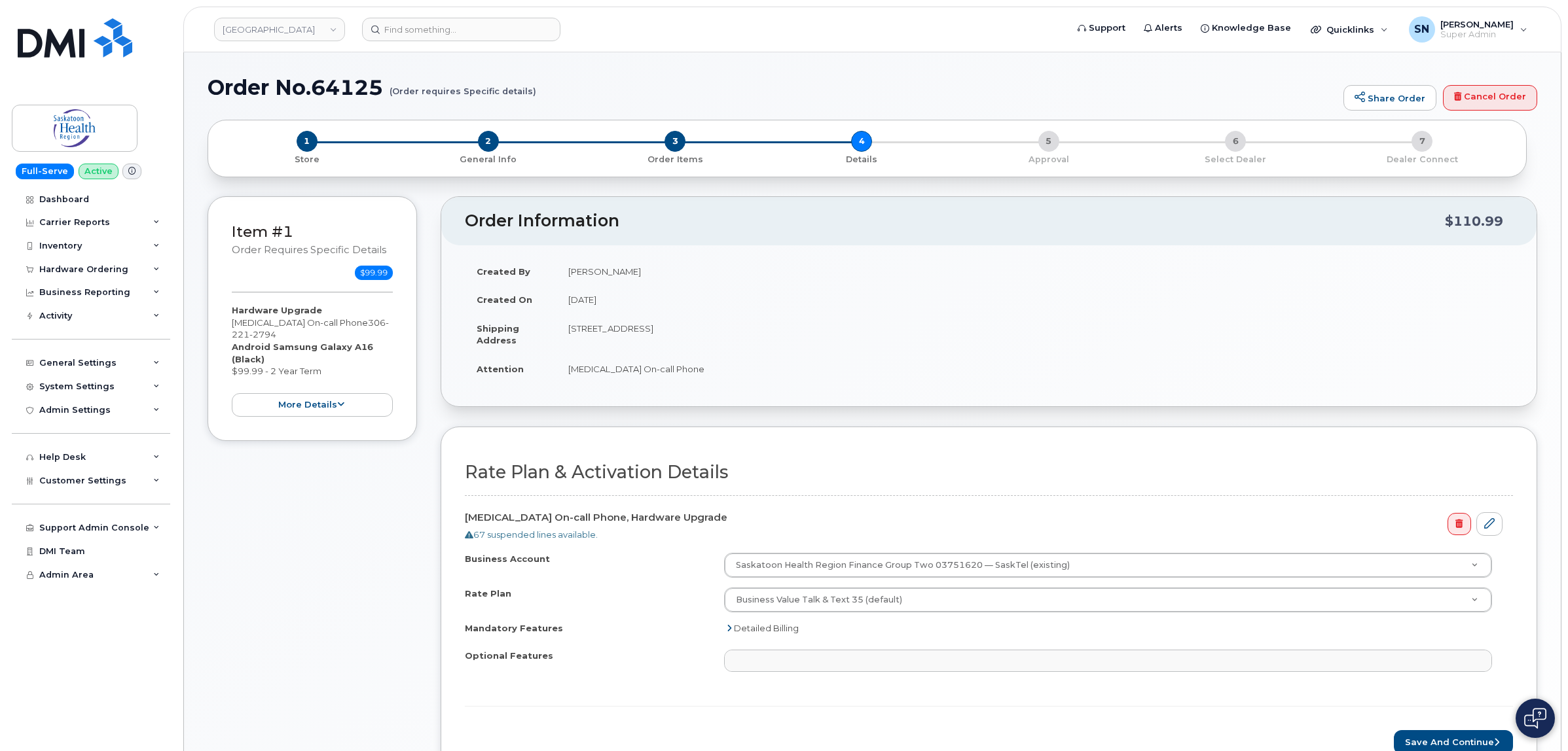
select select
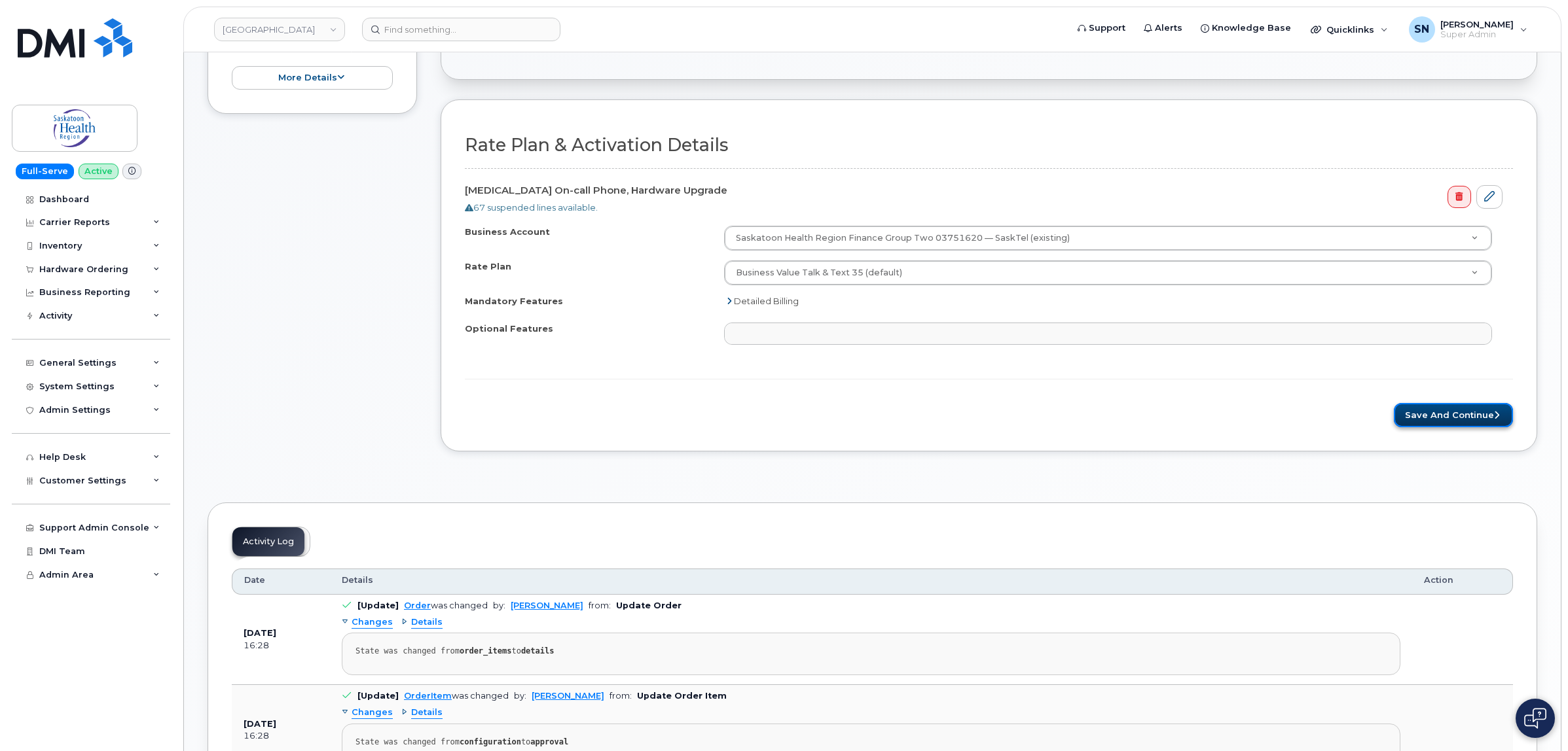
click at [1432, 412] on button "Save and Continue" at bounding box center [1452, 414] width 119 height 24
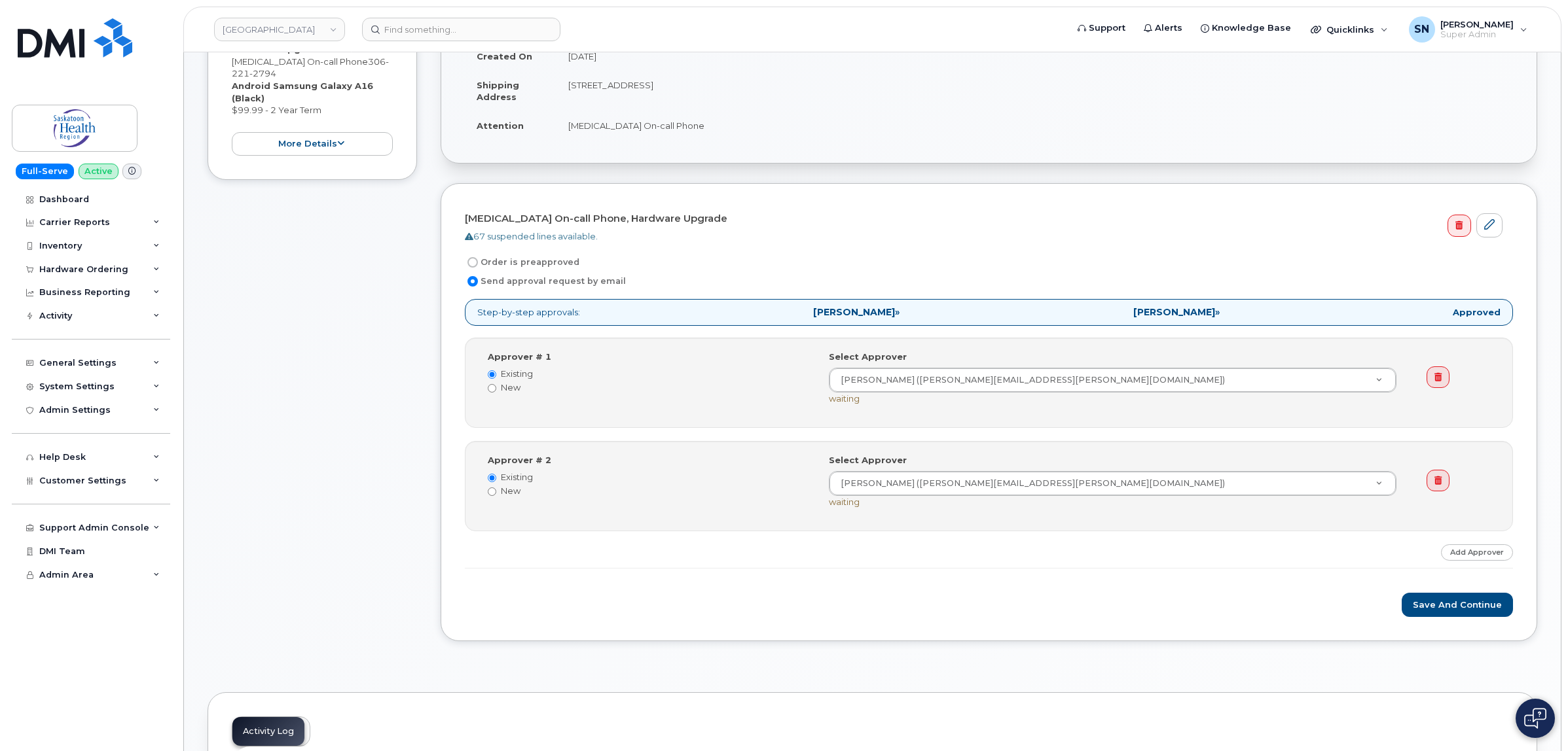
scroll to position [245, 0]
click at [479, 261] on label "Order is preapproved" at bounding box center [522, 260] width 115 height 16
click at [478, 261] on input "Order is preapproved" at bounding box center [472, 260] width 10 height 10
radio input "true"
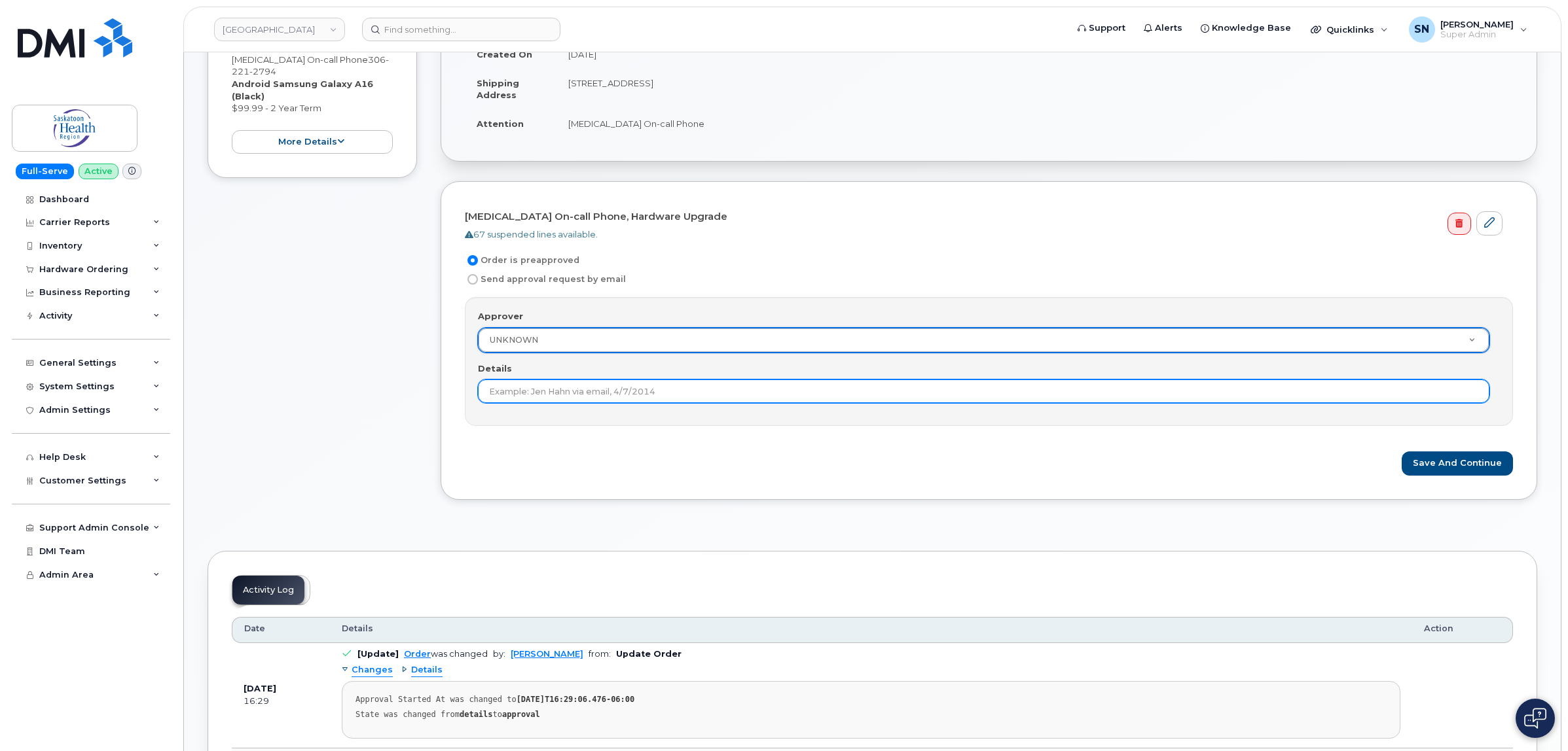
click at [512, 390] on input "Details" at bounding box center [983, 391] width 1011 height 23
click at [699, 396] on input "[PERSON_NAME] R" at bounding box center [983, 391] width 1011 height 23
paste input "[PERSON_NAME]"
type input "[PERSON_NAME] at CanCom Cellular, order is preapproved."
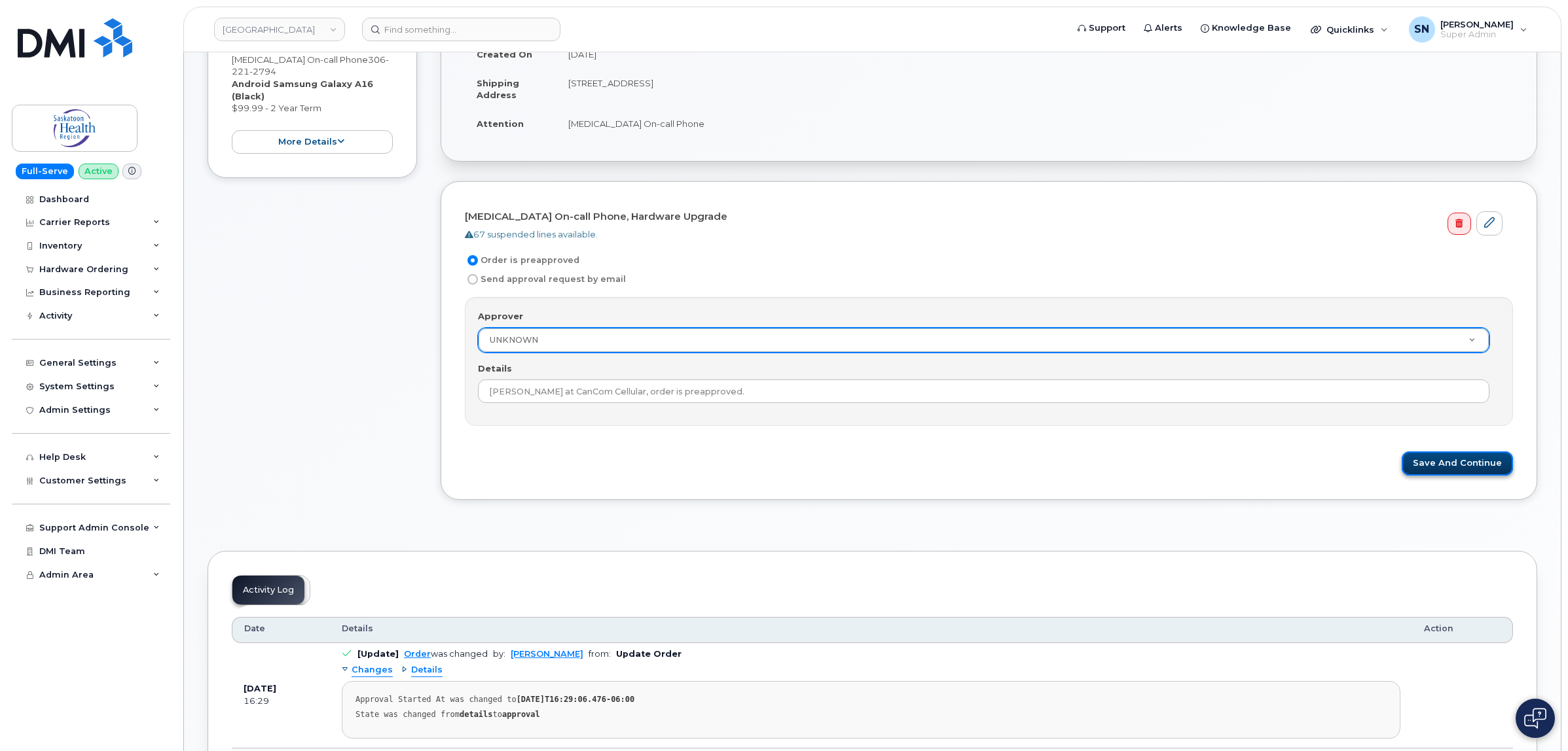
click at [1441, 457] on button "Save and Continue" at bounding box center [1456, 463] width 111 height 24
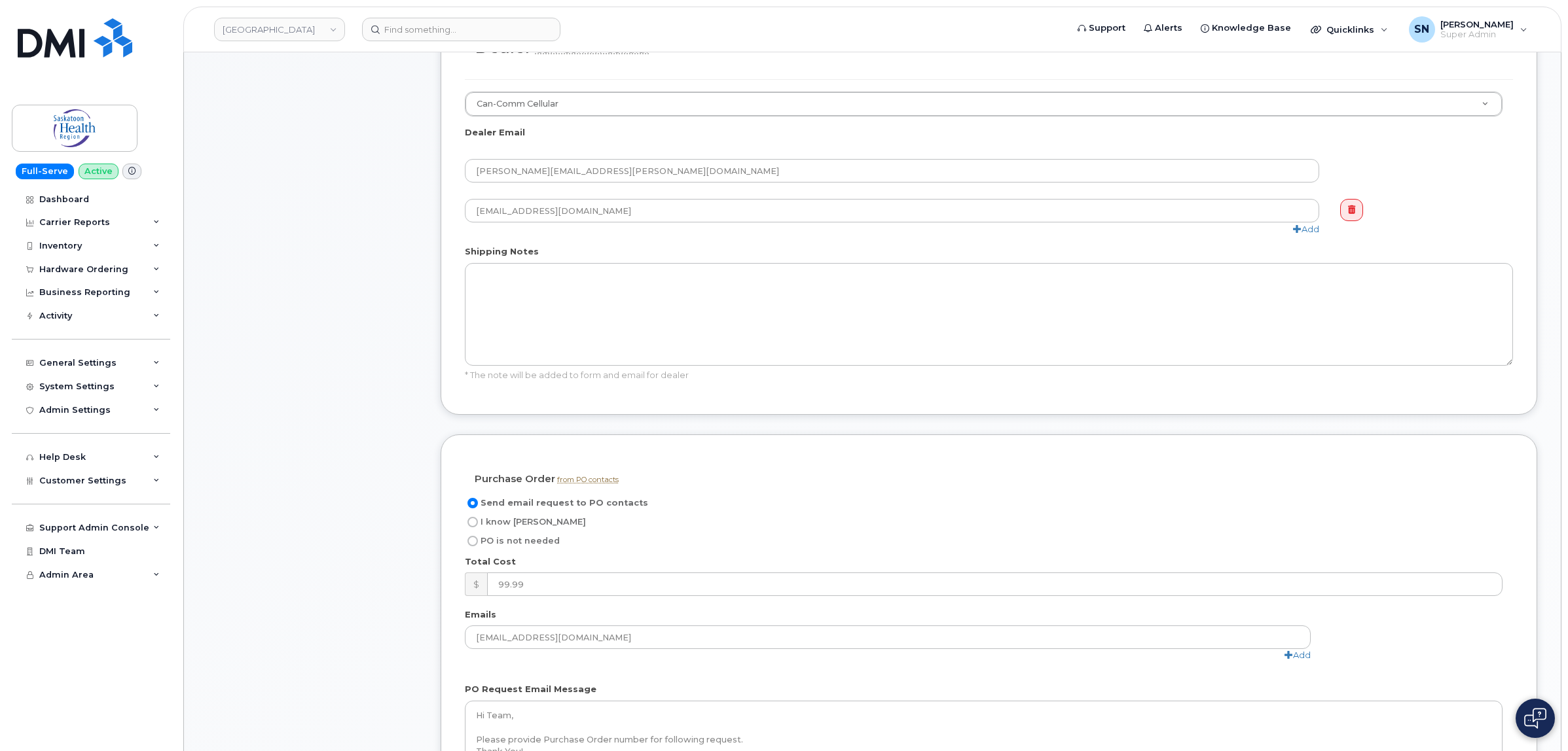
scroll to position [818, 0]
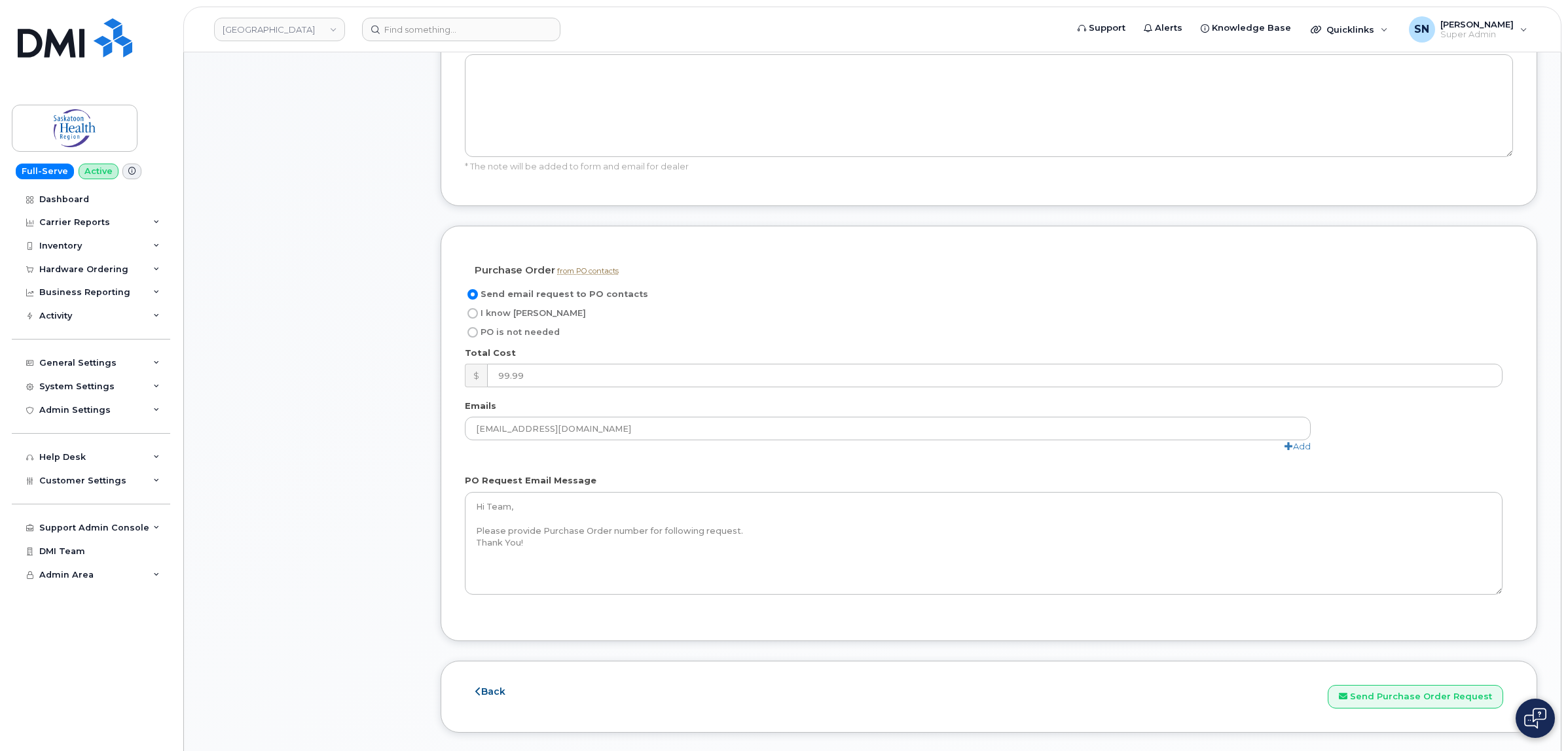
click at [472, 315] on input "I know PO" at bounding box center [472, 313] width 10 height 10
radio input "true"
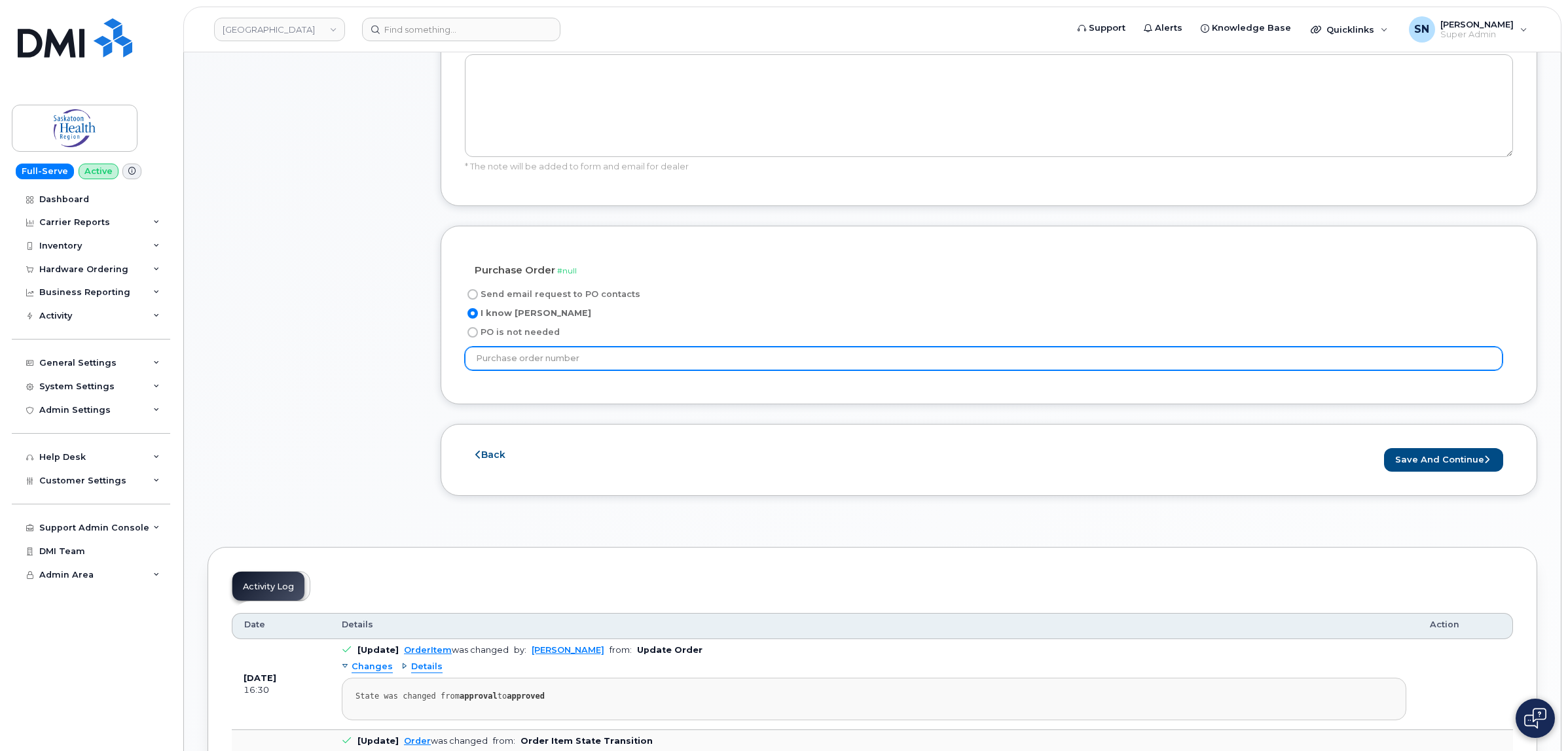
click at [519, 365] on input "text" at bounding box center [983, 358] width 1038 height 23
type input "PO11184529"
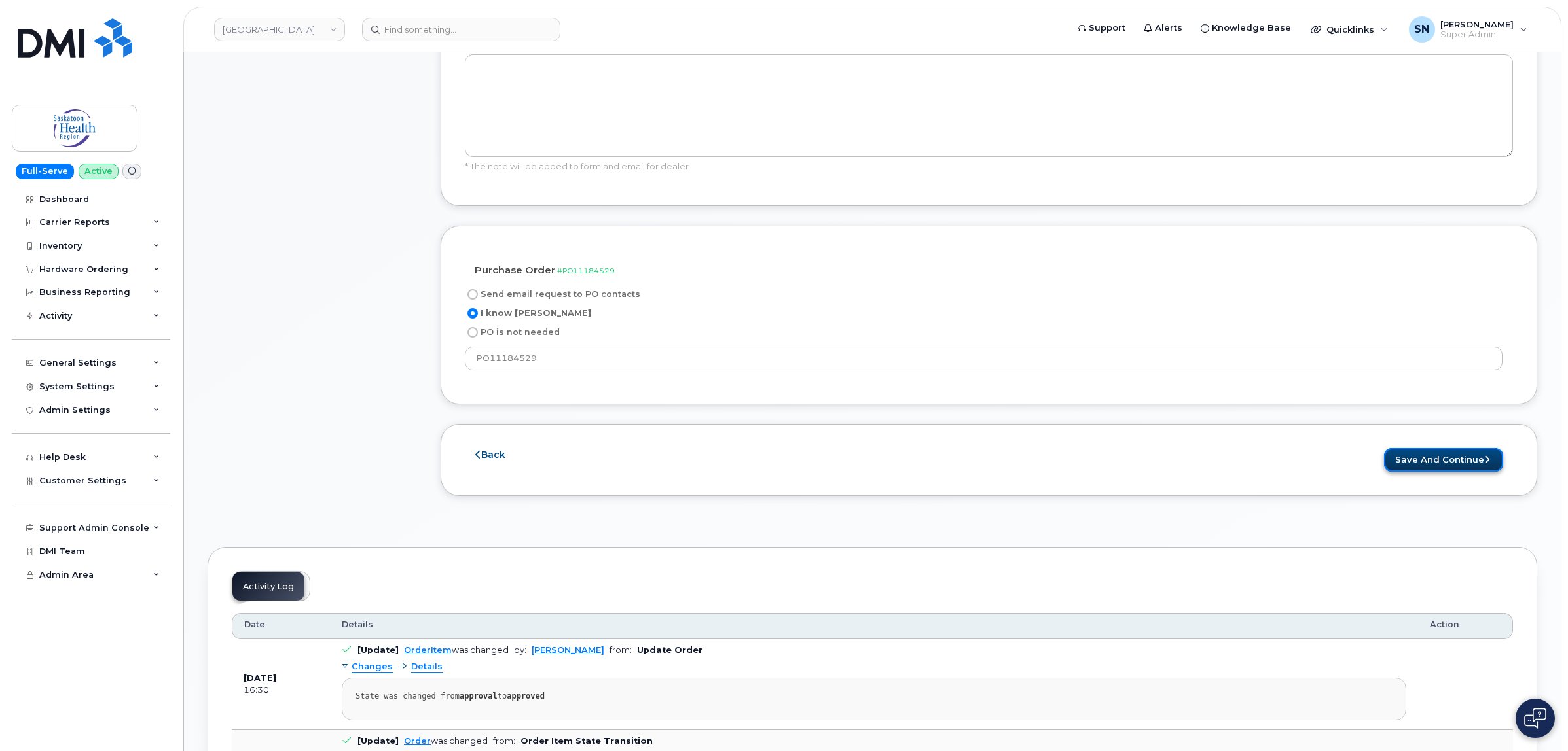
click at [1427, 457] on button "Save and Continue" at bounding box center [1443, 460] width 119 height 24
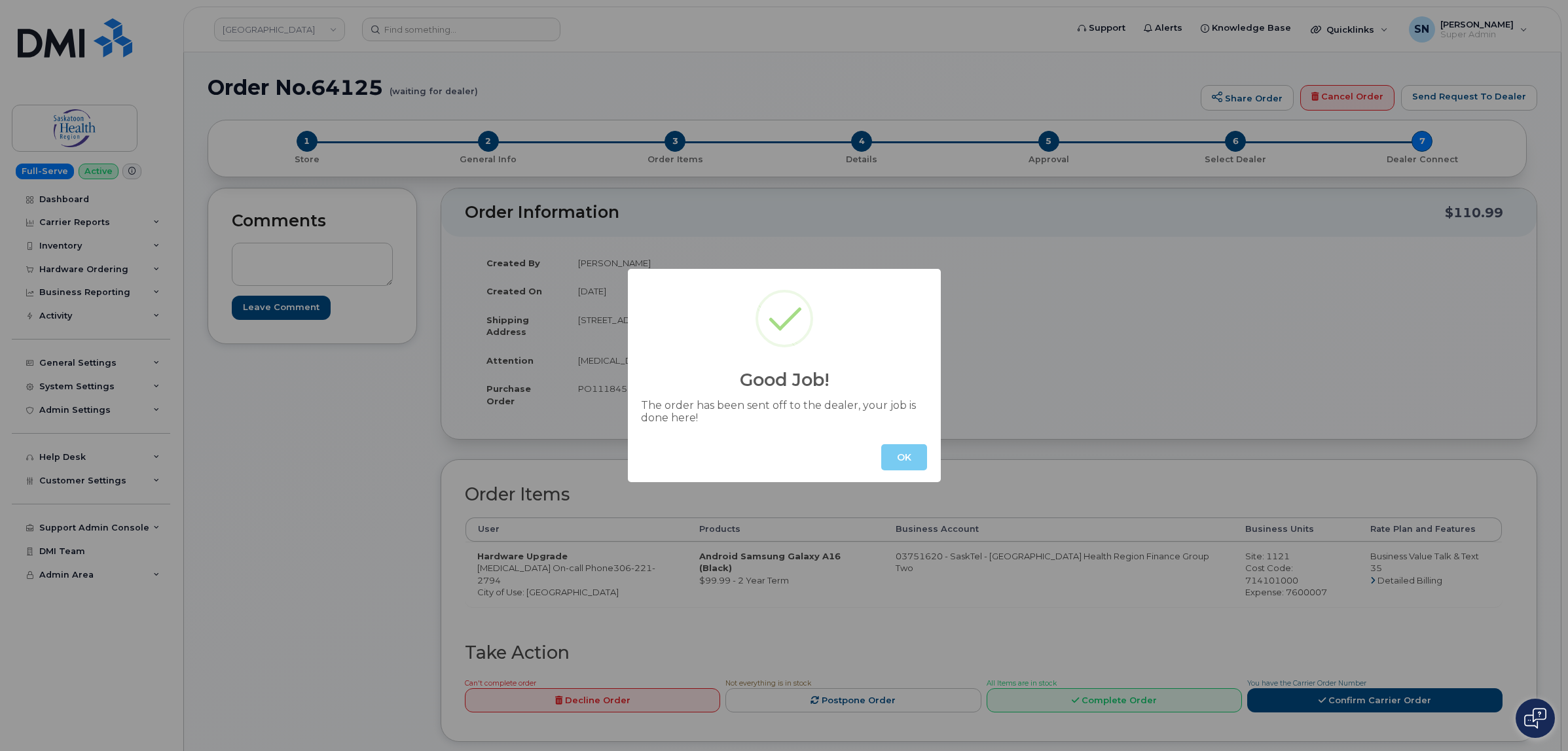
click at [904, 453] on button "OK" at bounding box center [904, 458] width 46 height 26
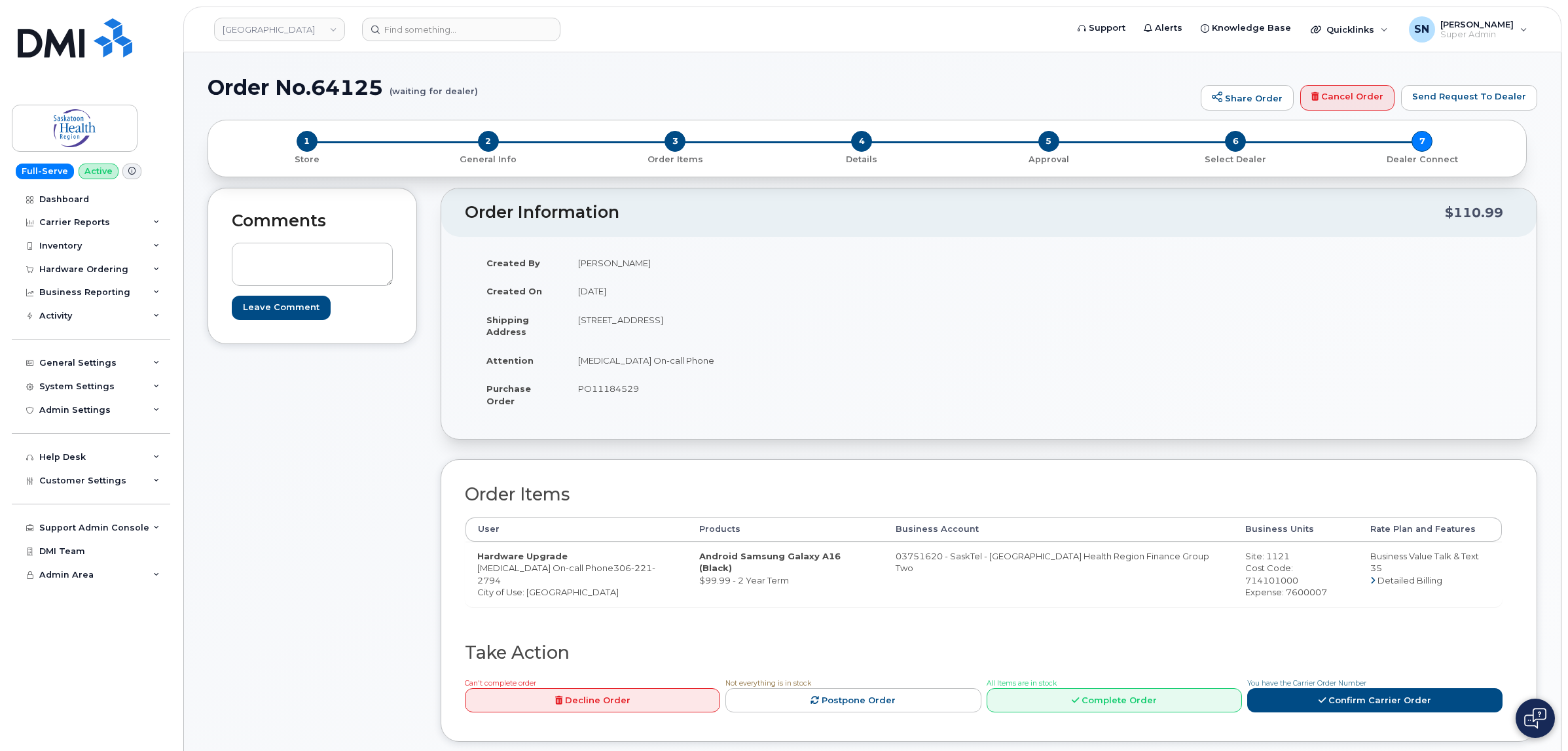
click at [875, 407] on td "PO11184529" at bounding box center [772, 394] width 413 height 40
